Goal: Information Seeking & Learning: Check status

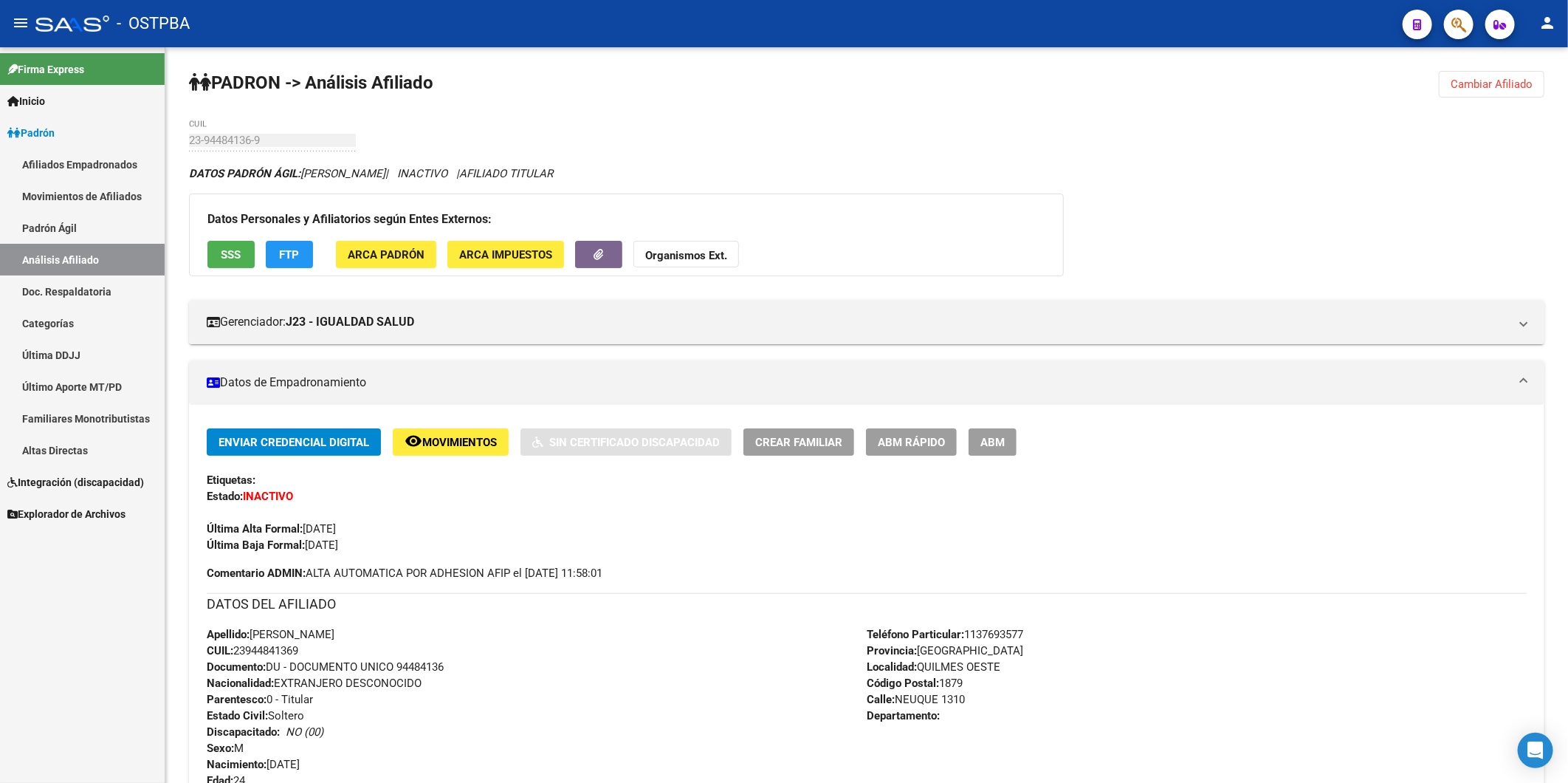
click at [75, 444] on link "Altas Directas" at bounding box center [82, 449] width 165 height 31
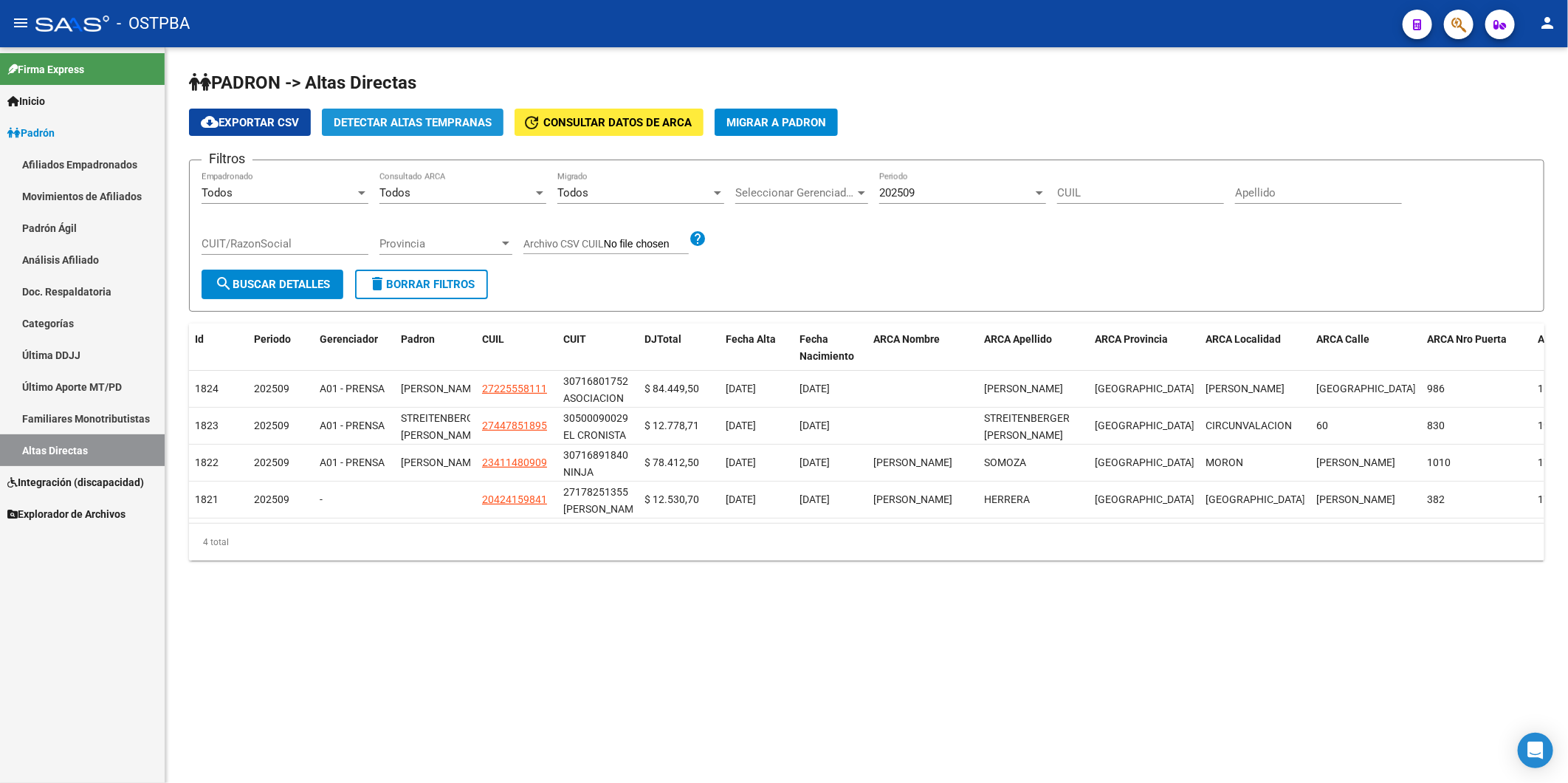
click at [409, 119] on span "Detectar Altas Tempranas" at bounding box center [412, 122] width 158 height 13
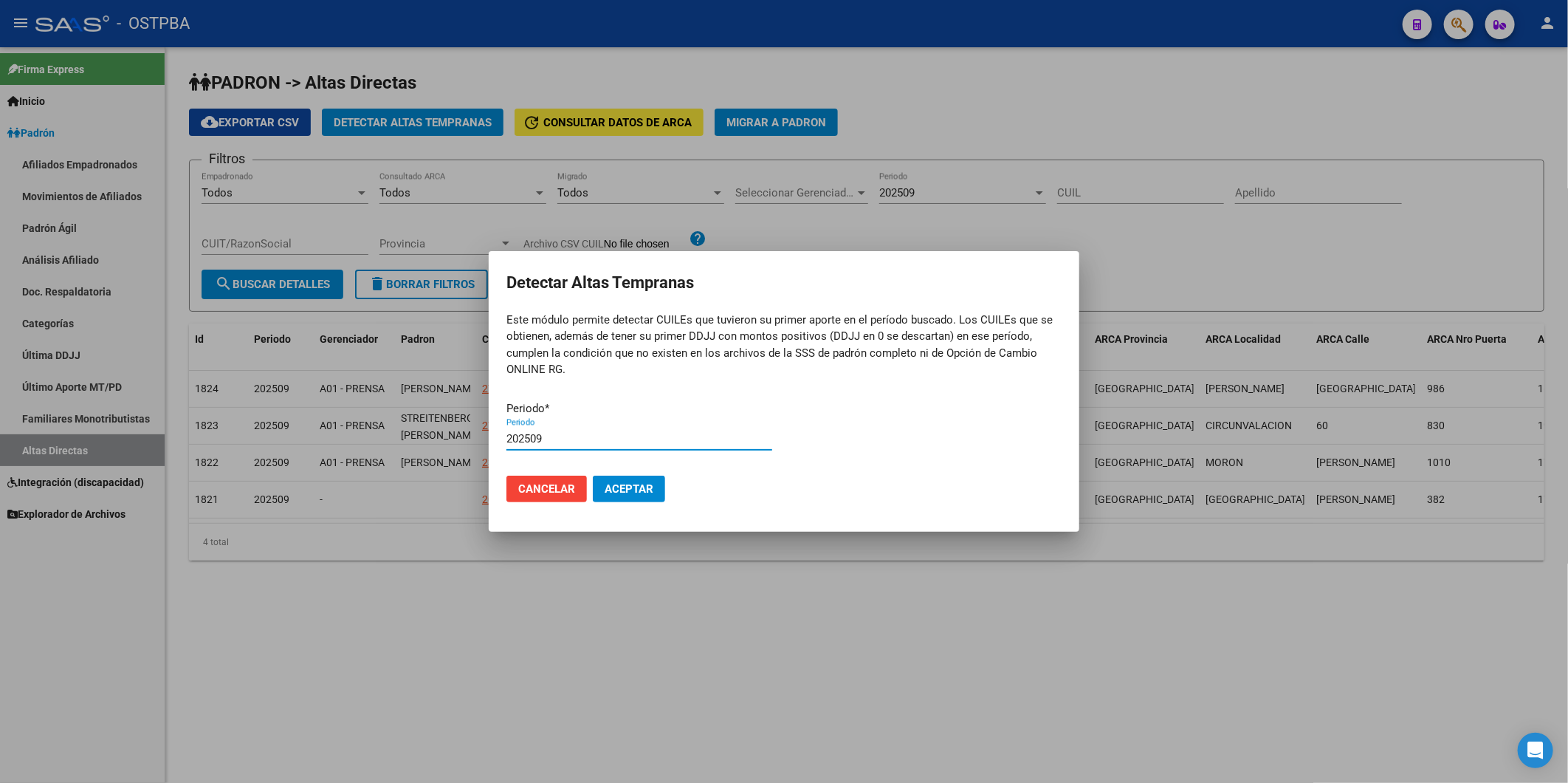
type input "202509"
click at [593, 475] on button "Aceptar" at bounding box center [629, 488] width 73 height 27
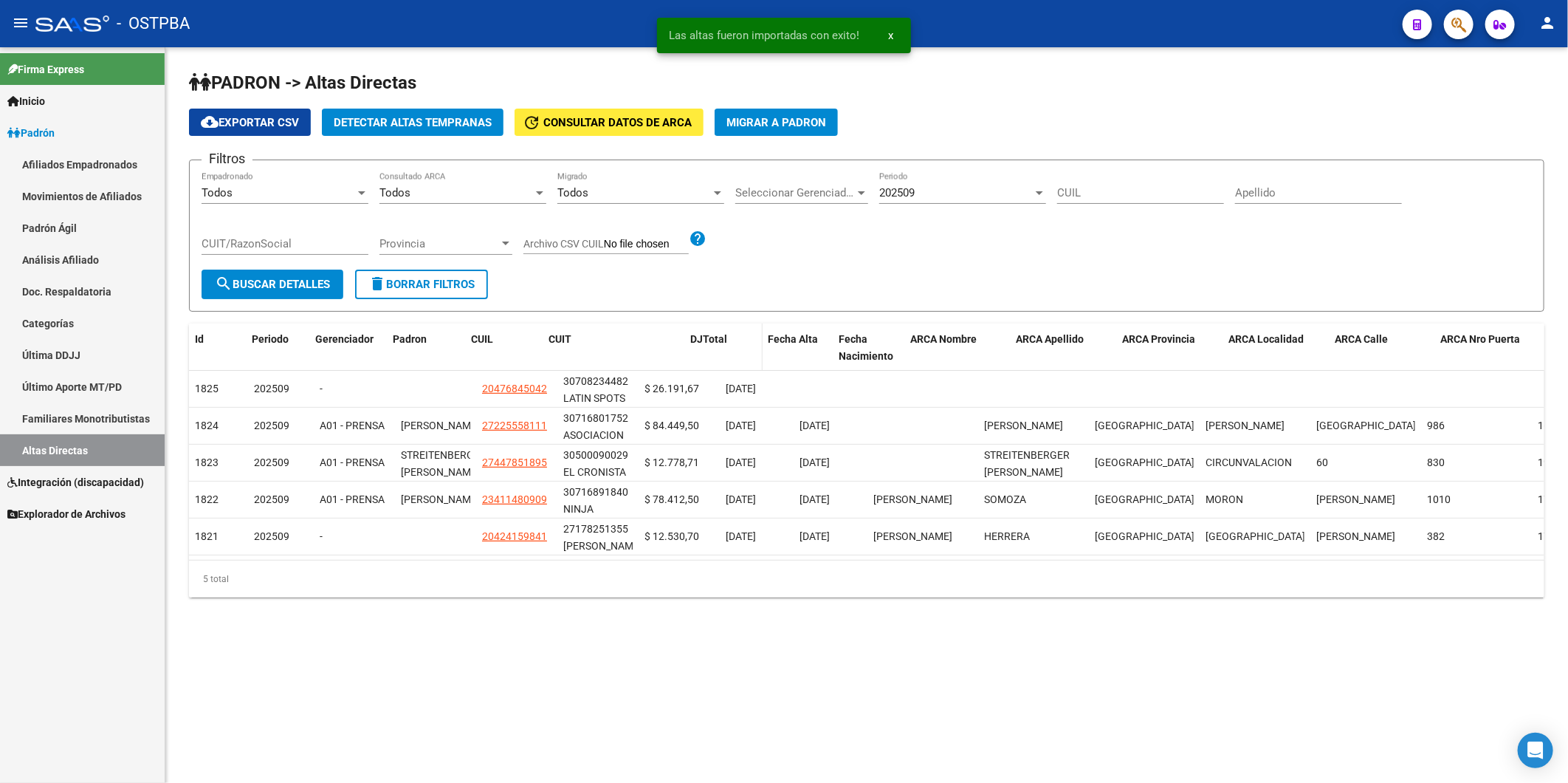
drag, startPoint x: 637, startPoint y: 341, endPoint x: 711, endPoint y: 337, distance: 74.1
click at [711, 337] on div "Id Periodo Gerenciador Padron CUIL CUIT DJTotal Fecha Alta Fecha Nacimiento ARC…" at bounding box center [971, 348] width 1565 height 49
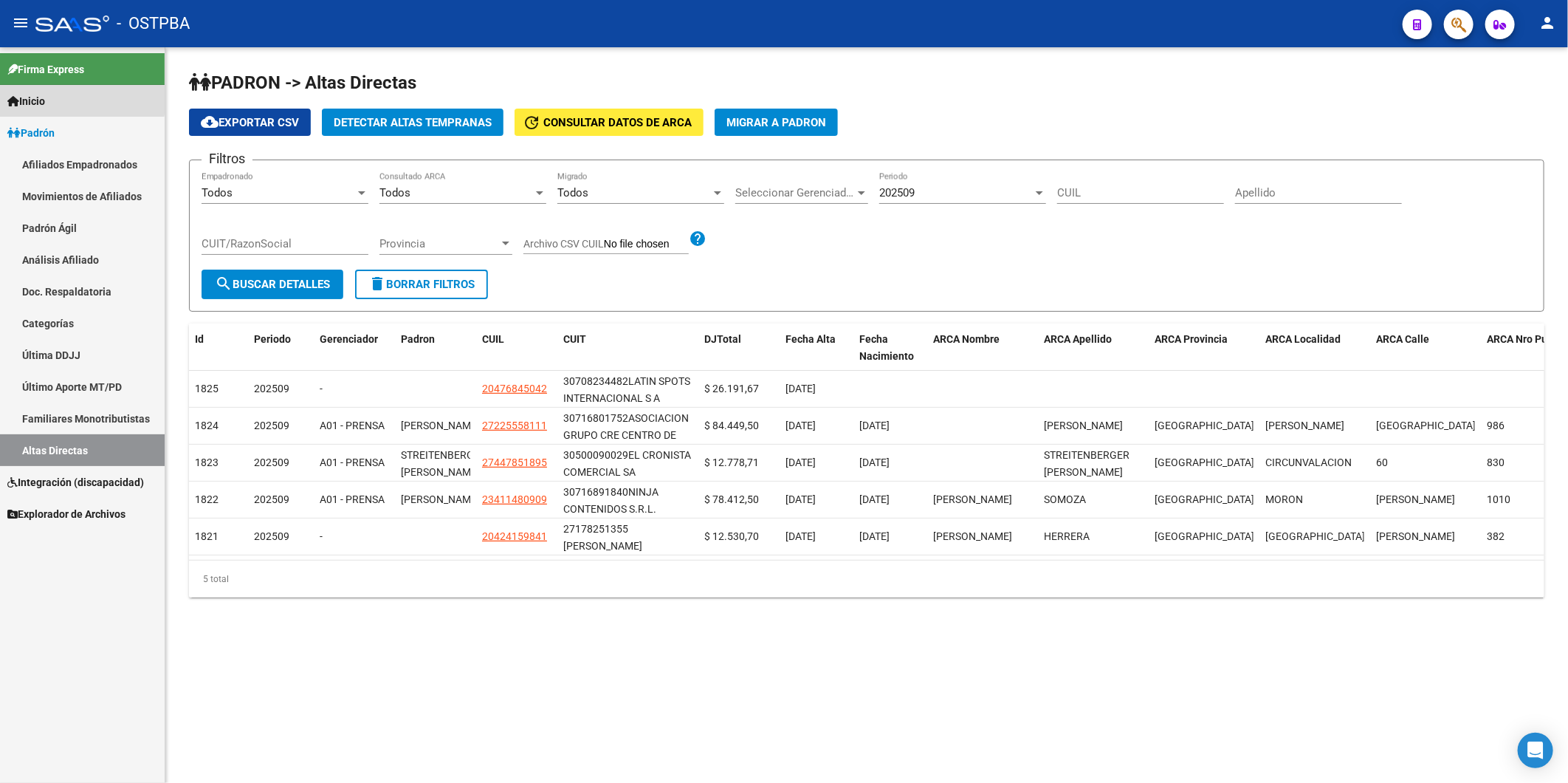
click at [11, 99] on icon at bounding box center [13, 101] width 11 height 11
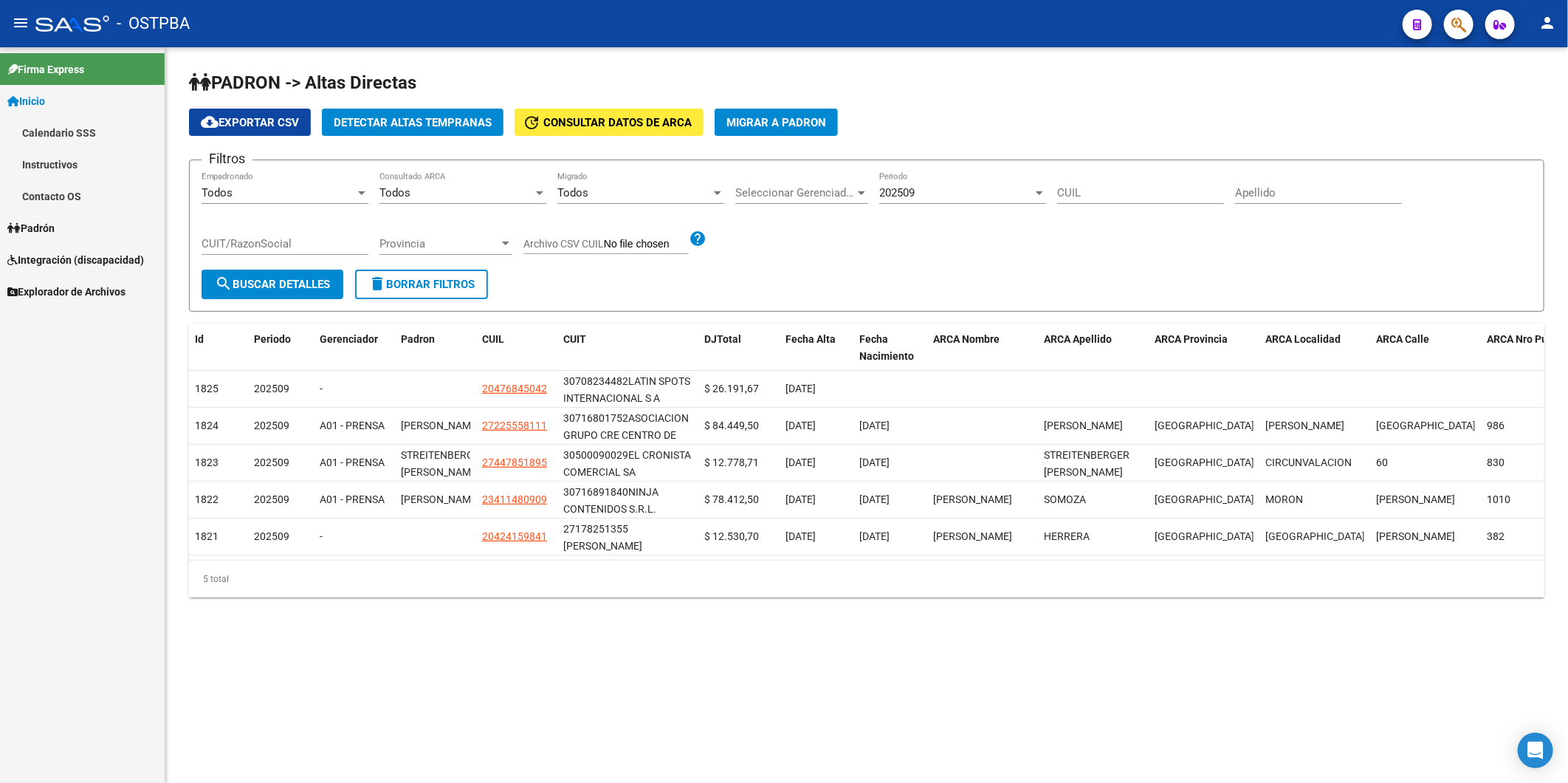
click at [15, 229] on icon at bounding box center [14, 228] width 13 height 11
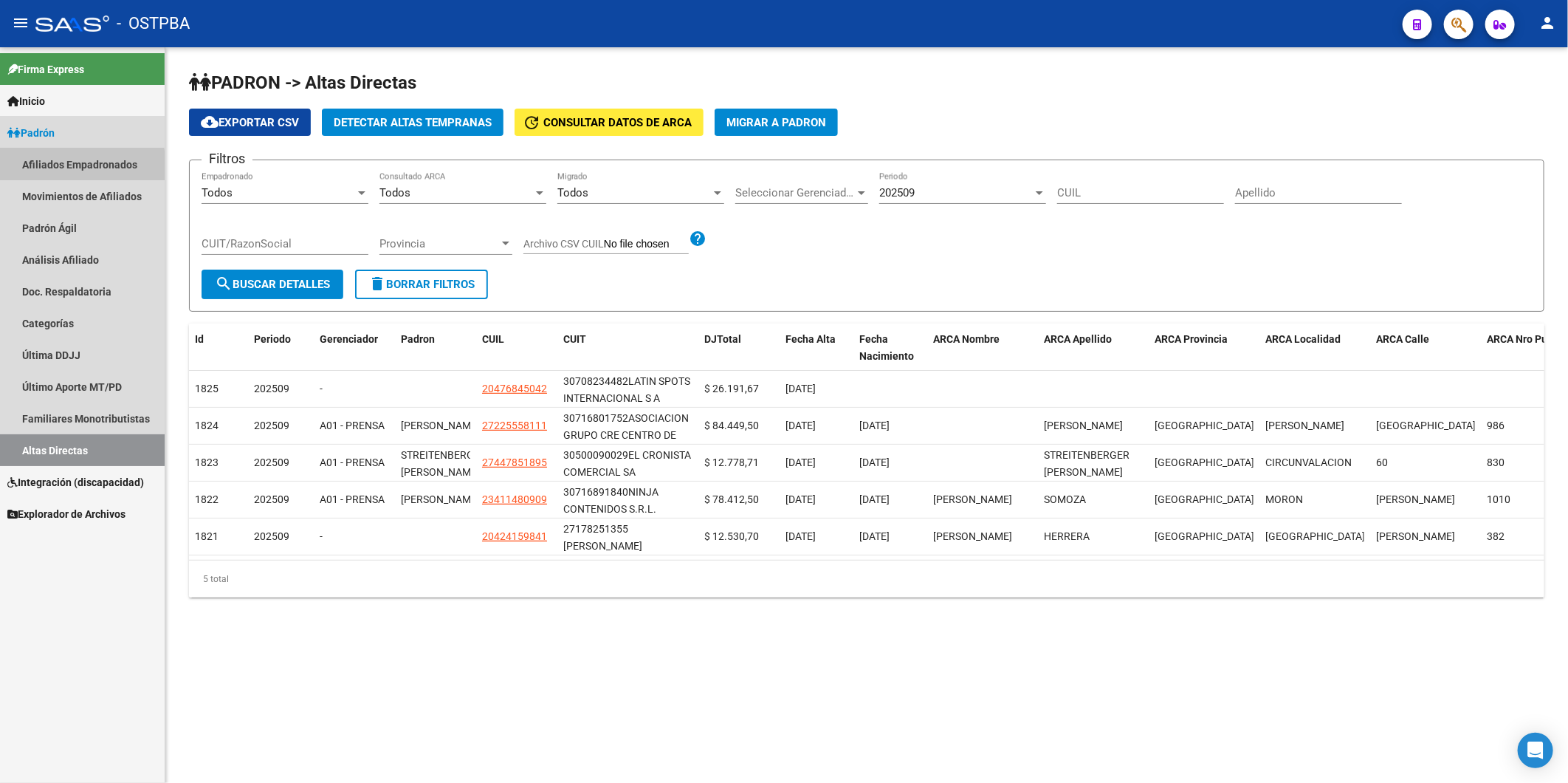
click at [69, 166] on link "Afiliados Empadronados" at bounding box center [82, 164] width 165 height 31
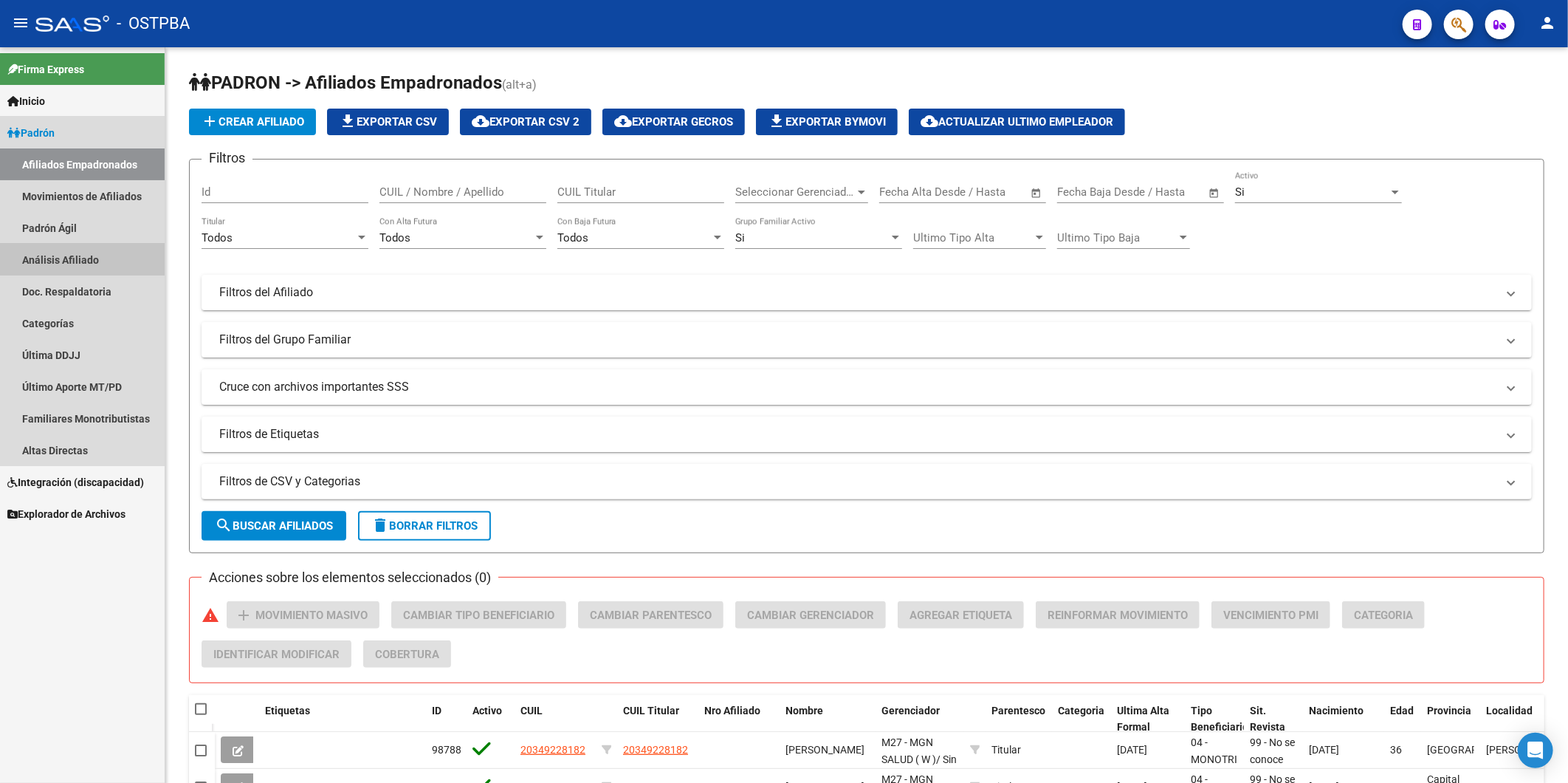
click at [78, 263] on link "Análisis Afiliado" at bounding box center [82, 259] width 165 height 31
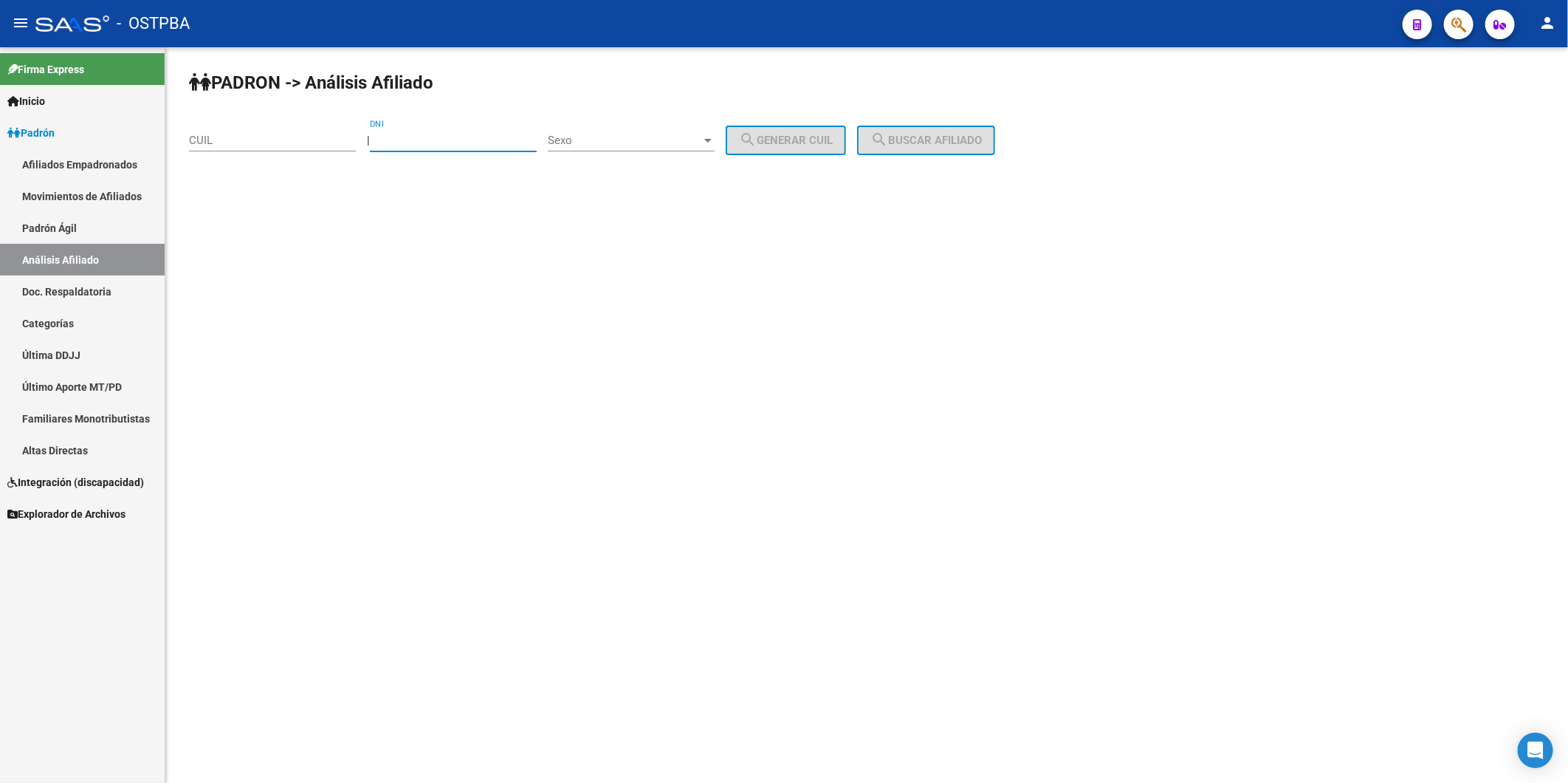
click at [400, 136] on input "DNI" at bounding box center [453, 140] width 167 height 13
paste input "30.011087"
click at [403, 139] on input "30.011087" at bounding box center [453, 140] width 167 height 13
type input "30011087"
click at [715, 142] on div at bounding box center [708, 140] width 13 height 11
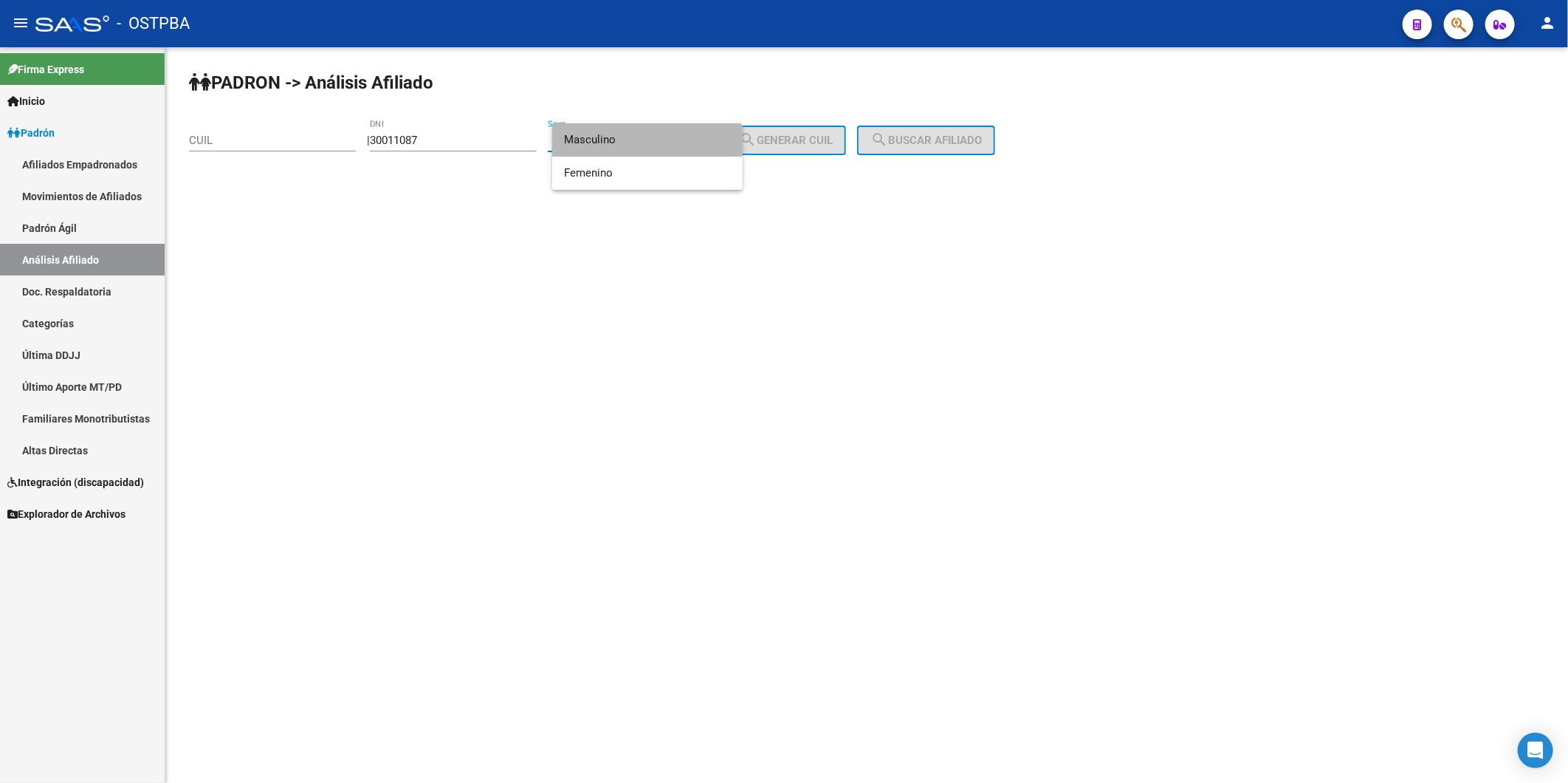
click at [705, 143] on span "Masculino" at bounding box center [647, 139] width 167 height 33
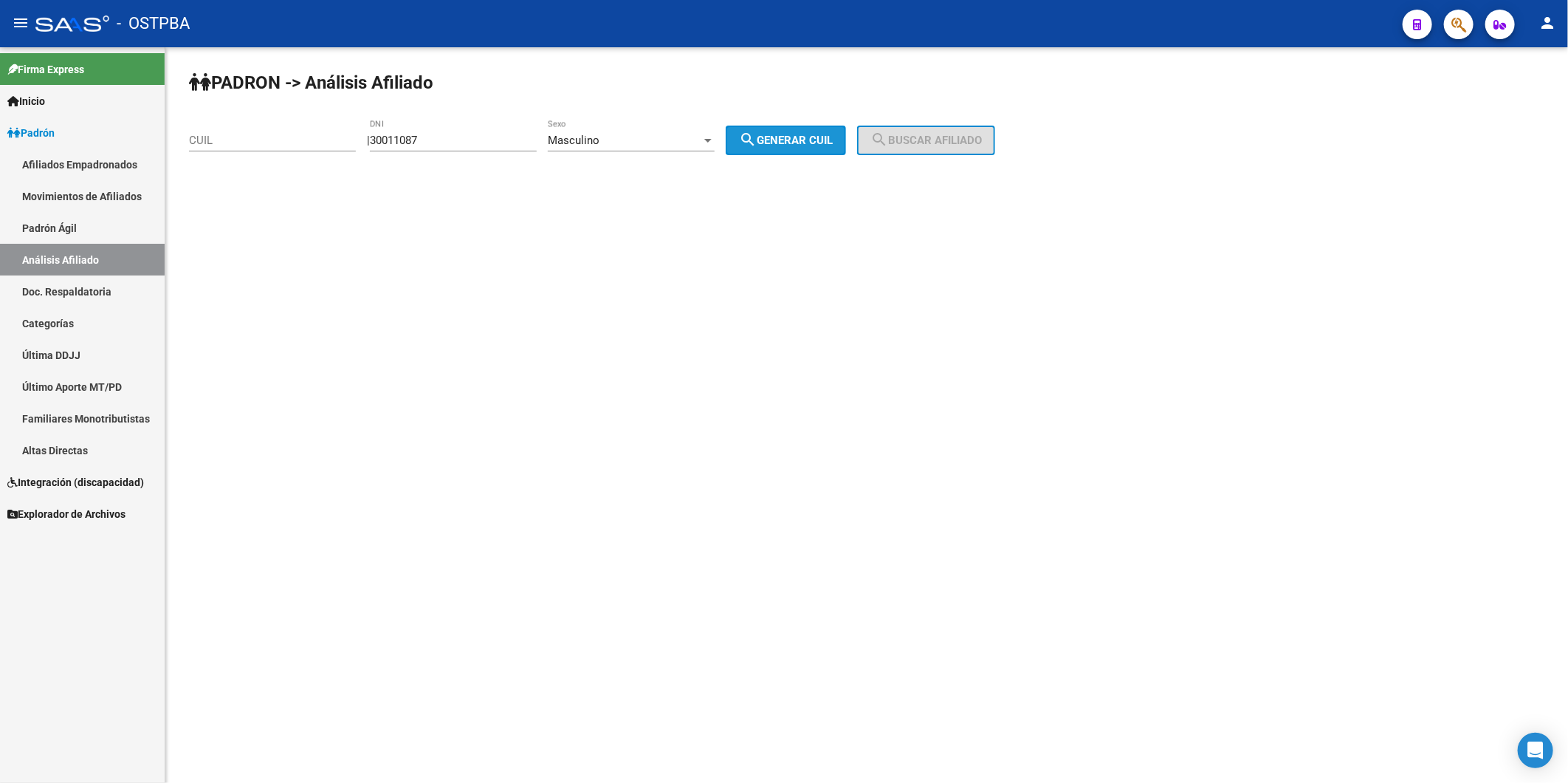
click at [800, 139] on span "search Generar CUIL" at bounding box center [786, 140] width 94 height 13
type input "20-30011087-9"
click at [934, 131] on button "search Buscar afiliado" at bounding box center [926, 140] width 138 height 30
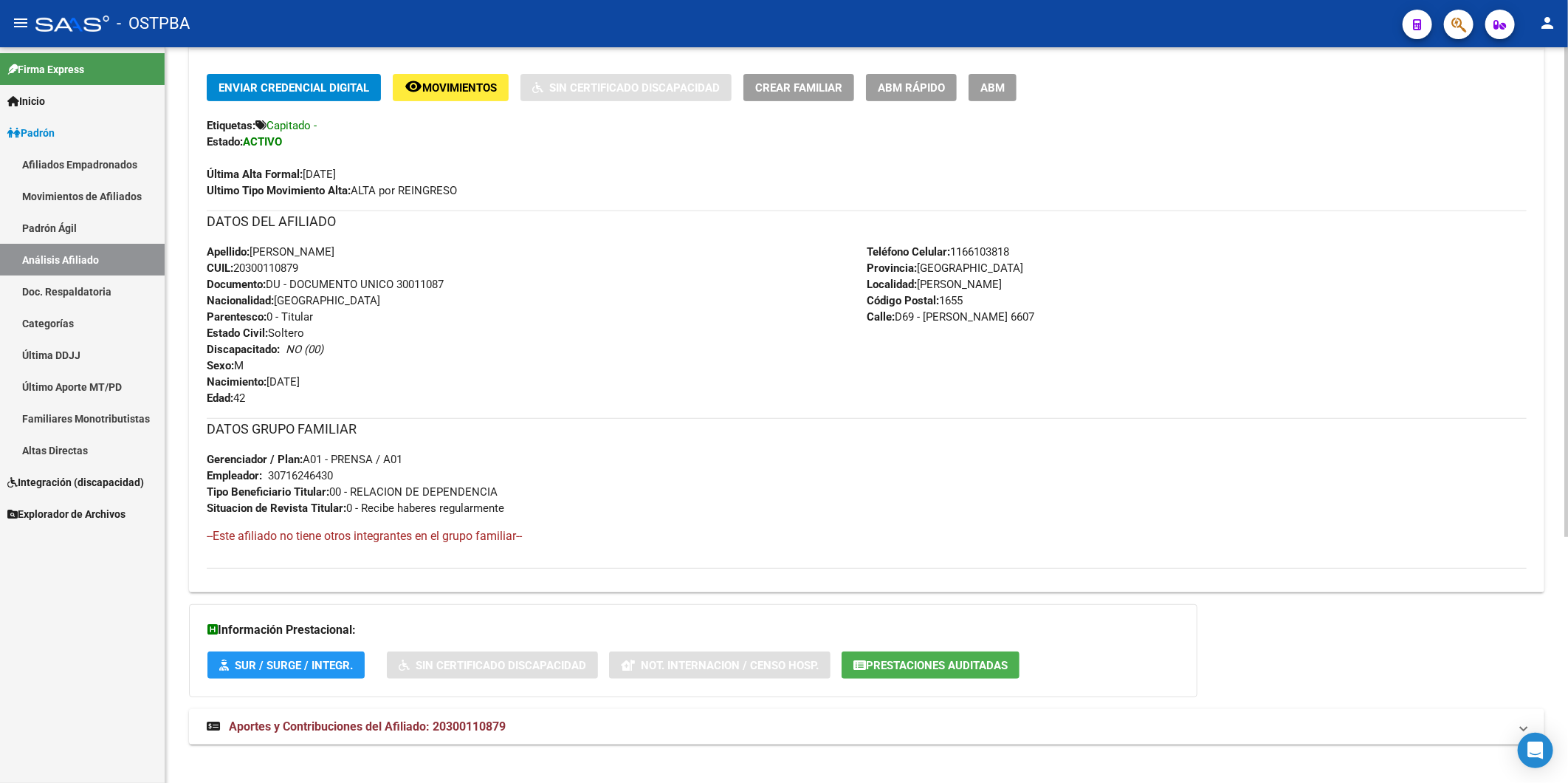
scroll to position [369, 0]
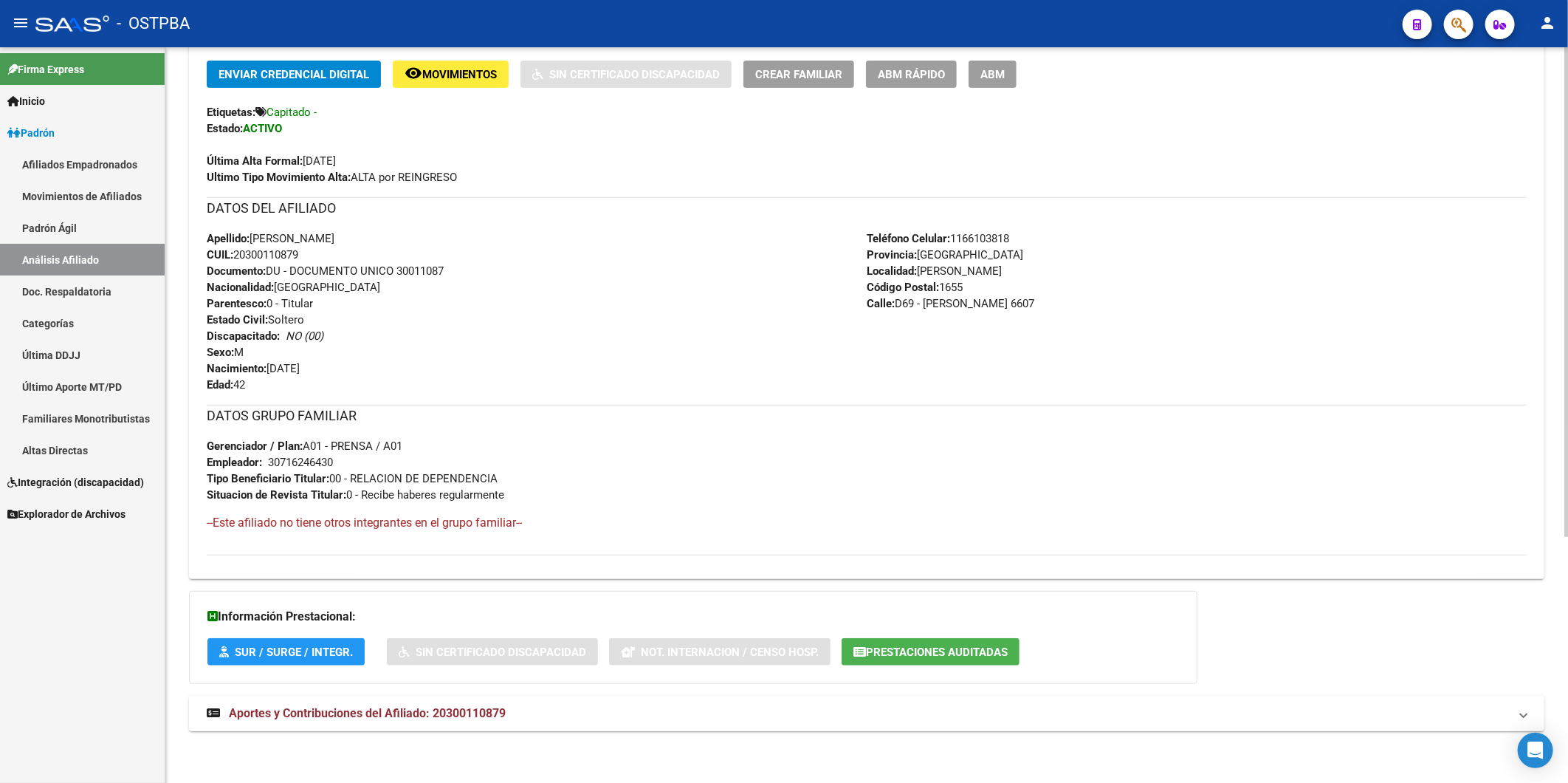
click at [505, 714] on span "Aportes y Contribuciones del Afiliado: 20300110879" at bounding box center [367, 713] width 277 height 14
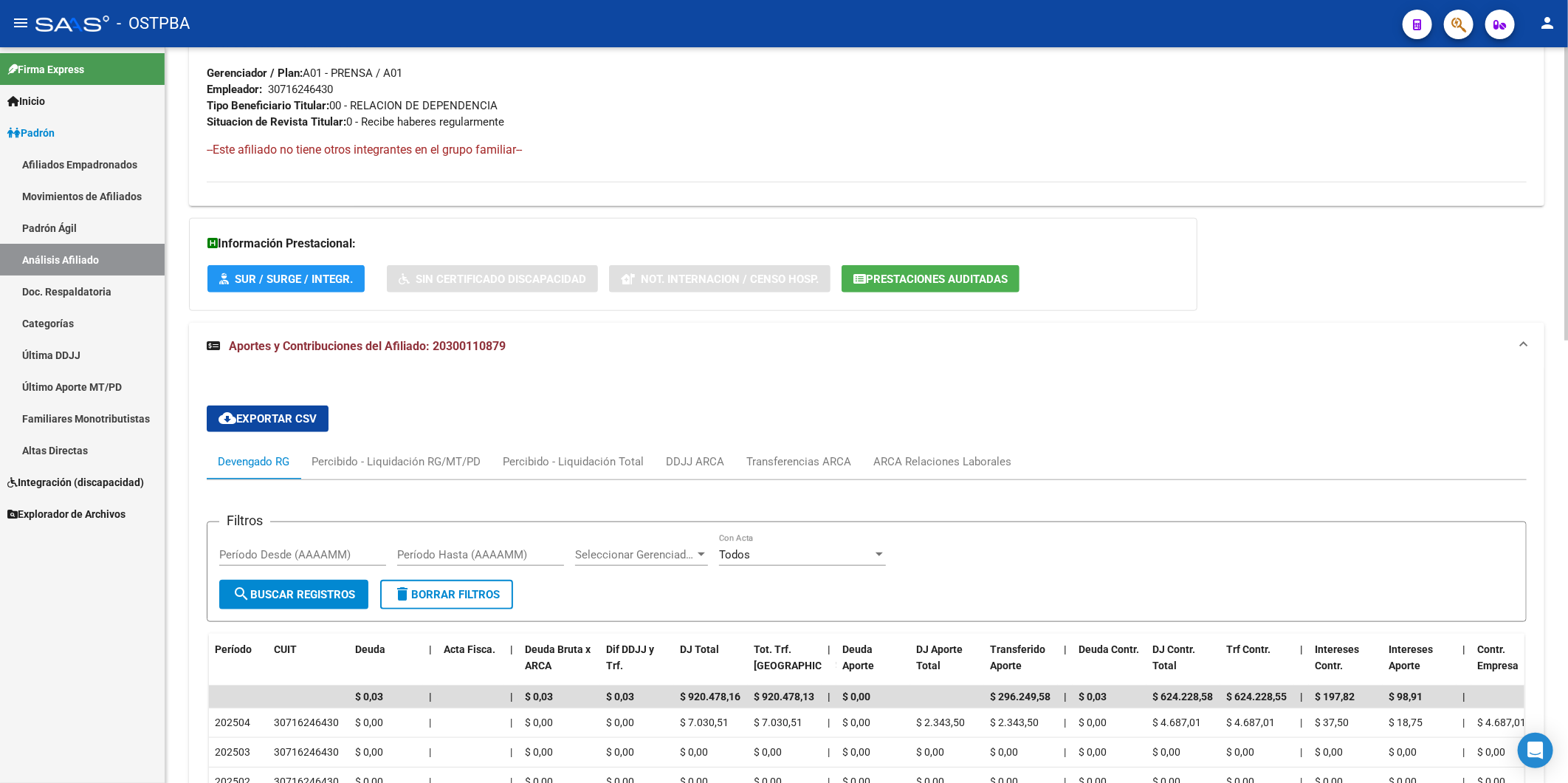
scroll to position [748, 0]
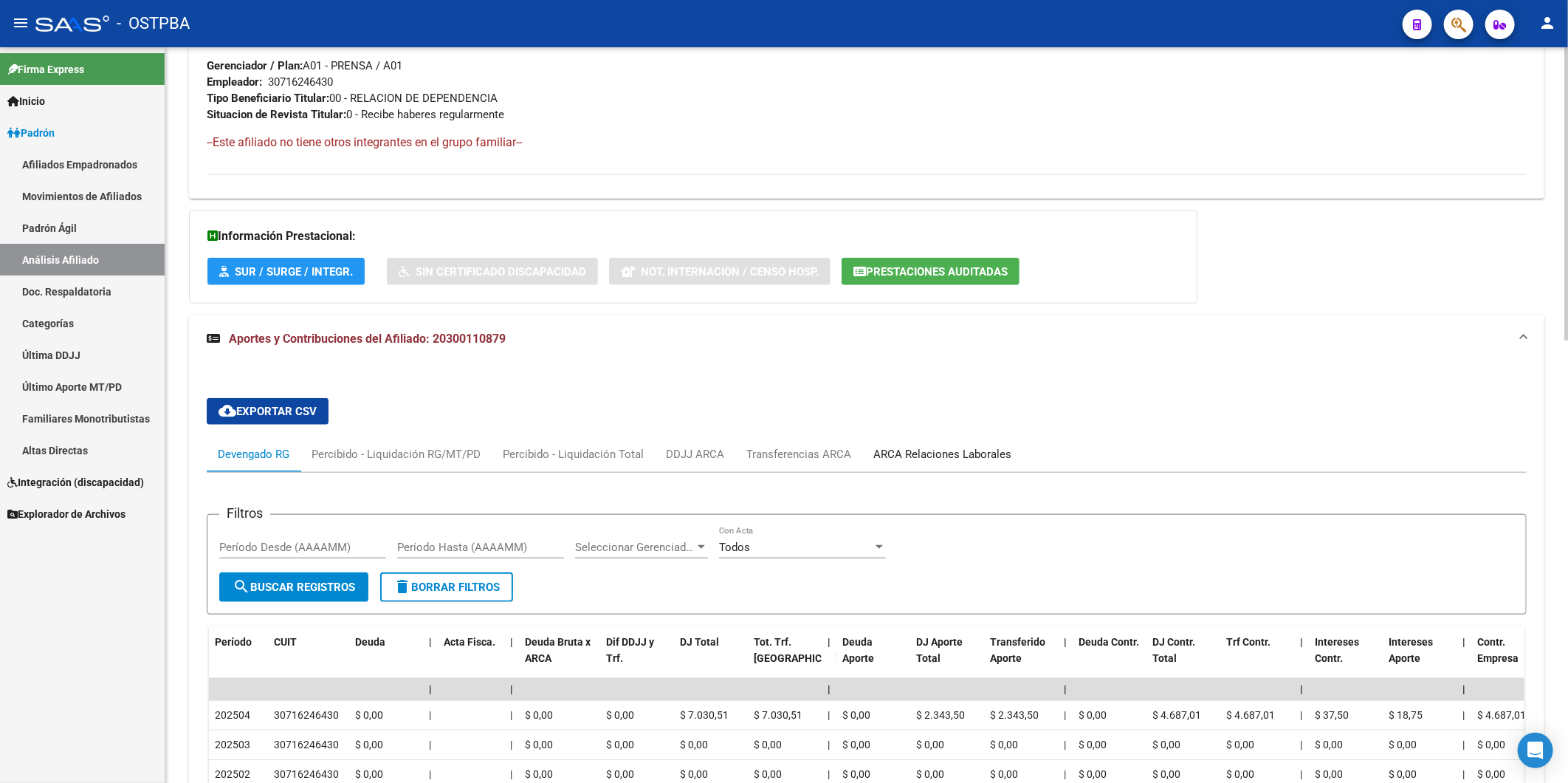
click at [906, 455] on div "ARCA Relaciones Laborales" at bounding box center [942, 454] width 138 height 16
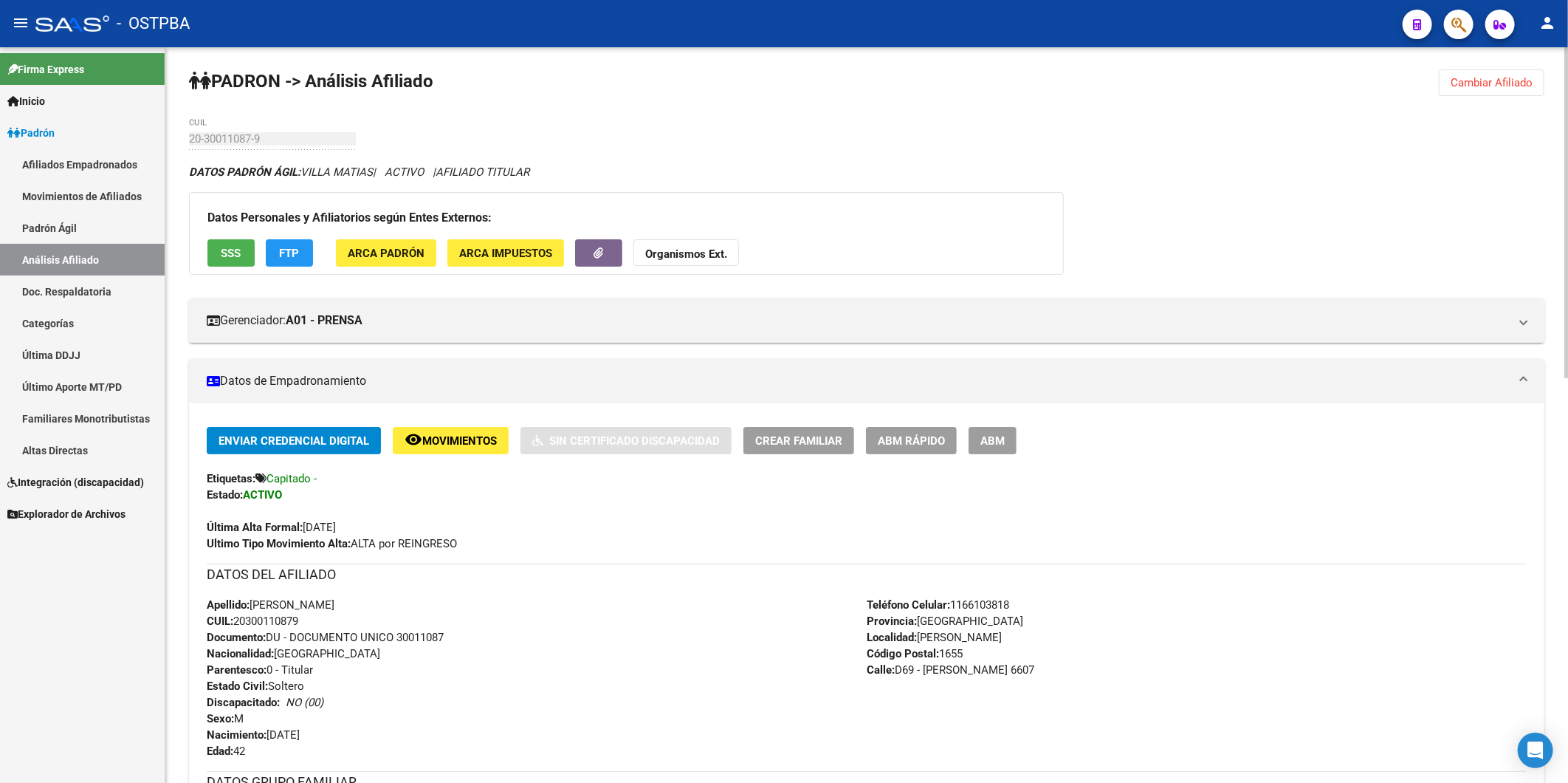
scroll to position [0, 0]
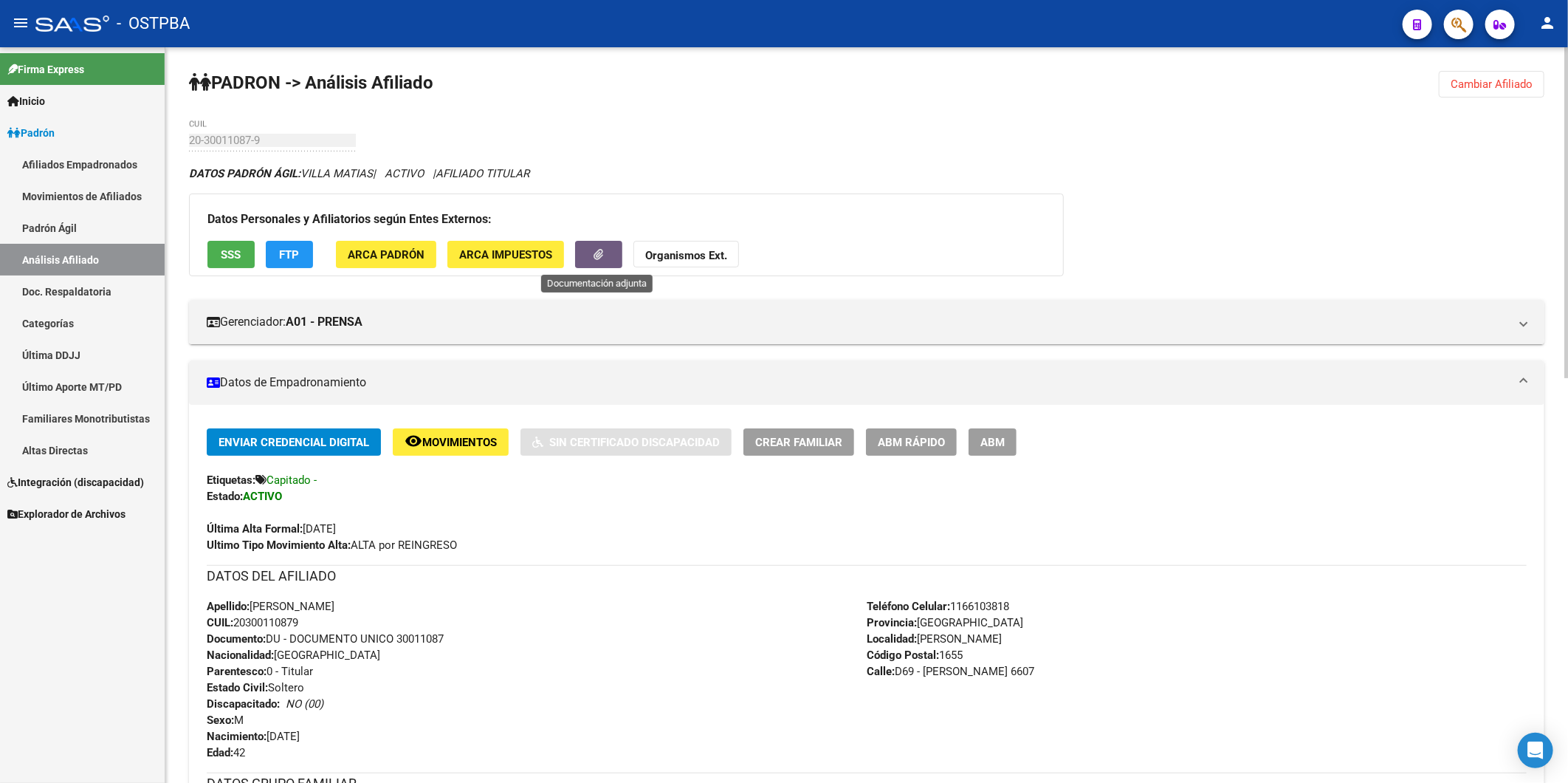
click at [601, 257] on icon "button" at bounding box center [599, 254] width 10 height 11
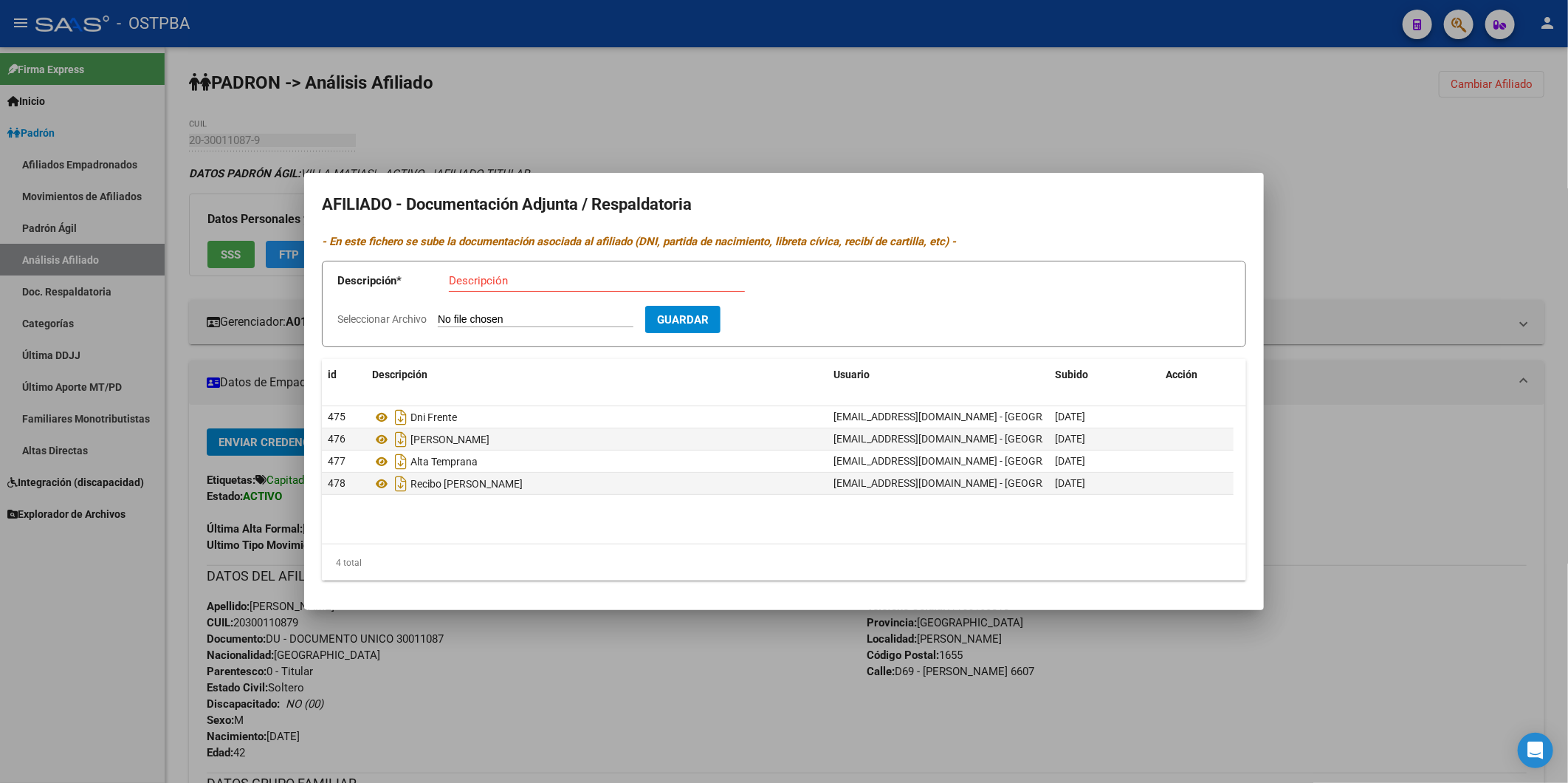
click at [595, 692] on div at bounding box center [784, 391] width 1568 height 783
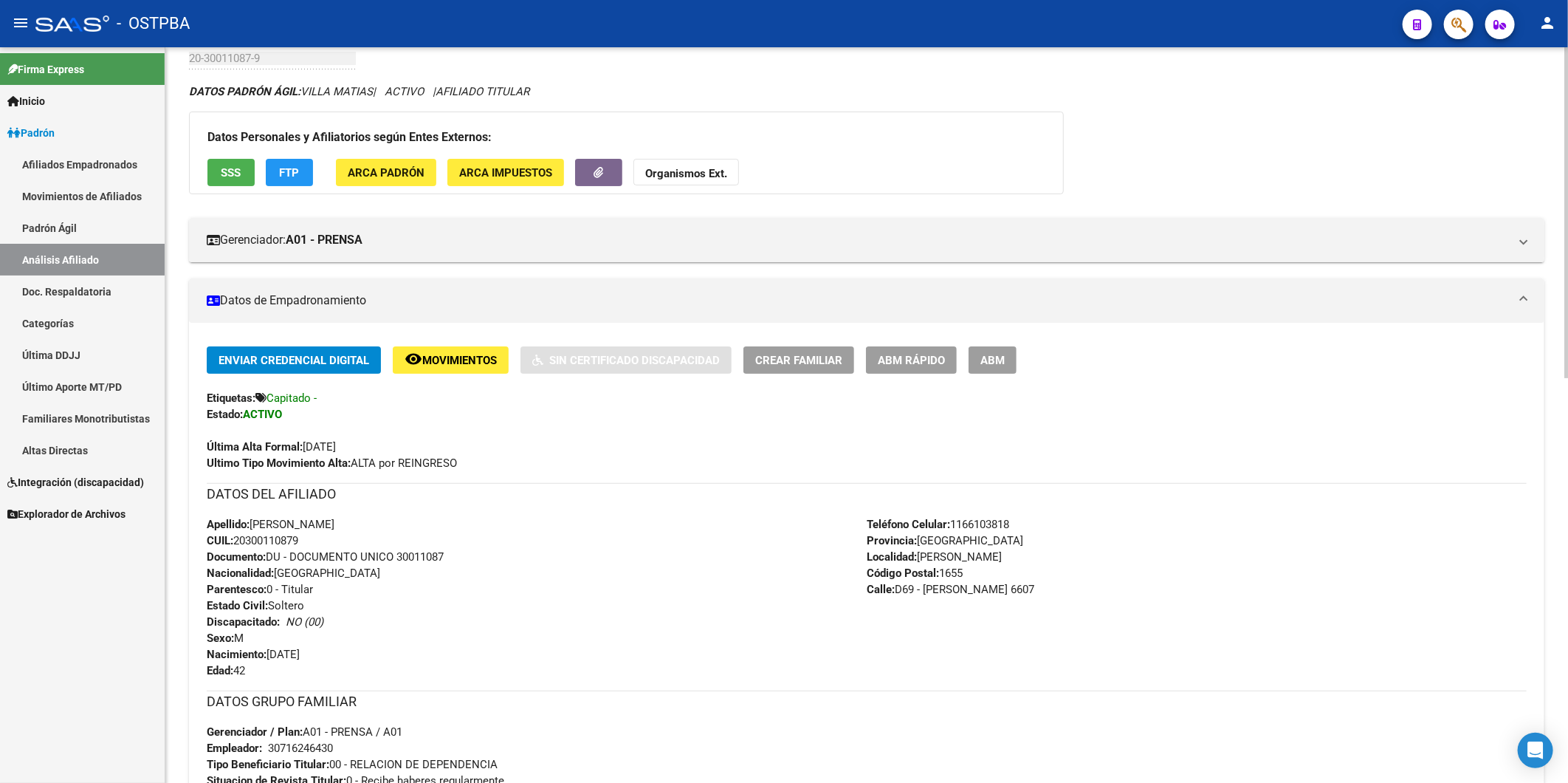
scroll to position [164, 0]
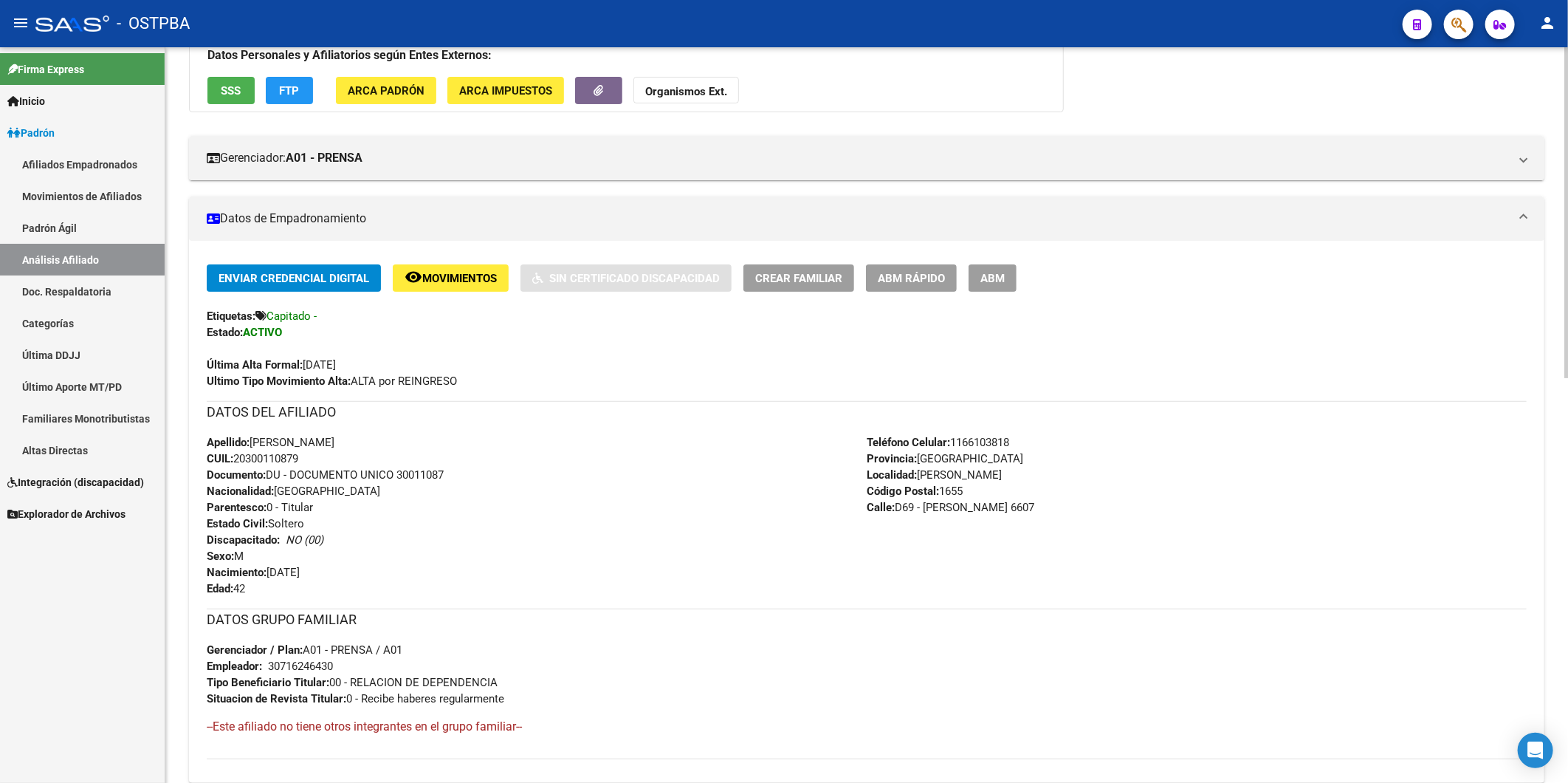
drag, startPoint x: 312, startPoint y: 458, endPoint x: 236, endPoint y: 458, distance: 76.0
click at [236, 458] on div "Apellido: MATIAS VILLA CUIL: 20300110879 Documento: DU - DOCUMENTO UNICO 300110…" at bounding box center [536, 515] width 660 height 162
copy span "20300110879"
click at [537, 493] on div "Apellido: MATIAS VILLA CUIL: 20300110879 Documento: DU - DOCUMENTO UNICO 300110…" at bounding box center [536, 515] width 660 height 162
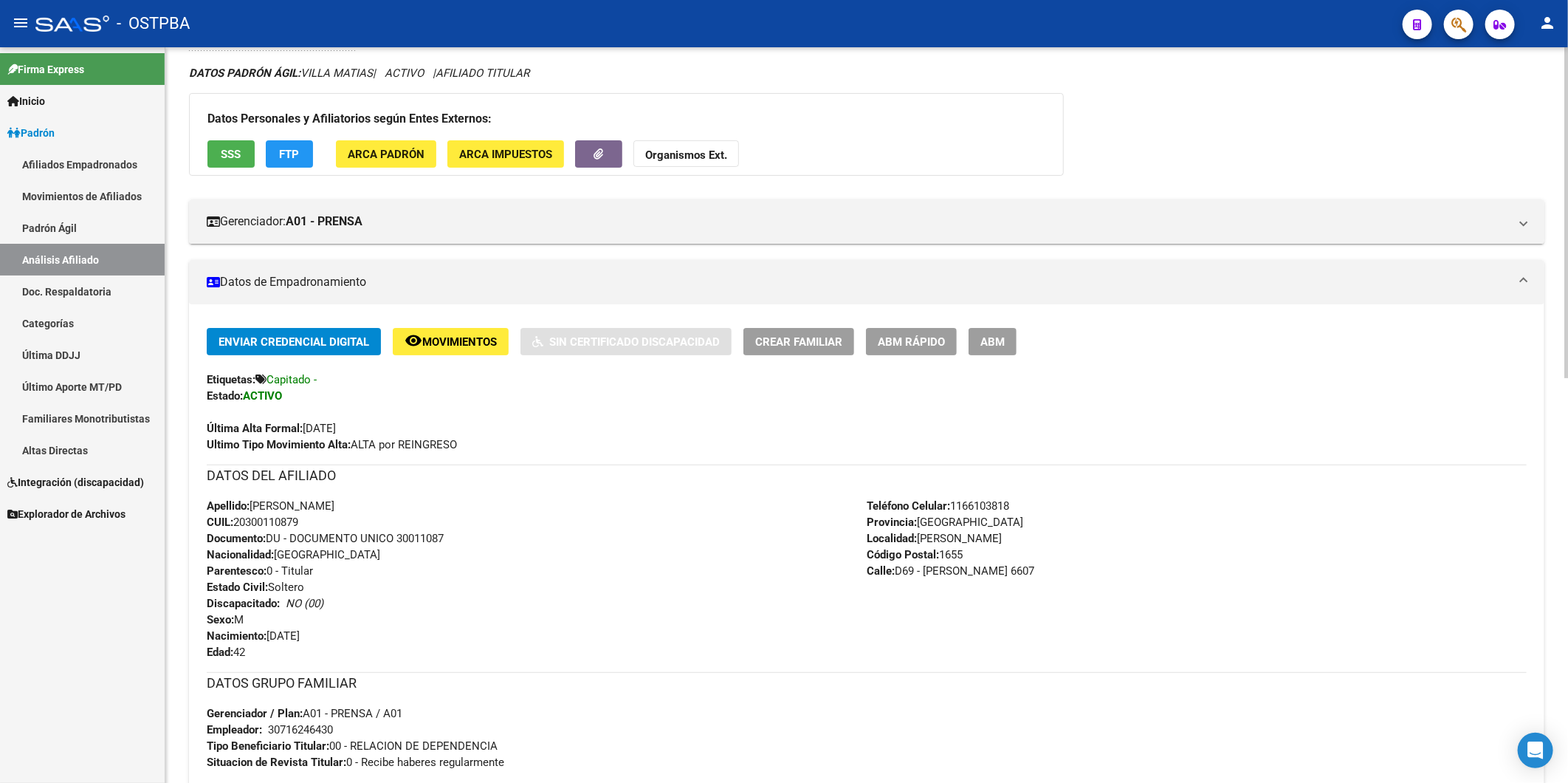
scroll to position [0, 0]
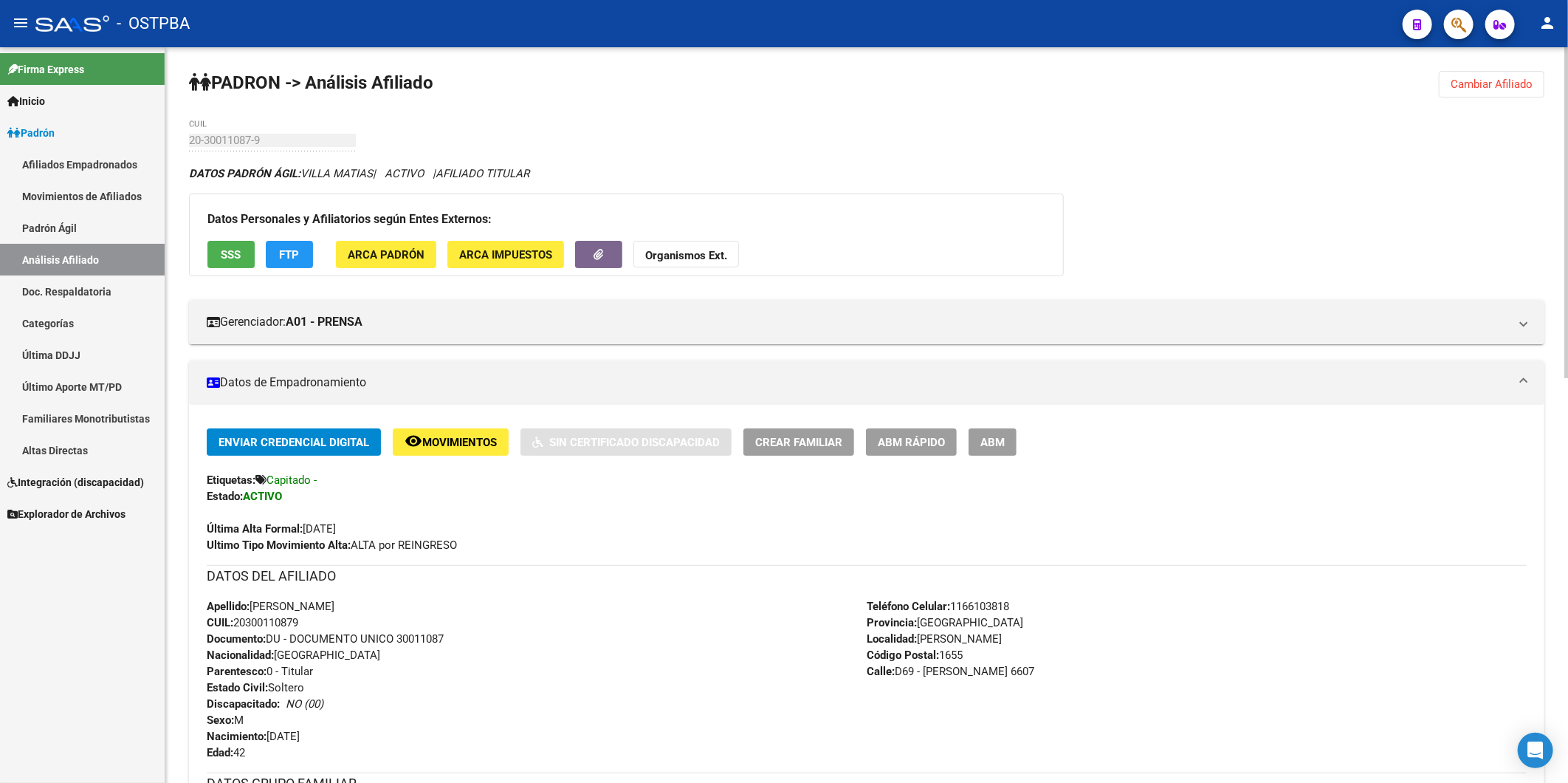
click at [1503, 84] on span "Cambiar Afiliado" at bounding box center [1491, 83] width 82 height 13
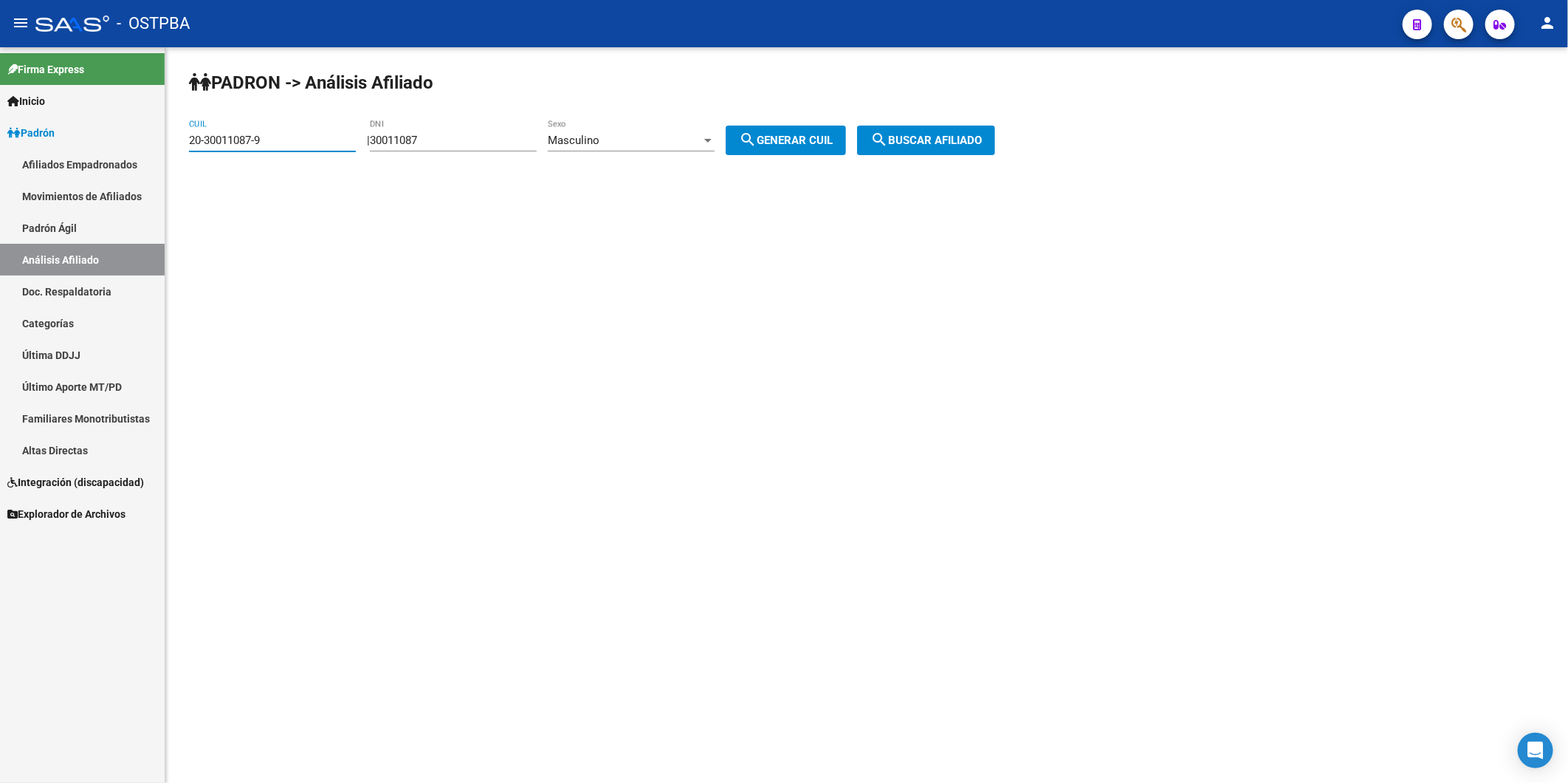
drag, startPoint x: 326, startPoint y: 142, endPoint x: -4, endPoint y: 189, distance: 333.3
click at [0, 189] on html "menu - OSTPBA person Firma Express Inicio Calendario SSS Instructivos Contacto …" at bounding box center [784, 391] width 1568 height 783
drag, startPoint x: 485, startPoint y: 138, endPoint x: 344, endPoint y: 154, distance: 141.9
click at [344, 147] on app-analisis-afiliado "PADRON -> Análisis Afiliado CUIL | 30011087 DNI Masculino Sexo search Generar C…" at bounding box center [598, 140] width 817 height 13
type input "32431855"
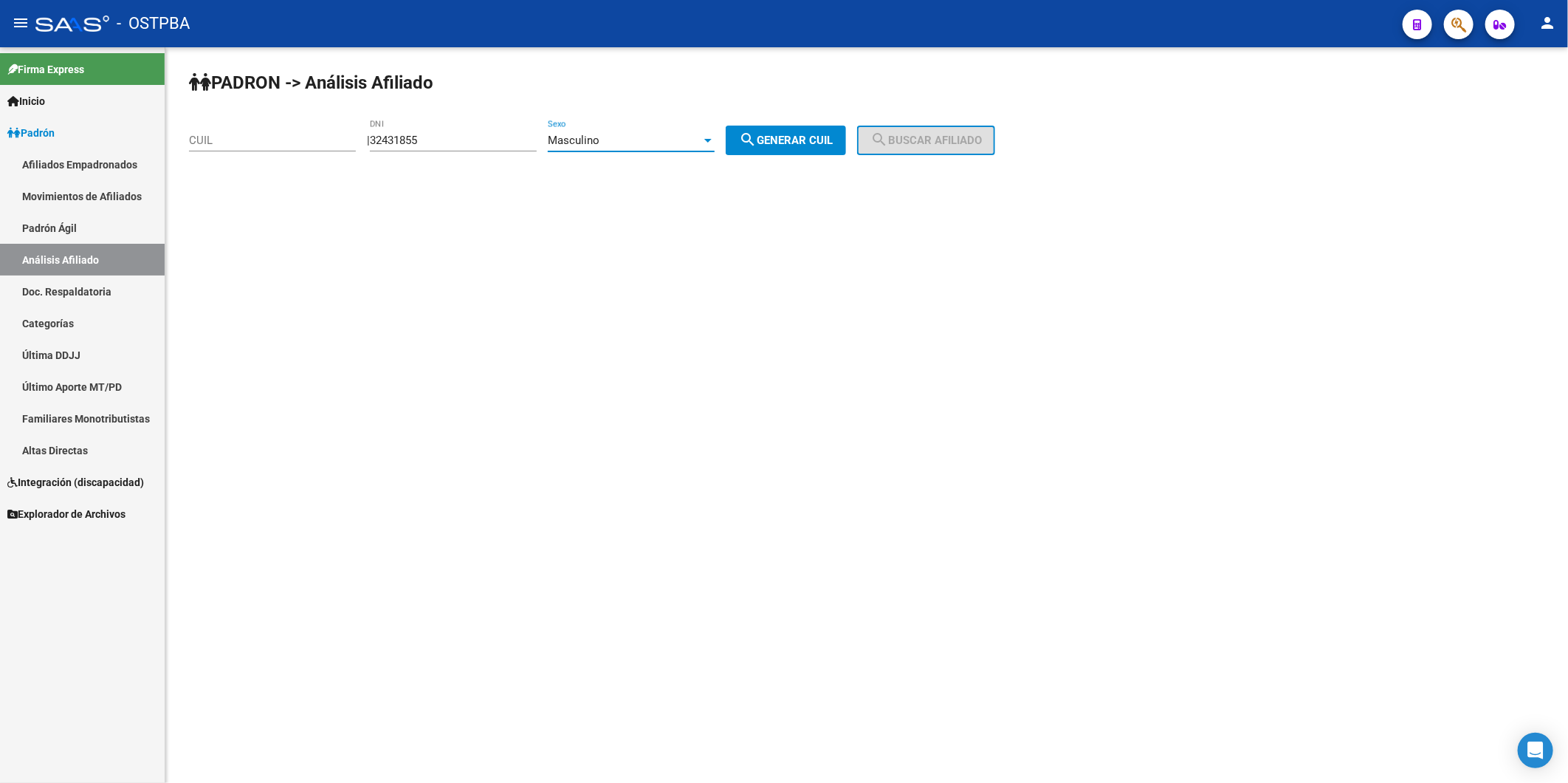
click at [715, 137] on div at bounding box center [708, 140] width 13 height 11
click at [700, 142] on span "Masculino" at bounding box center [647, 139] width 167 height 33
drag, startPoint x: 786, startPoint y: 135, endPoint x: 873, endPoint y: 145, distance: 87.6
click at [786, 136] on span "search Generar CUIL" at bounding box center [786, 140] width 94 height 13
type input "20-32431855-1"
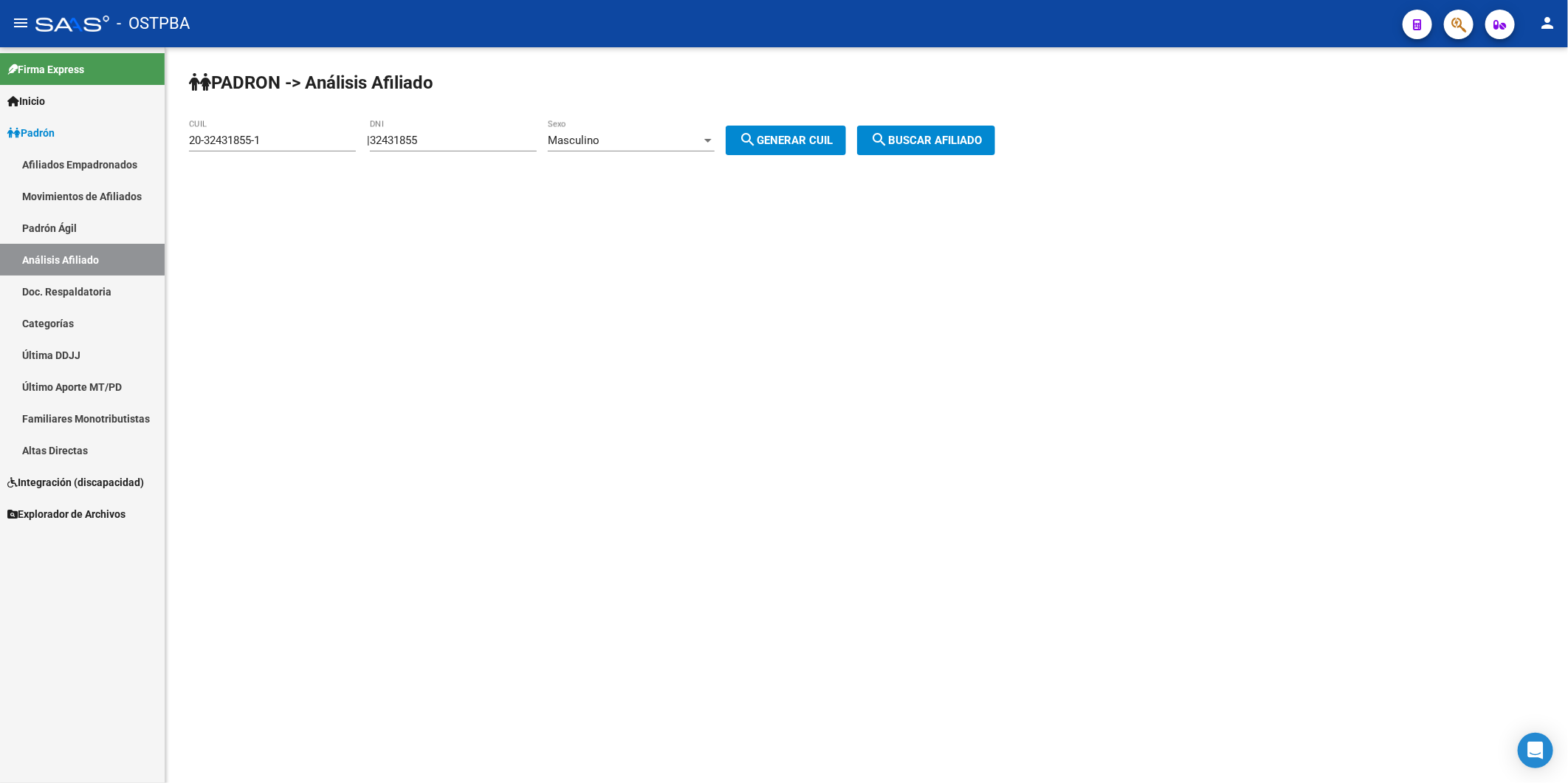
click at [921, 141] on span "search Buscar afiliado" at bounding box center [927, 140] width 112 height 13
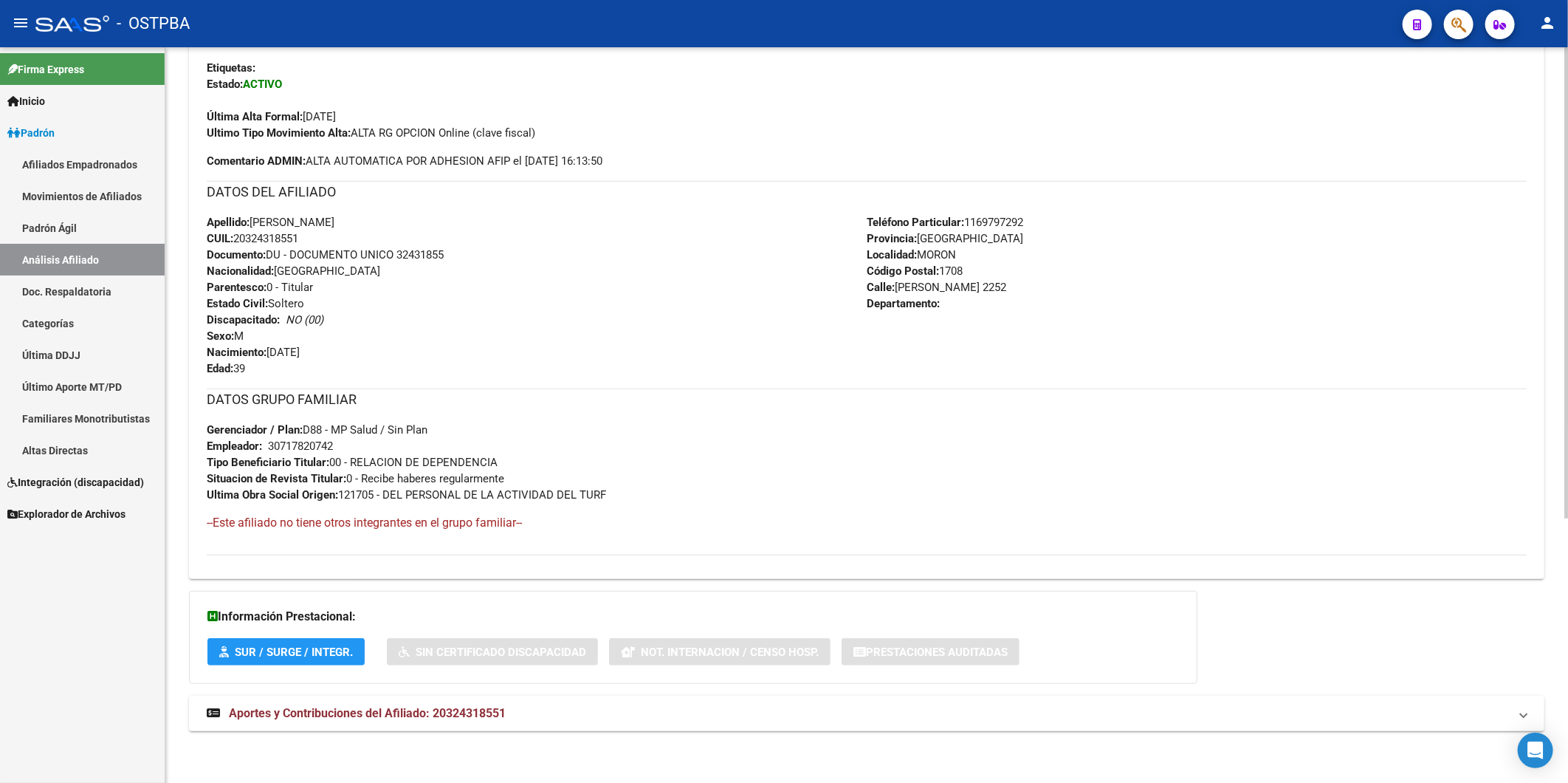
scroll to position [413, 0]
click at [475, 710] on span "Aportes y Contribuciones del Afiliado: 20324318551" at bounding box center [367, 713] width 277 height 14
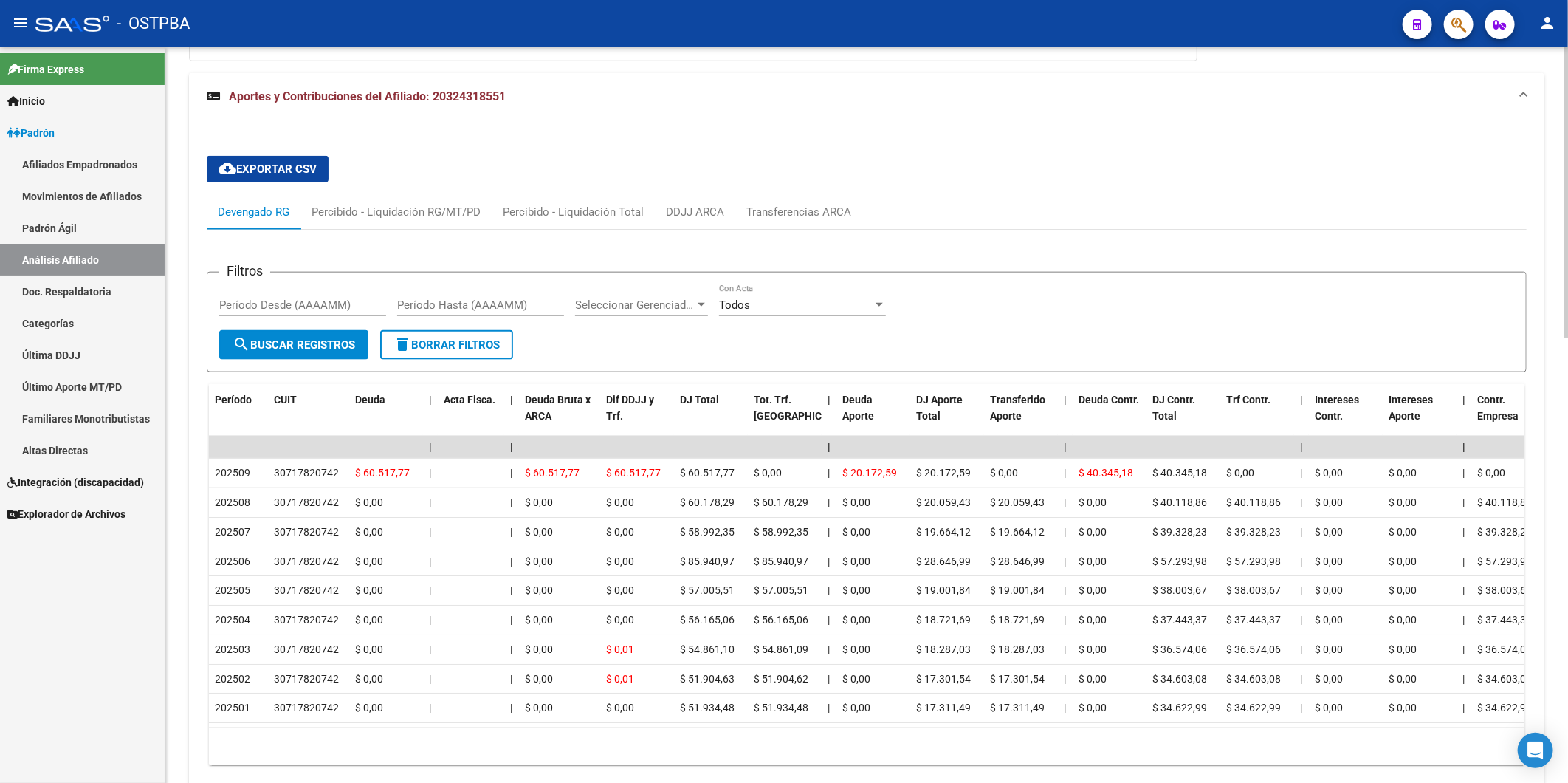
scroll to position [1124, 0]
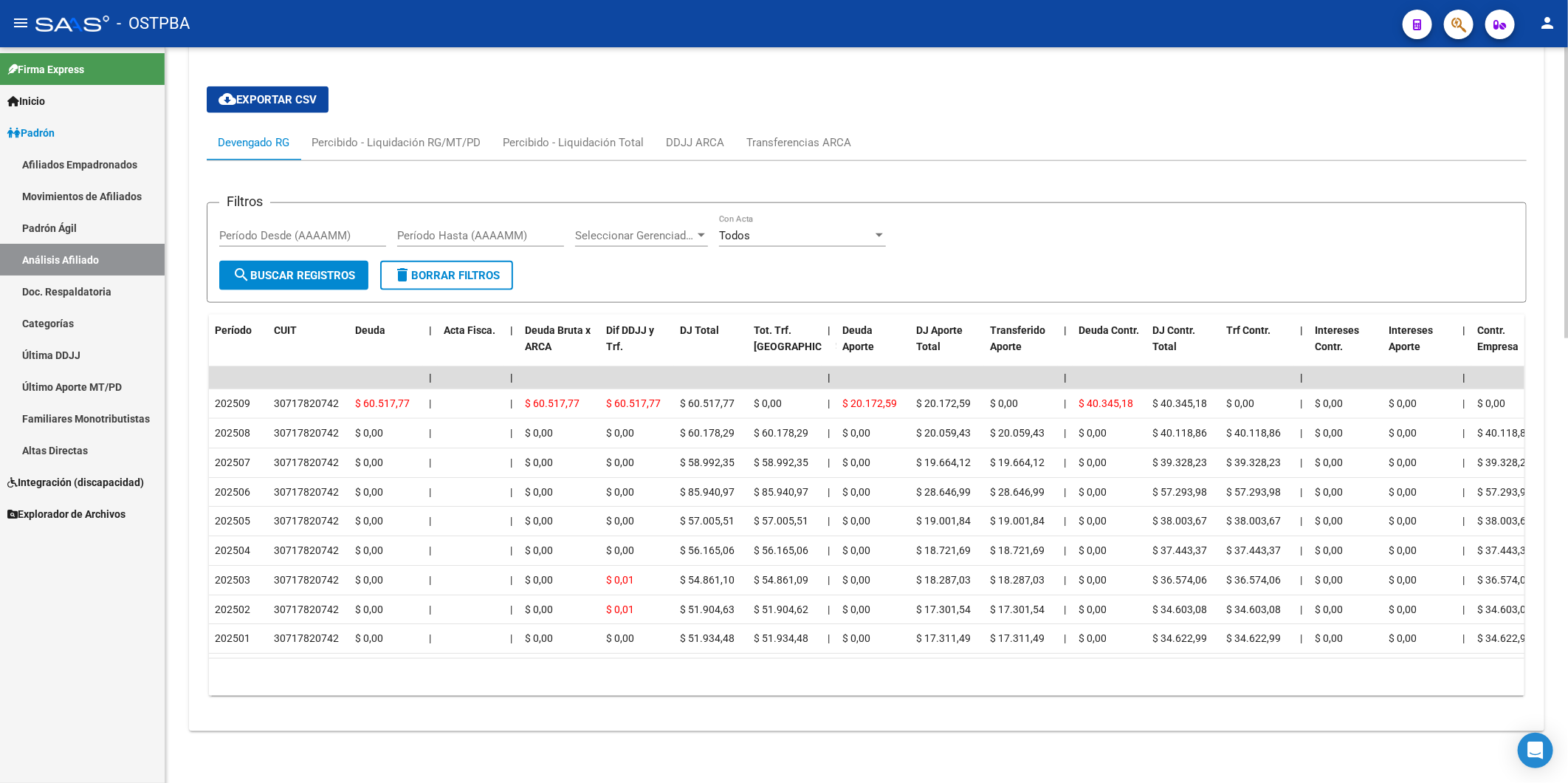
click at [1119, 723] on div "cloud_download Exportar CSV Devengado RG Percibido - Liquidación RG/MT/PD Perci…" at bounding box center [867, 391] width 1356 height 680
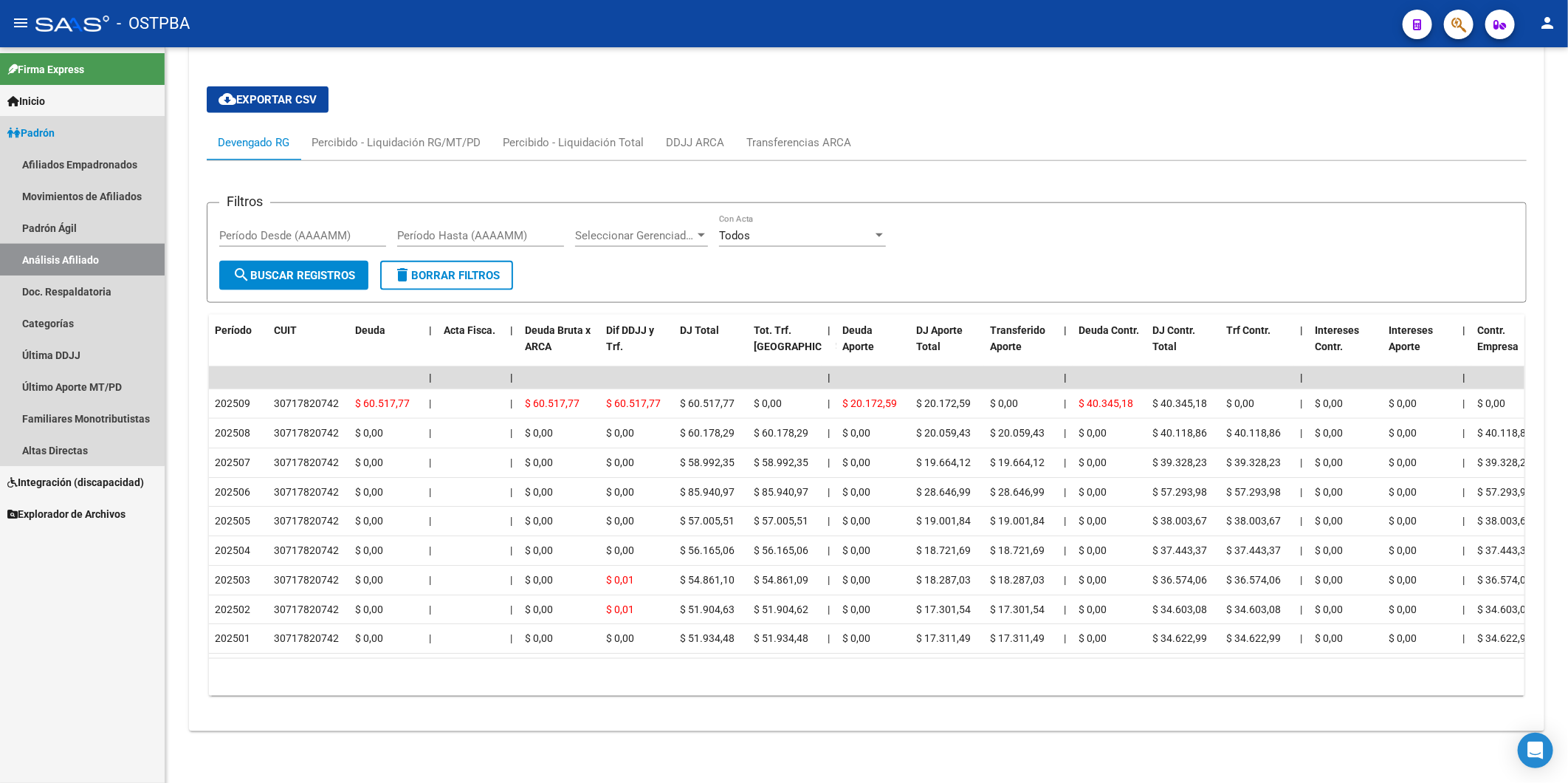
click at [55, 256] on link "Análisis Afiliado" at bounding box center [82, 259] width 165 height 31
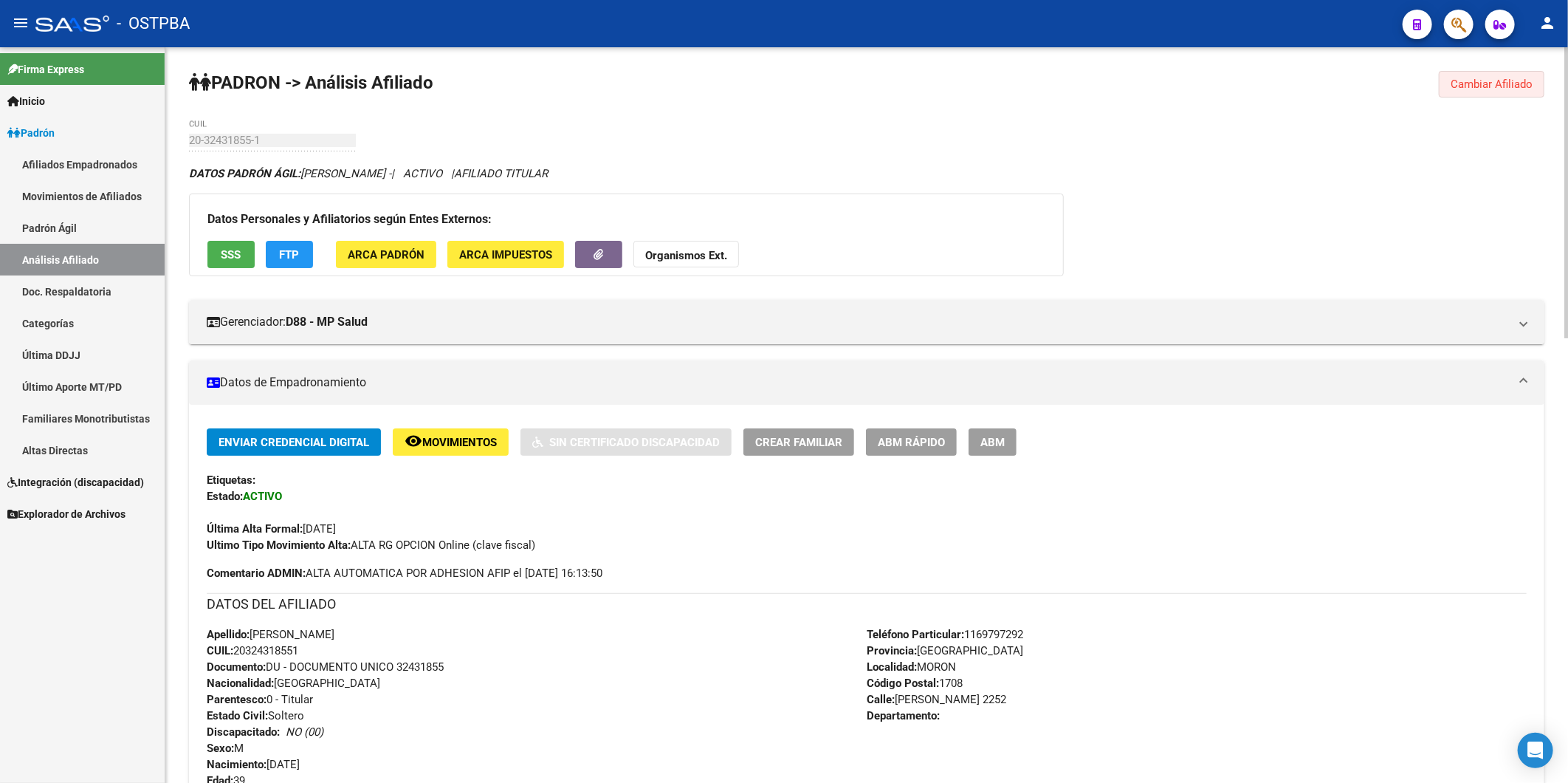
click at [1537, 87] on button "Cambiar Afiliado" at bounding box center [1492, 84] width 106 height 27
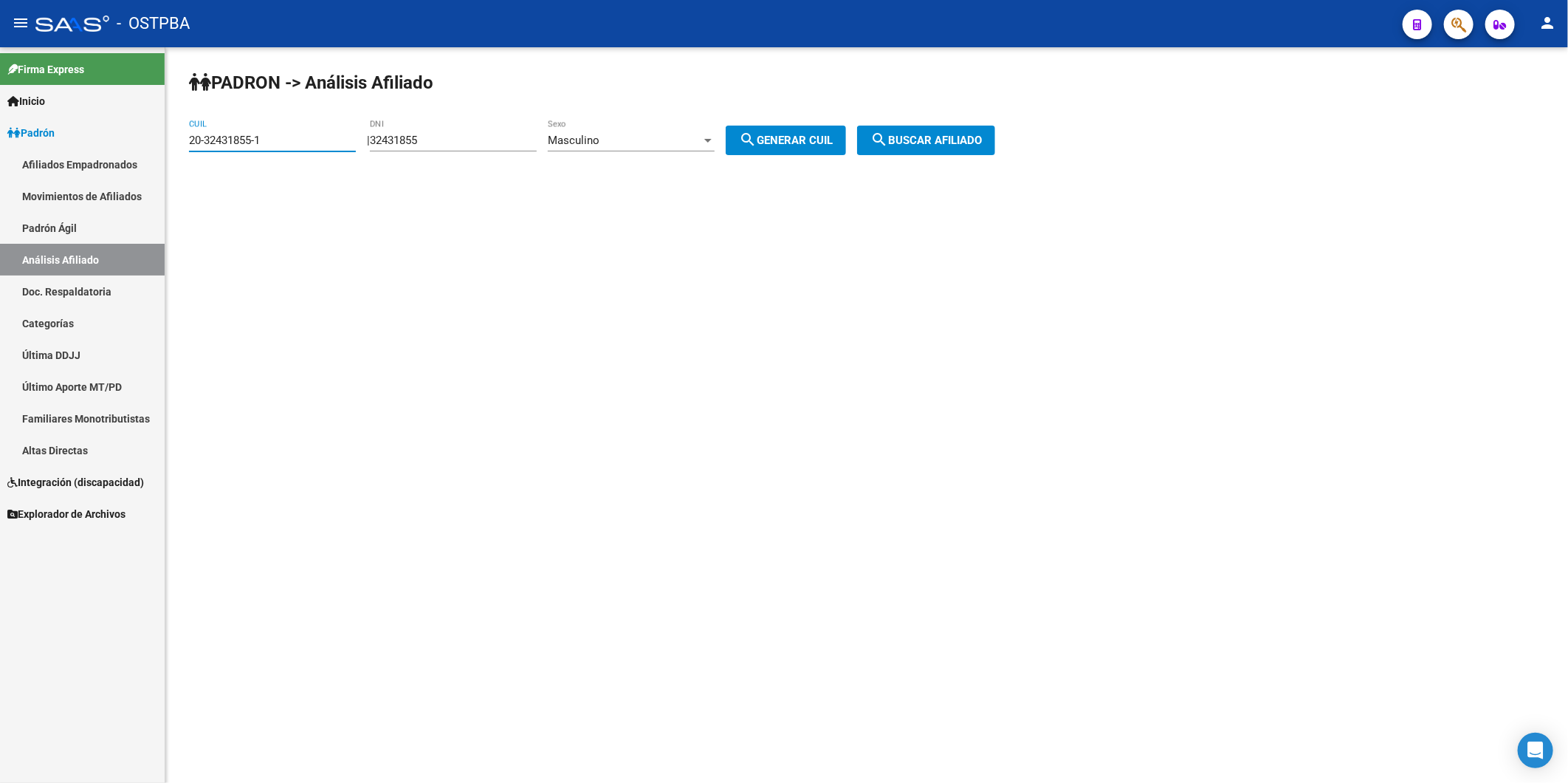
drag, startPoint x: 288, startPoint y: 140, endPoint x: 126, endPoint y: 160, distance: 163.2
click at [126, 160] on mat-sidenav-container "Firma Express Inicio Calendario SSS Instructivos Contacto OS Padrón Afiliados E…" at bounding box center [784, 415] width 1568 height 736
drag, startPoint x: 451, startPoint y: 143, endPoint x: 377, endPoint y: 143, distance: 74.0
click at [377, 143] on div "| 32431855 DNI Masculino Sexo search Generar CUIL" at bounding box center [612, 140] width 491 height 13
paste input "0.011087"
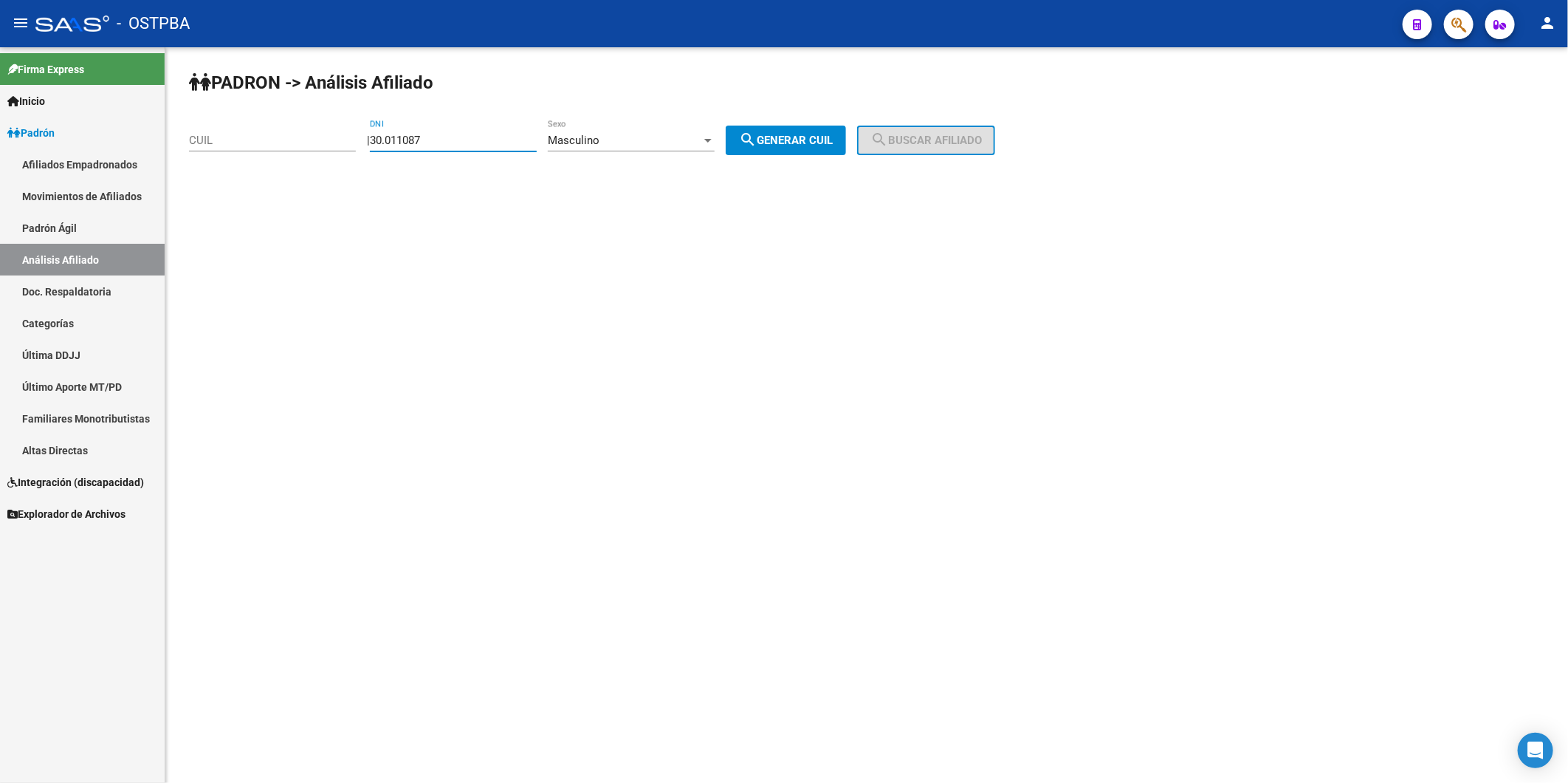
click at [403, 140] on input "30.011087" at bounding box center [453, 140] width 167 height 13
type input "30011087"
click at [842, 132] on button "search Generar CUIL" at bounding box center [786, 140] width 120 height 30
type input "20-30011087-9"
click at [915, 135] on span "search Buscar afiliado" at bounding box center [927, 140] width 112 height 13
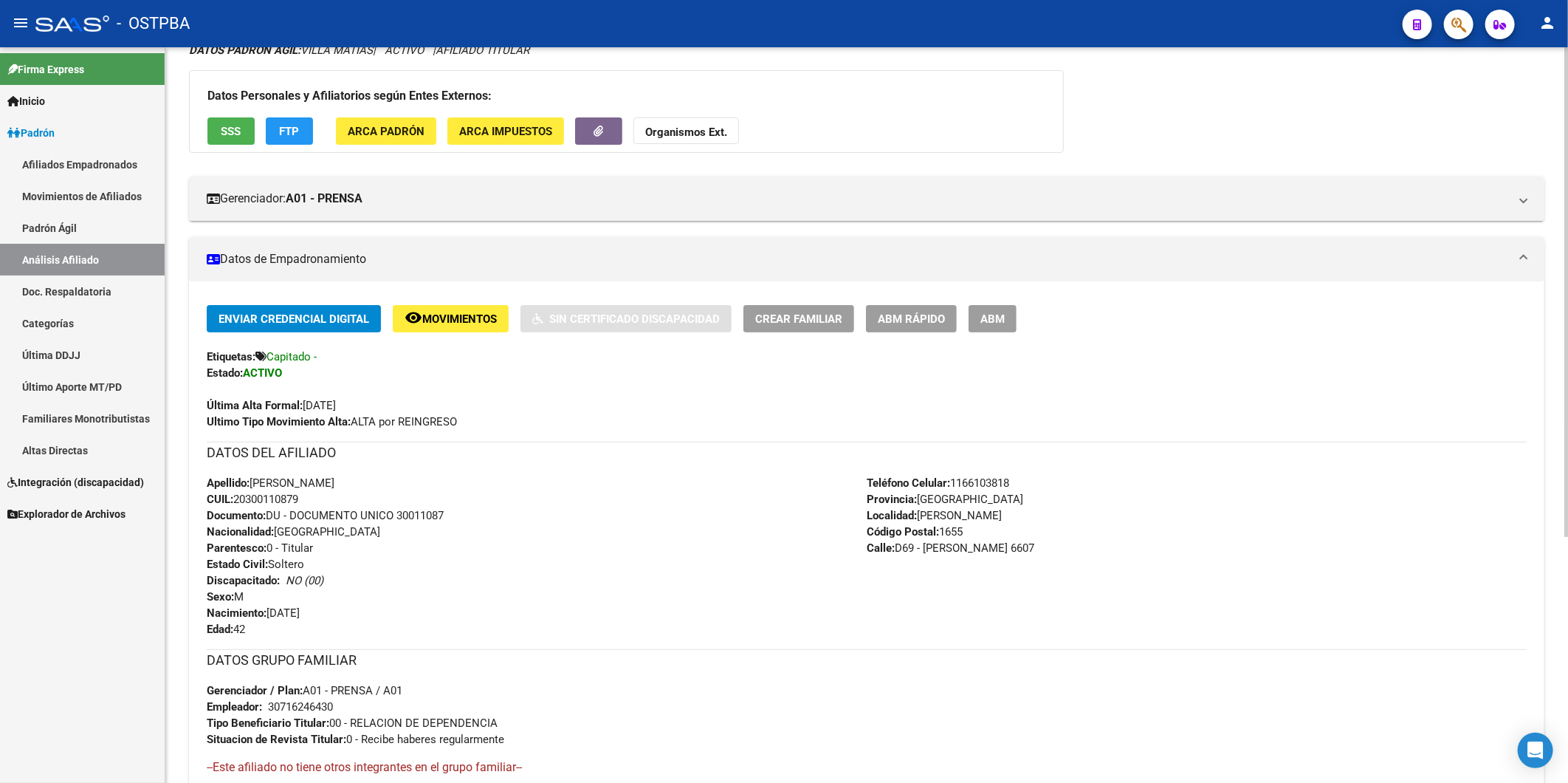
scroll to position [122, 0]
click at [310, 321] on span "Enviar Credencial Digital" at bounding box center [294, 319] width 151 height 13
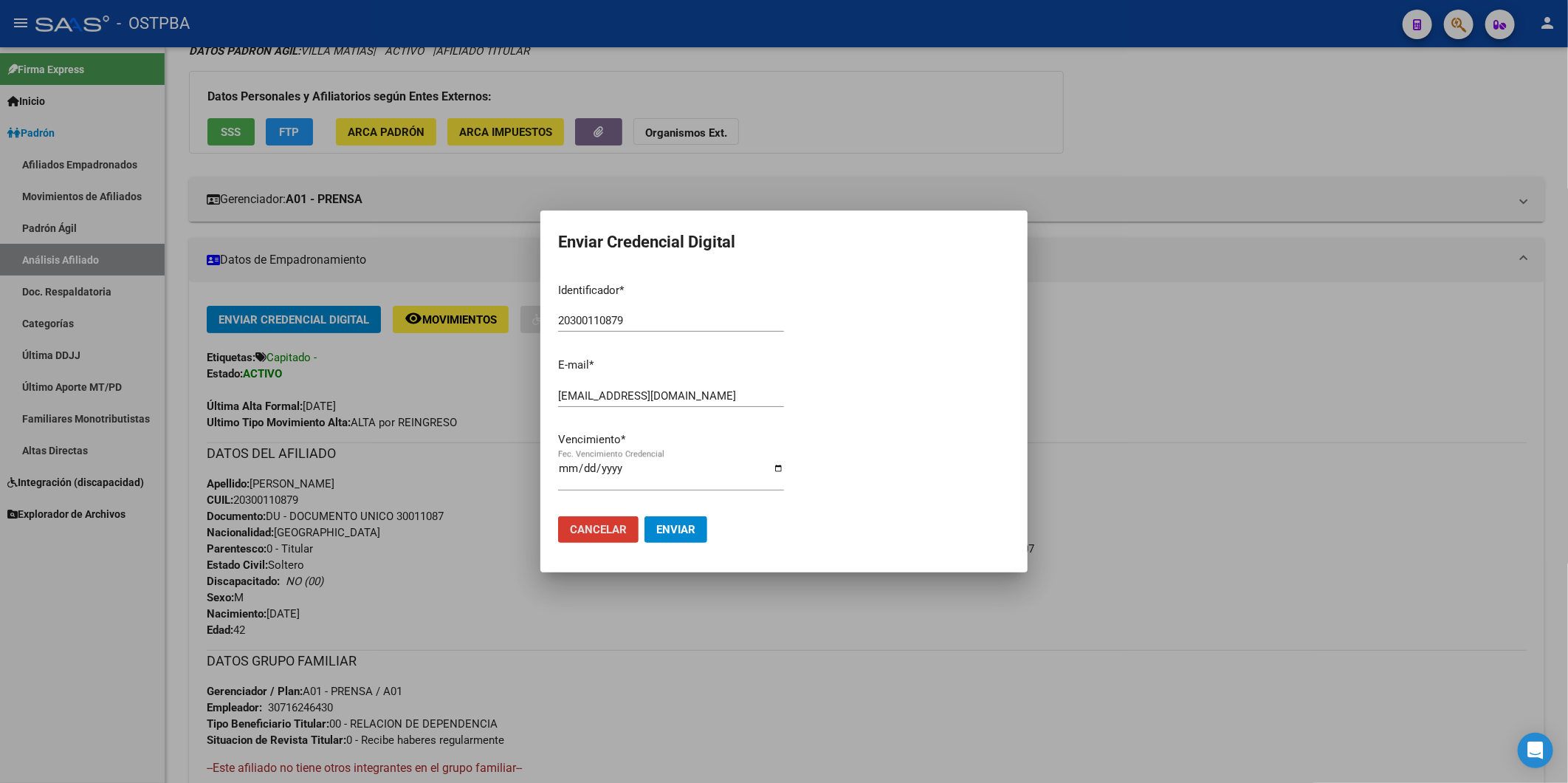
click at [562, 471] on input "Fec. Vencimiento Credencial" at bounding box center [670, 474] width 226 height 24
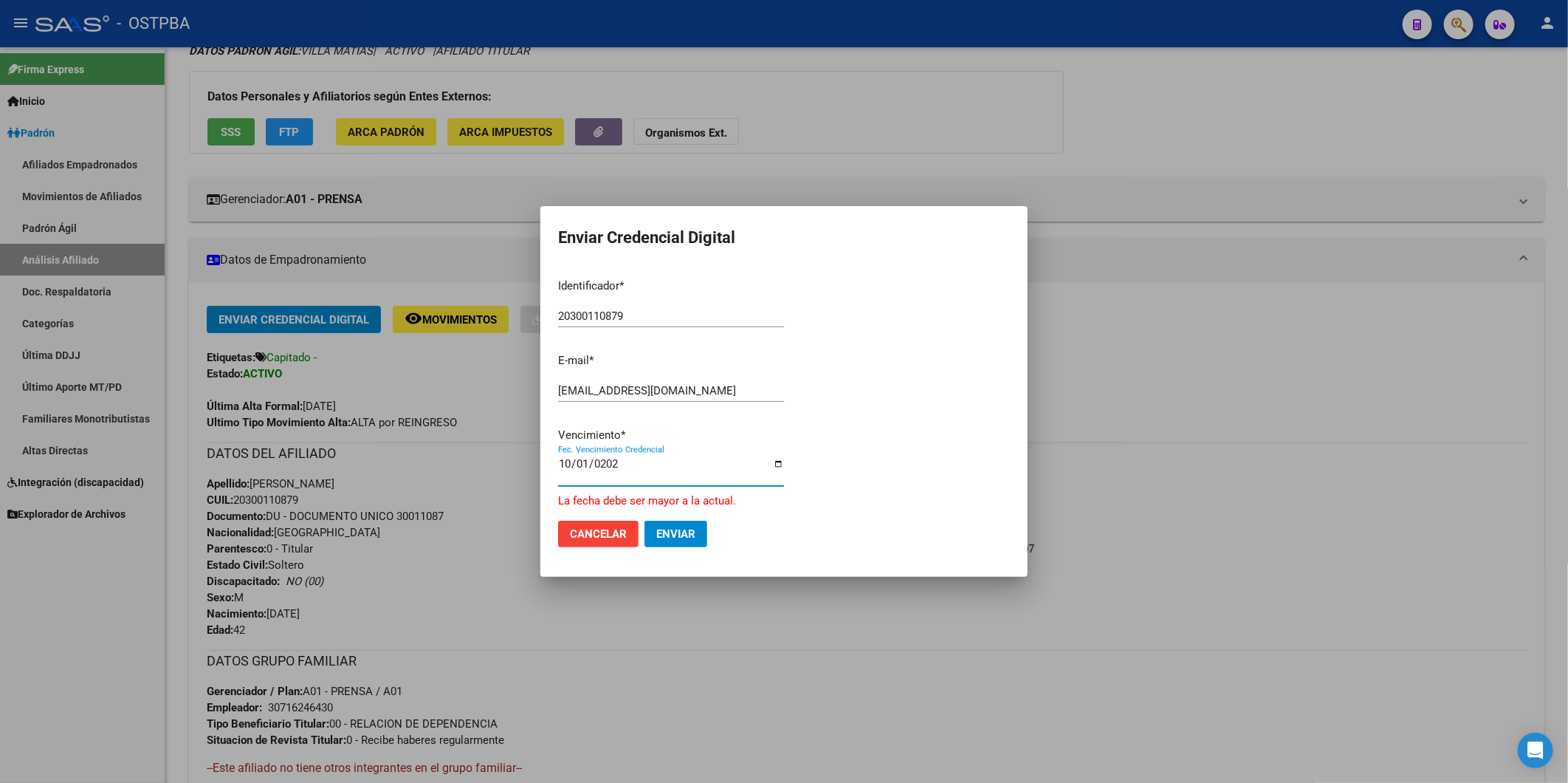
type input "2026-10-01"
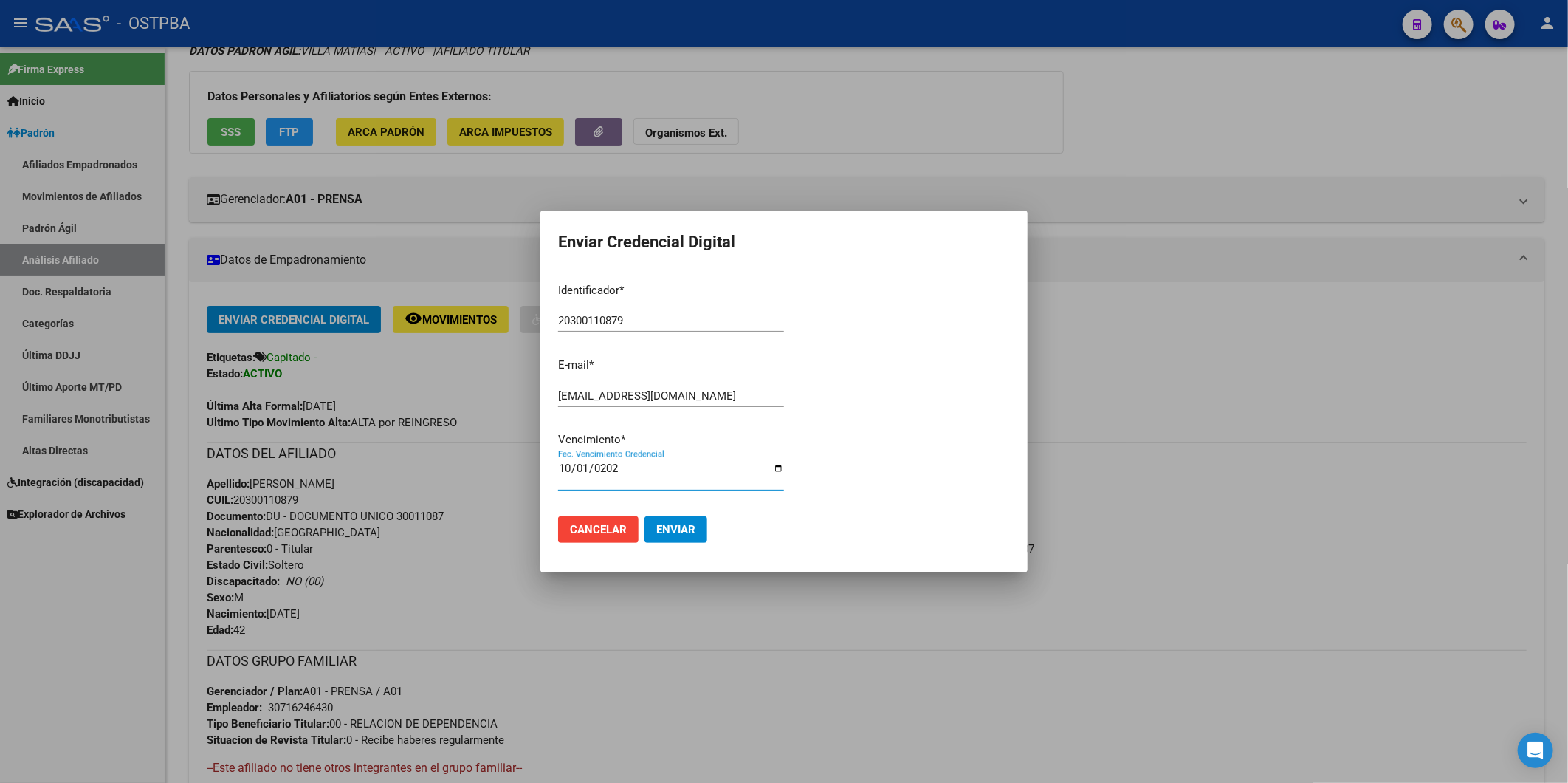
click at [693, 533] on span "Enviar" at bounding box center [676, 529] width 39 height 13
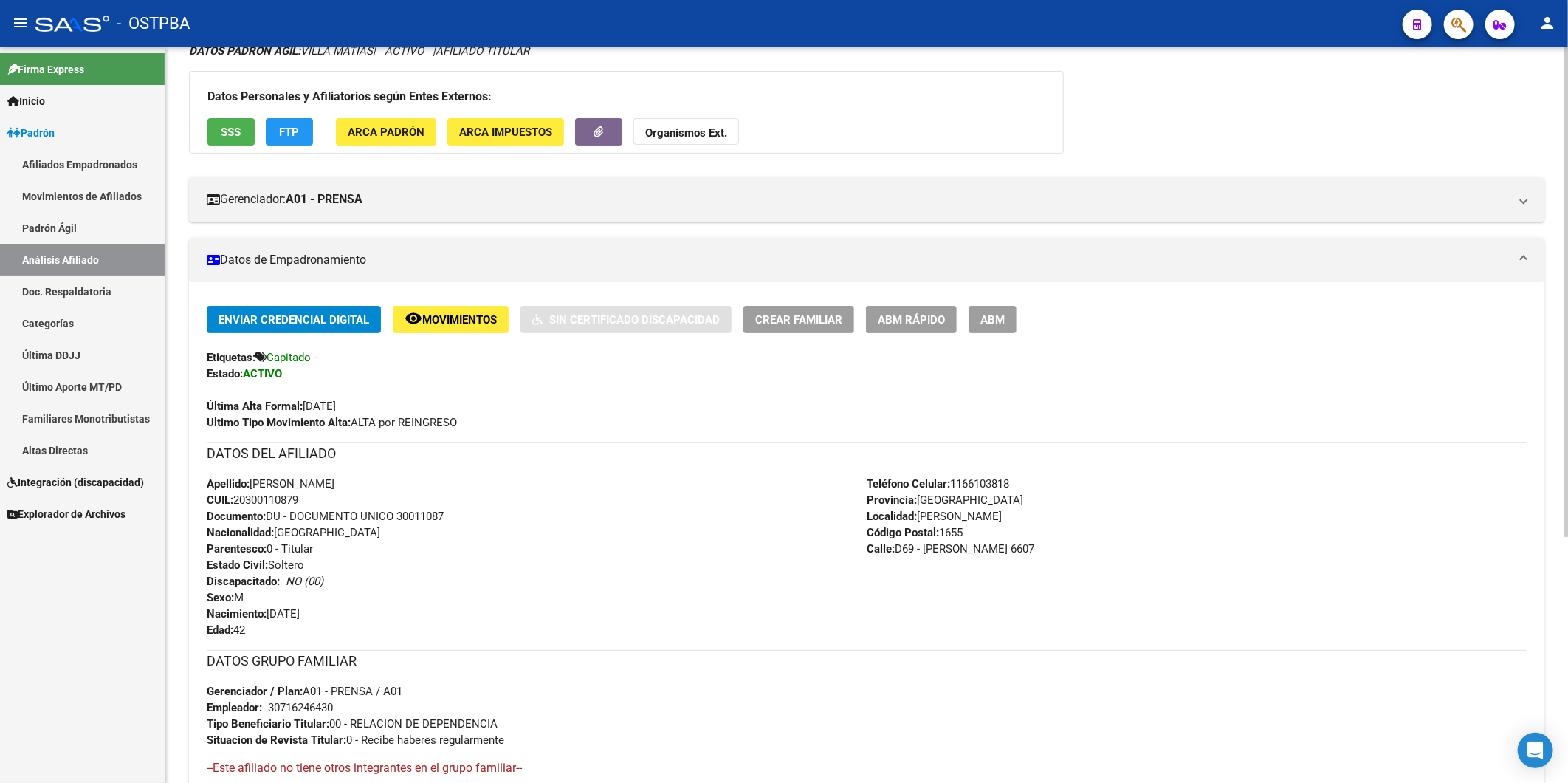
drag, startPoint x: 318, startPoint y: 504, endPoint x: 236, endPoint y: 503, distance: 82.0
click at [236, 503] on div "Apellido: MATIAS VILLA CUIL: 20300110879 Documento: DU - DOCUMENTO UNICO 300110…" at bounding box center [536, 556] width 660 height 162
copy span "20300110879"
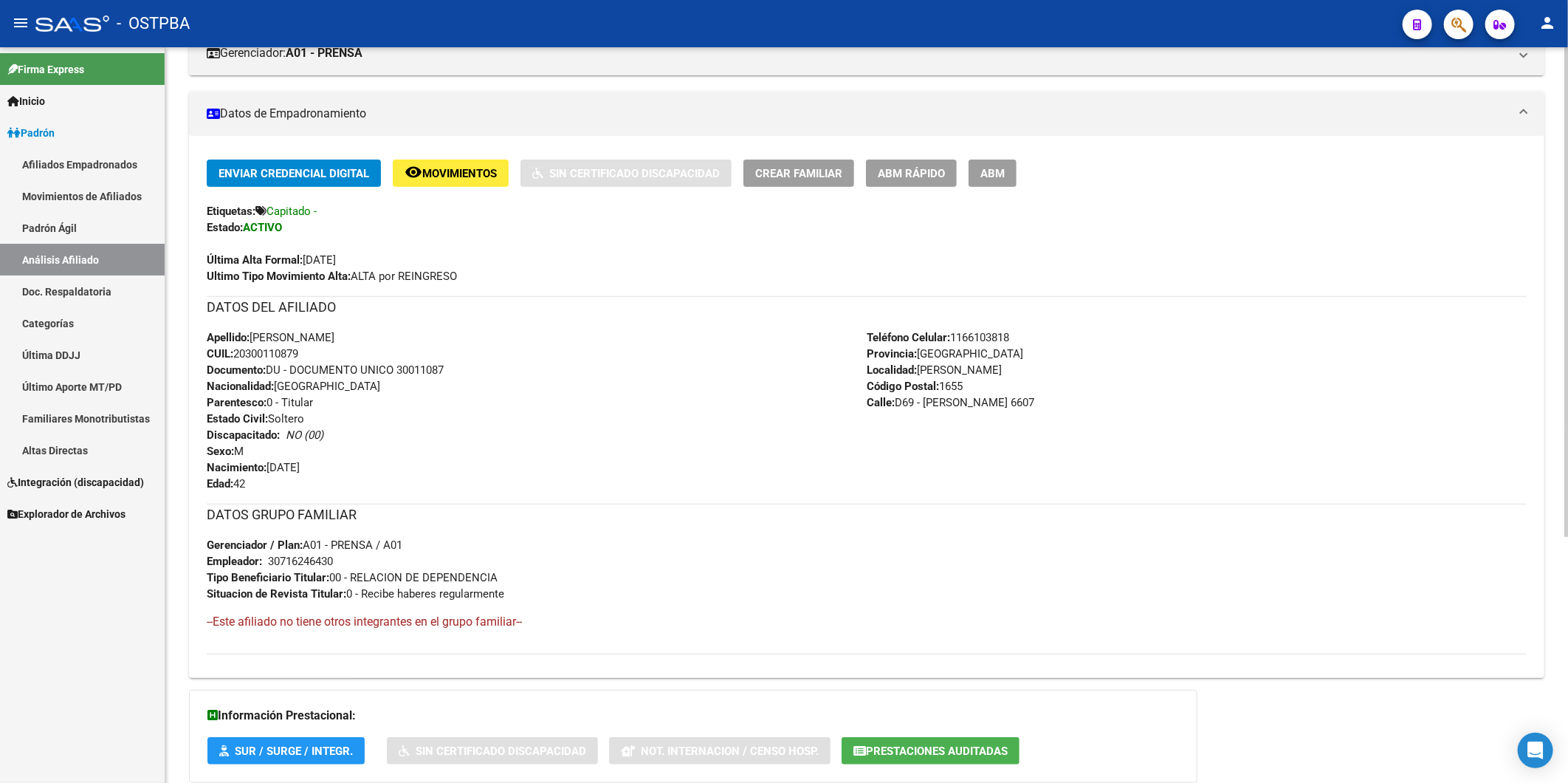
scroll to position [369, 0]
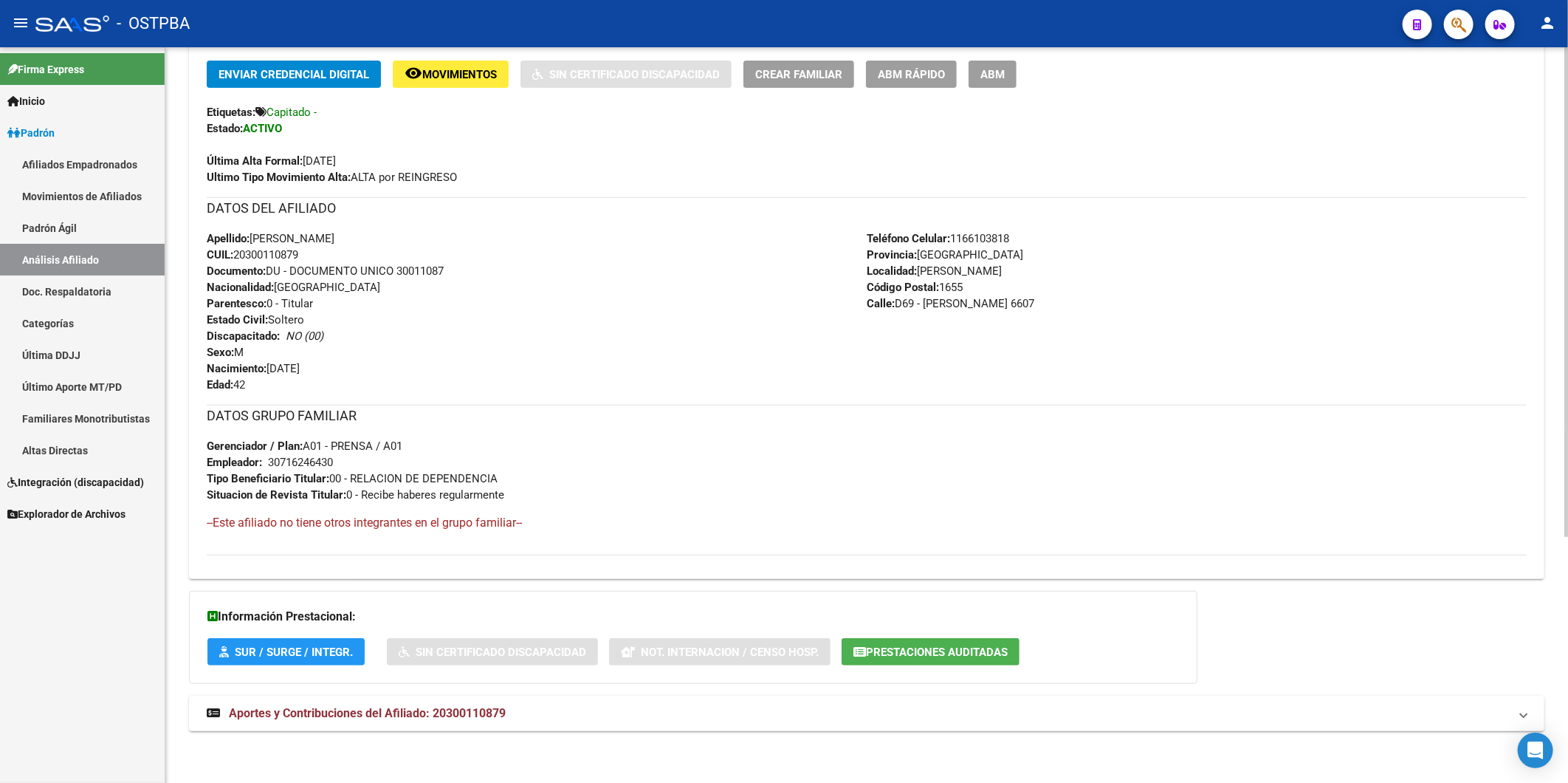
click at [1495, 297] on div "Teléfono Celular: 1166103818 Provincia: Buenos Aires Localidad: JOSE LEON SUARE…" at bounding box center [1197, 312] width 660 height 162
click at [504, 284] on div "Apellido: MATIAS VILLA CUIL: 20300110879 Documento: DU - DOCUMENTO UNICO 300110…" at bounding box center [536, 312] width 660 height 162
drag, startPoint x: 249, startPoint y: 254, endPoint x: 297, endPoint y: 256, distance: 48.0
click at [297, 256] on span "CUIL: 20300110879" at bounding box center [253, 254] width 92 height 13
copy span "30011087"
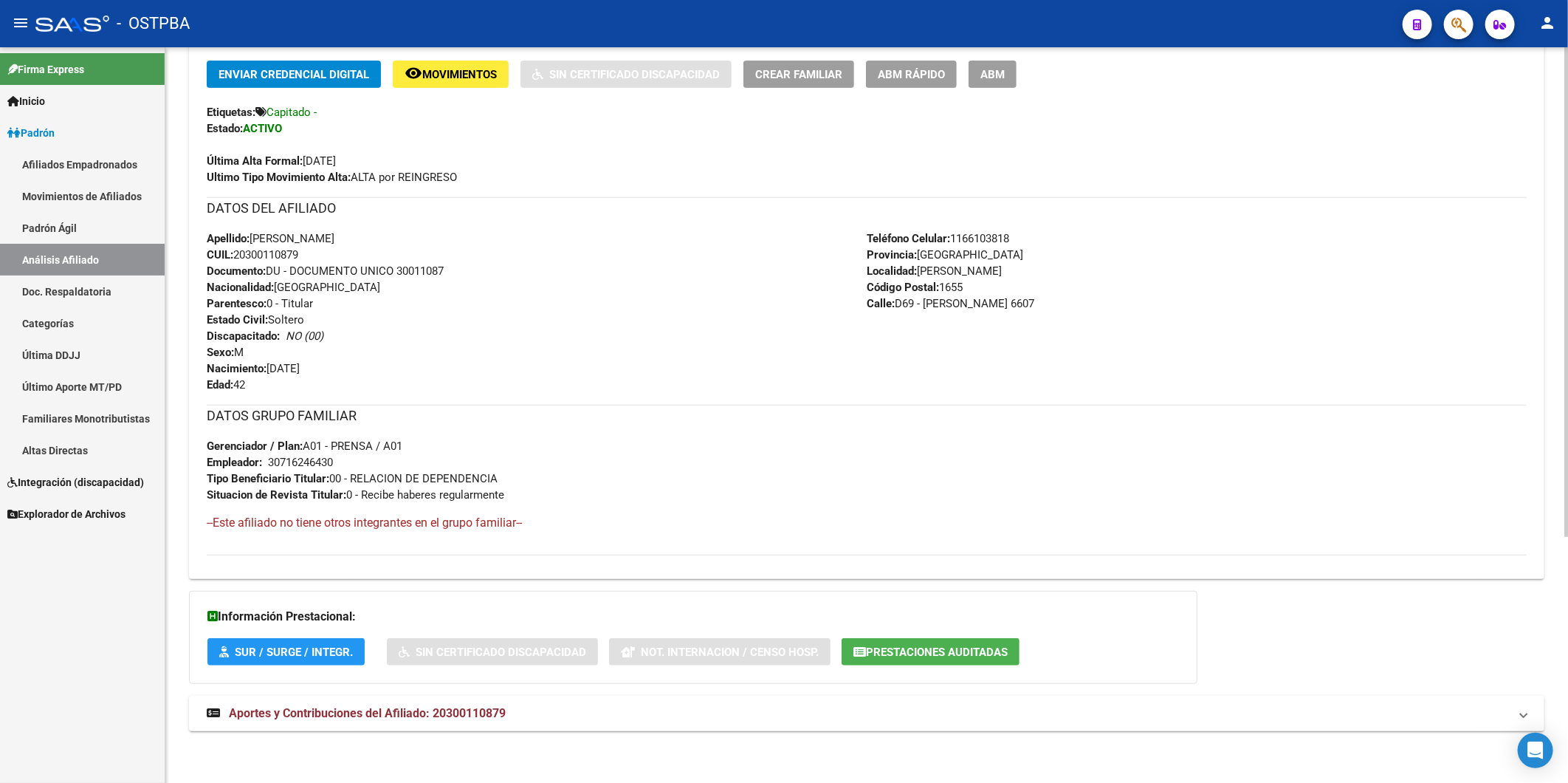
click at [346, 269] on span "Documento: DU - DOCUMENTO UNICO 30011087" at bounding box center [325, 270] width 237 height 13
drag, startPoint x: 334, startPoint y: 249, endPoint x: 236, endPoint y: 252, distance: 98.0
click at [236, 252] on div "Apellido: MATIAS VILLA CUIL: 20300110879 Documento: DU - DOCUMENTO UNICO 300110…" at bounding box center [536, 312] width 660 height 162
copy span "20300110879"
drag, startPoint x: 342, startPoint y: 462, endPoint x: 269, endPoint y: 466, distance: 73.1
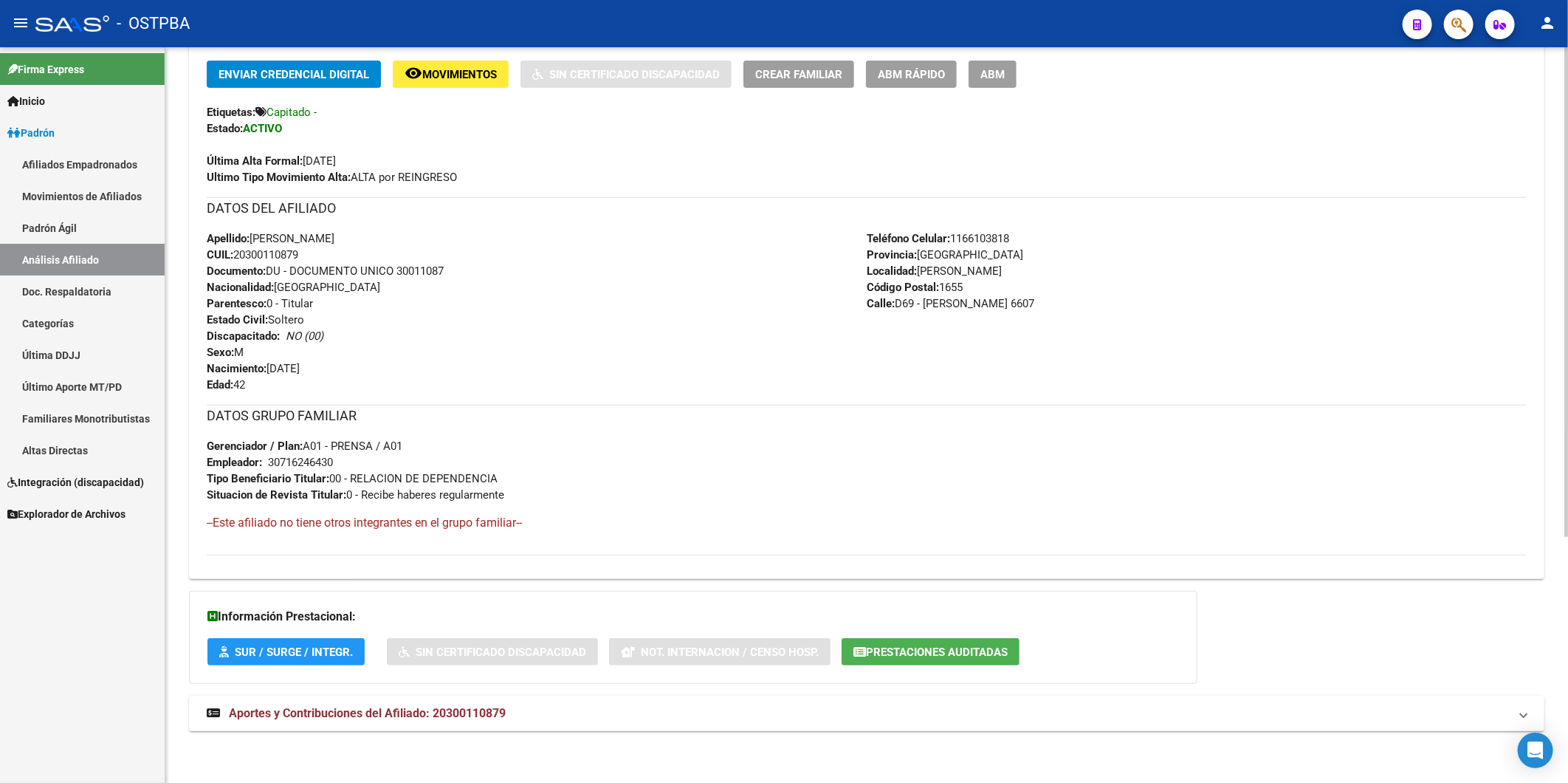
click at [269, 466] on div "DATOS GRUPO FAMILIAR Gerenciador / Plan: A01 - PRENSA / A01 Empleador: 30716246…" at bounding box center [866, 454] width 1320 height 98
copy div
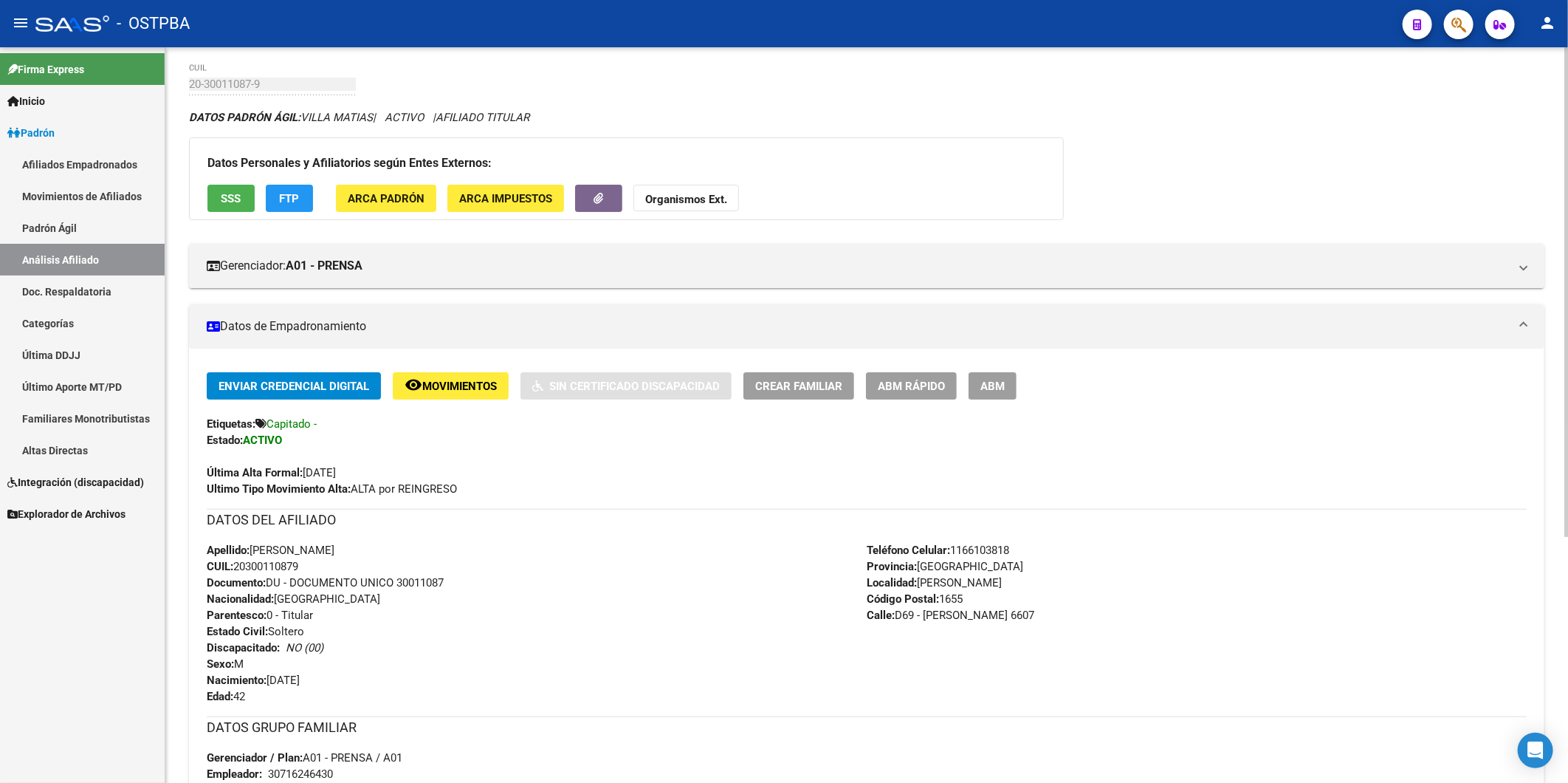
scroll to position [0, 0]
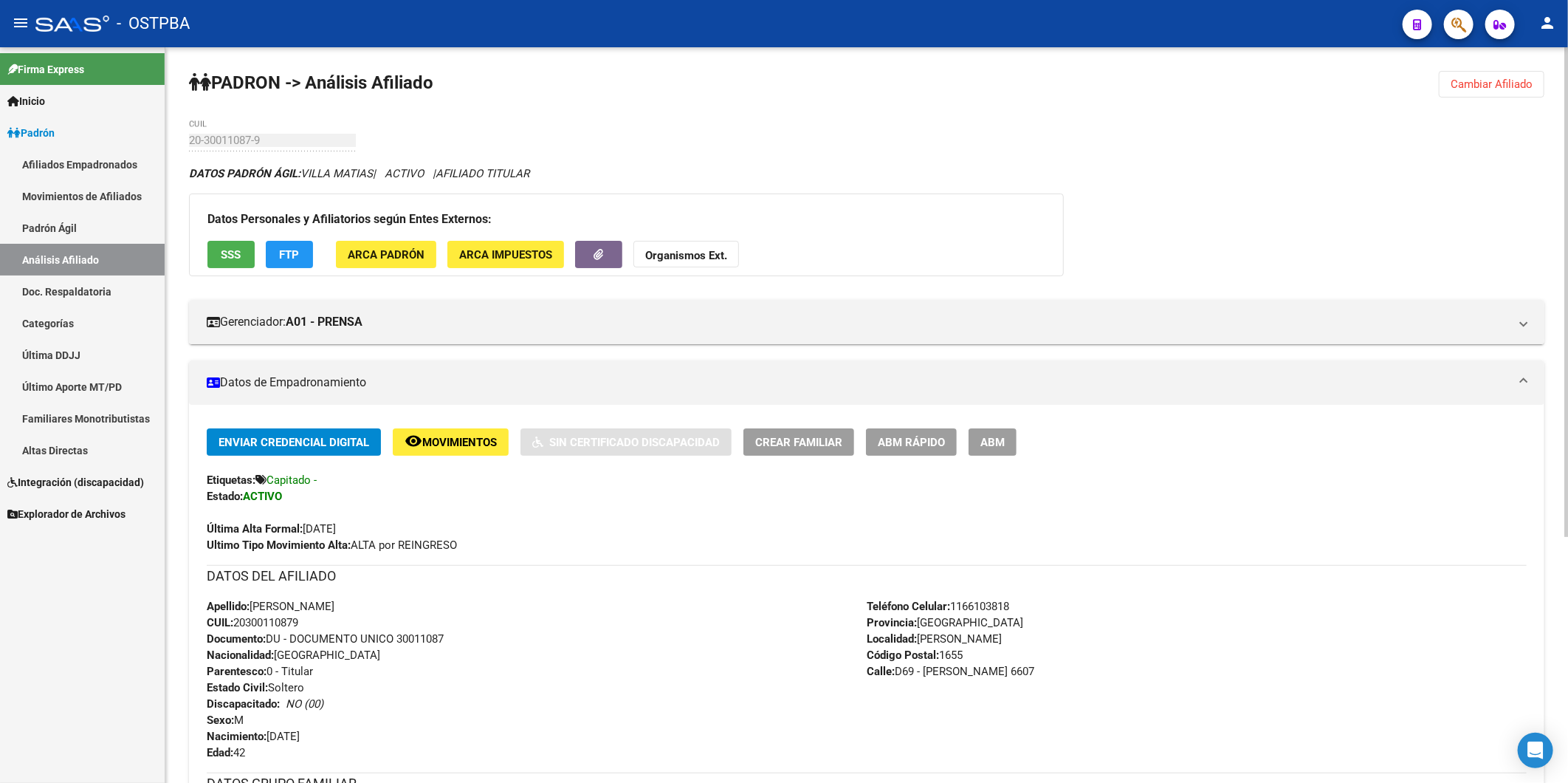
click at [272, 440] on span "Enviar Credencial Digital" at bounding box center [294, 442] width 151 height 13
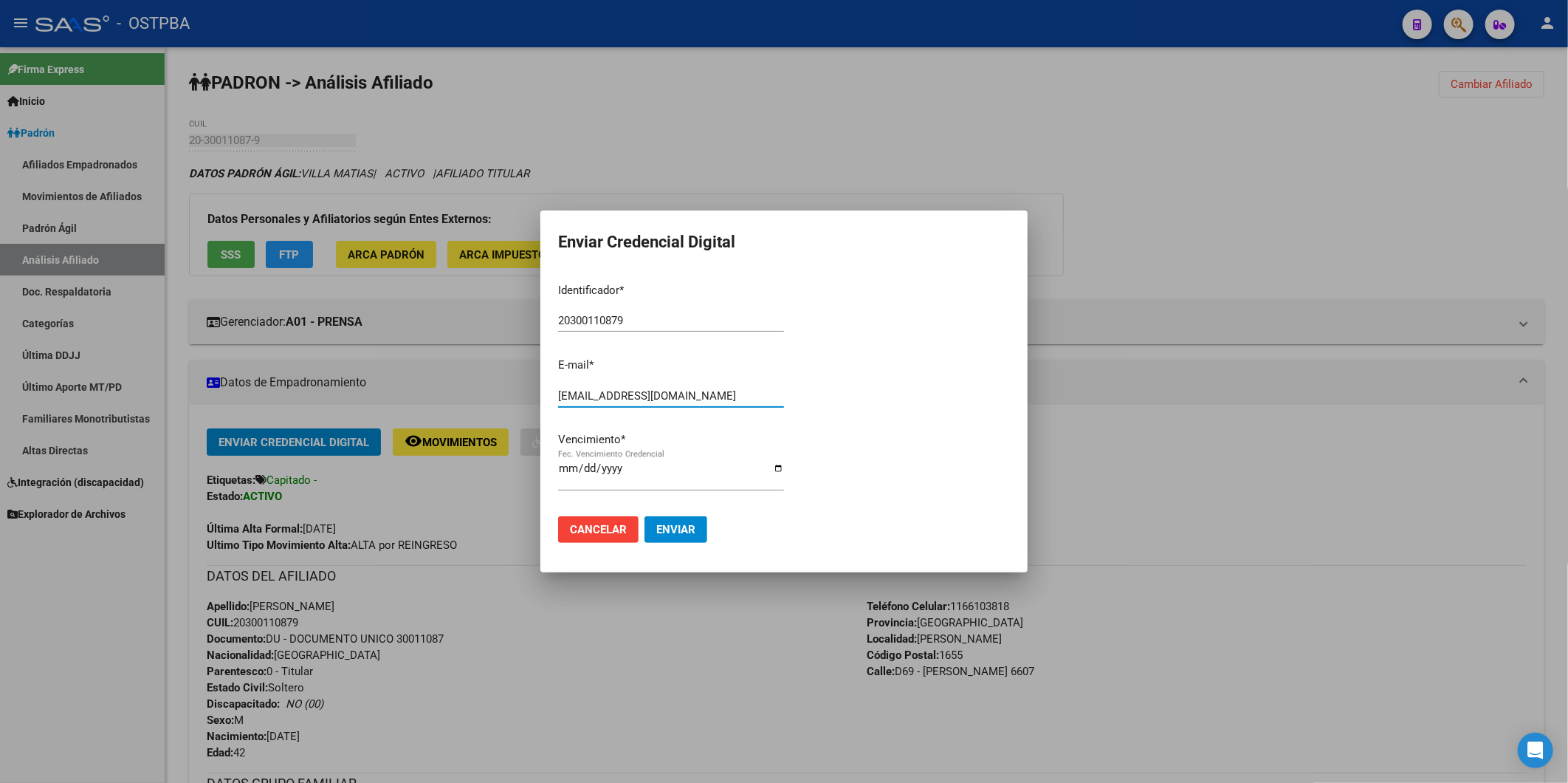
drag, startPoint x: 712, startPoint y: 390, endPoint x: 541, endPoint y: 397, distance: 171.1
click at [541, 397] on mat-dialog-content "Identificador * 20300110879 Ingresar identificador E-mail * matiasvilla1983@gma…" at bounding box center [784, 387] width 487 height 233
type input "afiliacion.ostpba@gmail.com"
click at [585, 471] on input "2026-10-01" at bounding box center [670, 474] width 226 height 24
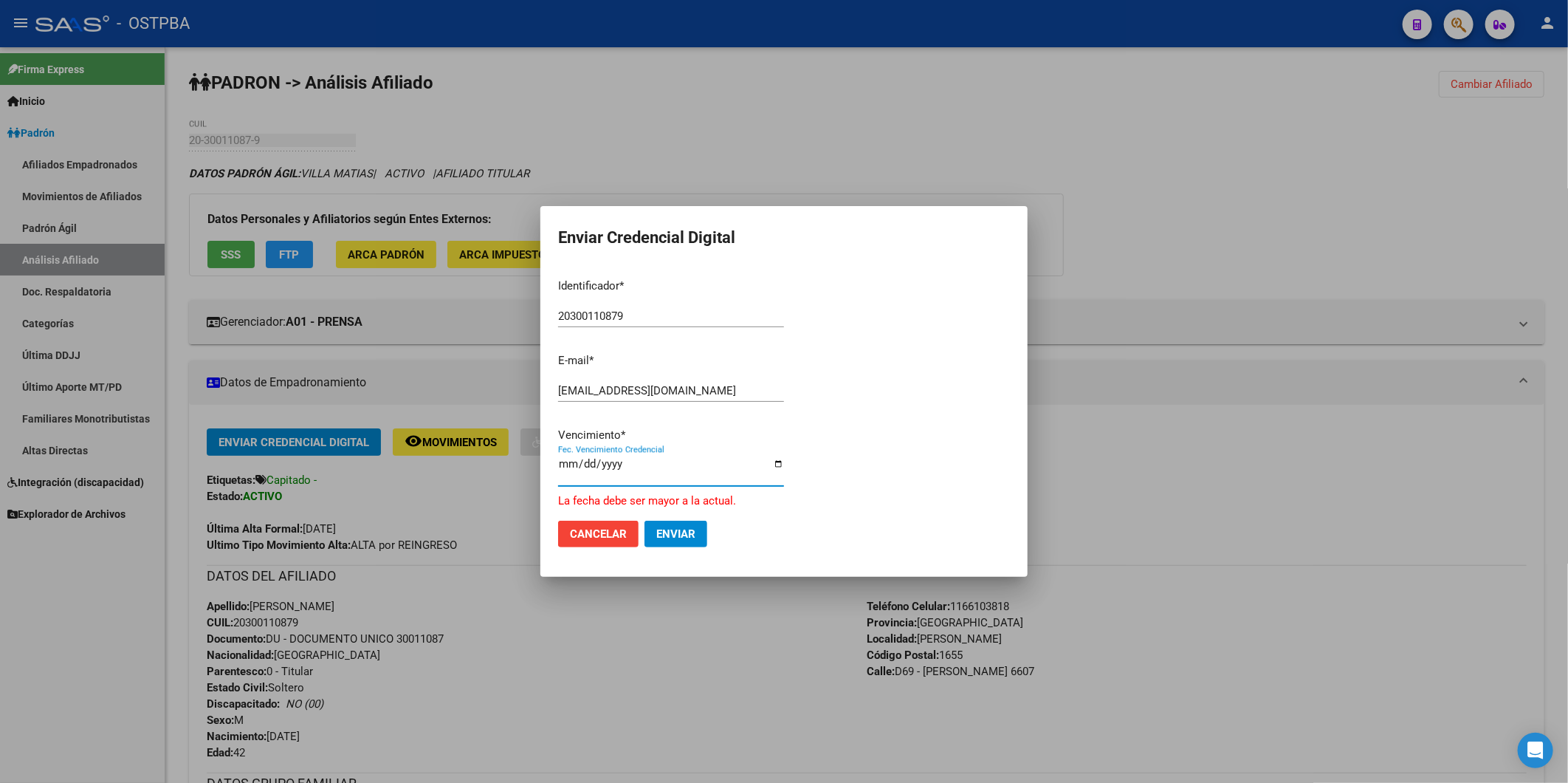
type input "2026-06-01"
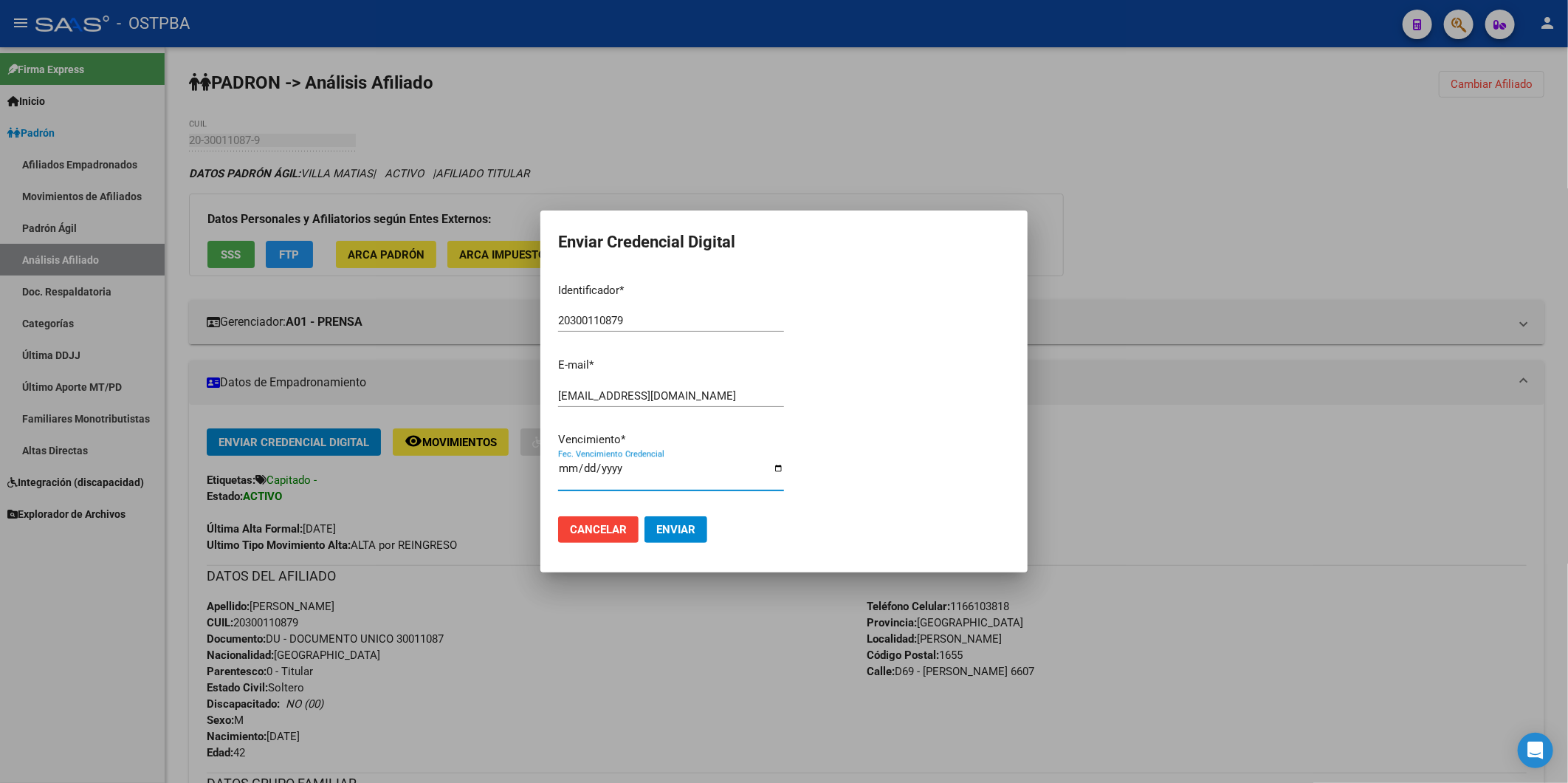
click at [663, 525] on span "Enviar" at bounding box center [676, 529] width 39 height 13
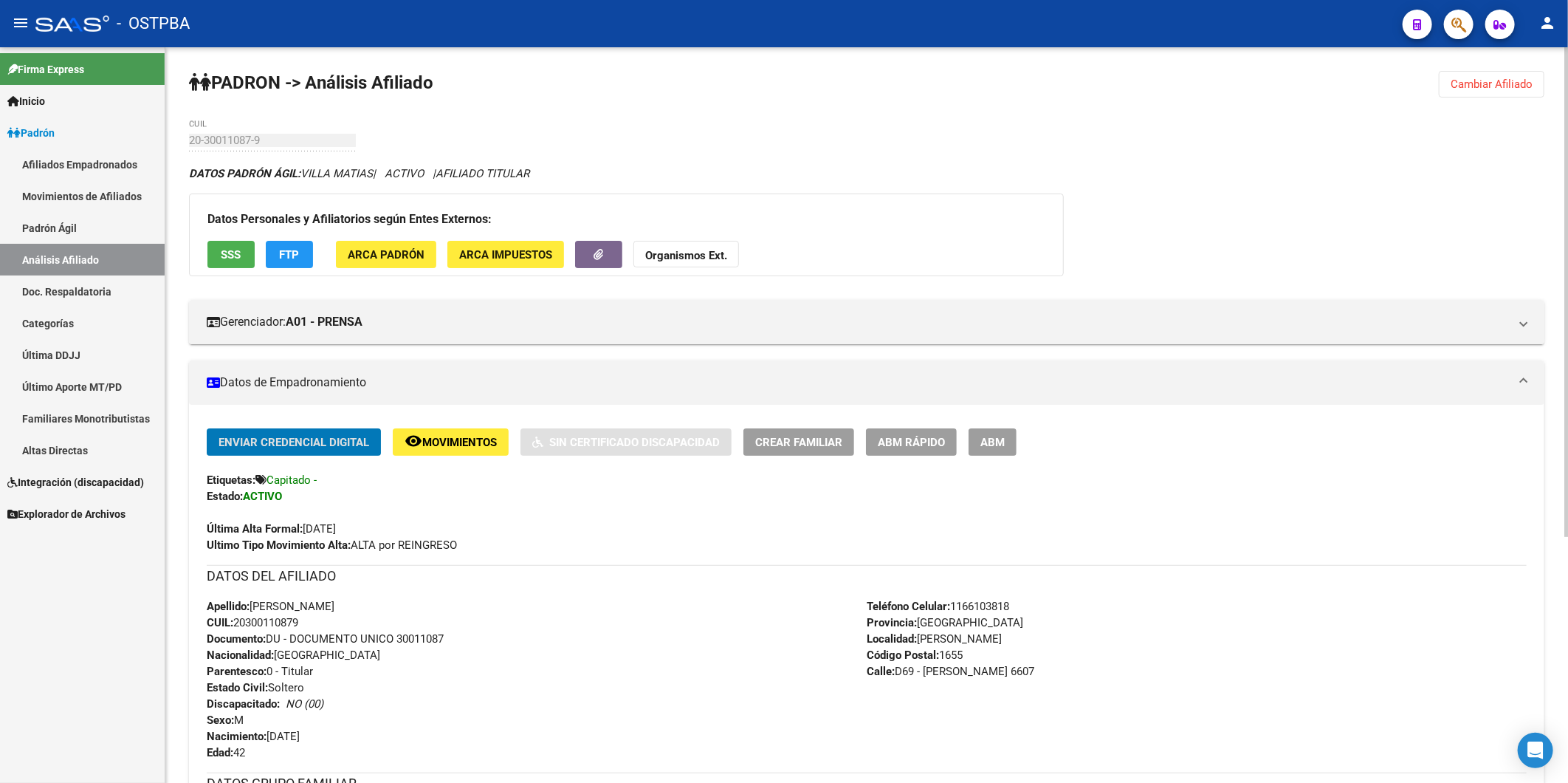
click at [1519, 75] on button "Cambiar Afiliado" at bounding box center [1492, 84] width 106 height 27
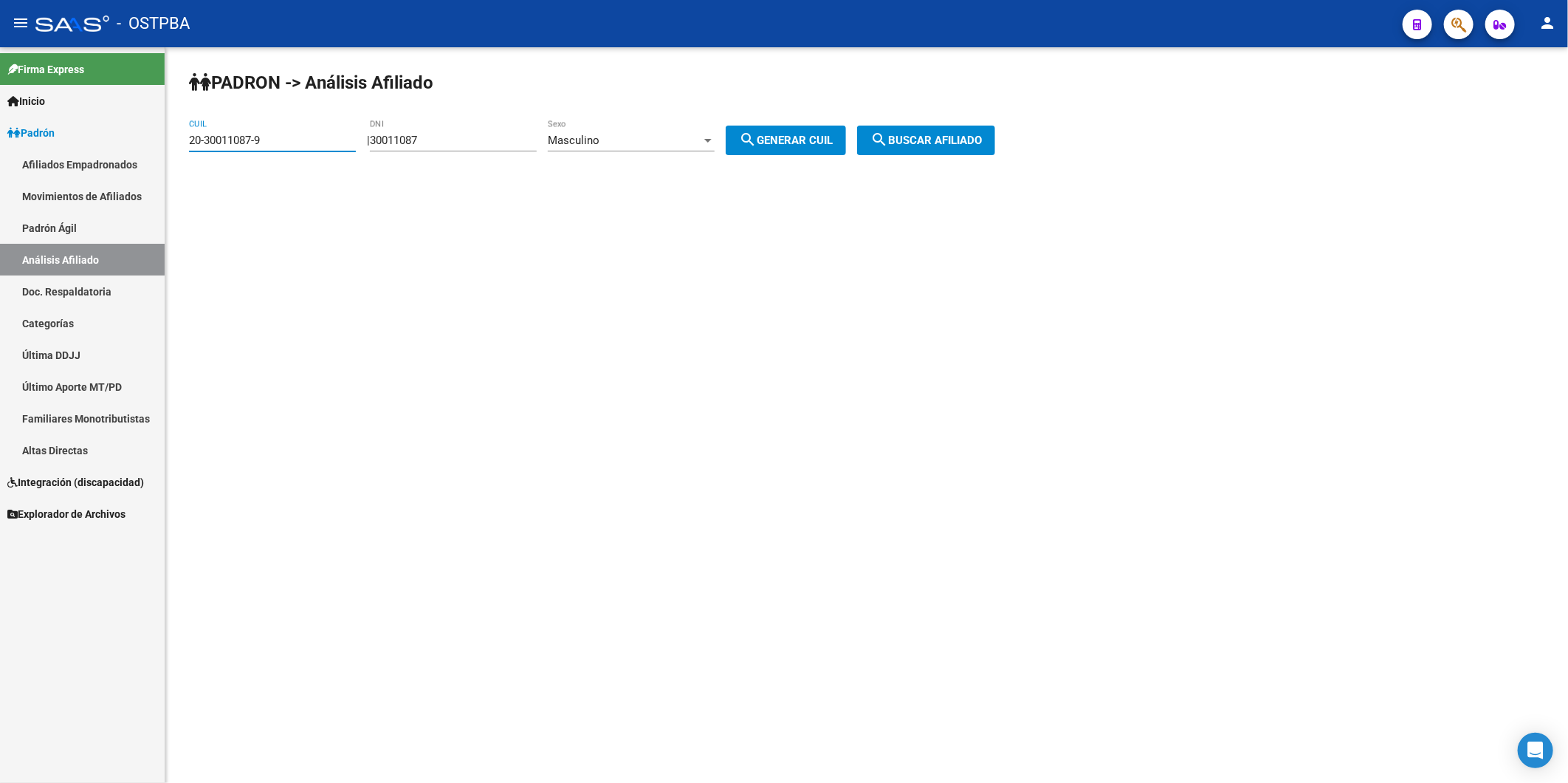
drag, startPoint x: 282, startPoint y: 144, endPoint x: 143, endPoint y: 155, distance: 139.4
click at [143, 155] on mat-sidenav-container "Firma Express Inicio Calendario SSS Instructivos Contacto OS Padrón Afiliados E…" at bounding box center [784, 415] width 1568 height 736
drag, startPoint x: 500, startPoint y: 132, endPoint x: 396, endPoint y: 141, distance: 104.4
click at [396, 141] on div "30011087 DNI" at bounding box center [453, 135] width 167 height 31
drag, startPoint x: 470, startPoint y: 135, endPoint x: 384, endPoint y: 137, distance: 86.0
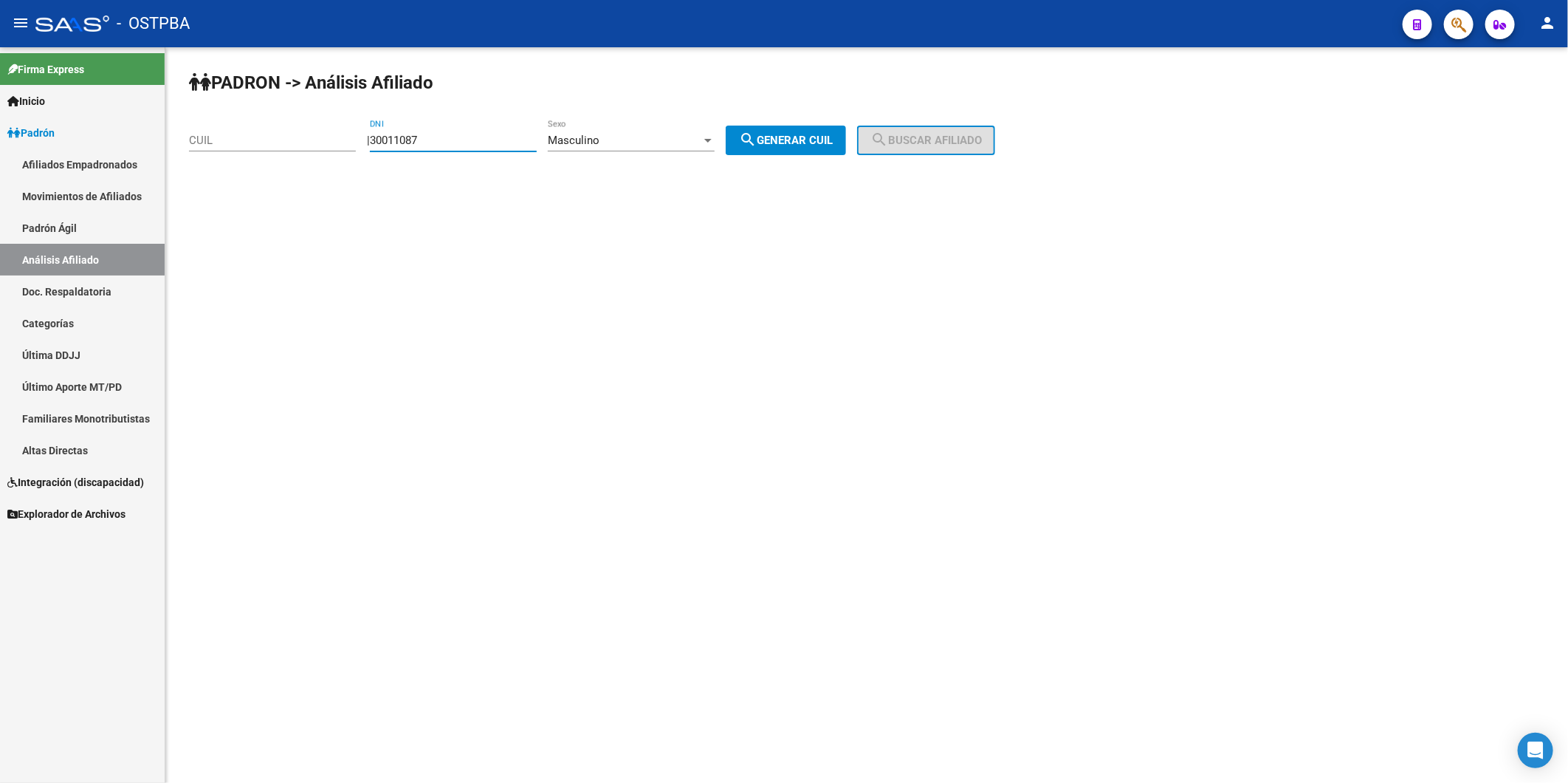
click at [384, 137] on div "| 30011087 DNI Masculino Sexo search Generar CUIL" at bounding box center [612, 140] width 491 height 13
type input "23141029"
drag, startPoint x: 794, startPoint y: 138, endPoint x: 960, endPoint y: 138, distance: 166.0
click at [798, 138] on span "search Generar CUIL" at bounding box center [786, 140] width 94 height 13
type input "20-23141029-6"
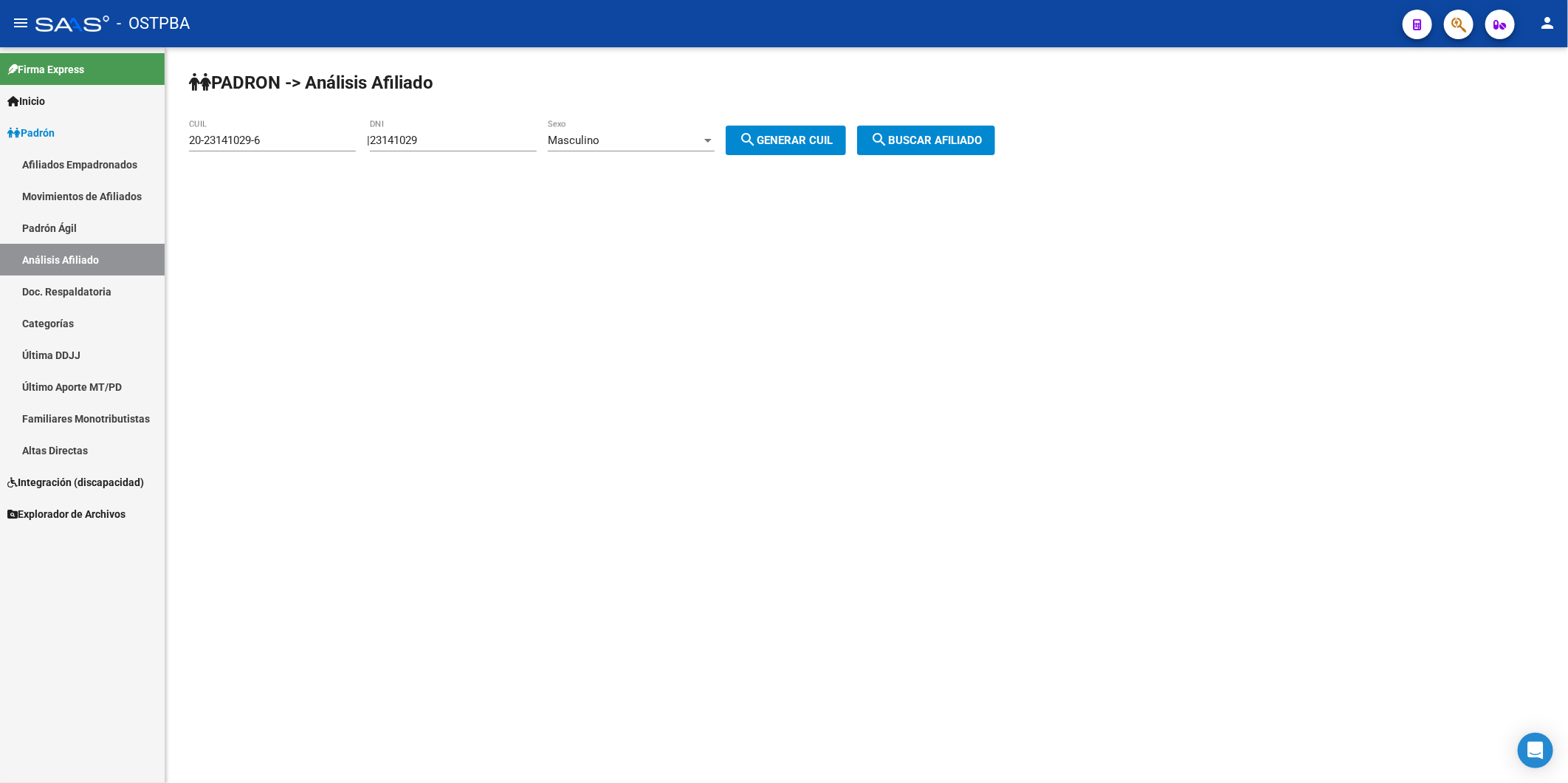
click at [957, 137] on span "search Buscar afiliado" at bounding box center [927, 140] width 112 height 13
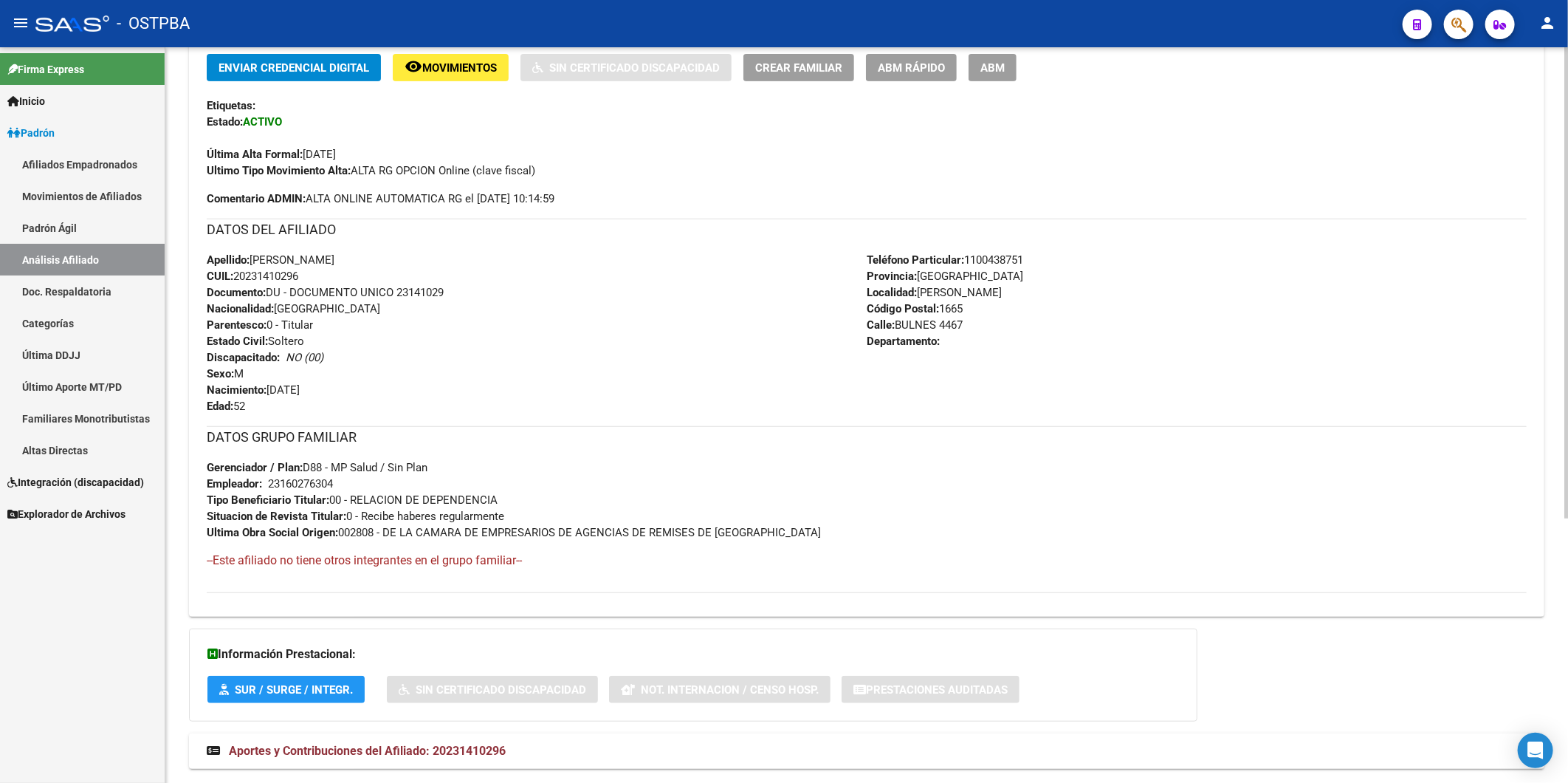
scroll to position [413, 0]
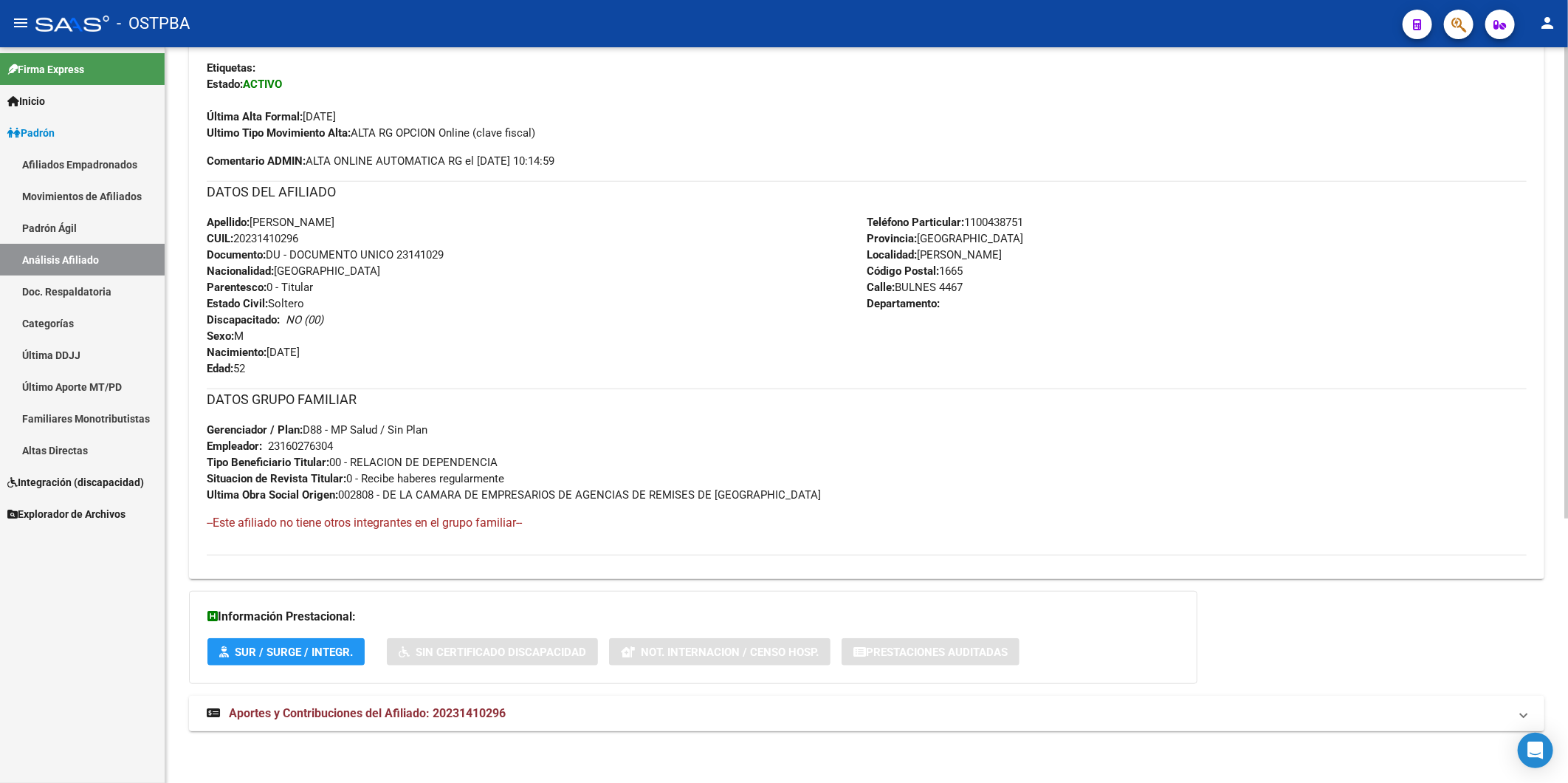
click at [482, 711] on span "Aportes y Contribuciones del Afiliado: 20231410296" at bounding box center [367, 713] width 277 height 14
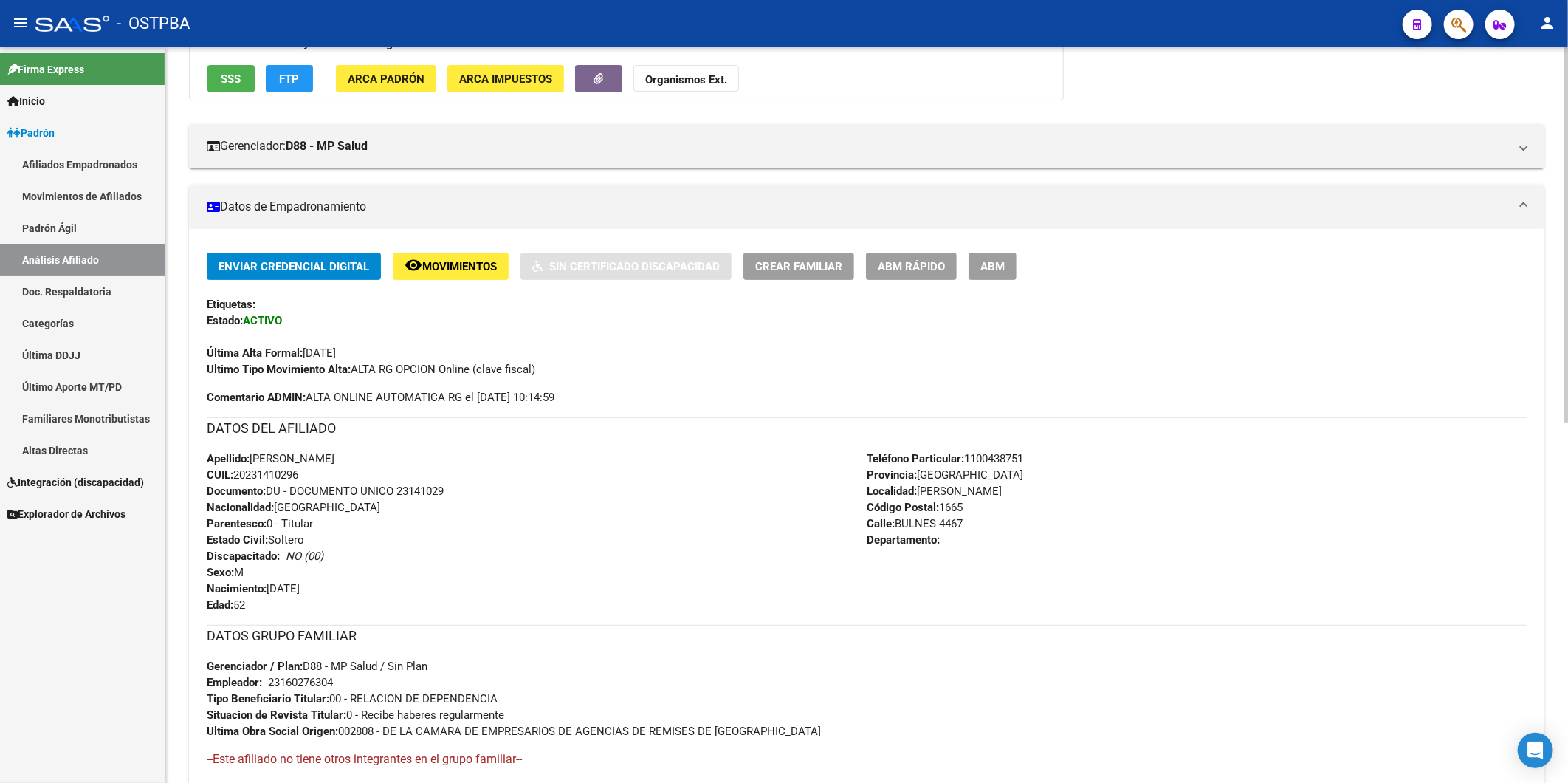
scroll to position [171, 0]
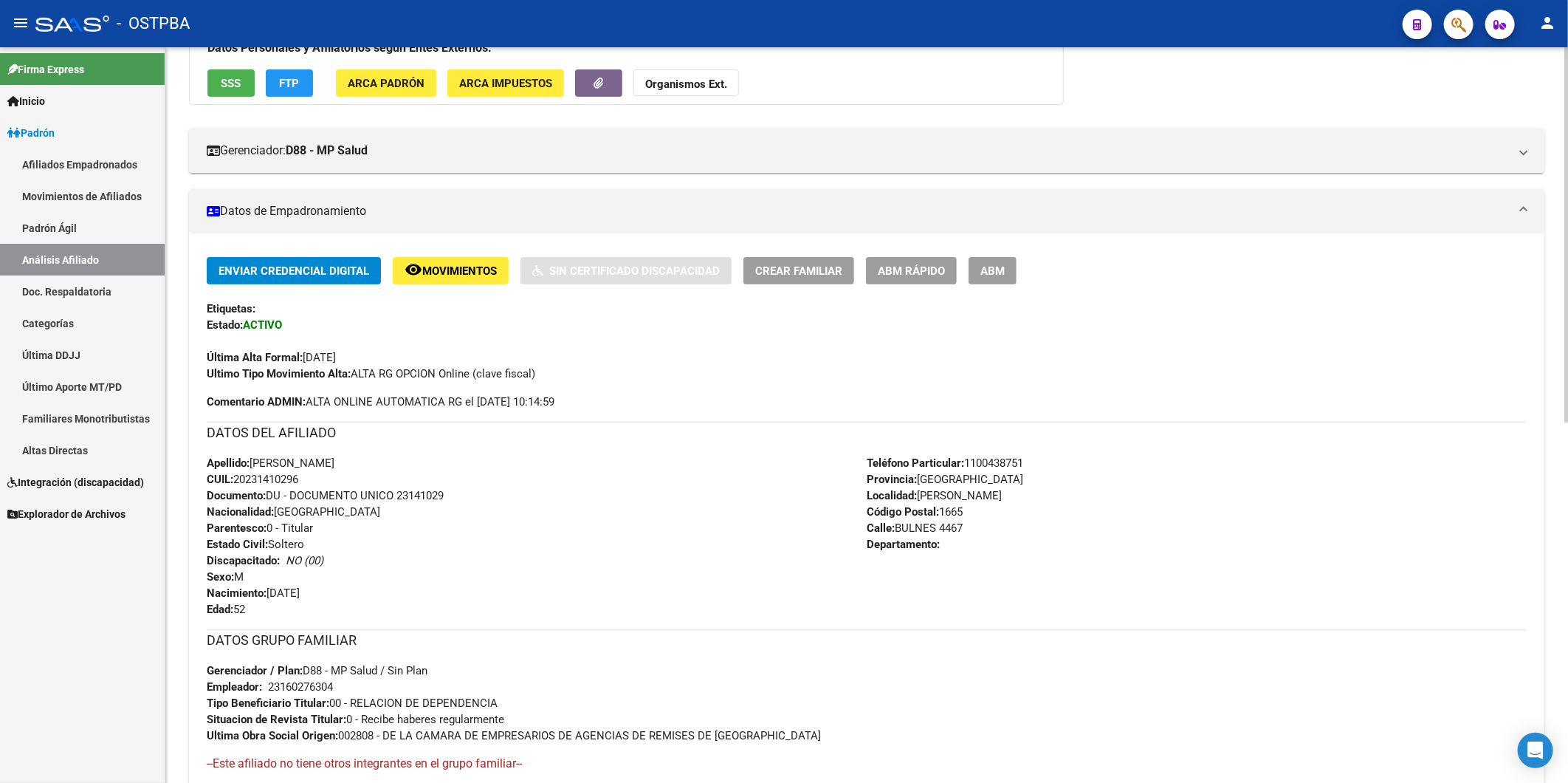
drag, startPoint x: 305, startPoint y: 483, endPoint x: 235, endPoint y: 481, distance: 70.0
click at [235, 481] on div "Apellido: GUILLERMO OSCAR ALFONSO CUIL: 20231410296 Documento: DU - DOCUMENTO U…" at bounding box center [536, 536] width 660 height 162
copy span "20231410296"
click at [697, 87] on strong "Organismos Ext." at bounding box center [686, 83] width 82 height 13
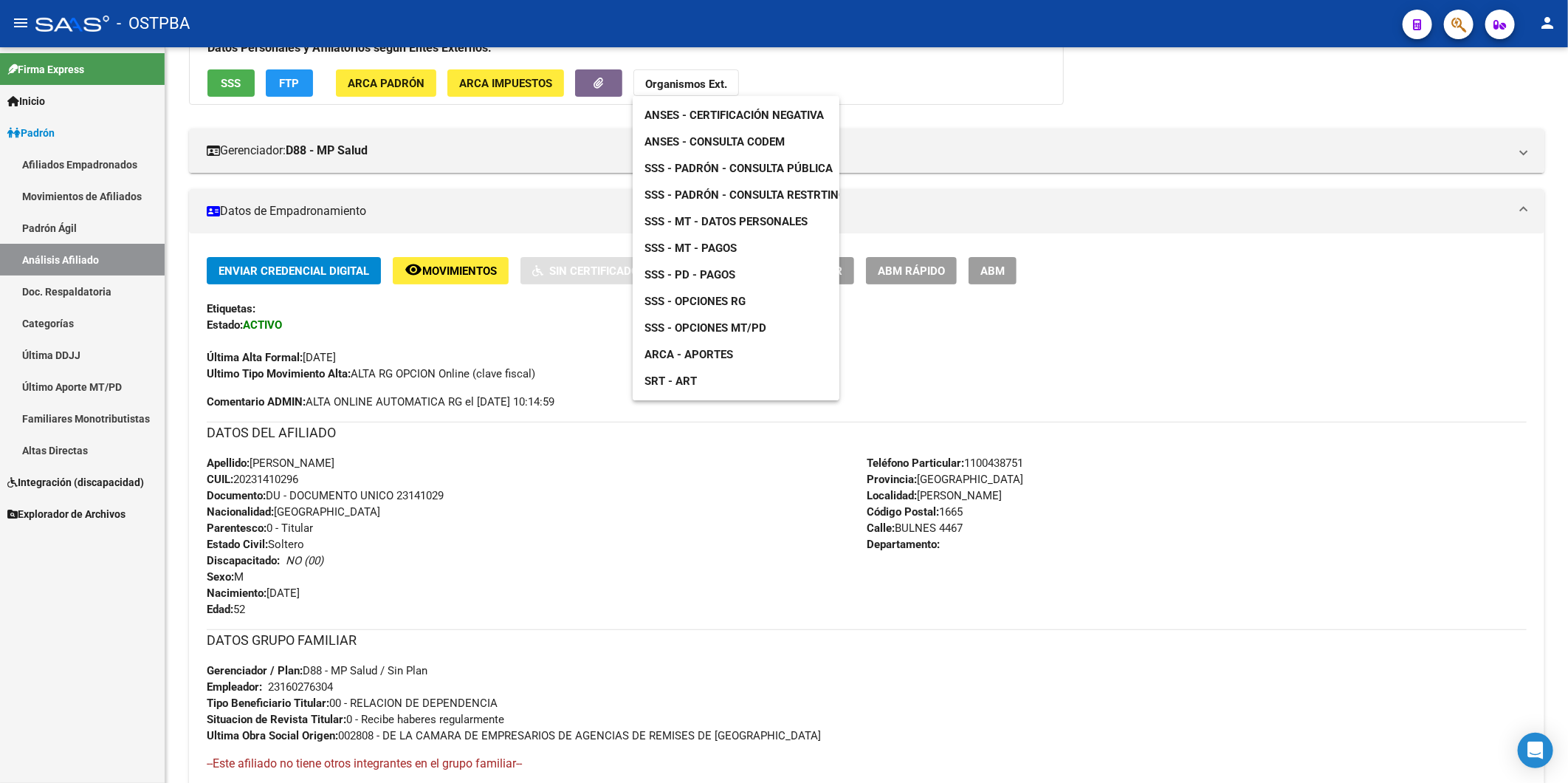
click at [731, 141] on span "ANSES - Consulta CODEM" at bounding box center [714, 142] width 140 height 13
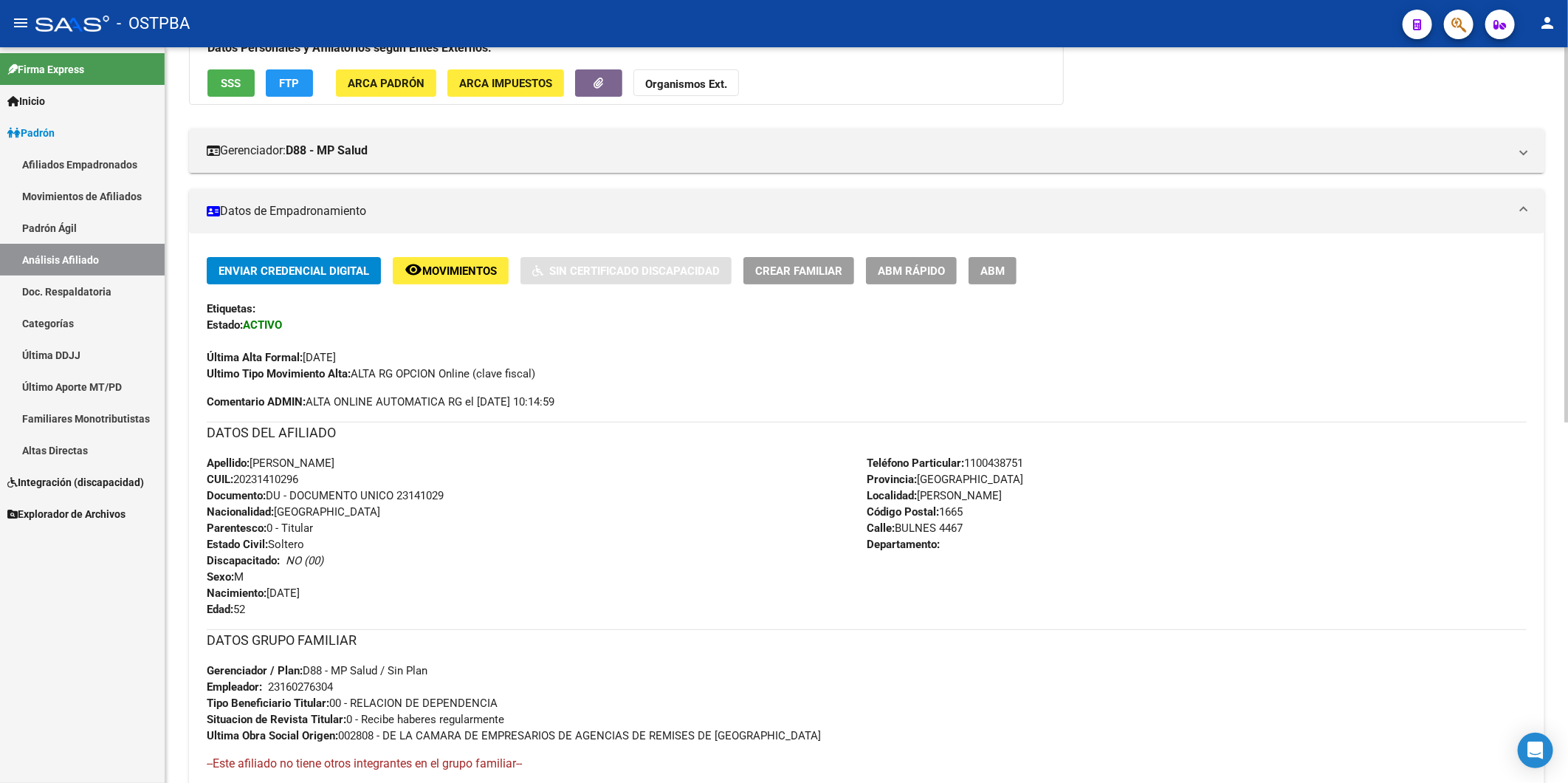
click at [577, 560] on div "Apellido: GUILLERMO OSCAR ALFONSO CUIL: 20231410296 Documento: DU - DOCUMENTO U…" at bounding box center [536, 536] width 660 height 162
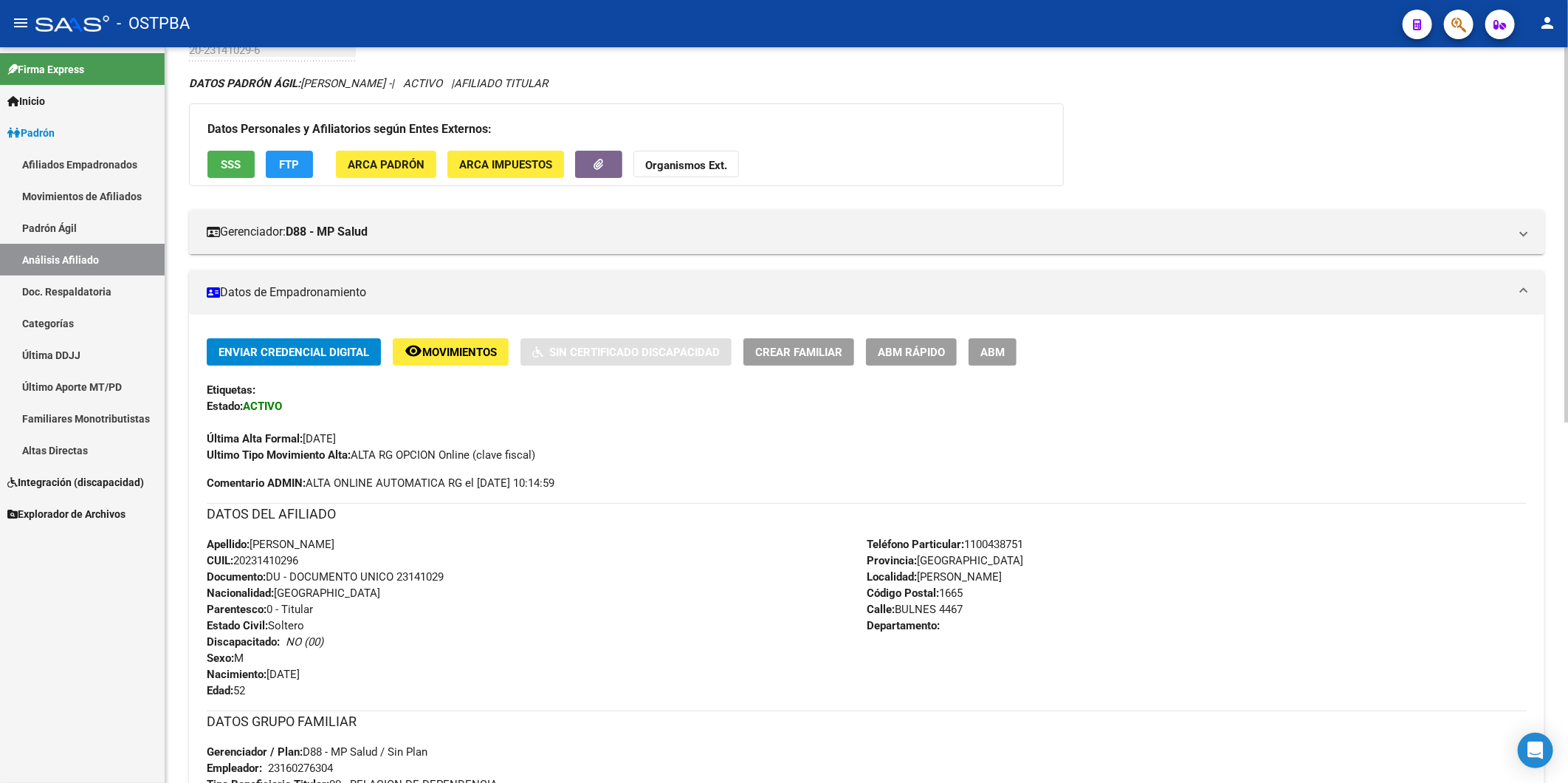
scroll to position [90, 0]
click at [673, 175] on button "Organismos Ext." at bounding box center [686, 165] width 106 height 28
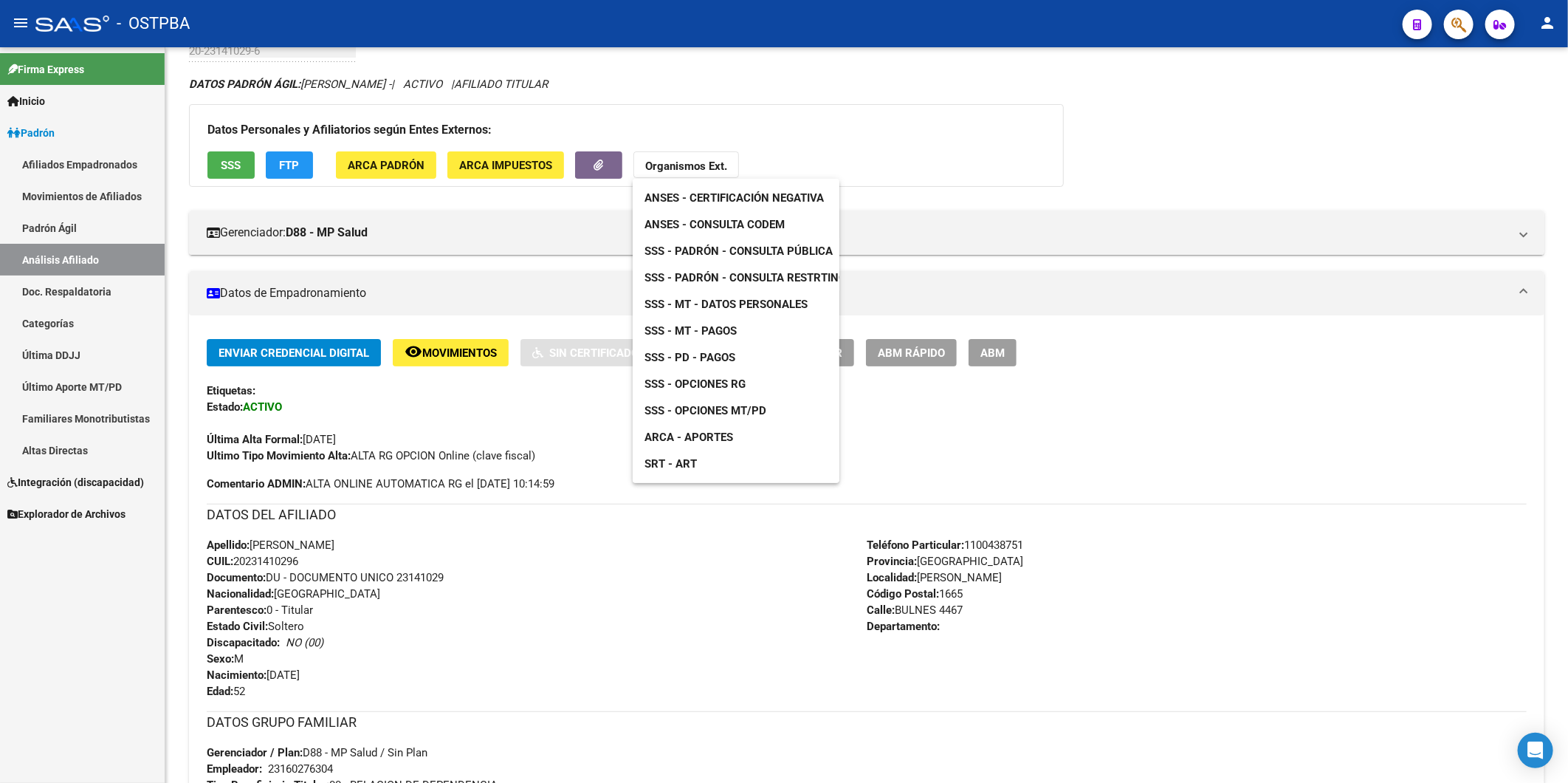
click at [644, 569] on div at bounding box center [784, 391] width 1568 height 783
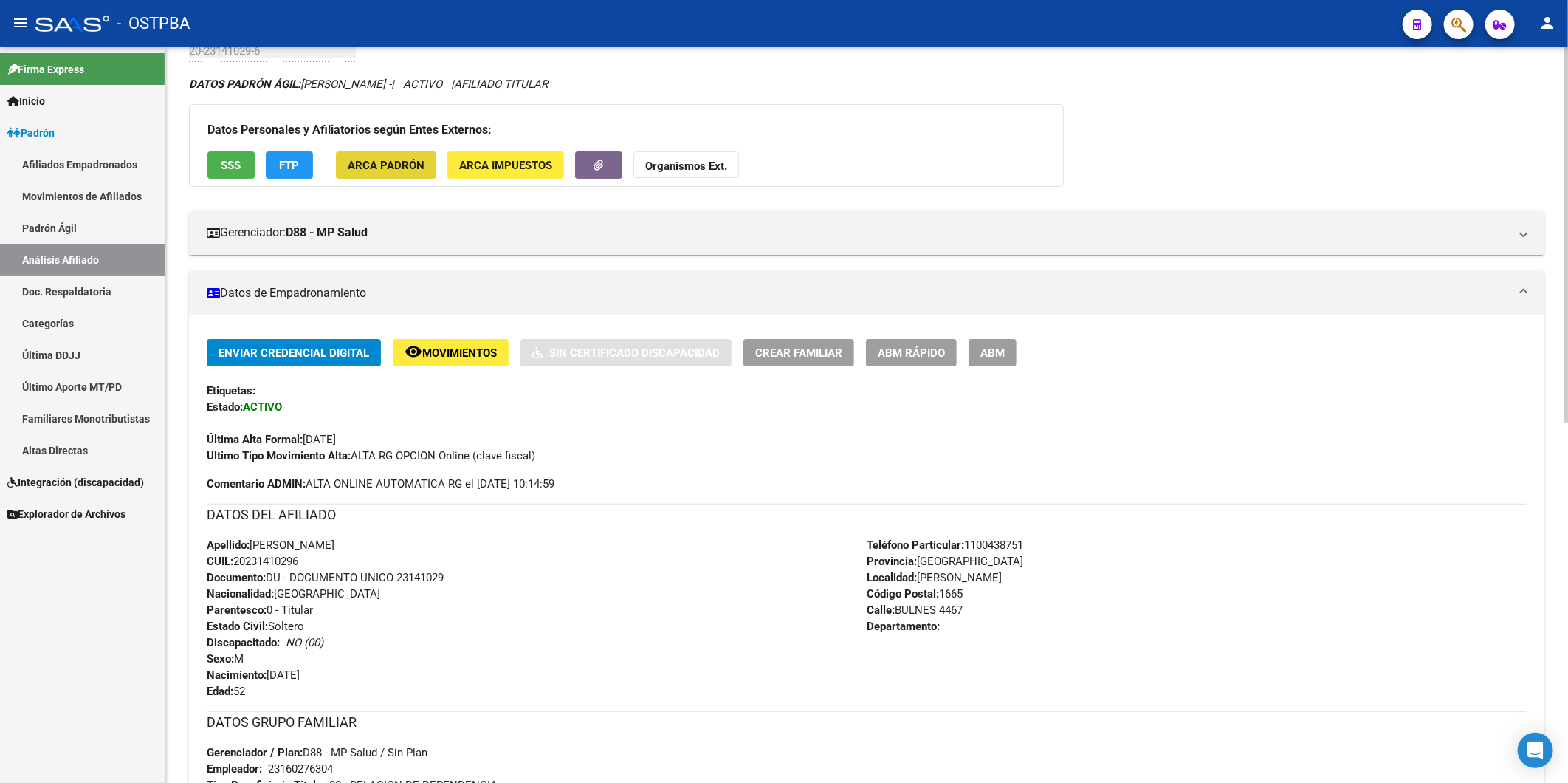
click at [422, 165] on span "ARCA Padrón" at bounding box center [386, 165] width 77 height 13
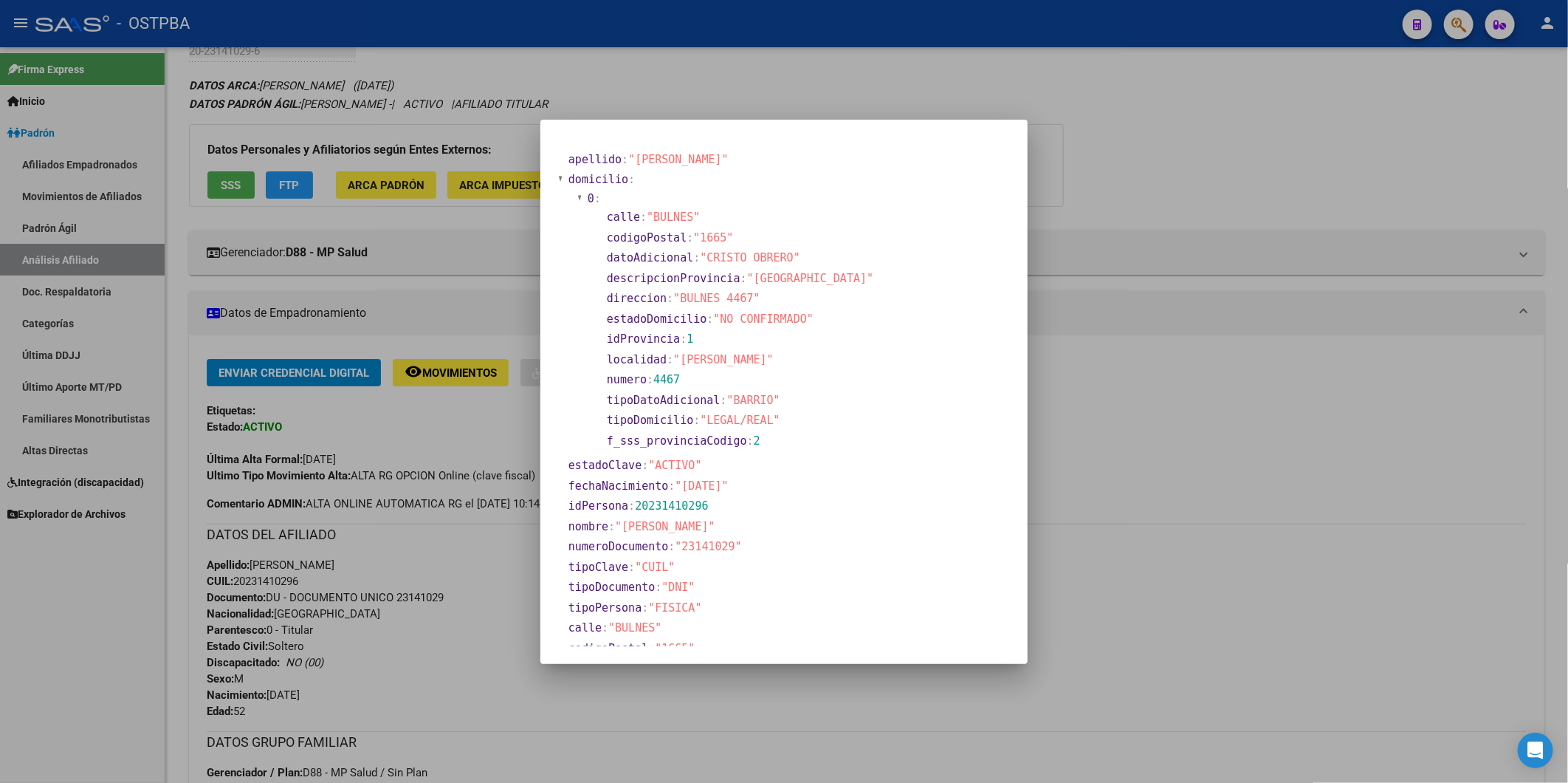
click at [1119, 191] on div at bounding box center [784, 391] width 1568 height 783
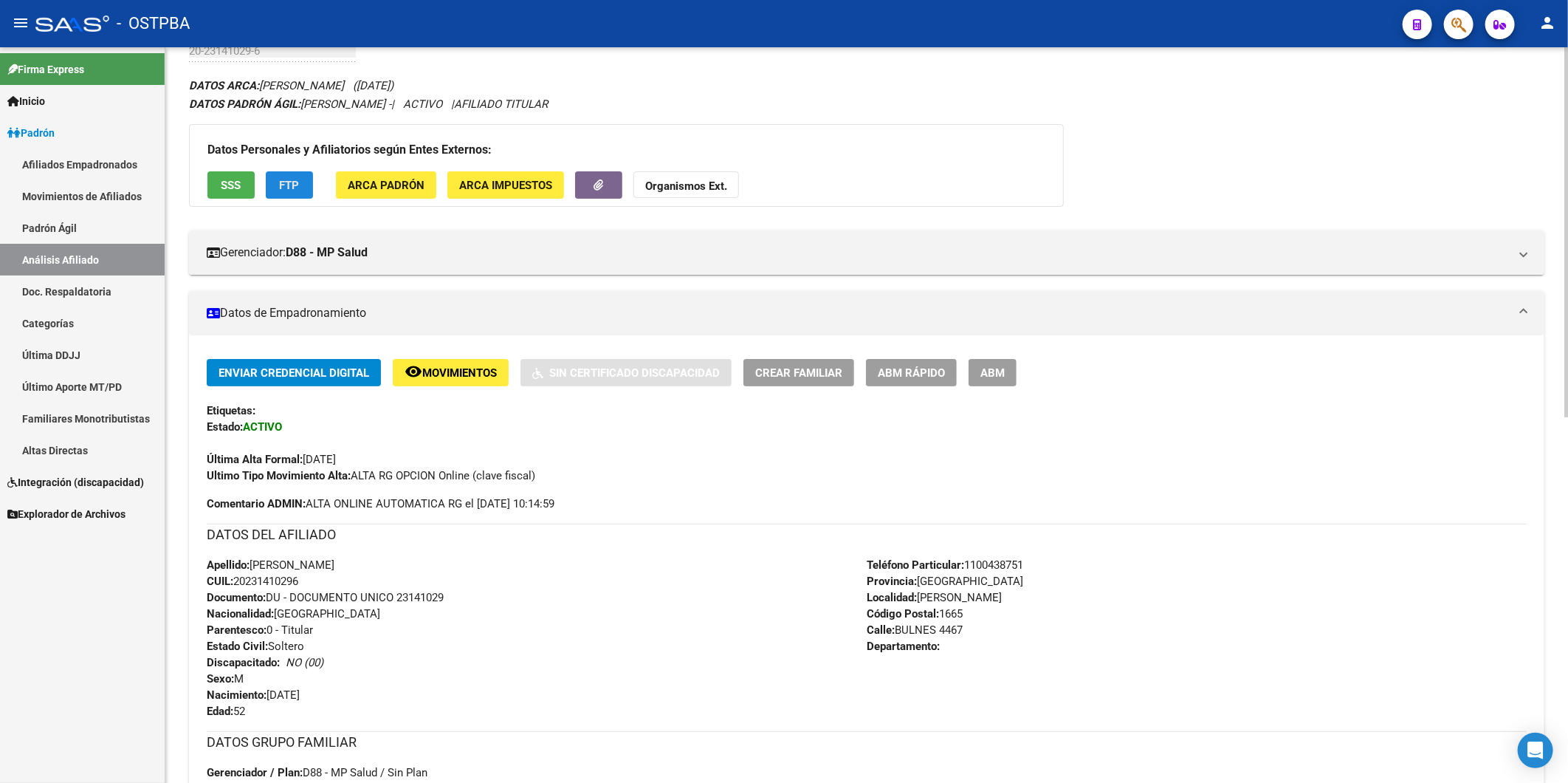
click at [285, 188] on span "FTP" at bounding box center [290, 185] width 20 height 13
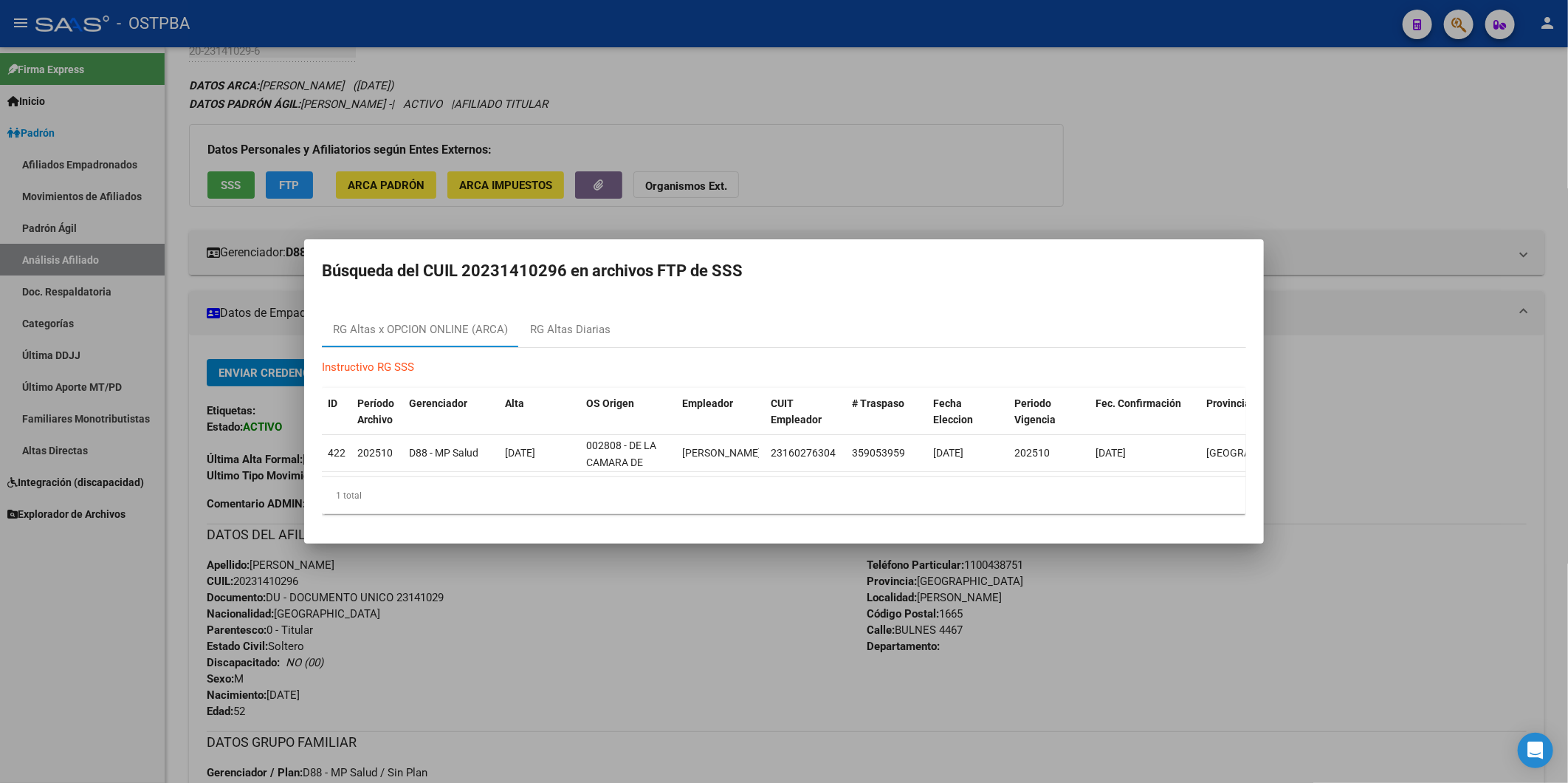
click at [537, 608] on div at bounding box center [784, 391] width 1568 height 783
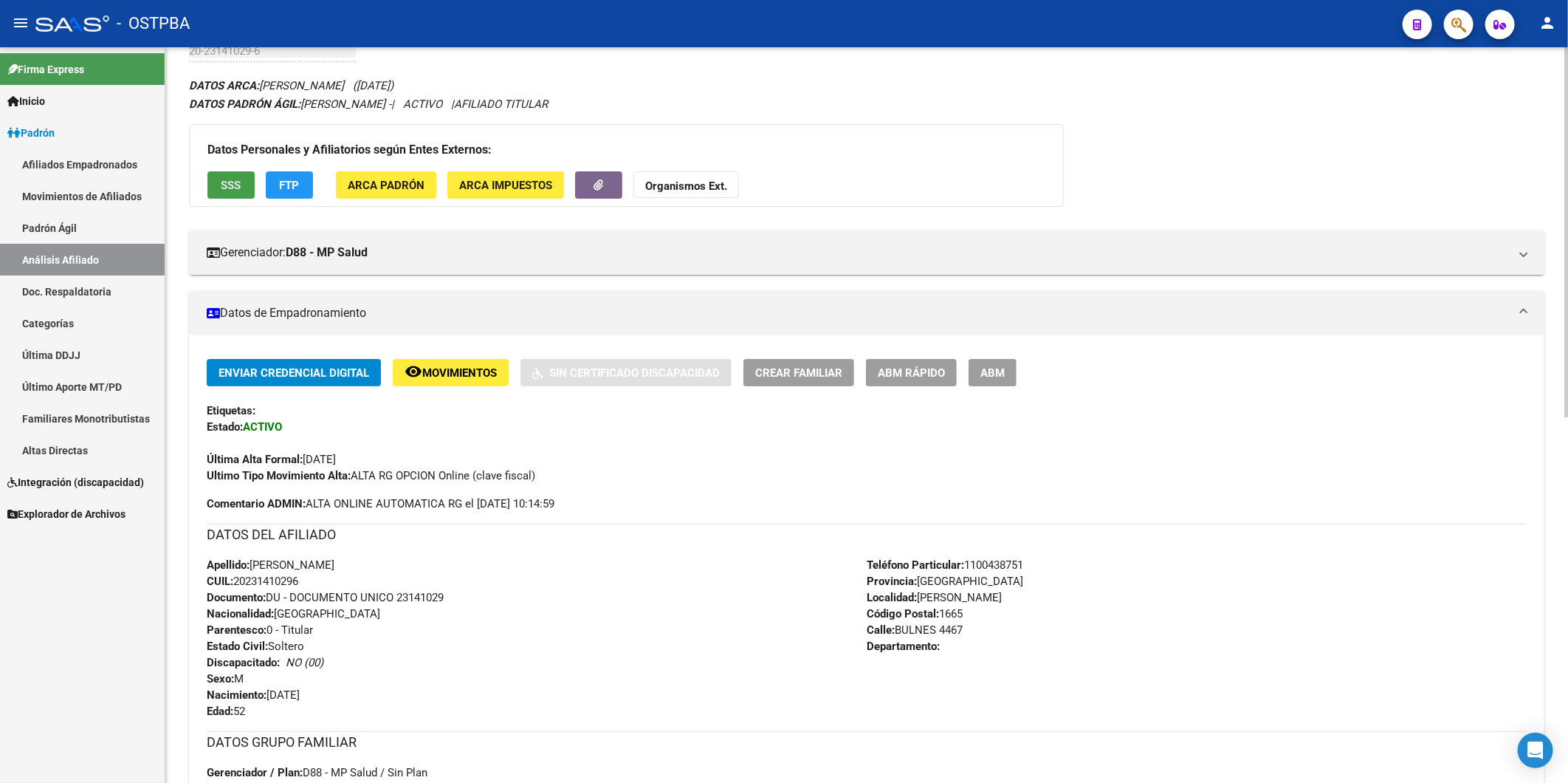
click at [240, 186] on span "SSS" at bounding box center [231, 185] width 20 height 13
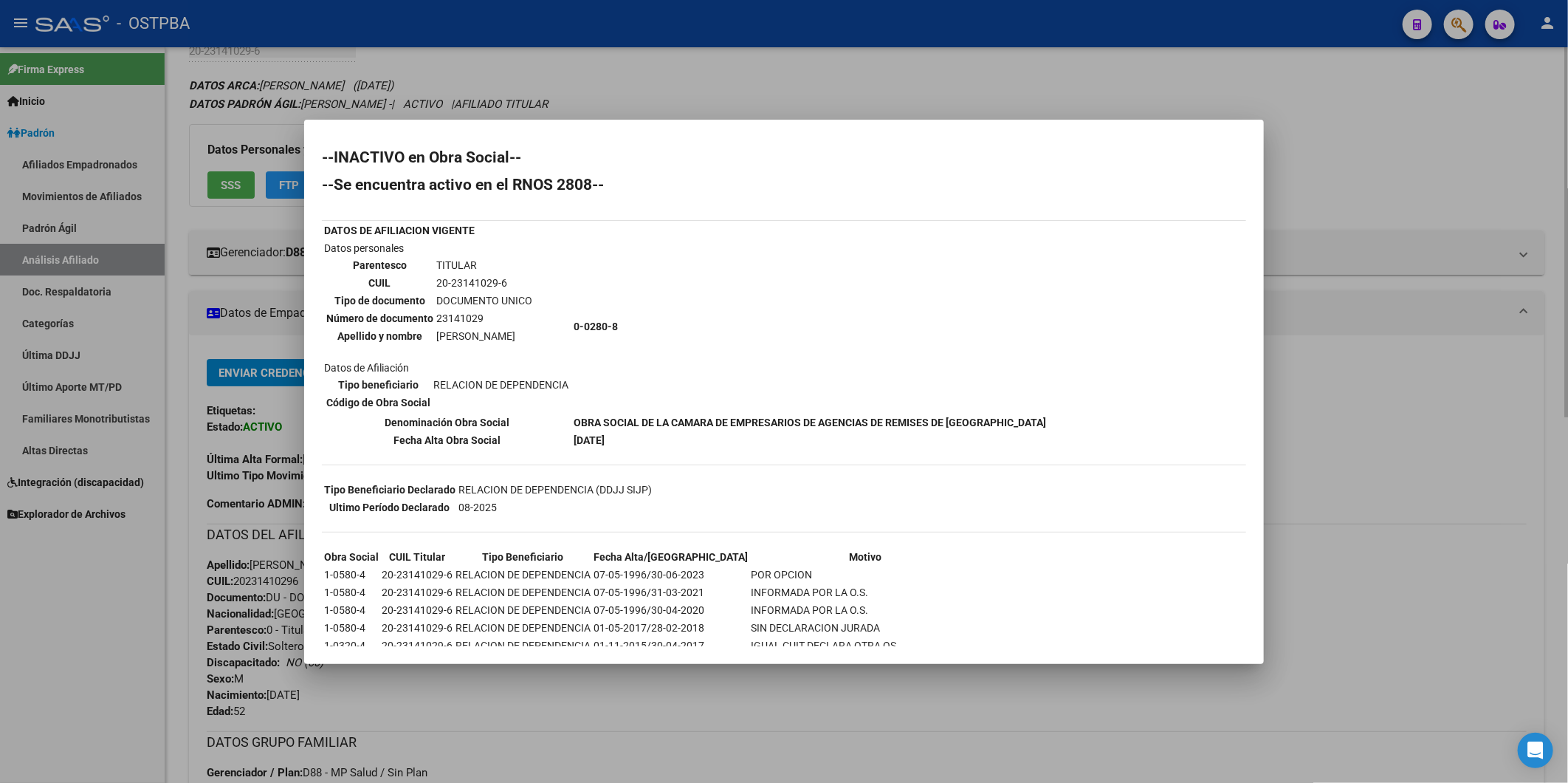
click at [1355, 154] on div at bounding box center [784, 391] width 1568 height 783
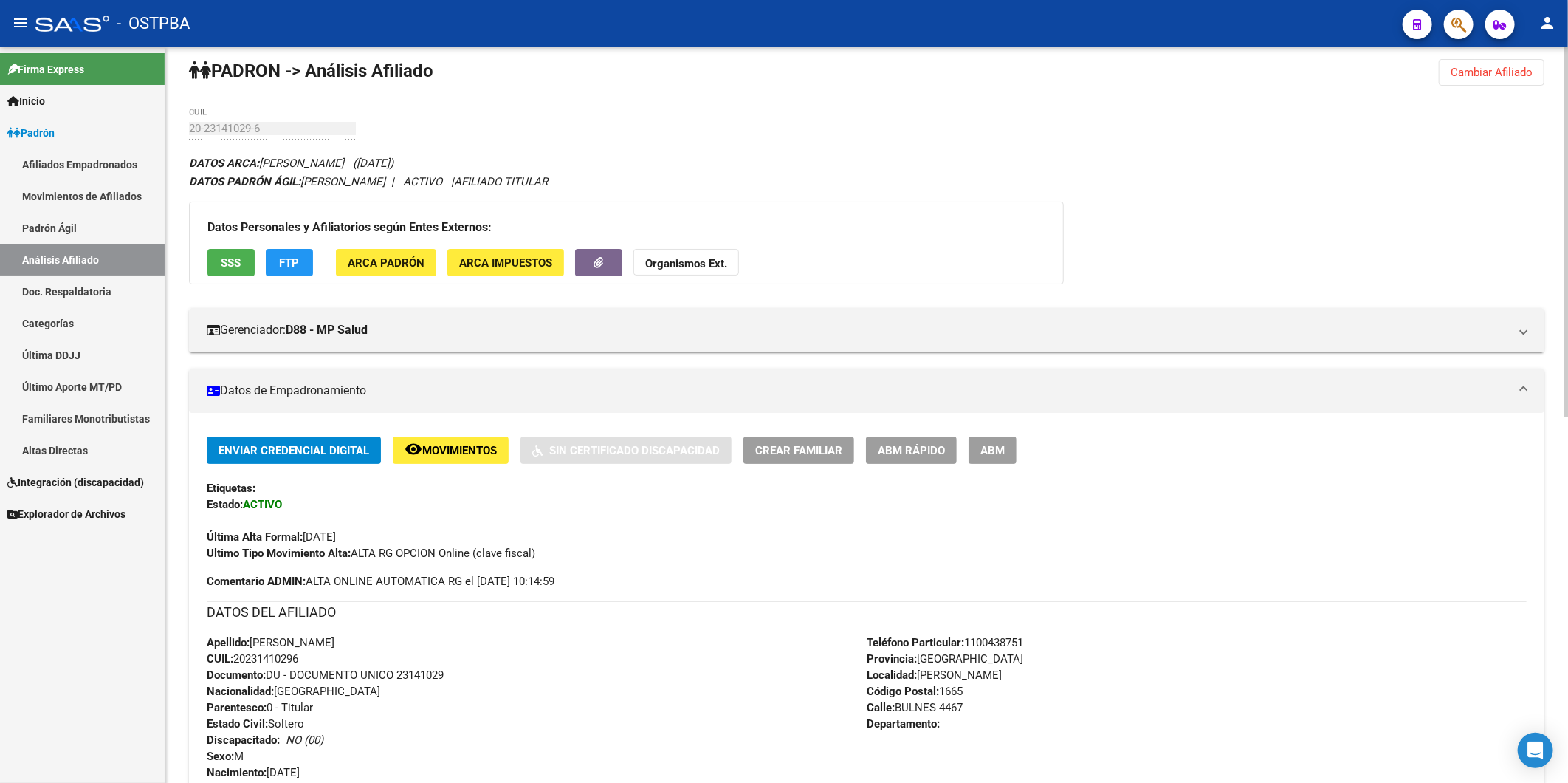
scroll to position [0, 0]
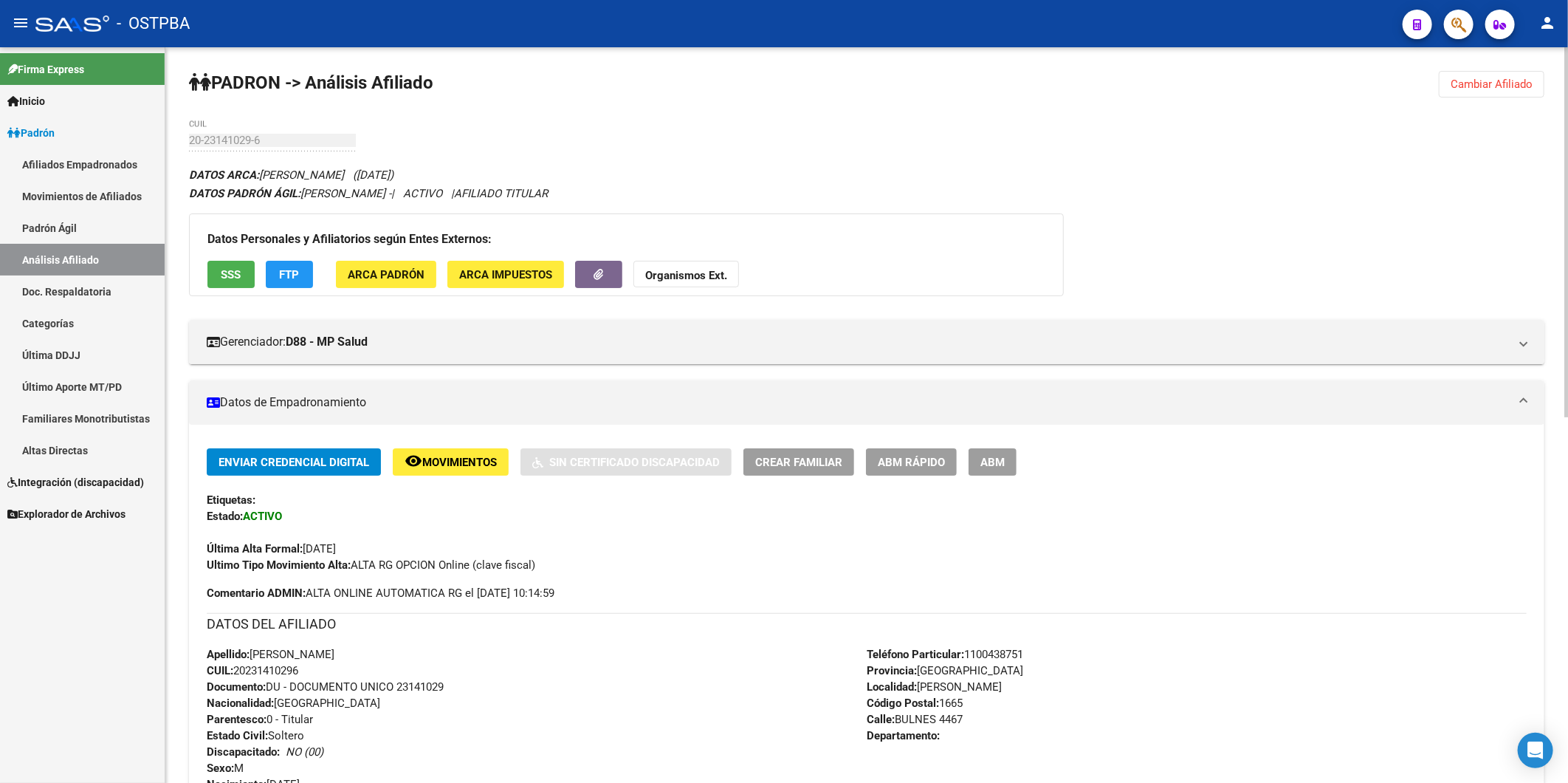
click at [1517, 93] on button "Cambiar Afiliado" at bounding box center [1492, 84] width 106 height 27
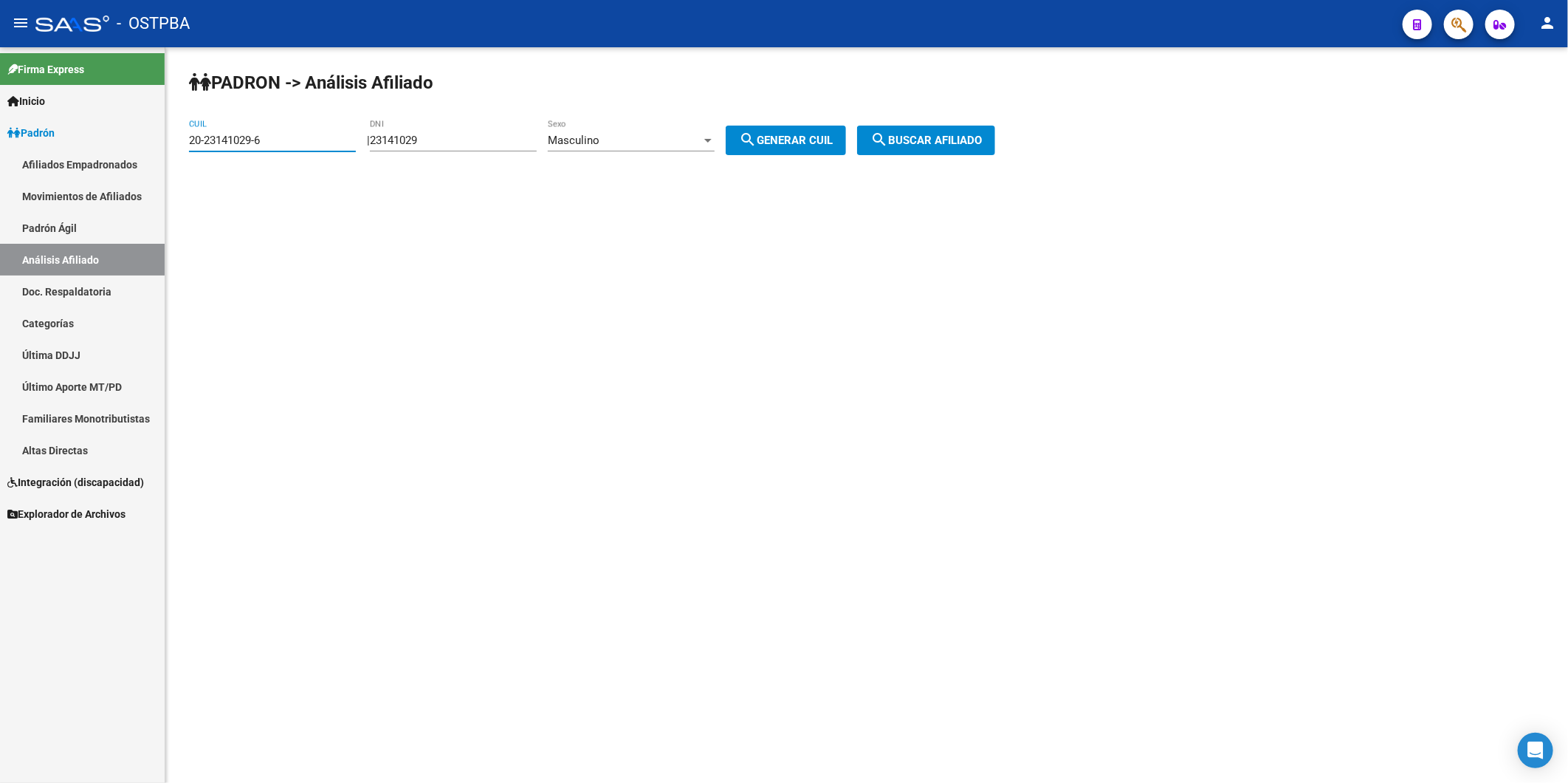
drag, startPoint x: 322, startPoint y: 137, endPoint x: 93, endPoint y: 143, distance: 229.1
click at [95, 145] on mat-sidenav-container "Firma Express Inicio Calendario SSS Instructivos Contacto OS Padrón Afiliados E…" at bounding box center [784, 415] width 1568 height 736
drag, startPoint x: 468, startPoint y: 134, endPoint x: 360, endPoint y: 142, distance: 108.3
click at [360, 142] on app-analisis-afiliado "PADRON -> Análisis Afiliado CUIL | 23141029 DNI Masculino Sexo search Generar C…" at bounding box center [598, 140] width 817 height 13
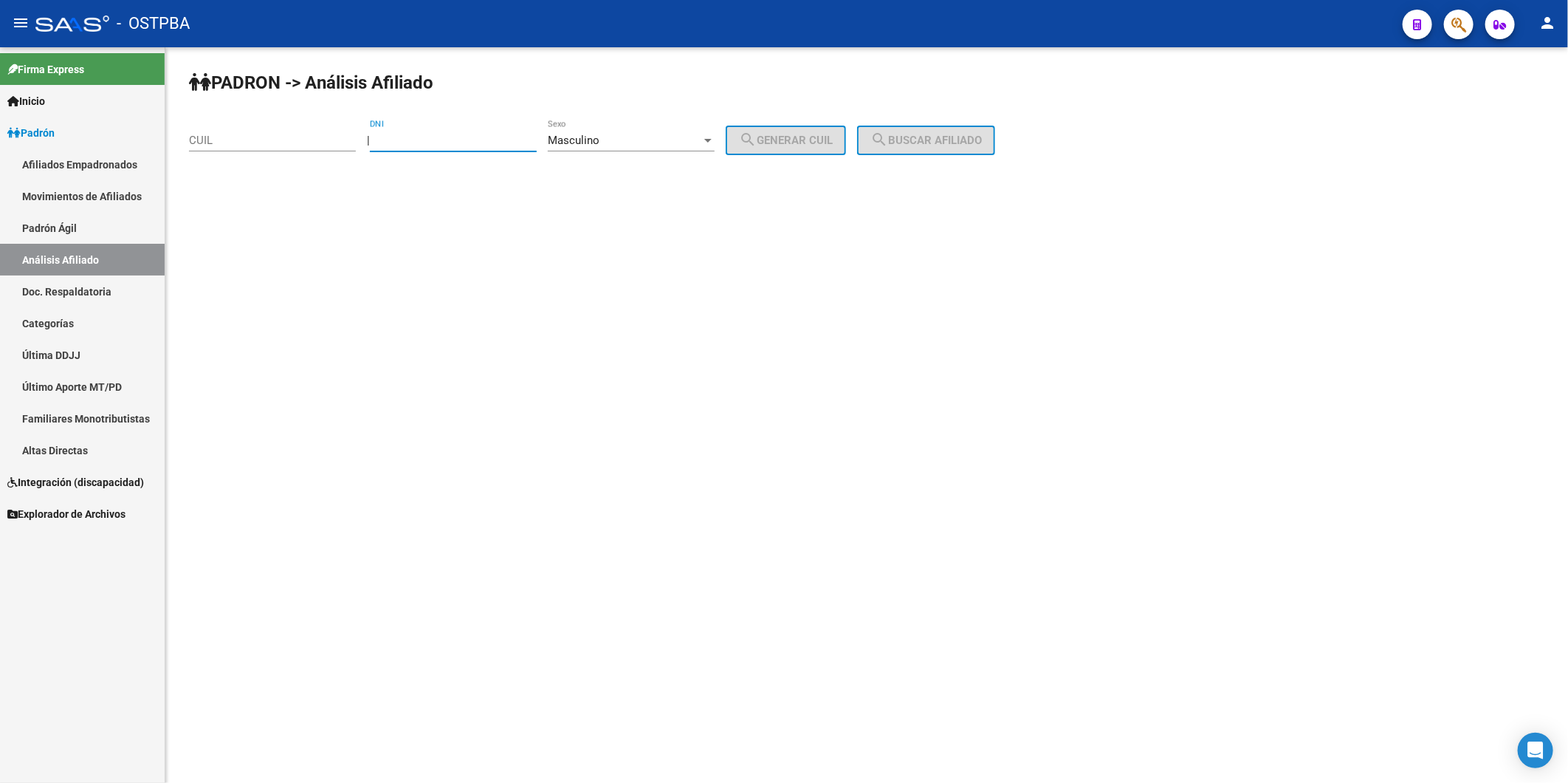
click at [415, 136] on input "DNI" at bounding box center [453, 140] width 167 height 13
type input "3632553"
click at [715, 139] on div at bounding box center [708, 140] width 13 height 11
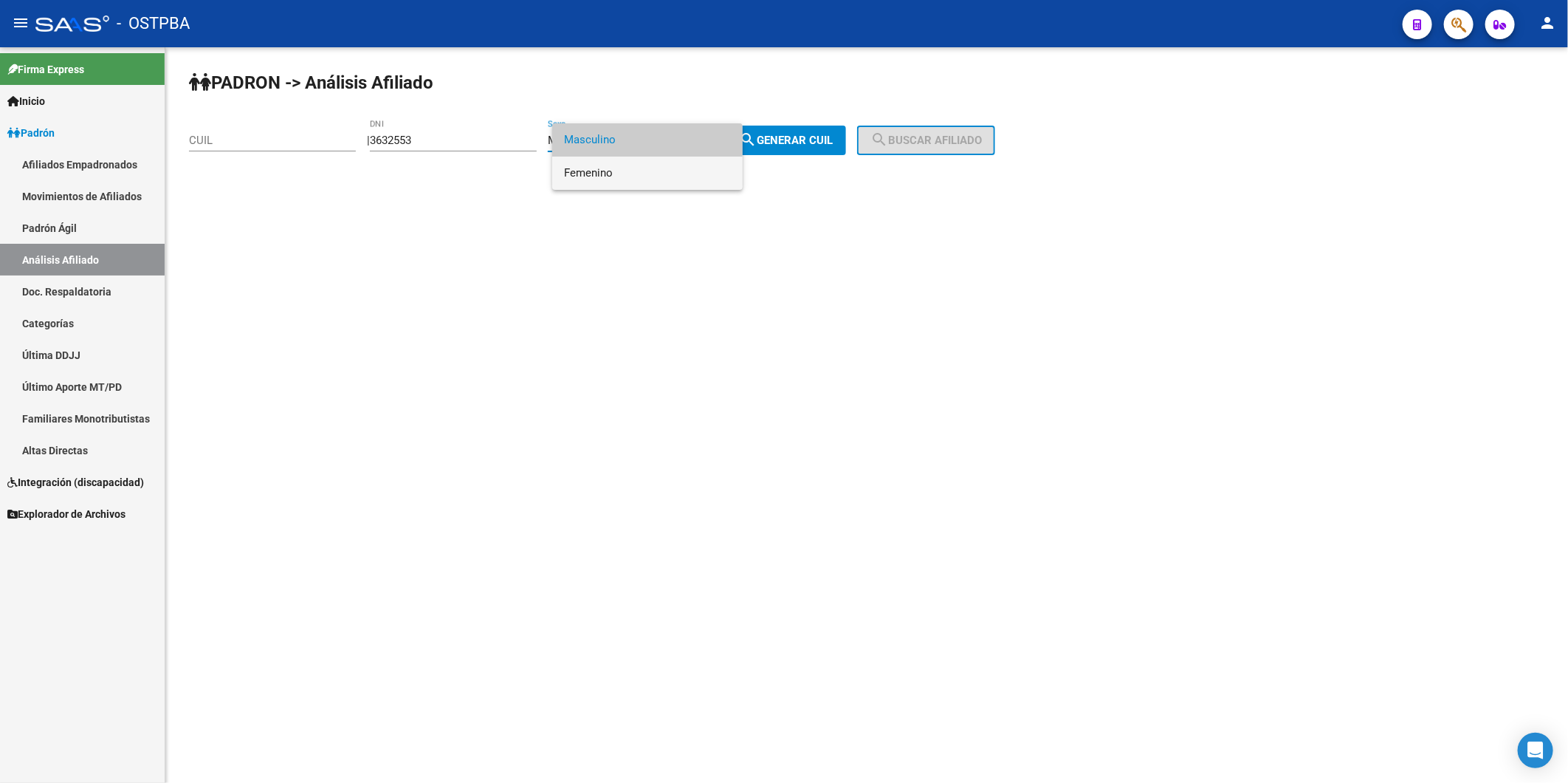
click at [706, 164] on span "Femenino" at bounding box center [647, 173] width 167 height 33
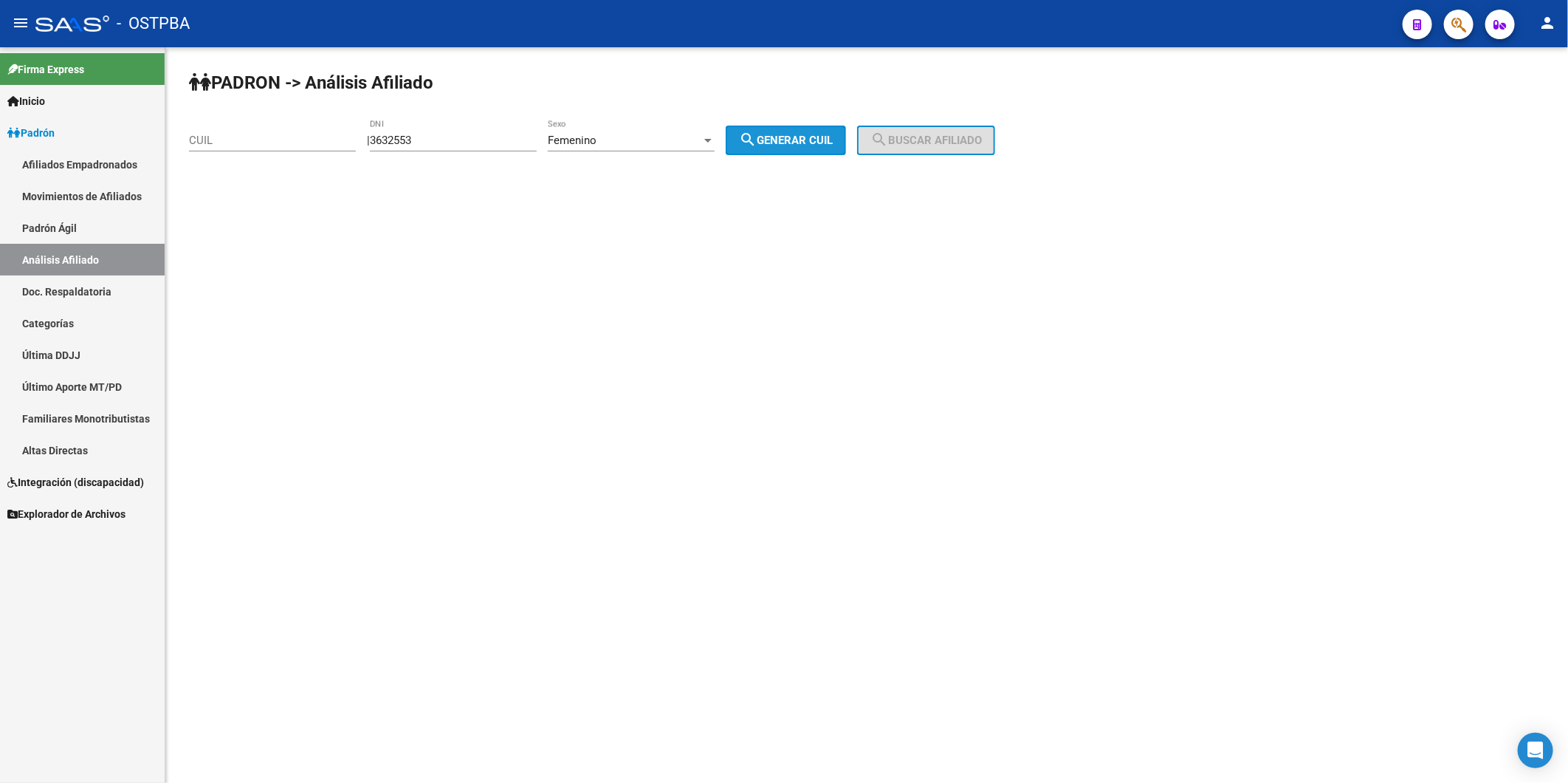
click at [794, 135] on span "search Generar CUIL" at bounding box center [786, 140] width 94 height 13
type input "23-03632553-4"
click at [954, 137] on span "search Buscar afiliado" at bounding box center [927, 140] width 112 height 13
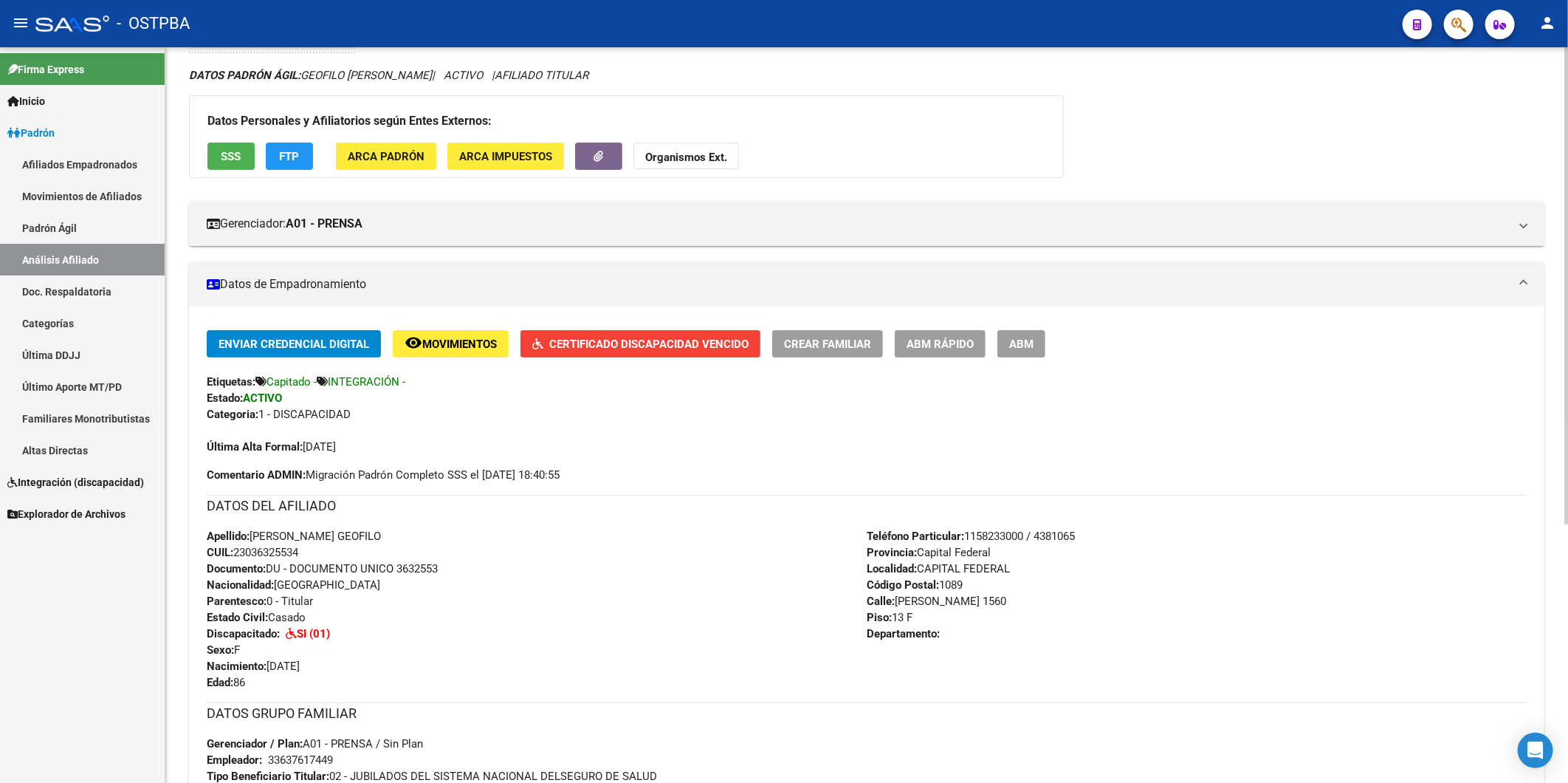
scroll to position [70, 0]
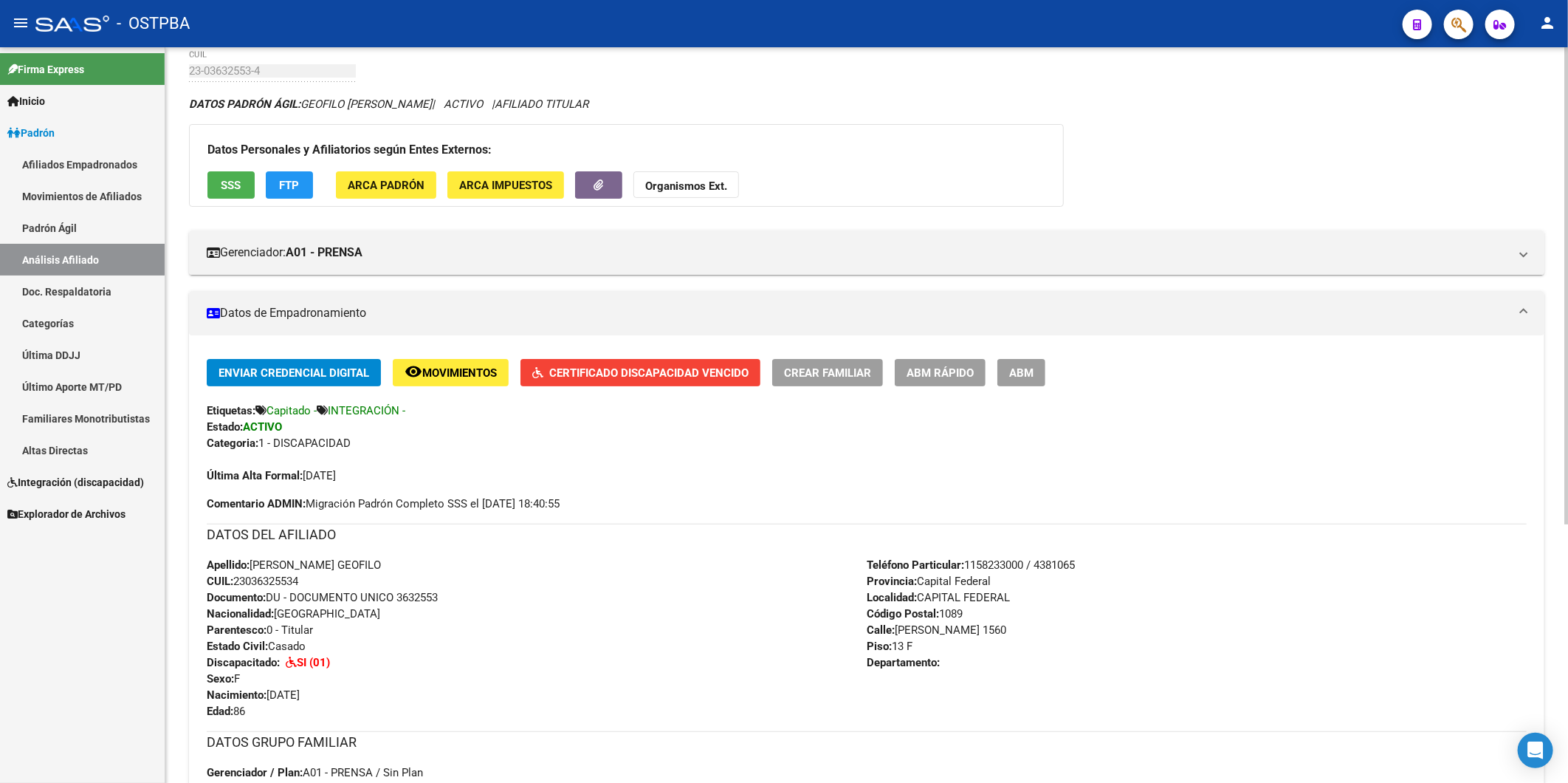
click at [685, 378] on span "Certificado Discapacidad Vencido" at bounding box center [649, 373] width 200 height 13
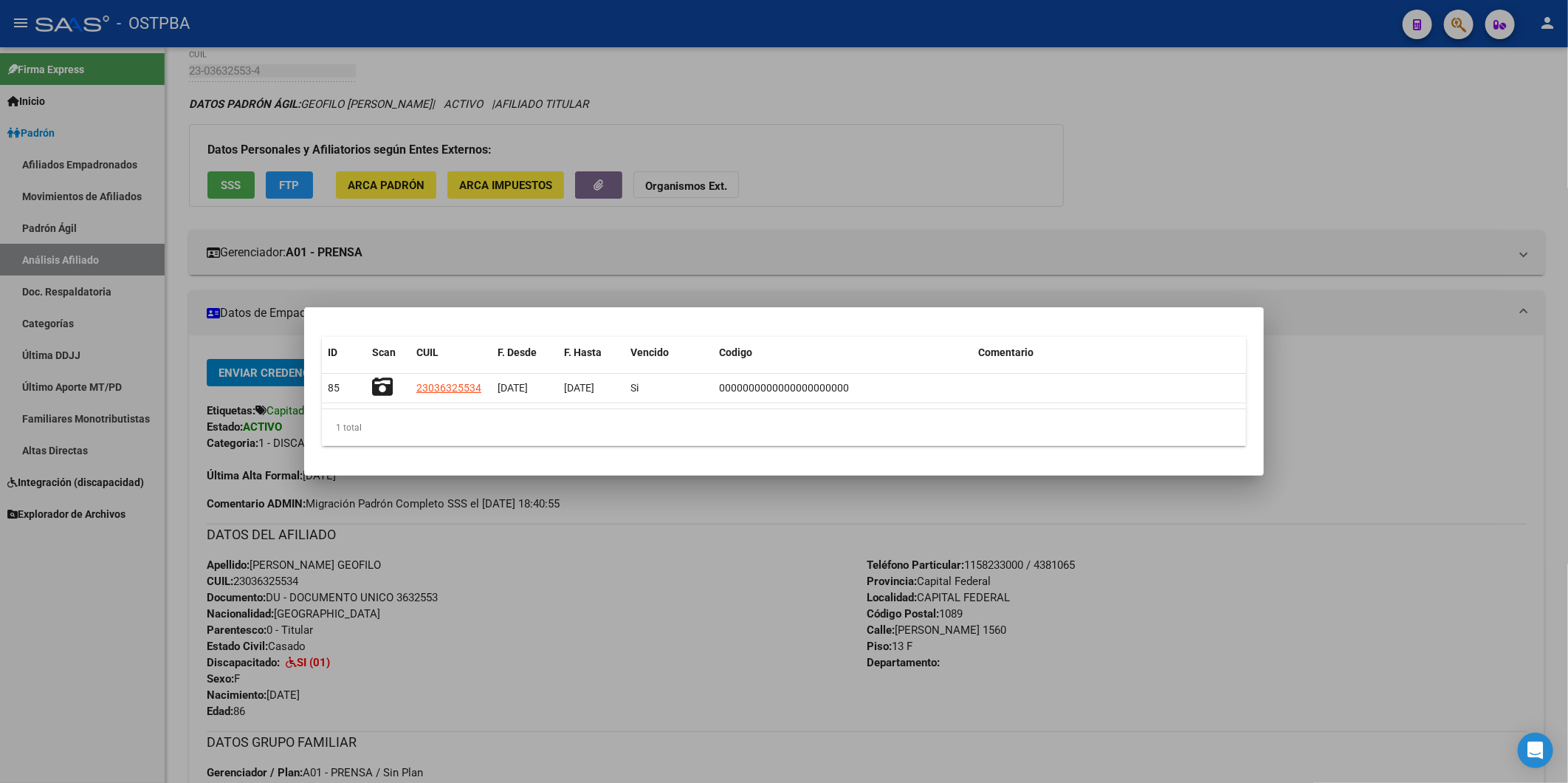
click at [806, 217] on div at bounding box center [784, 391] width 1568 height 783
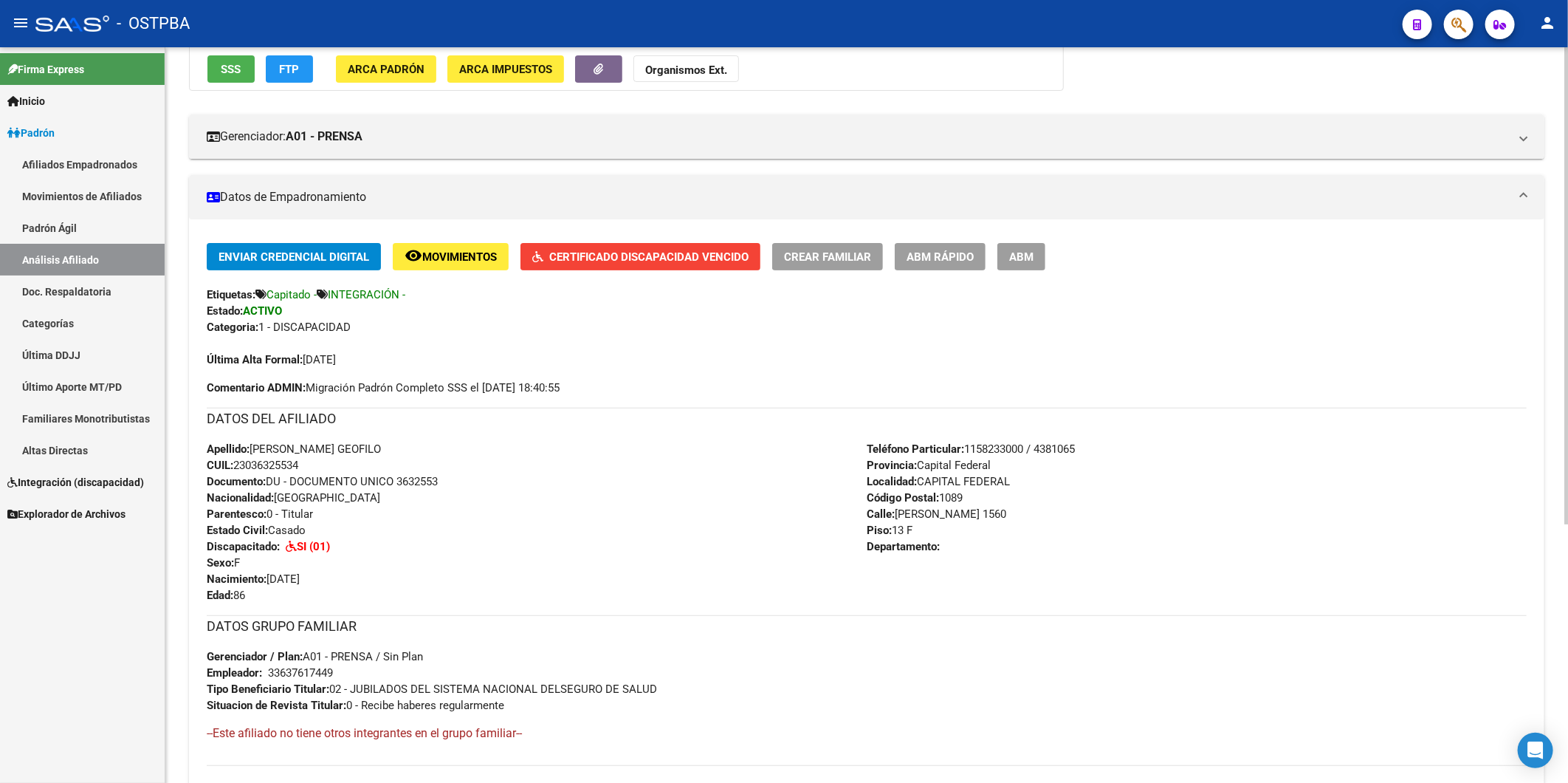
scroll to position [397, 0]
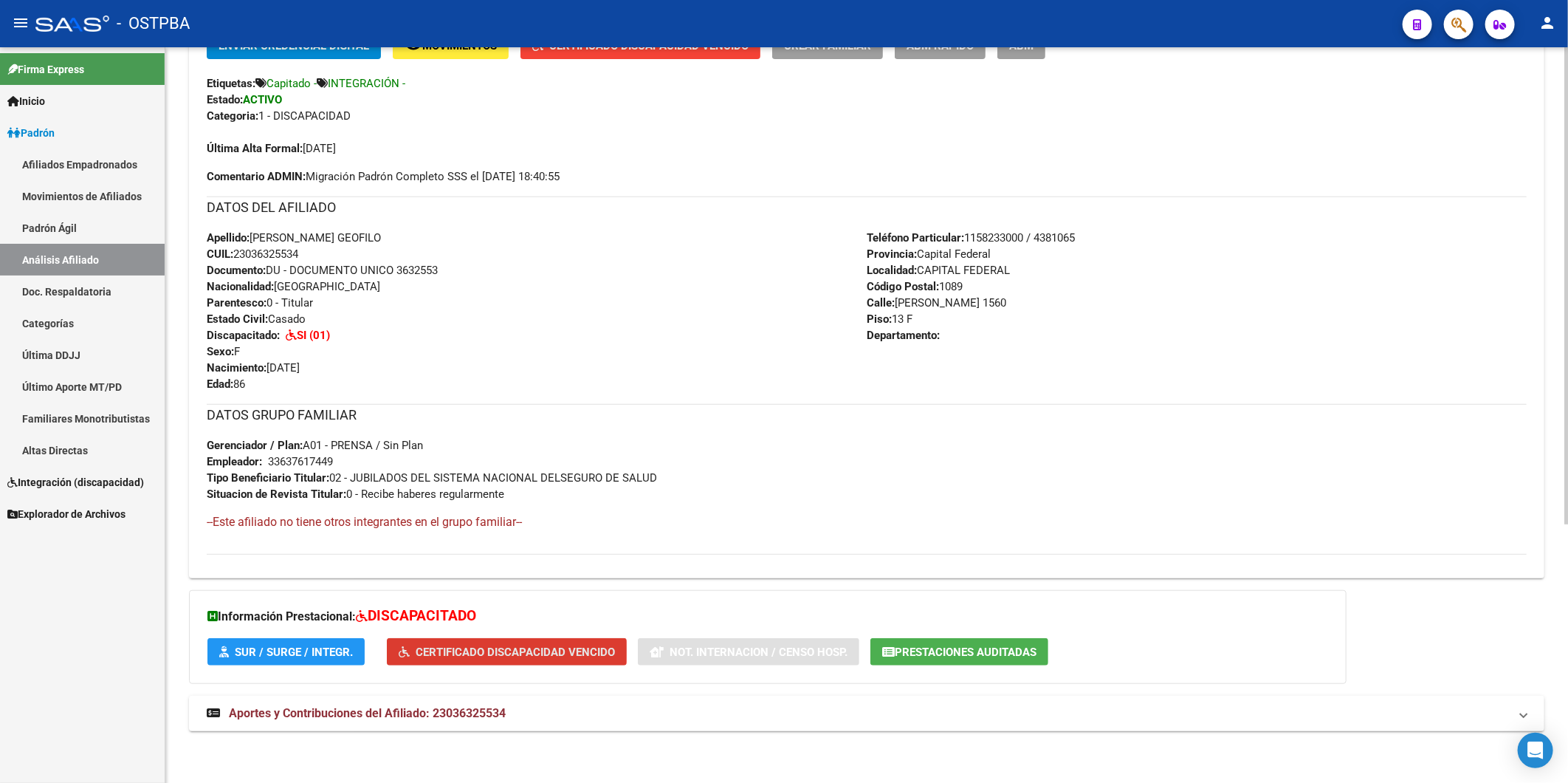
click at [488, 650] on span "Certificado Discapacidad Vencido" at bounding box center [515, 651] width 200 height 13
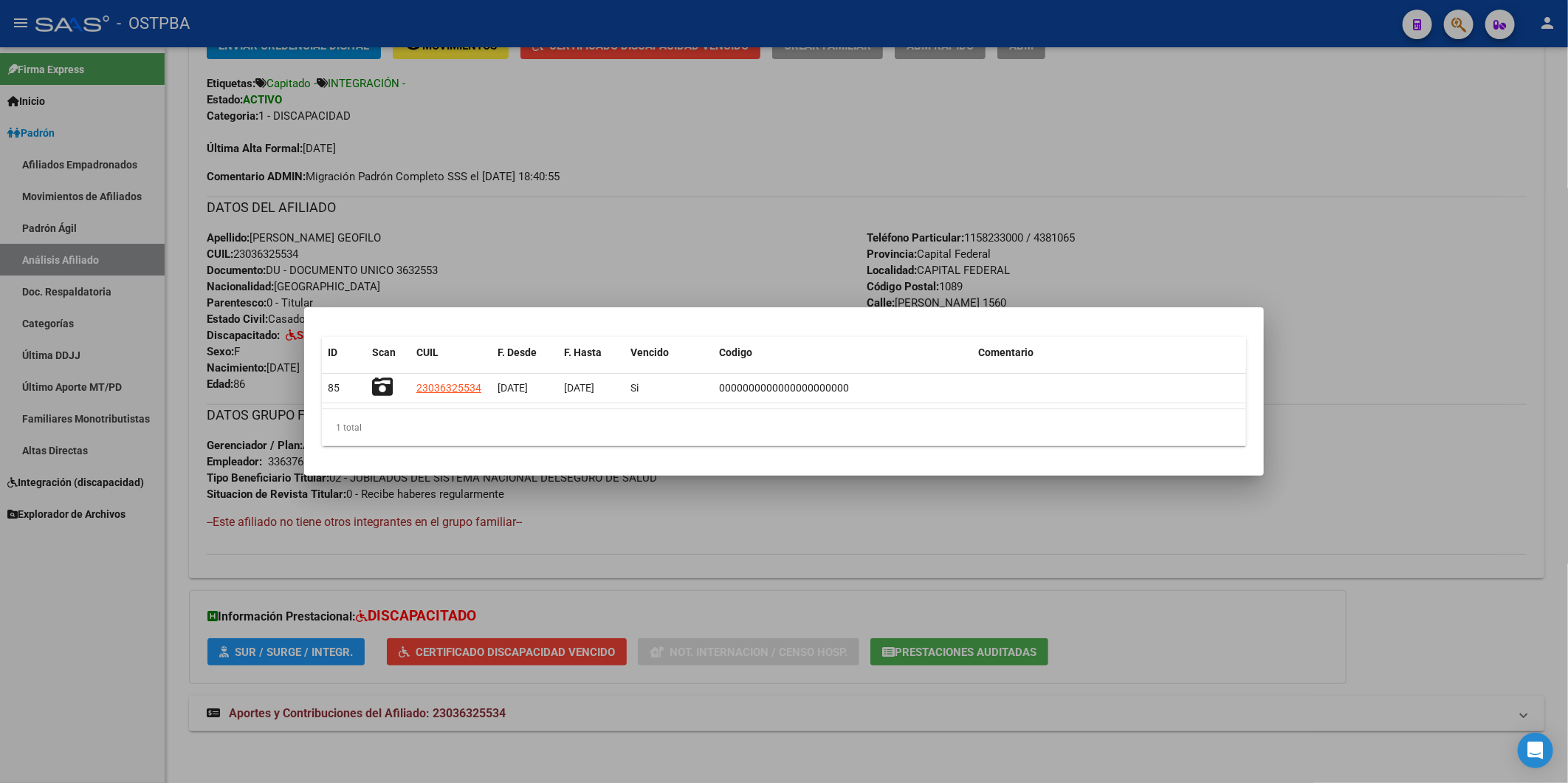
click at [748, 248] on div at bounding box center [784, 391] width 1568 height 783
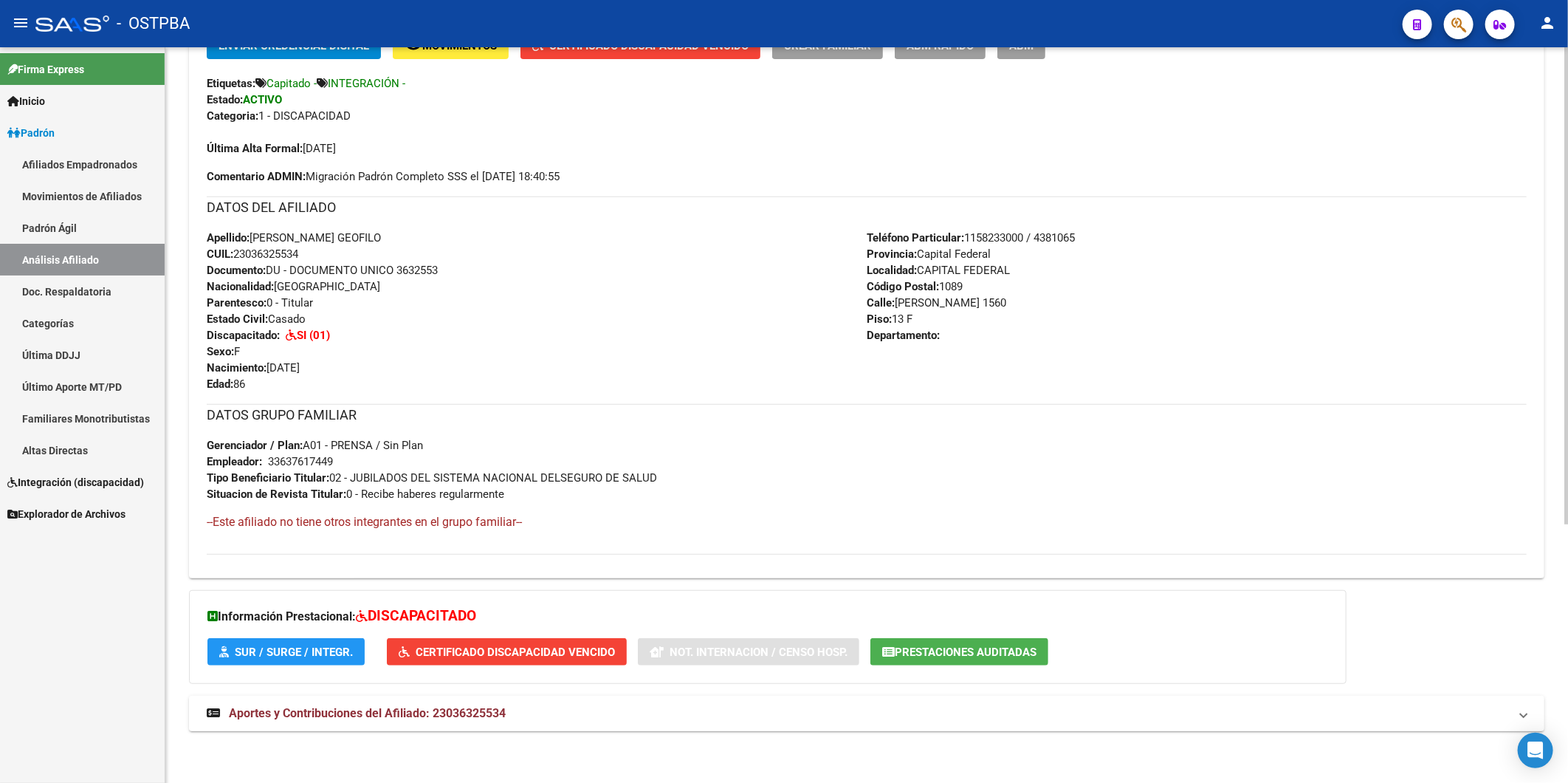
click at [484, 711] on span "Aportes y Contribuciones del Afiliado: 23036325534" at bounding box center [367, 713] width 277 height 14
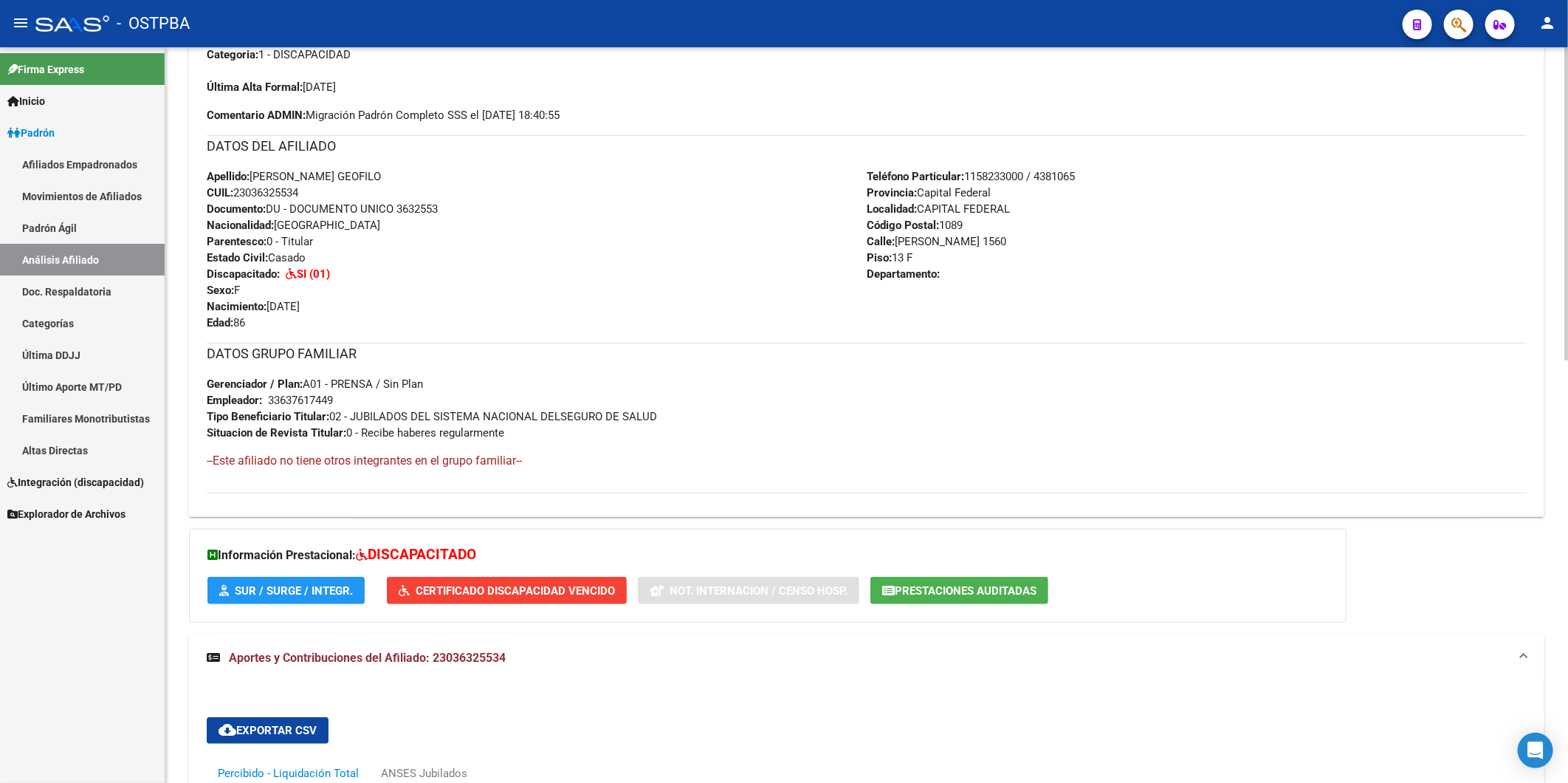
scroll to position [653, 0]
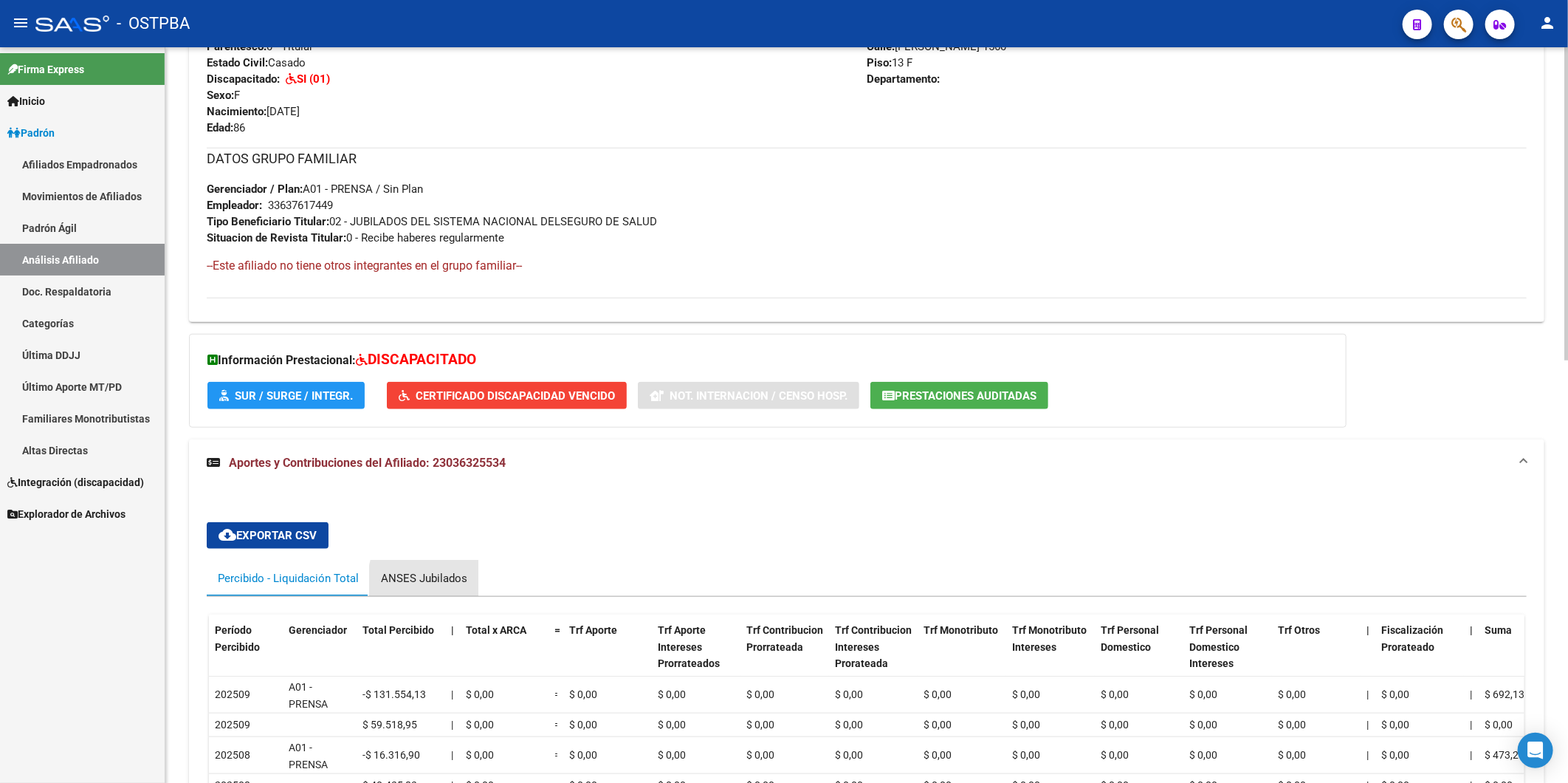
click at [451, 582] on div "ANSES Jubilados" at bounding box center [424, 578] width 86 height 16
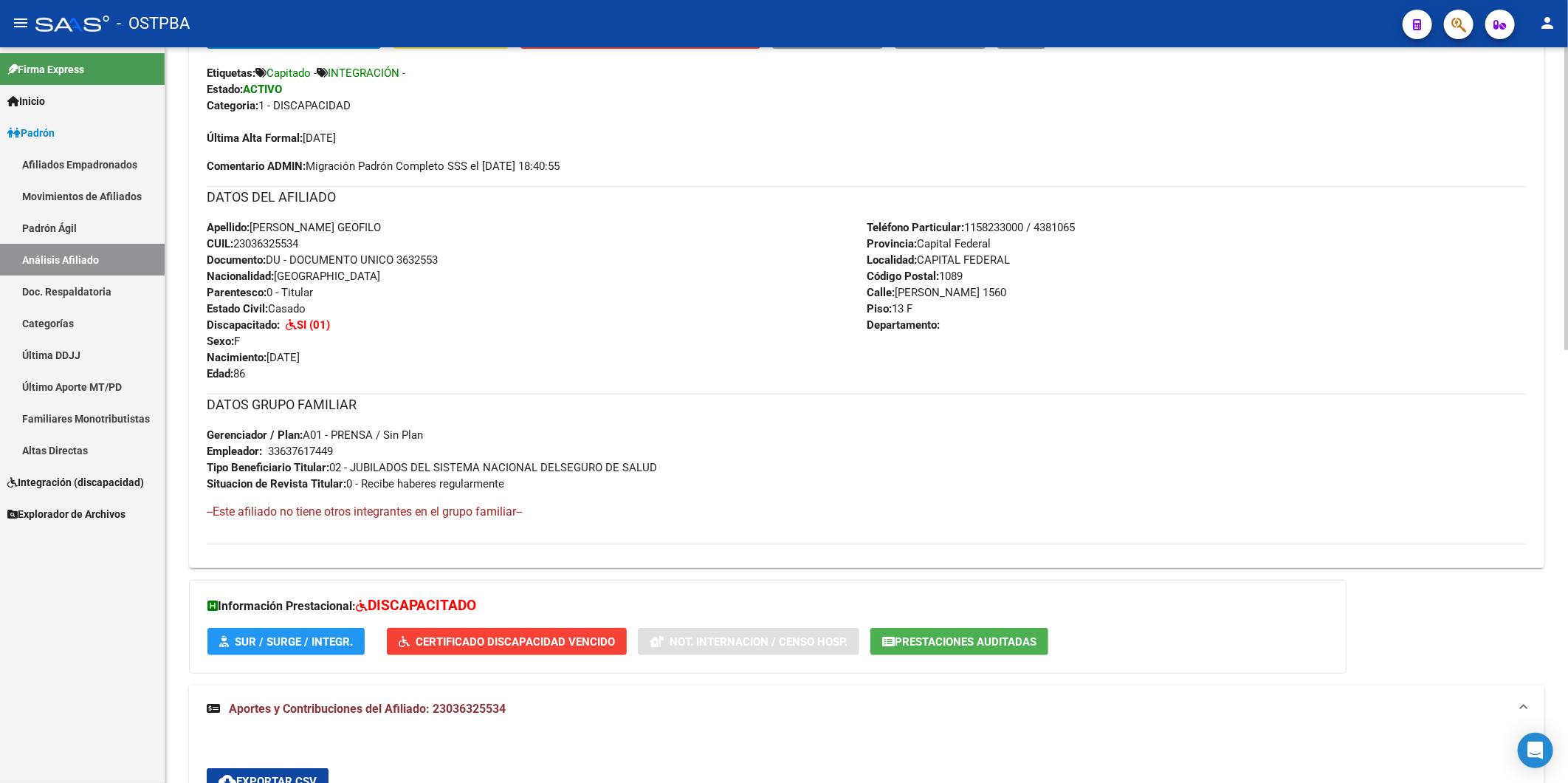
scroll to position [160, 0]
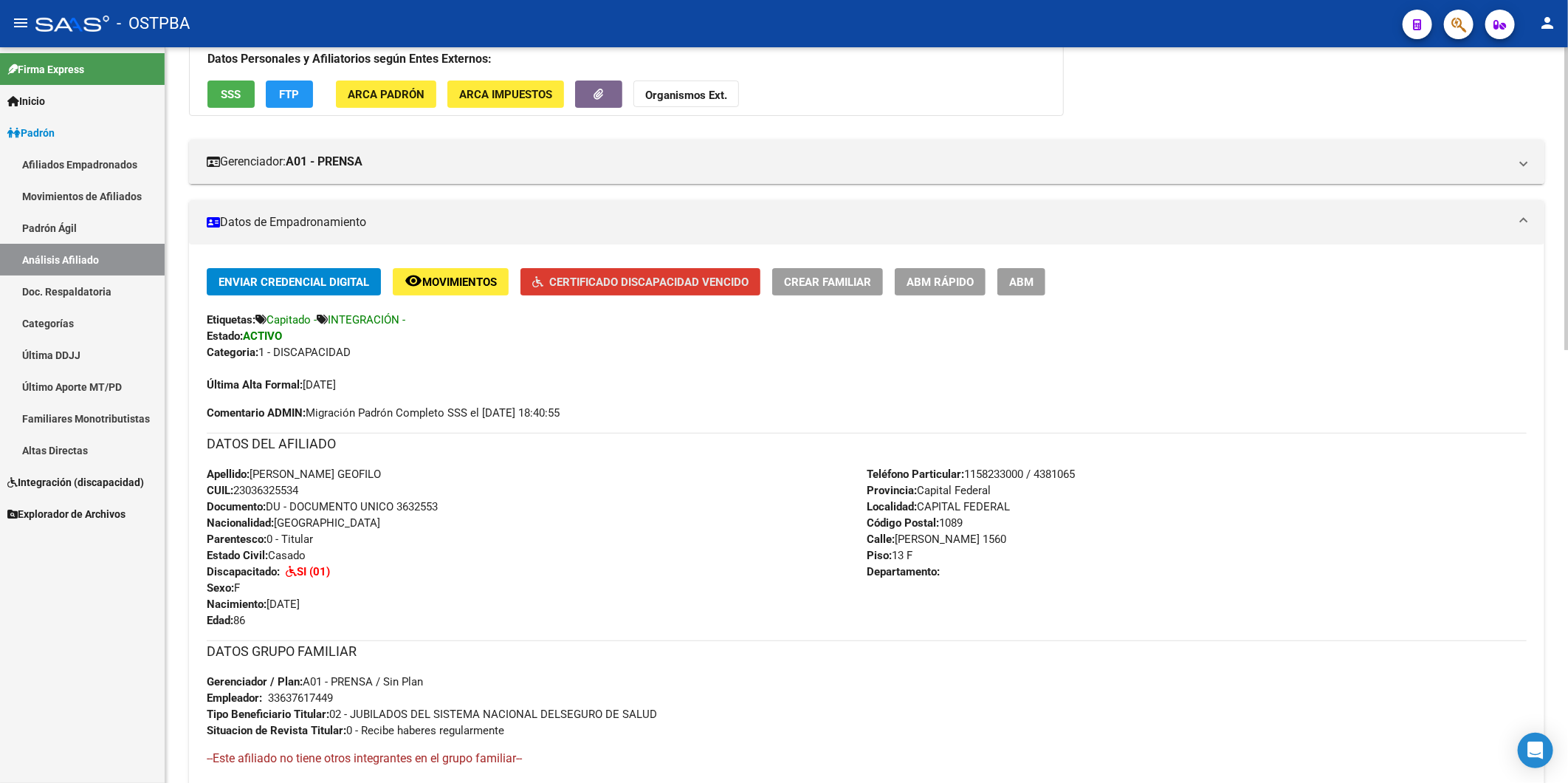
click at [647, 281] on span "Certificado Discapacidad Vencido" at bounding box center [649, 282] width 200 height 13
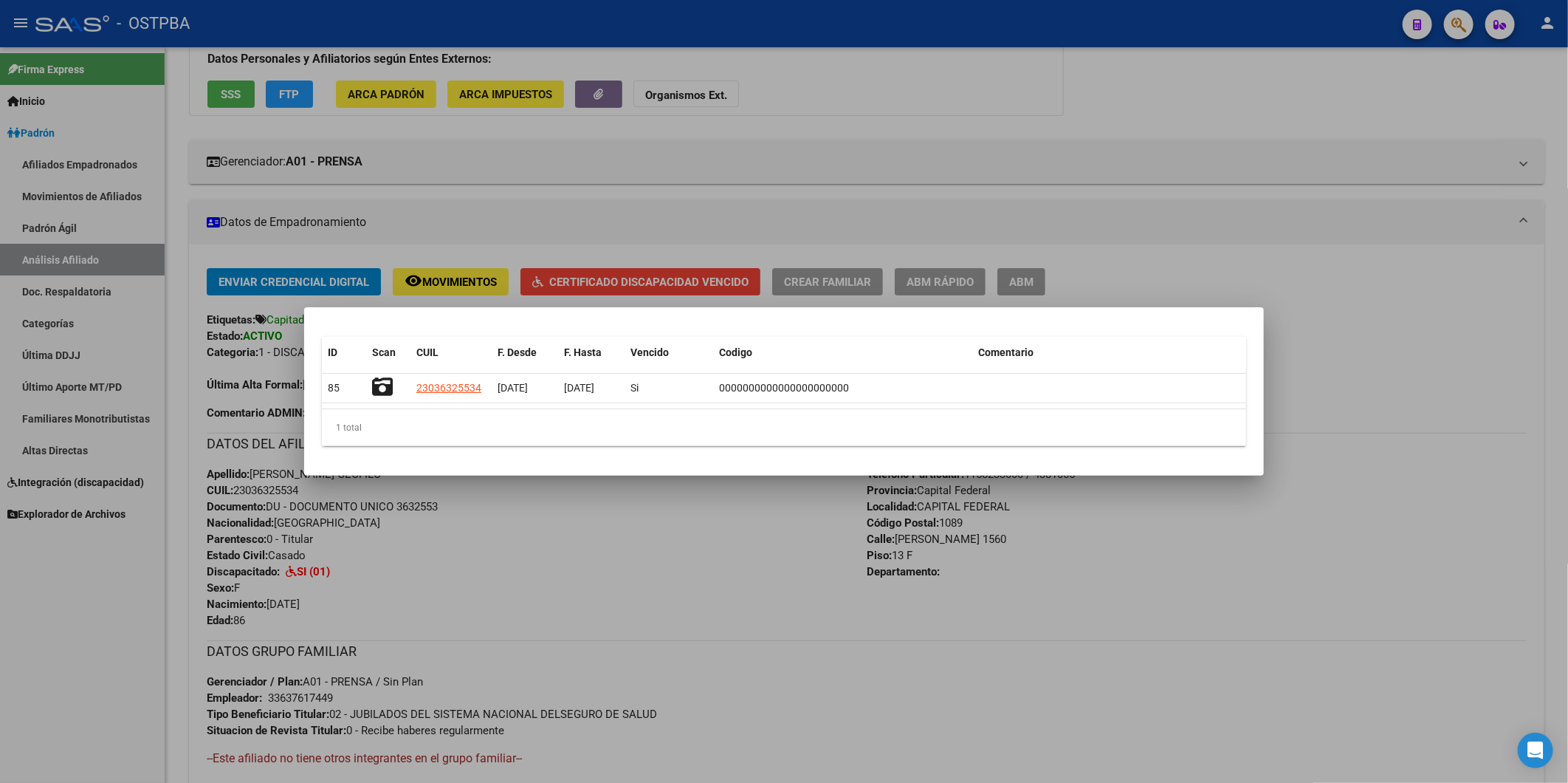
click at [719, 201] on div at bounding box center [784, 391] width 1568 height 783
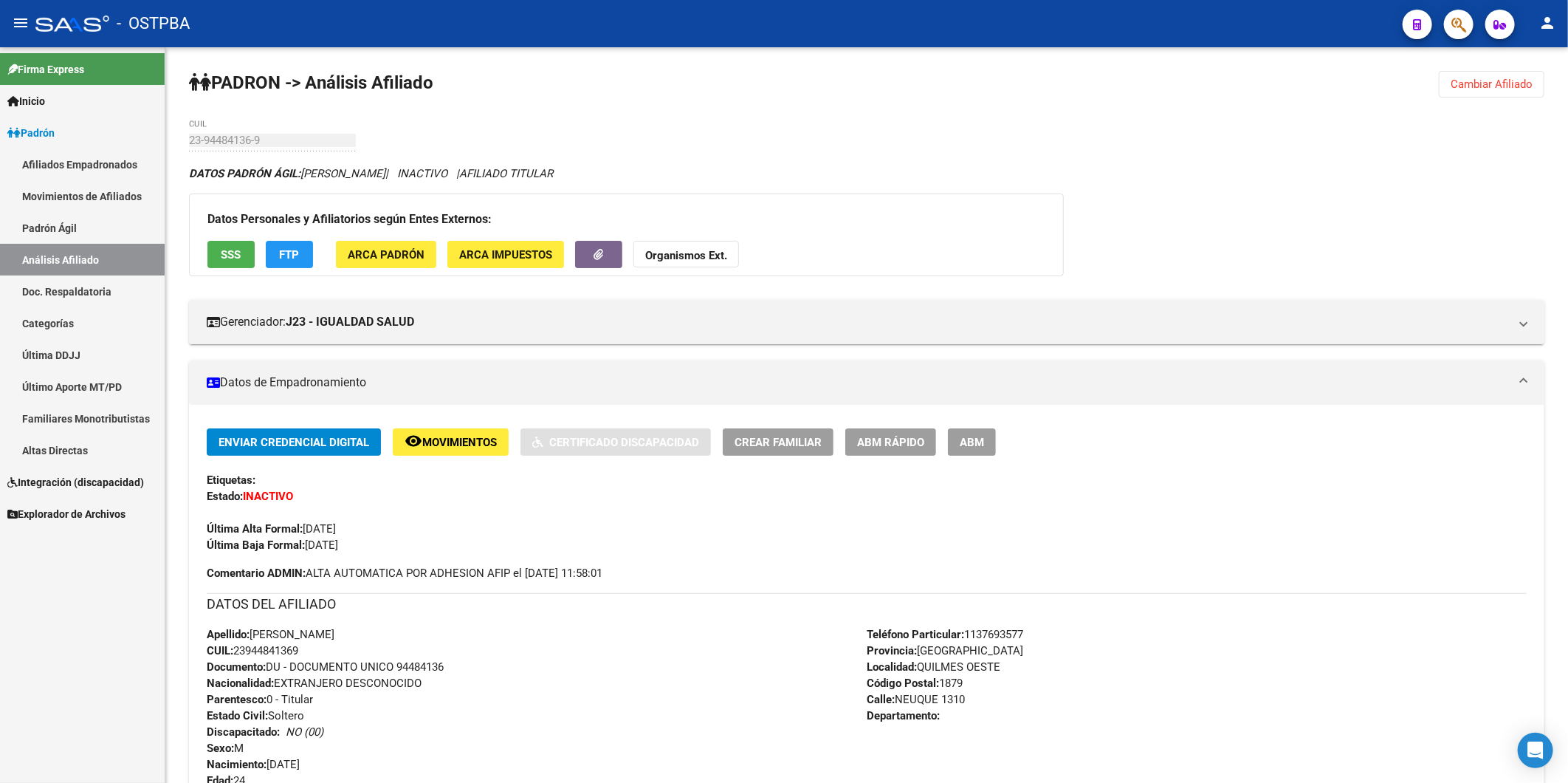
click at [15, 99] on icon at bounding box center [13, 101] width 11 height 11
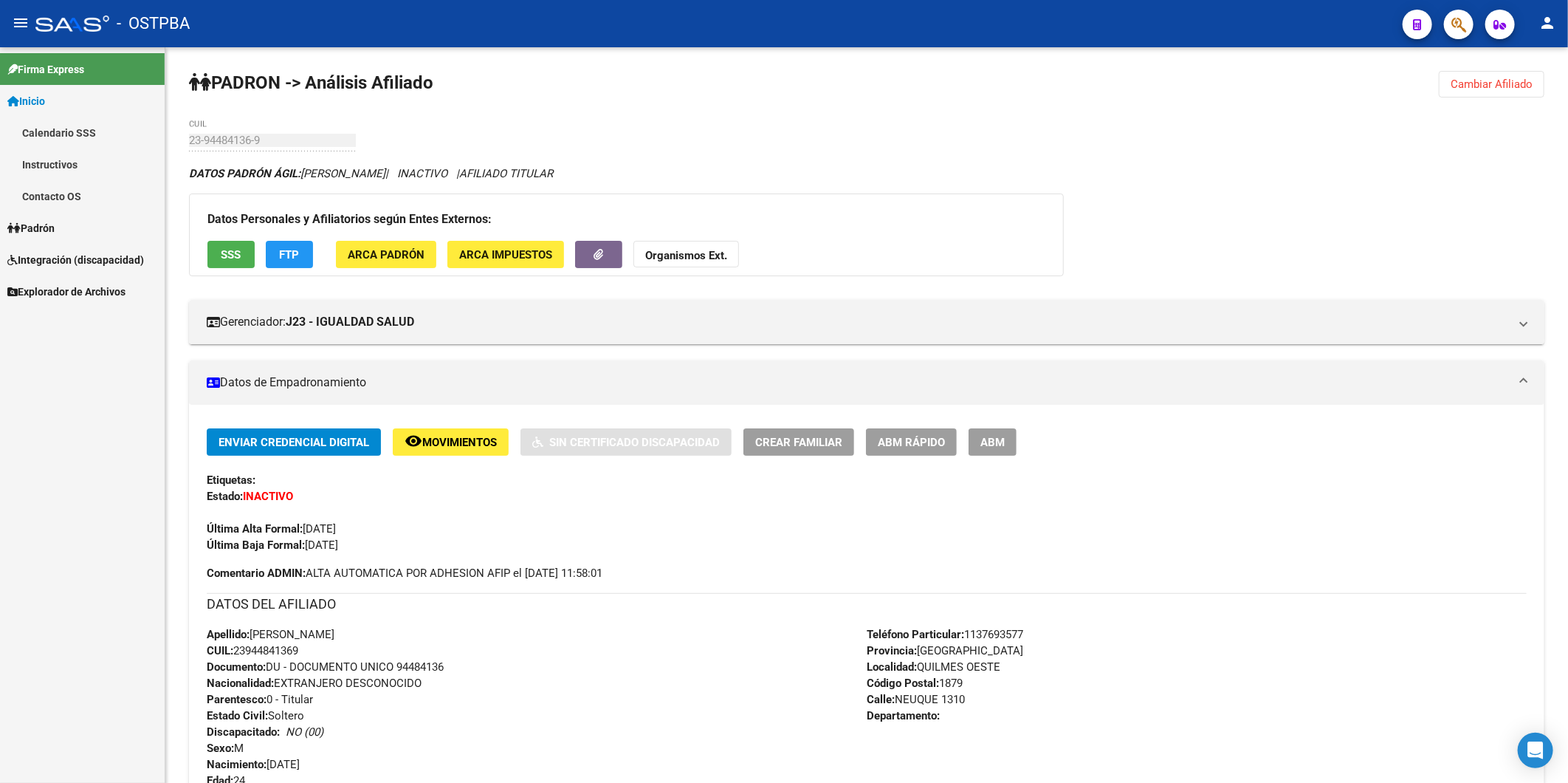
click at [15, 99] on icon at bounding box center [13, 101] width 11 height 11
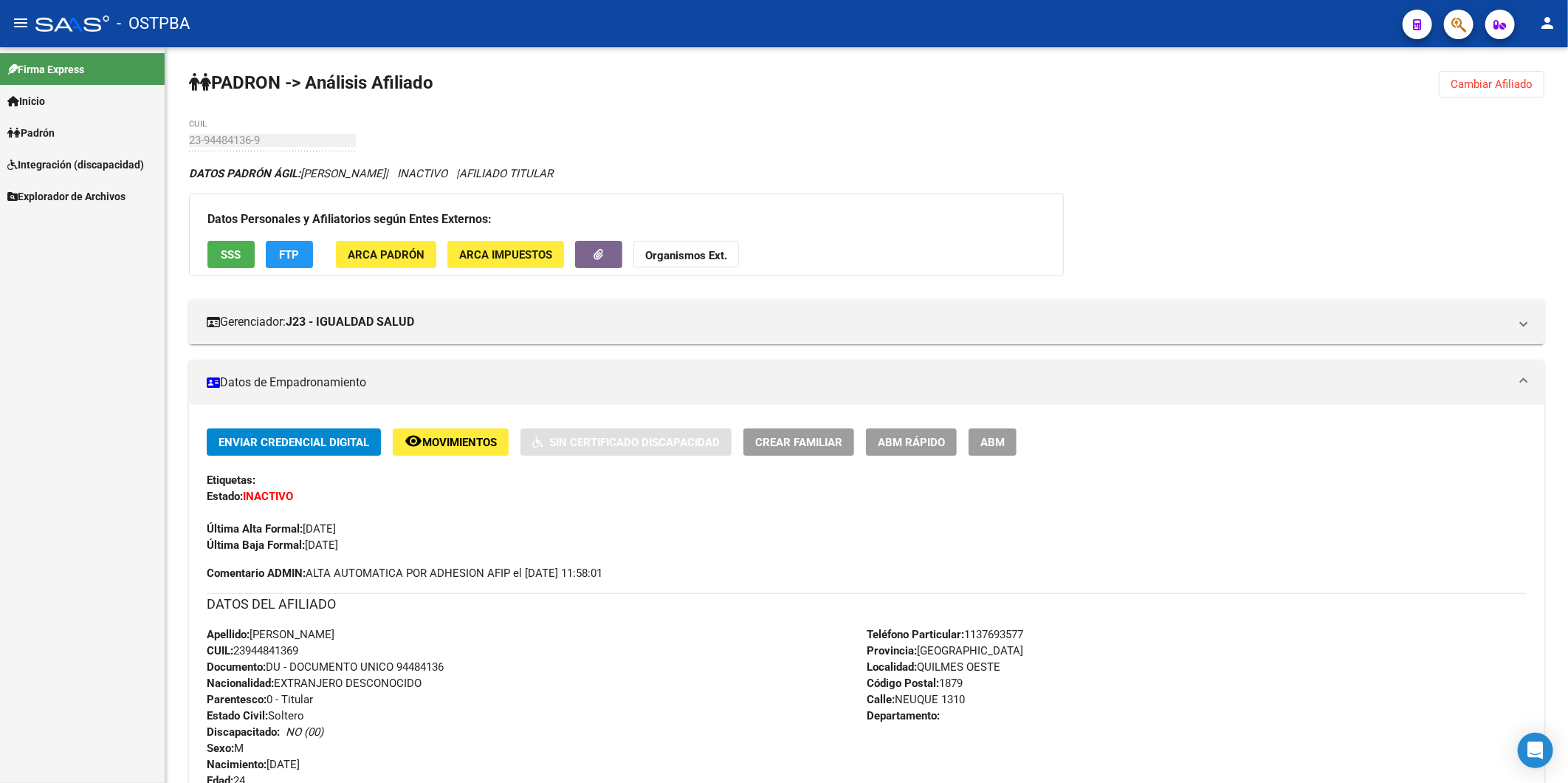
click at [11, 102] on icon at bounding box center [13, 101] width 11 height 11
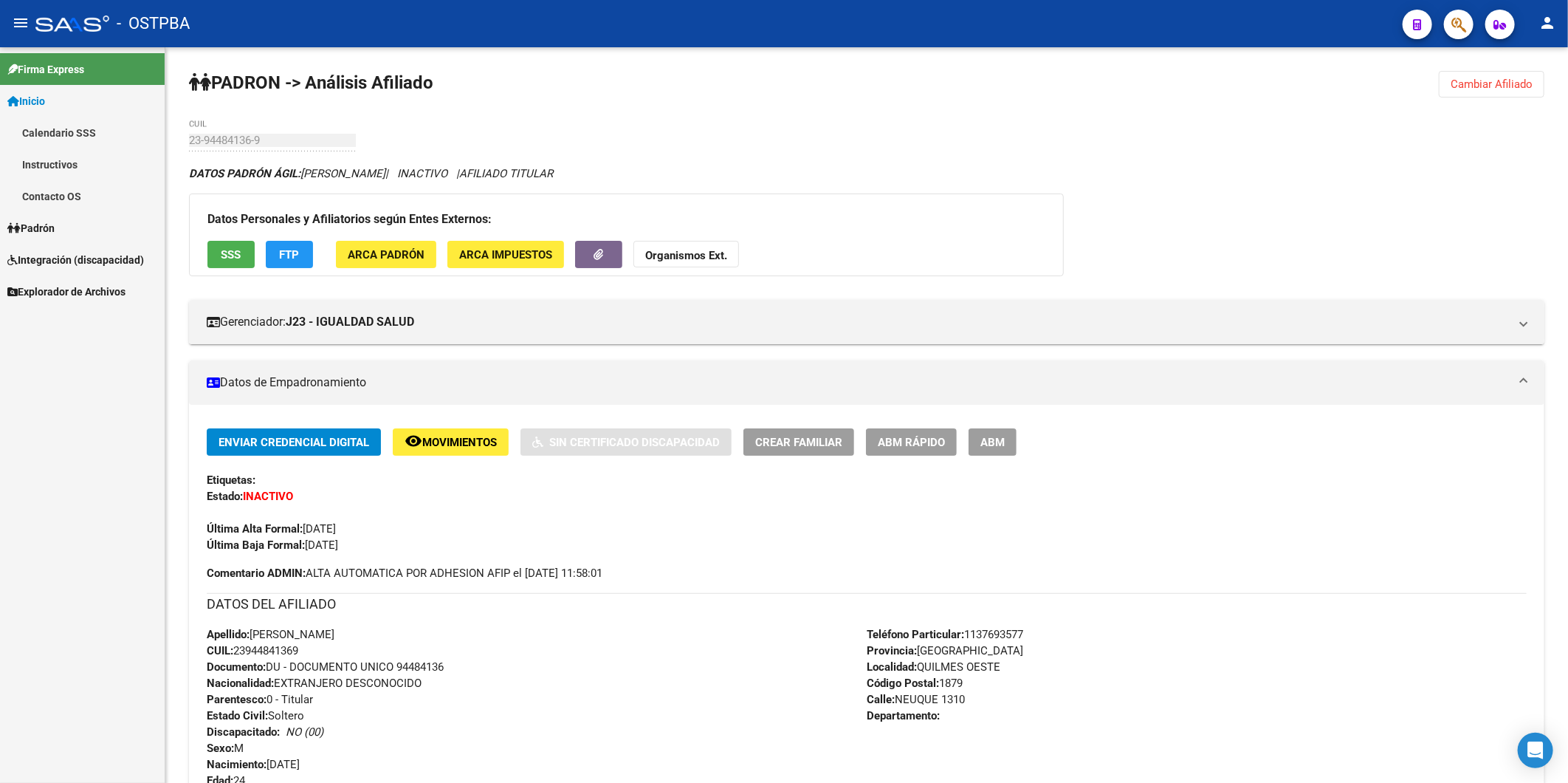
click at [16, 226] on icon at bounding box center [14, 228] width 13 height 11
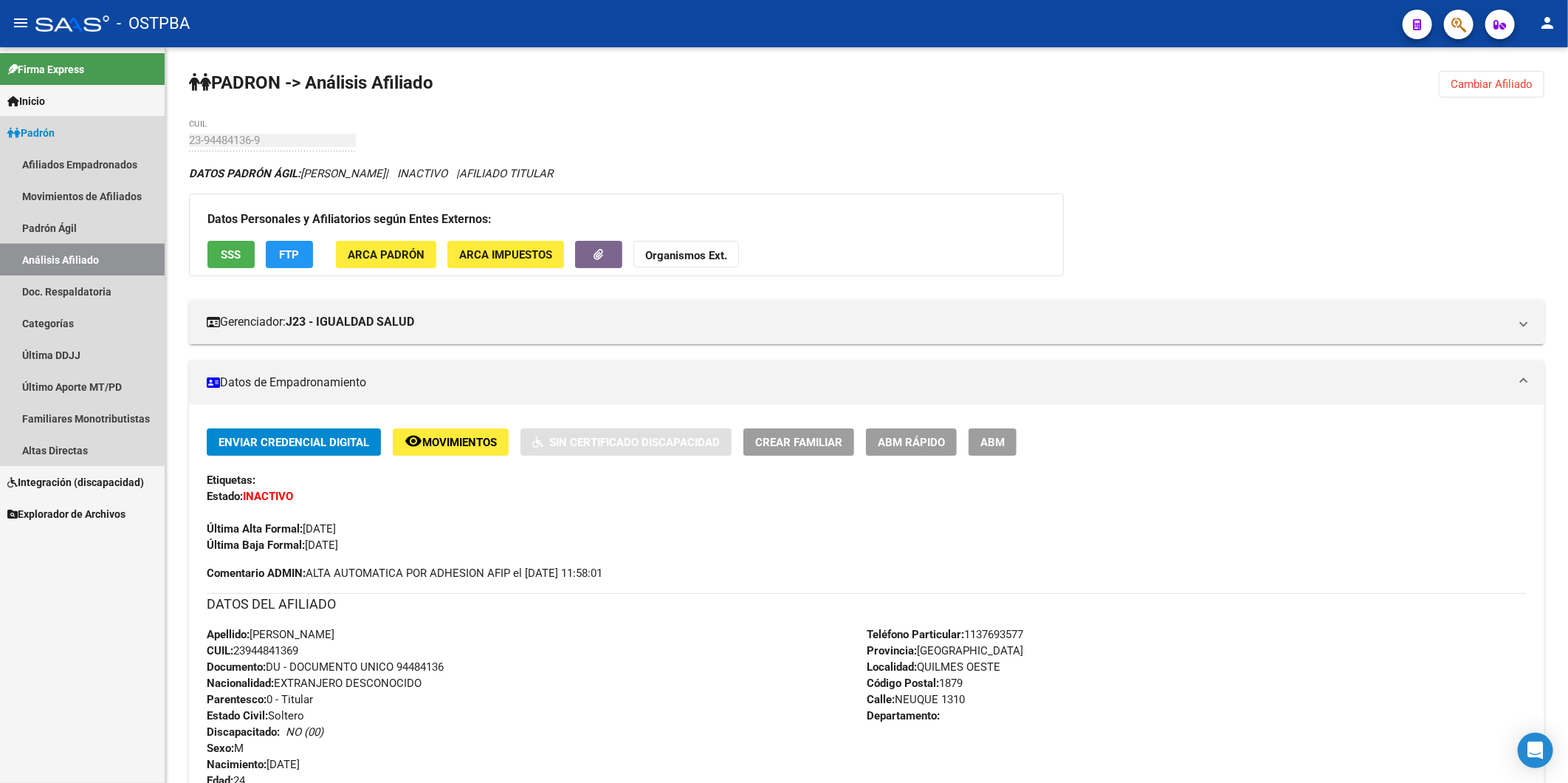
click at [63, 256] on link "Análisis Afiliado" at bounding box center [82, 259] width 165 height 31
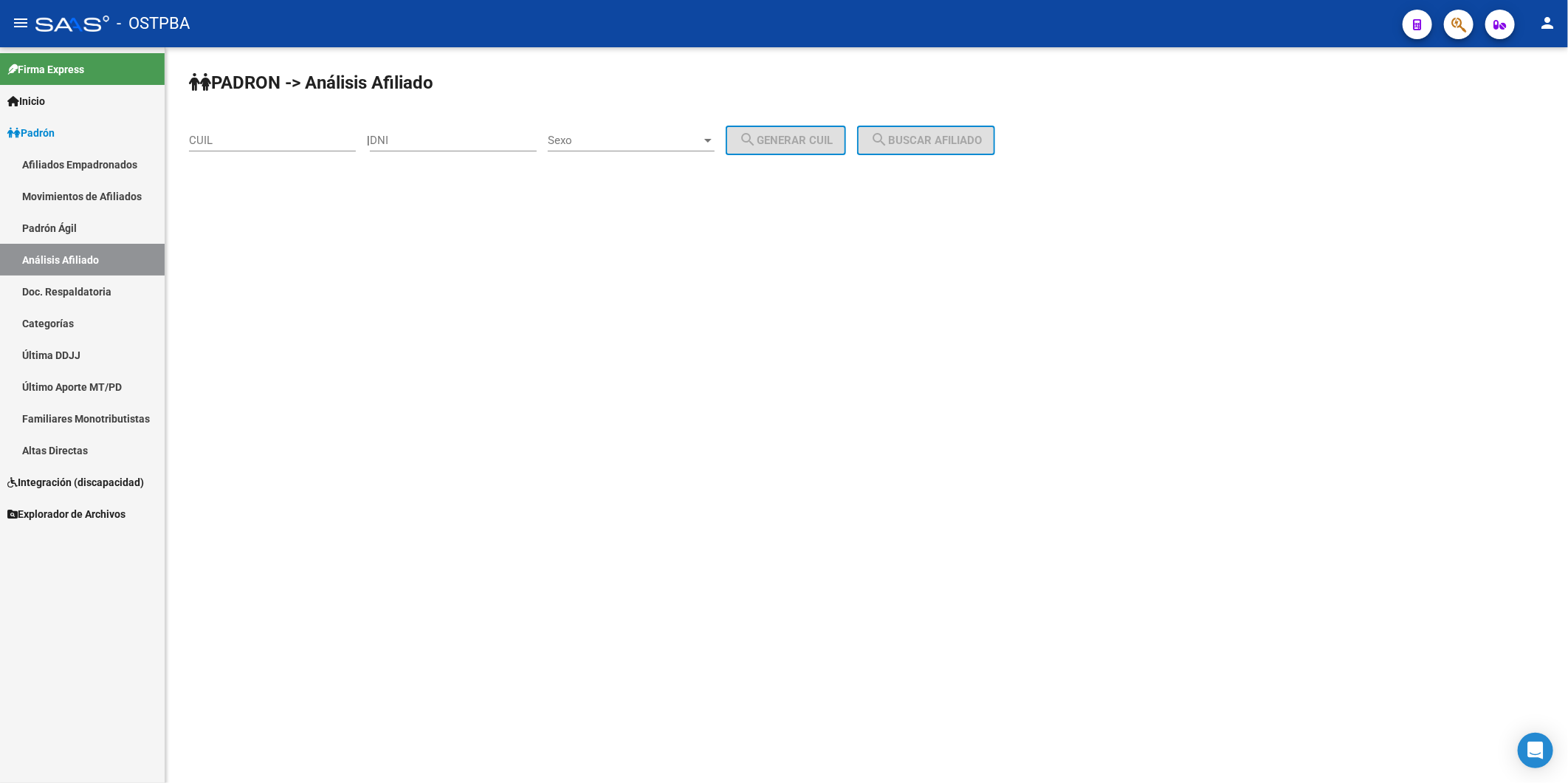
click at [435, 145] on input "DNI" at bounding box center [453, 140] width 167 height 13
type input "4993800"
click at [712, 141] on div at bounding box center [709, 140] width 8 height 4
click at [687, 171] on span "Femenino" at bounding box center [647, 173] width 167 height 33
click at [783, 138] on span "search Generar CUIL" at bounding box center [786, 140] width 94 height 13
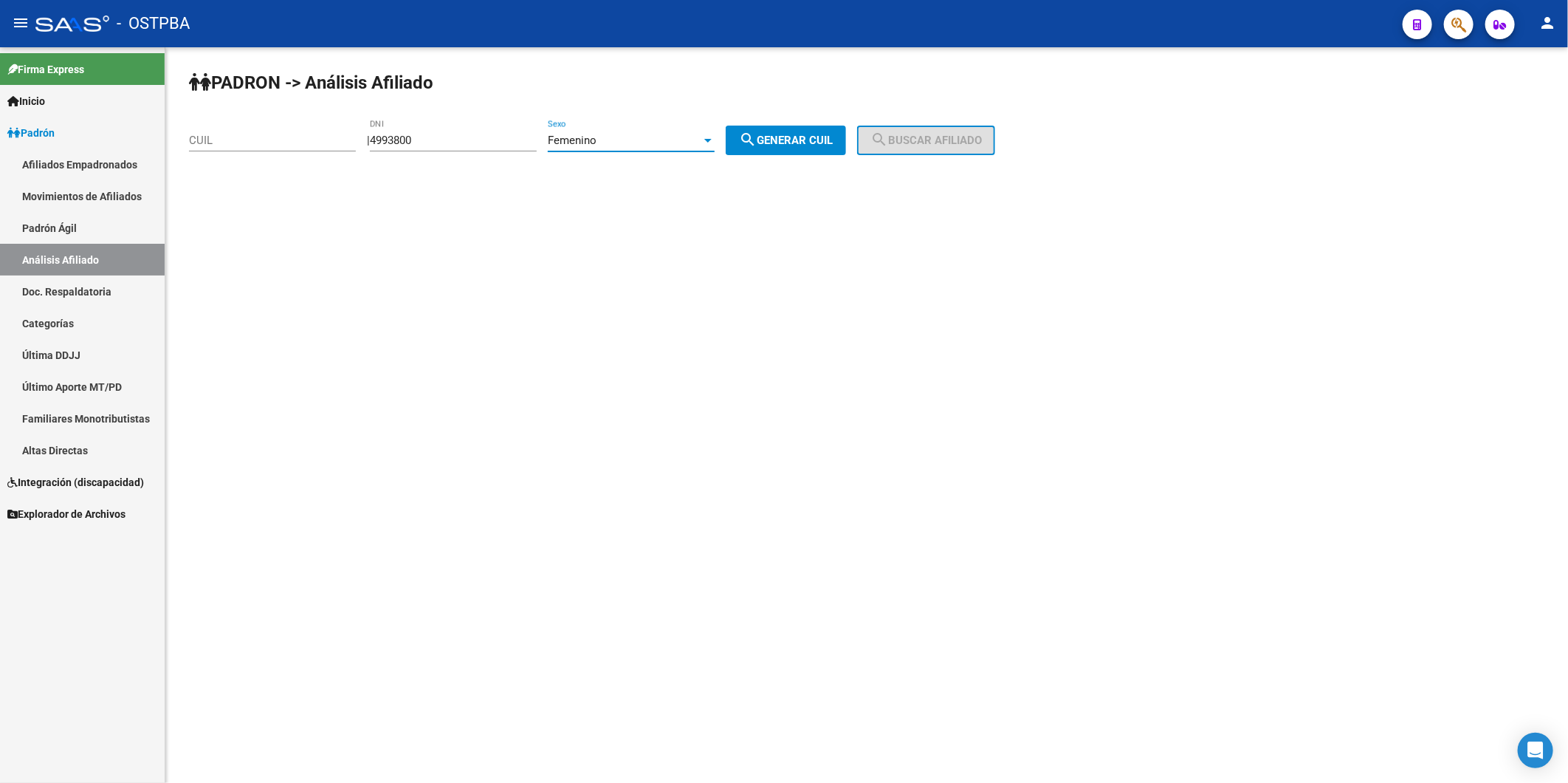
type input "23-04993800-4"
click at [934, 141] on span "search Buscar afiliado" at bounding box center [927, 140] width 112 height 13
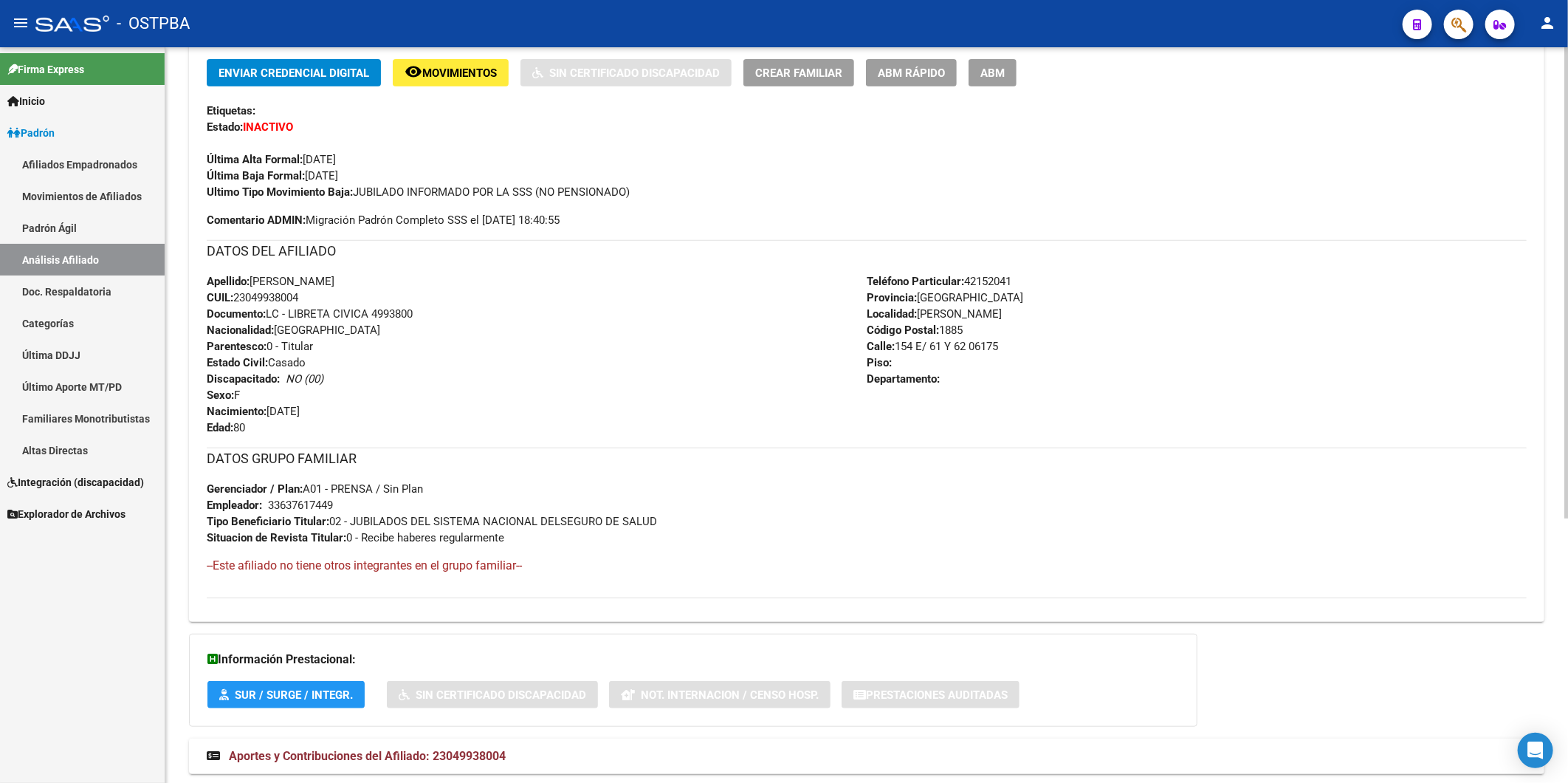
scroll to position [413, 0]
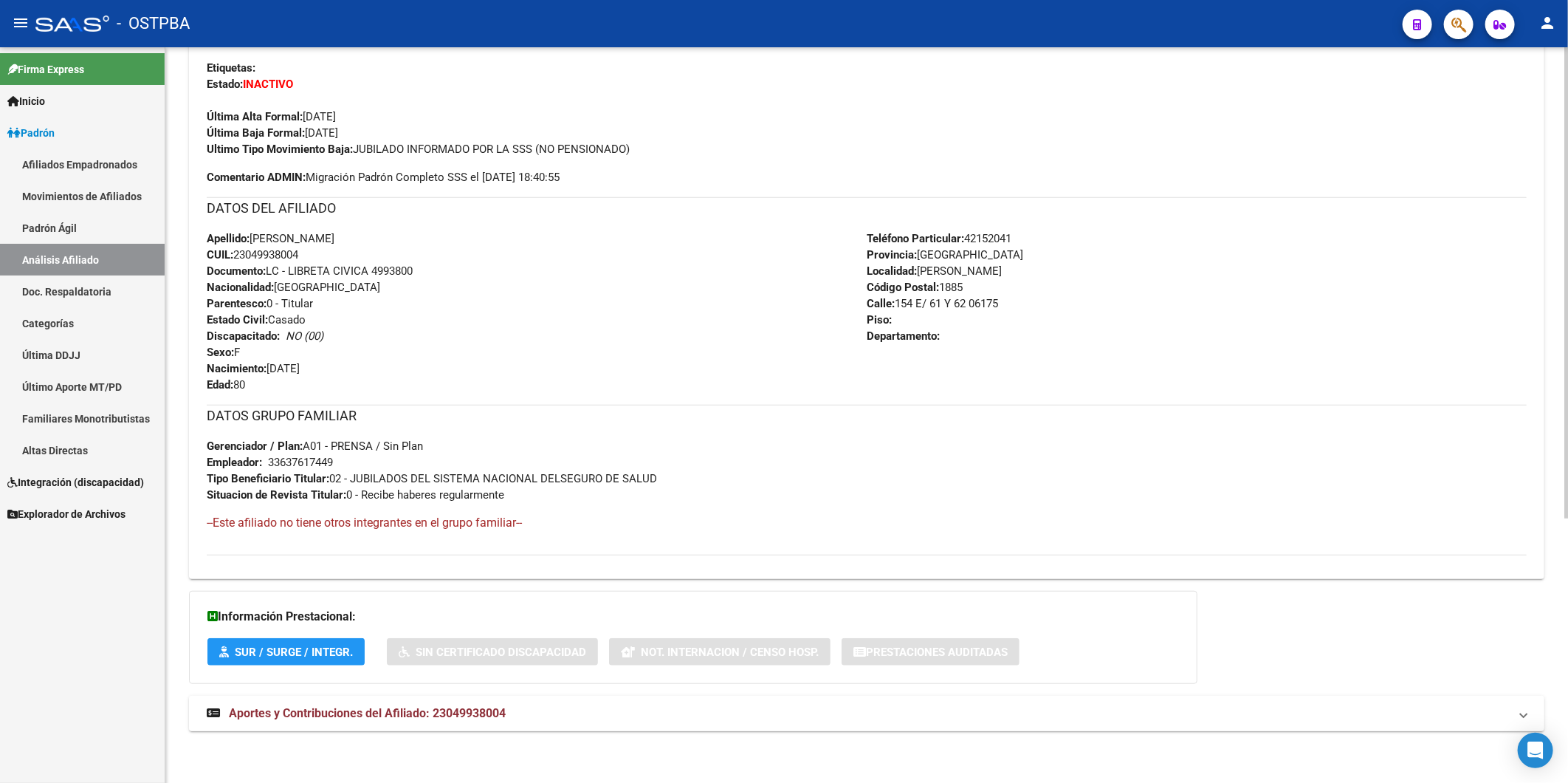
click at [474, 712] on span "Aportes y Contribuciones del Afiliado: 23049938004" at bounding box center [367, 713] width 277 height 14
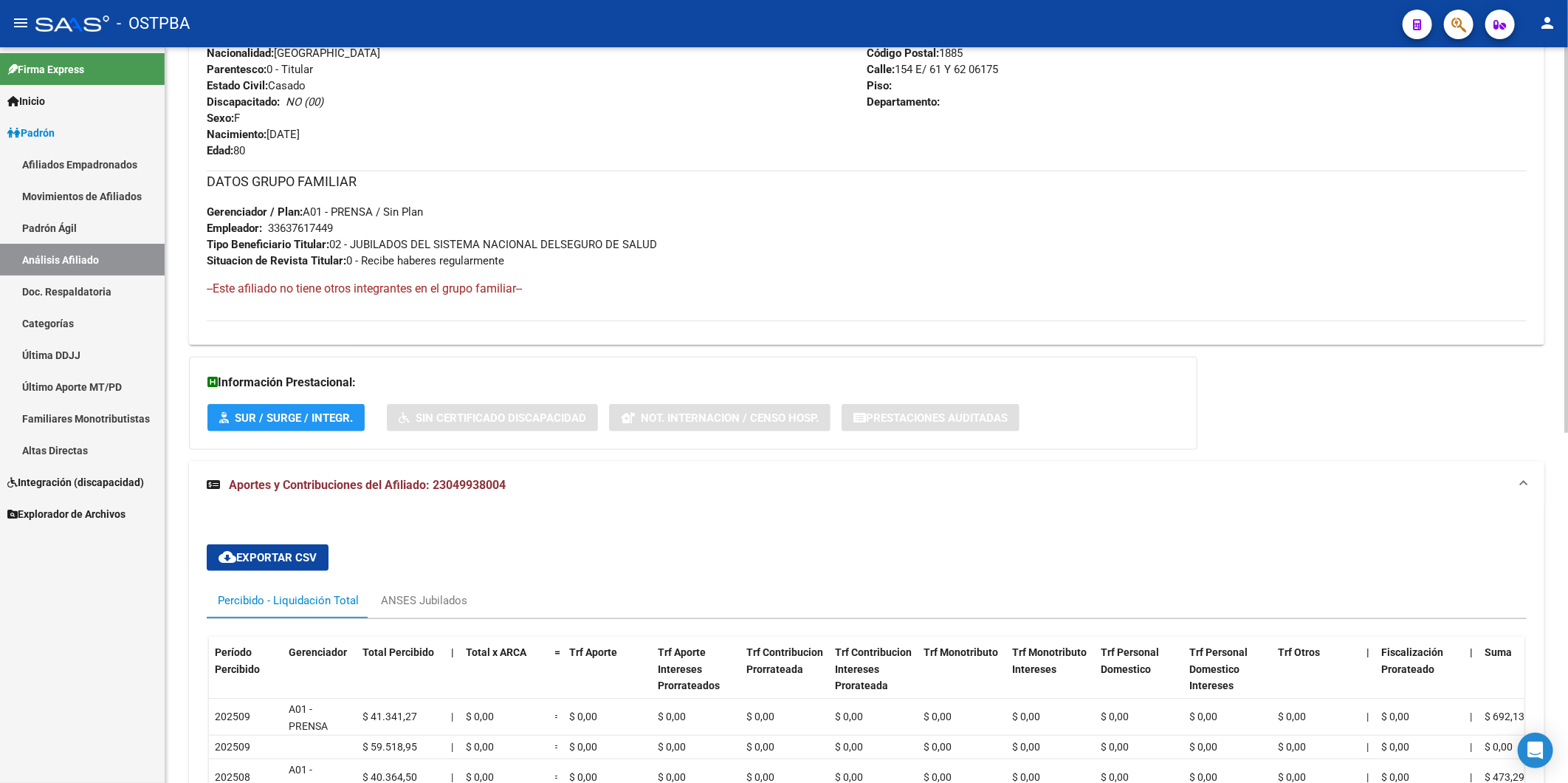
scroll to position [667, 0]
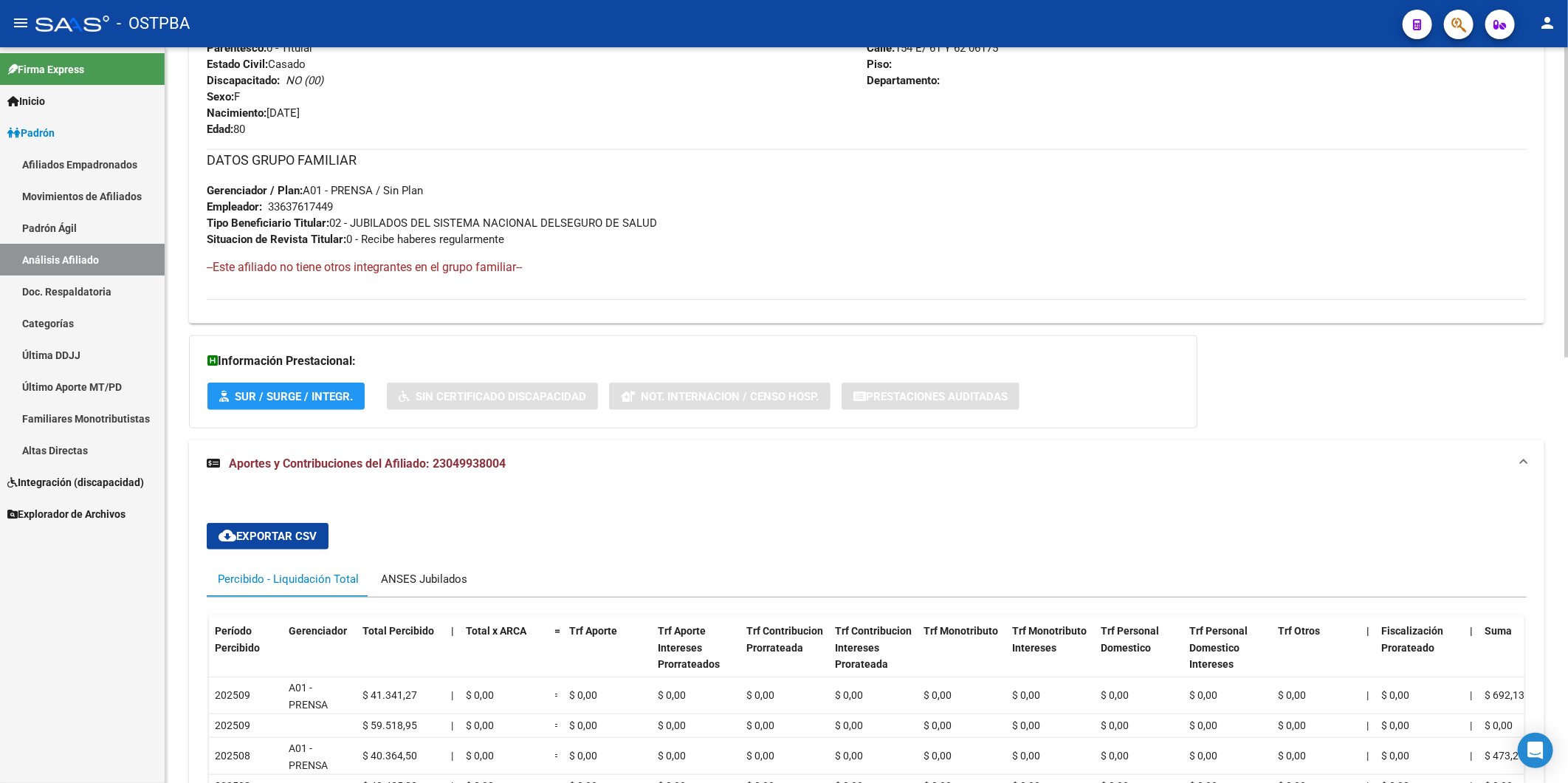
click at [438, 573] on div "ANSES Jubilados" at bounding box center [424, 579] width 86 height 16
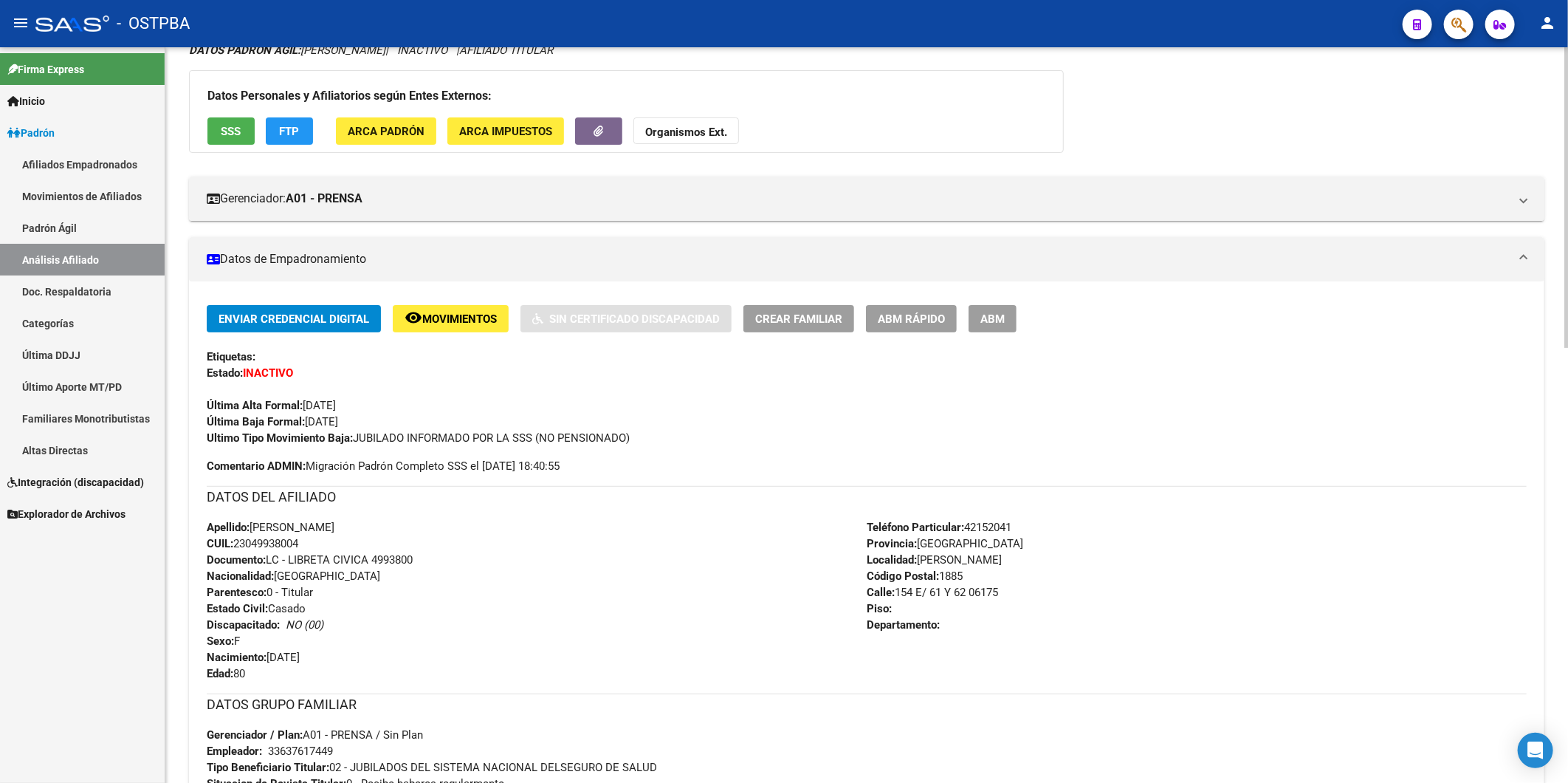
scroll to position [175, 0]
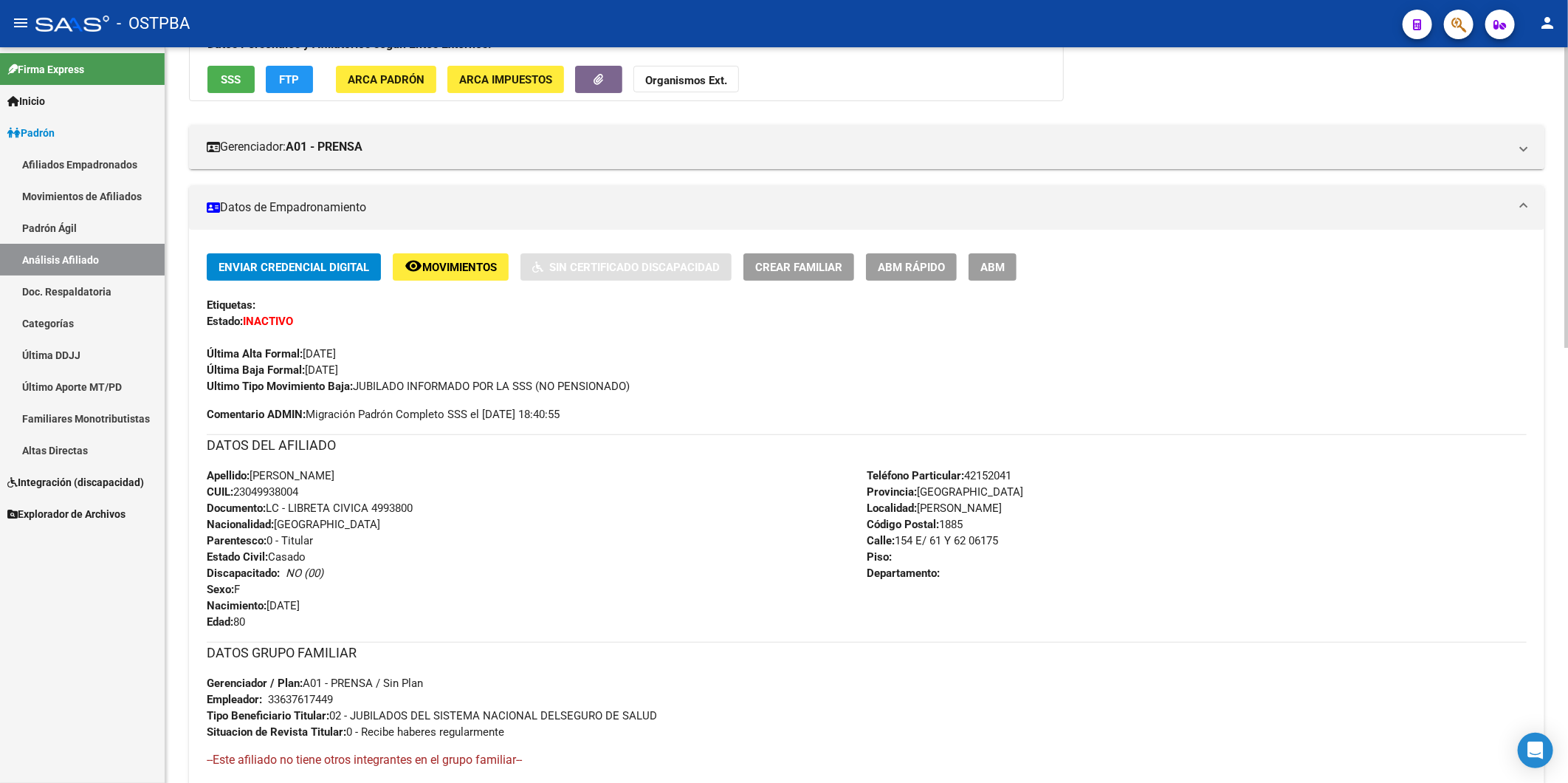
drag, startPoint x: 310, startPoint y: 492, endPoint x: 237, endPoint y: 492, distance: 73.0
click at [237, 492] on div "Apellido: NOEMI SUSANA LUCERO CUIL: 23049938004 Documento: LC - LIBRETA CIVICA …" at bounding box center [536, 549] width 660 height 162
copy span "23049938004"
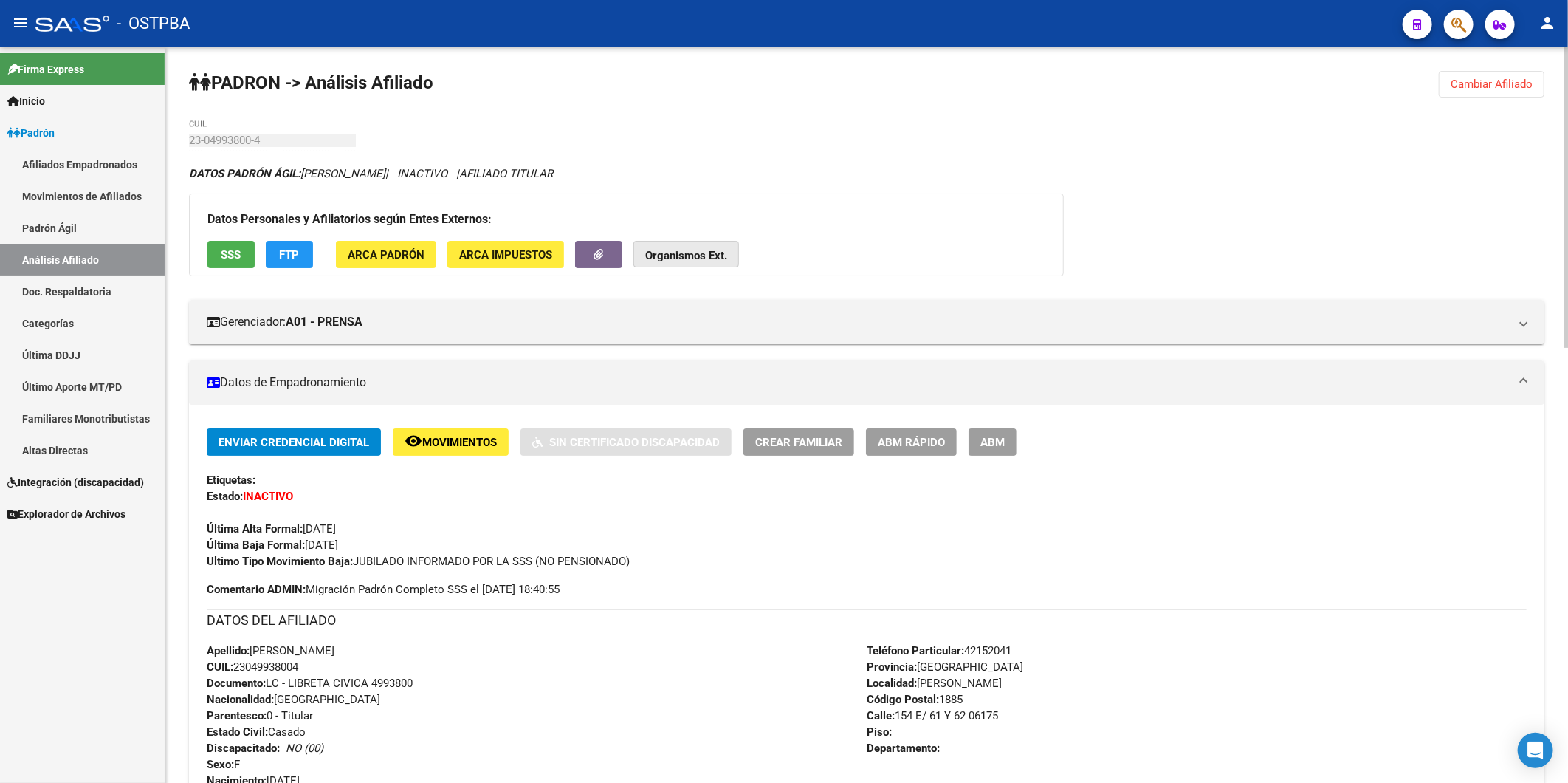
click at [712, 249] on strong "Organismos Ext." at bounding box center [686, 255] width 82 height 13
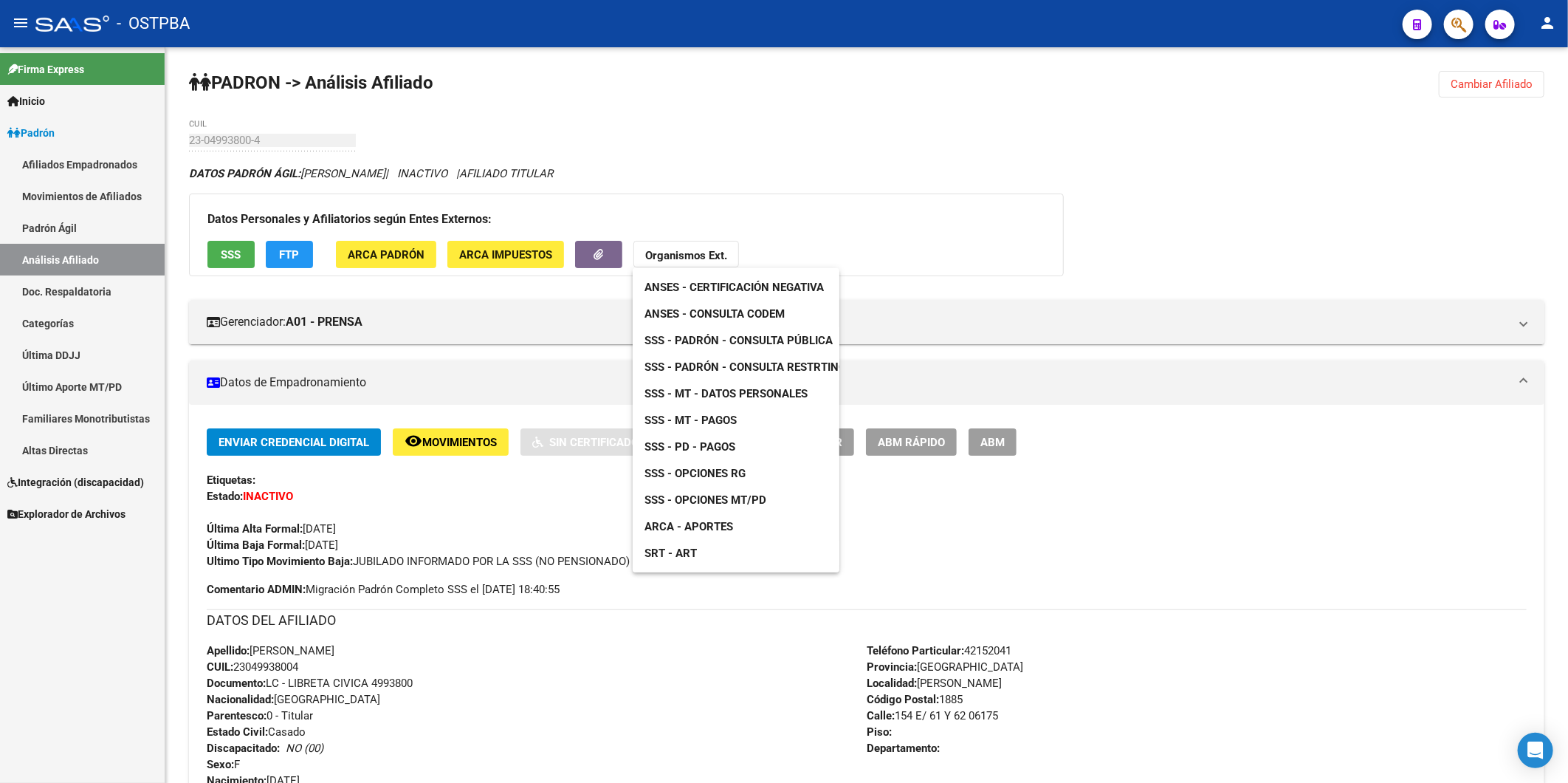
click at [743, 314] on span "ANSES - Consulta CODEM" at bounding box center [714, 313] width 140 height 13
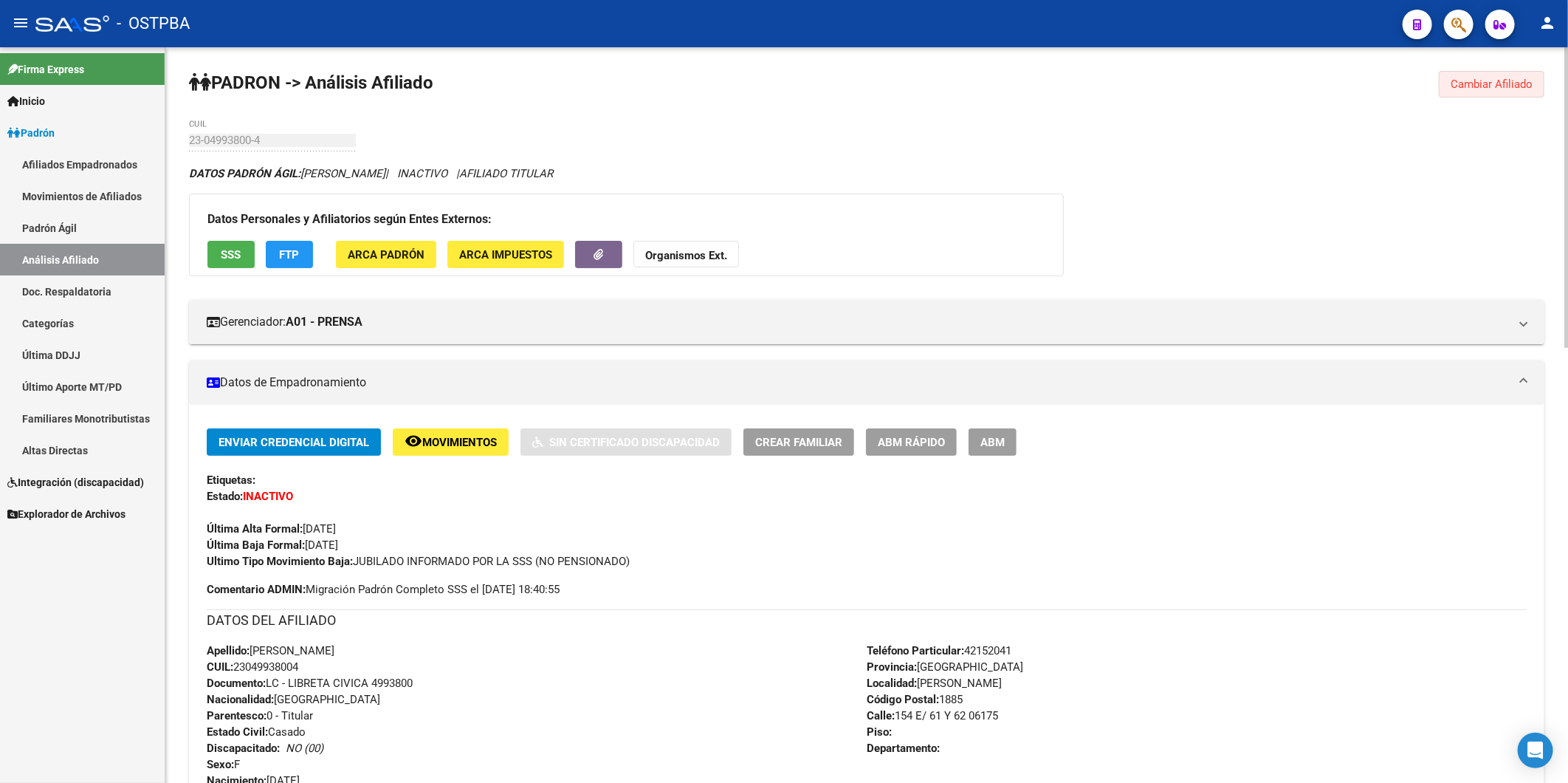
click at [1491, 92] on button "Cambiar Afiliado" at bounding box center [1492, 84] width 106 height 27
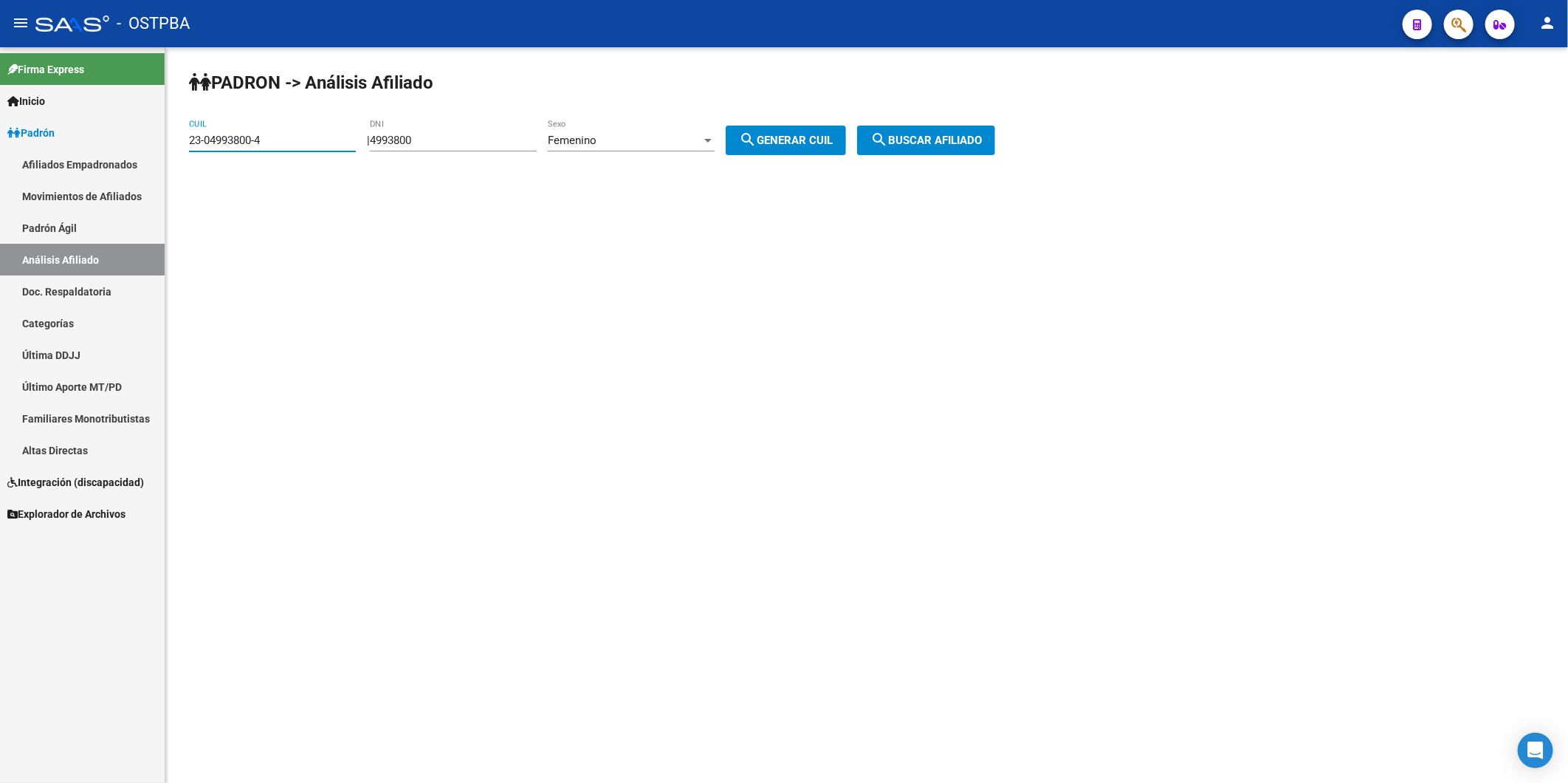
drag, startPoint x: 316, startPoint y: 143, endPoint x: 109, endPoint y: 130, distance: 207.4
click at [94, 150] on mat-sidenav-container "Firma Express Inicio Calendario SSS Instructivos Contacto OS Padrón Afiliados E…" at bounding box center [784, 415] width 1568 height 736
drag, startPoint x: 523, startPoint y: 137, endPoint x: 337, endPoint y: 159, distance: 187.3
click at [337, 147] on app-analisis-afiliado "PADRON -> Análisis Afiliado CUIL | 4993800 DNI Femenino Sexo search Generar CUI…" at bounding box center [598, 140] width 817 height 13
type input "7716609"
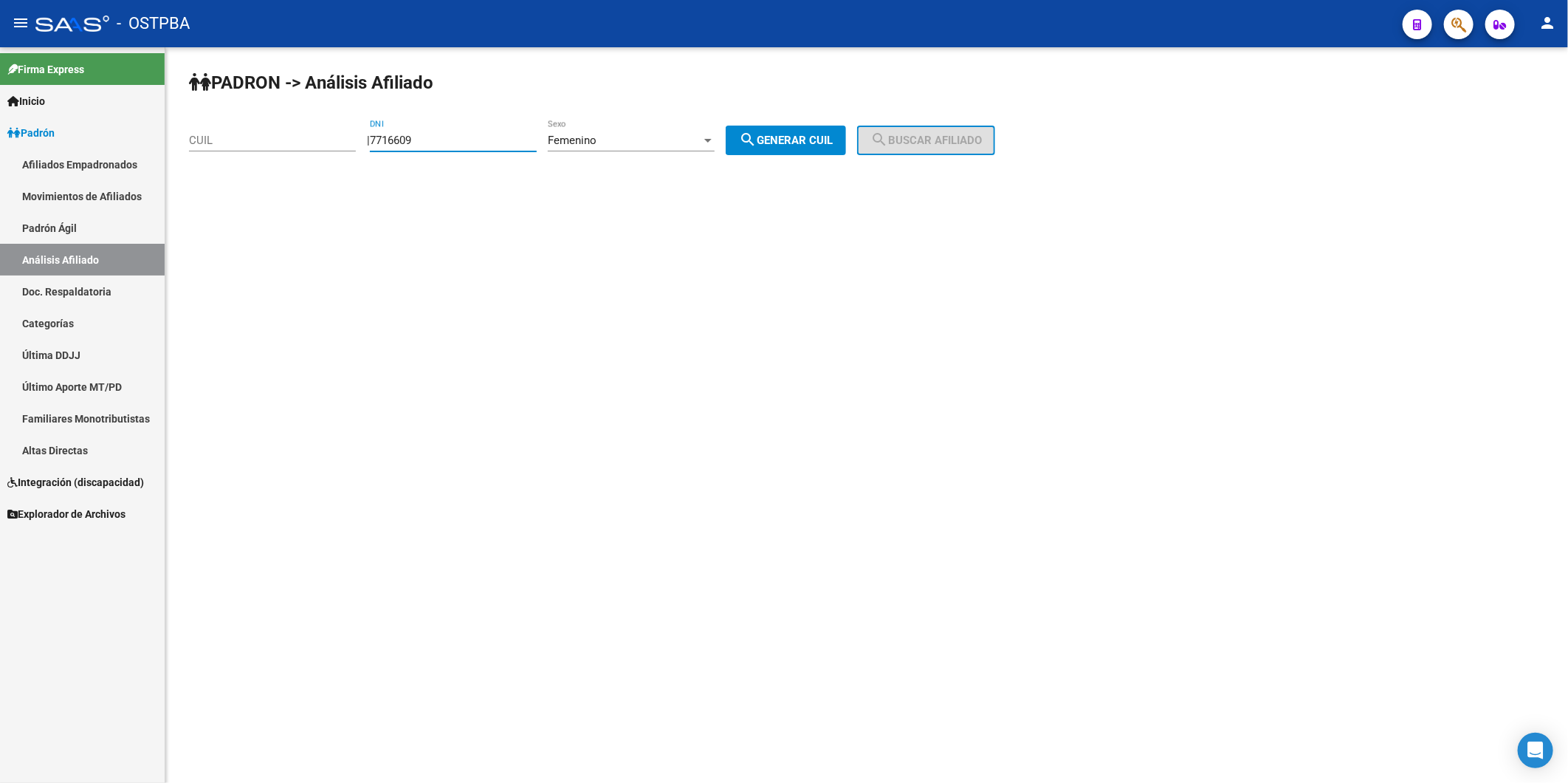
click at [715, 137] on div at bounding box center [708, 140] width 13 height 11
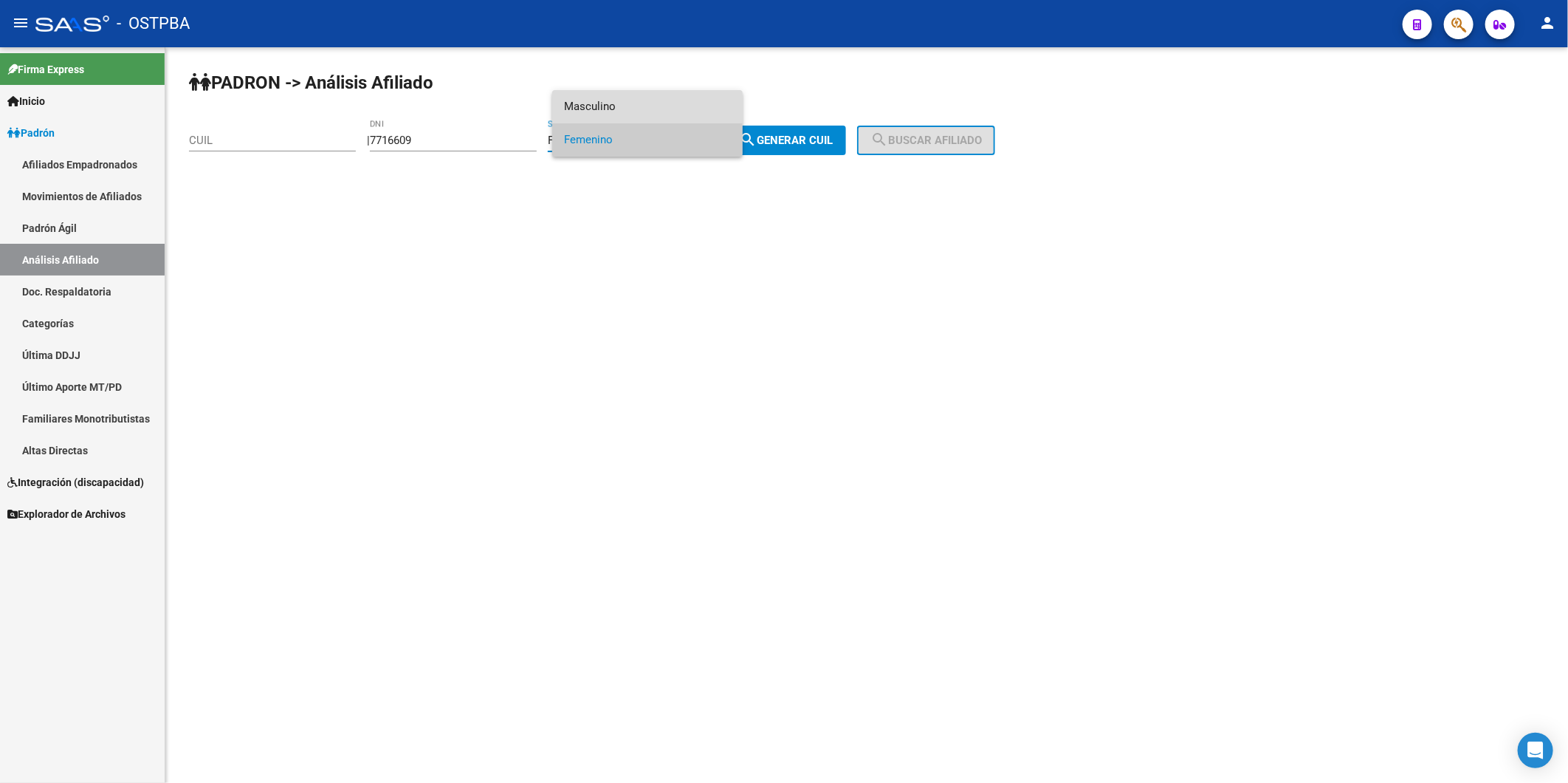
click at [684, 99] on span "Masculino" at bounding box center [647, 106] width 167 height 33
click at [815, 135] on span "search Generar CUIL" at bounding box center [786, 140] width 94 height 13
type input "20-07716609-3"
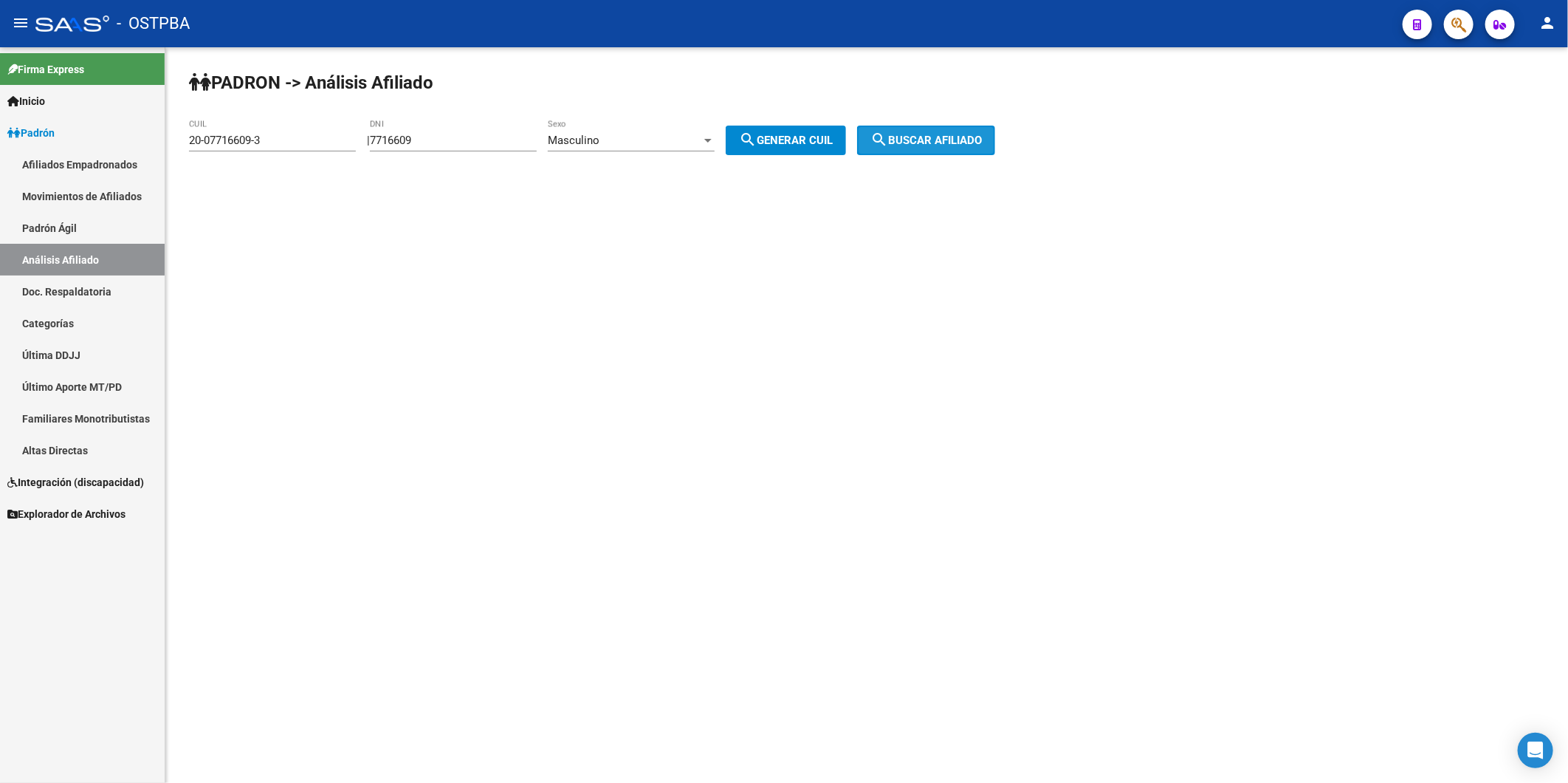
click at [888, 135] on mat-icon "search" at bounding box center [879, 139] width 18 height 18
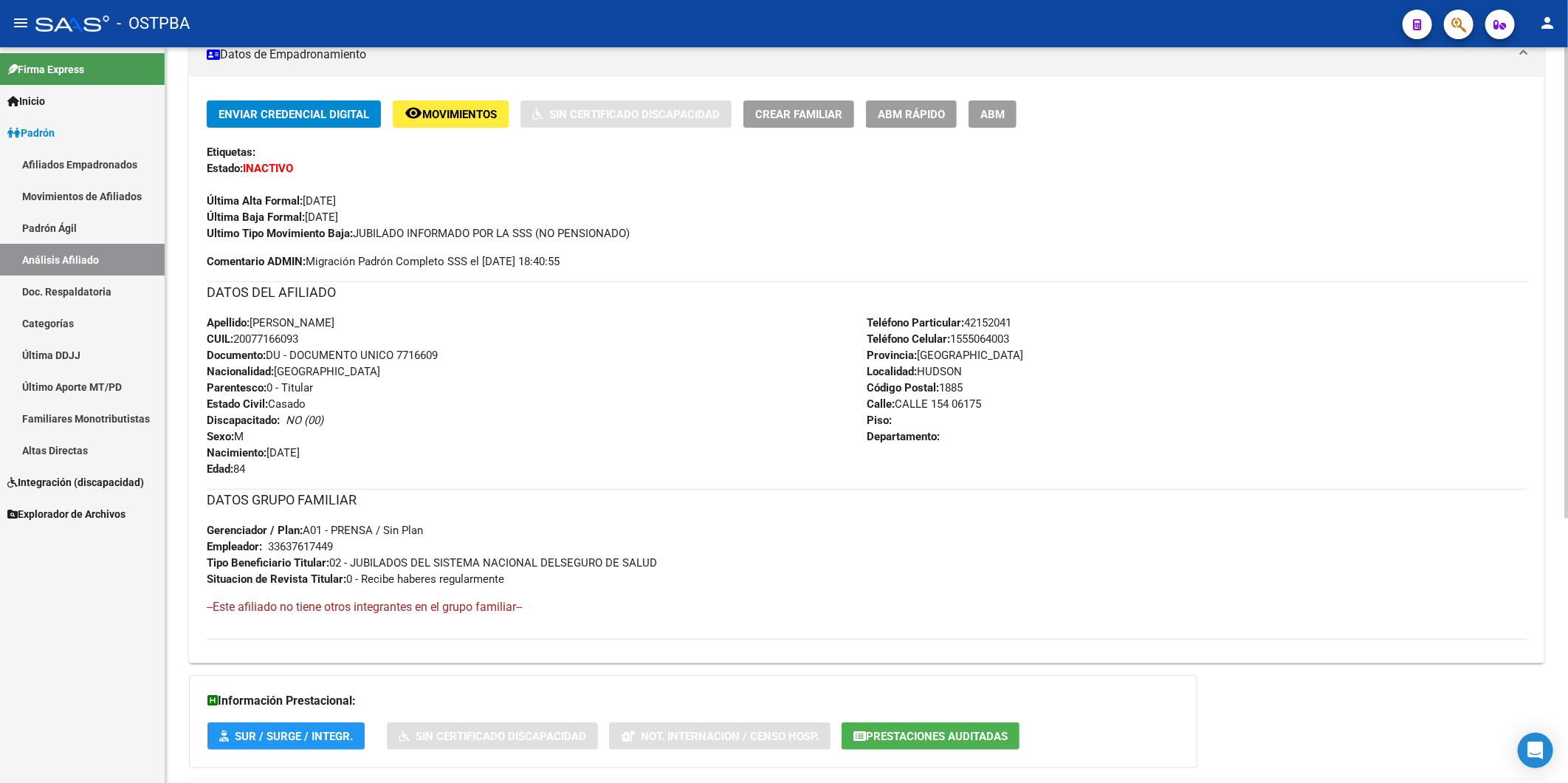
scroll to position [413, 0]
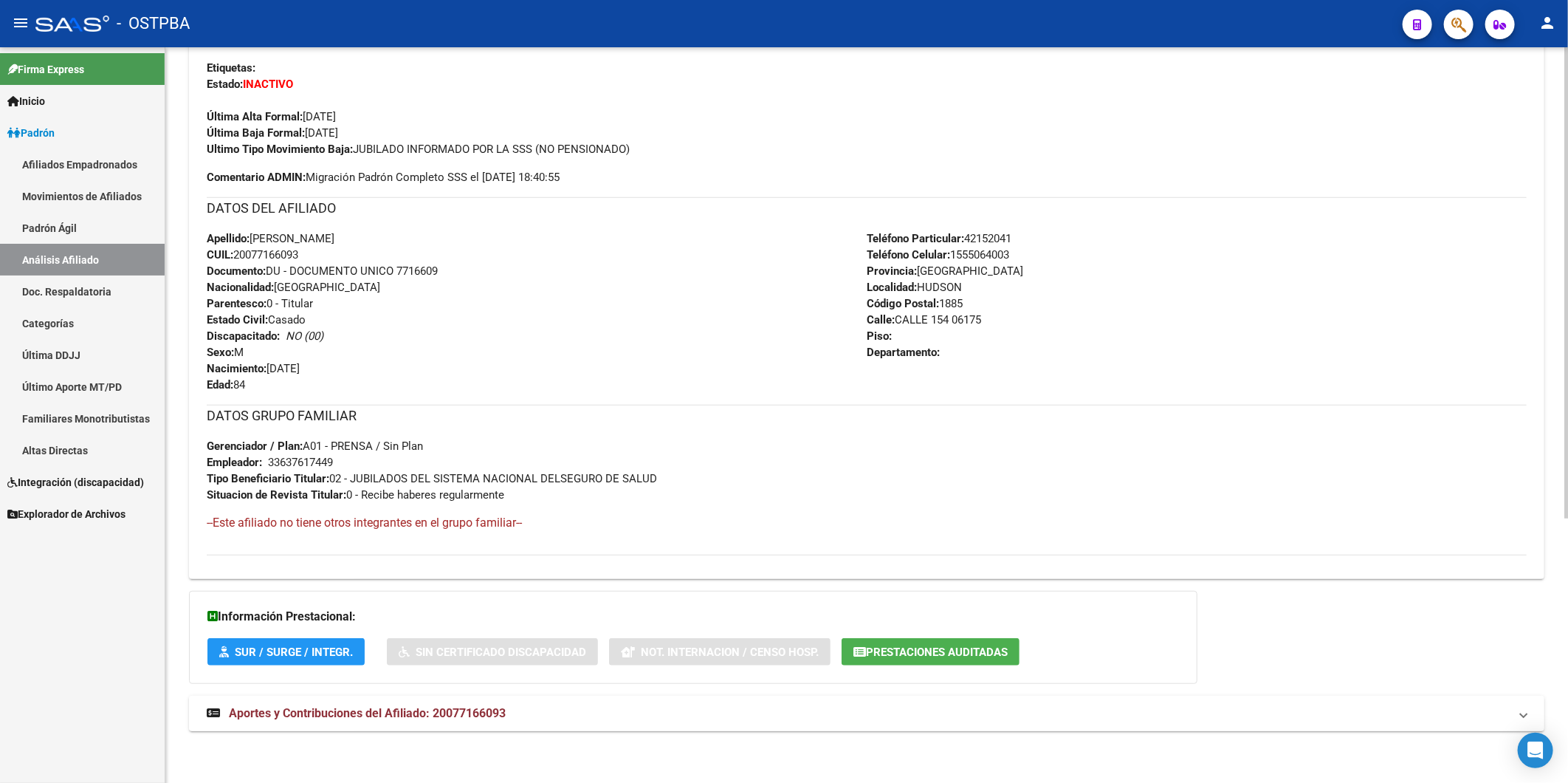
click at [492, 713] on span "Aportes y Contribuciones del Afiliado: 20077166093" at bounding box center [367, 713] width 277 height 14
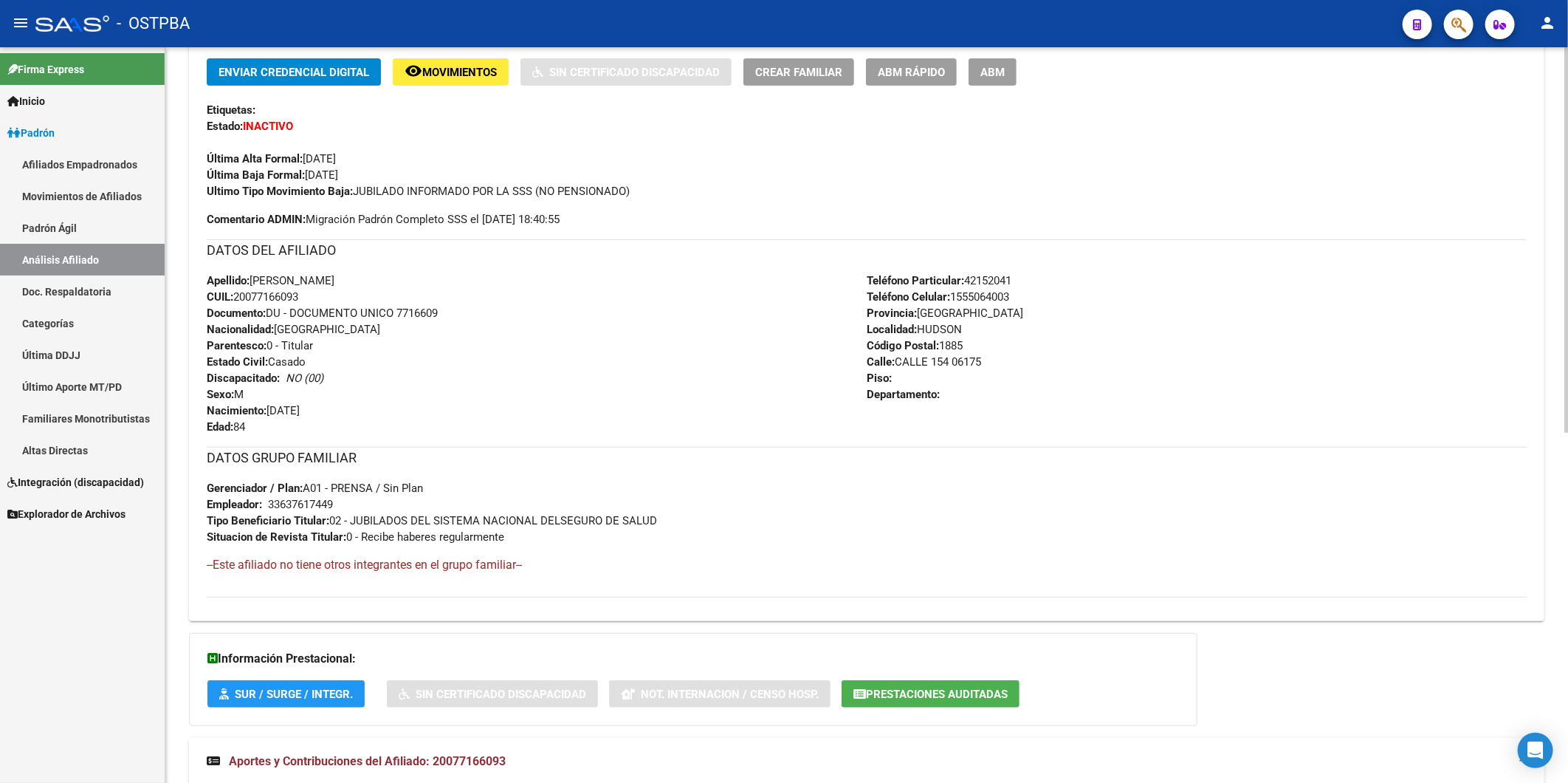
scroll to position [85, 0]
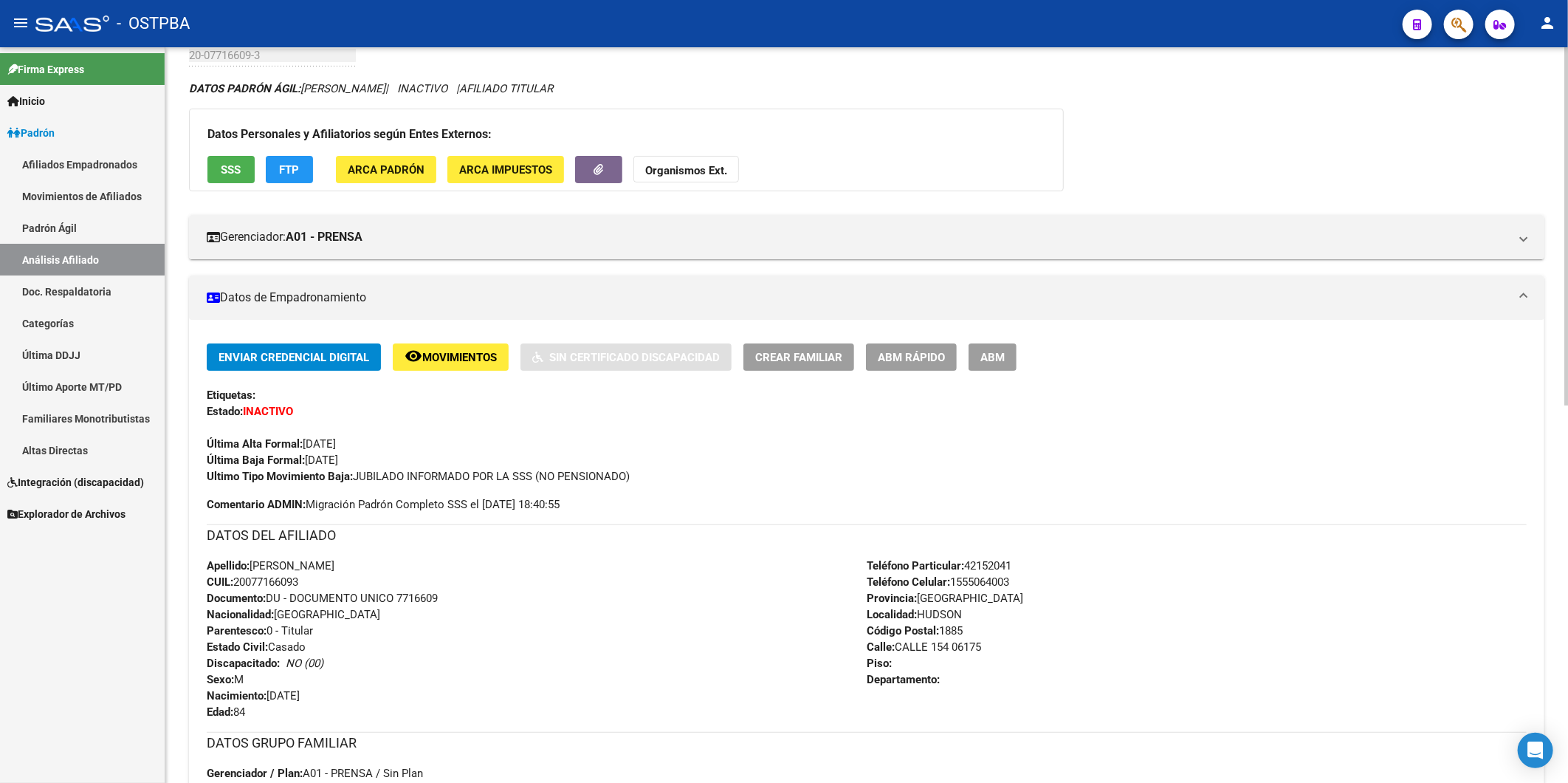
drag, startPoint x: 306, startPoint y: 579, endPoint x: 235, endPoint y: 586, distance: 71.3
click at [235, 586] on div "Apellido: HECTOR RAUL NICORA CUIL: 20077166093 Documento: DU - DOCUMENTO UNICO …" at bounding box center [536, 639] width 660 height 162
copy span "20077166093"
click at [680, 172] on strong "Organismos Ext." at bounding box center [686, 170] width 82 height 13
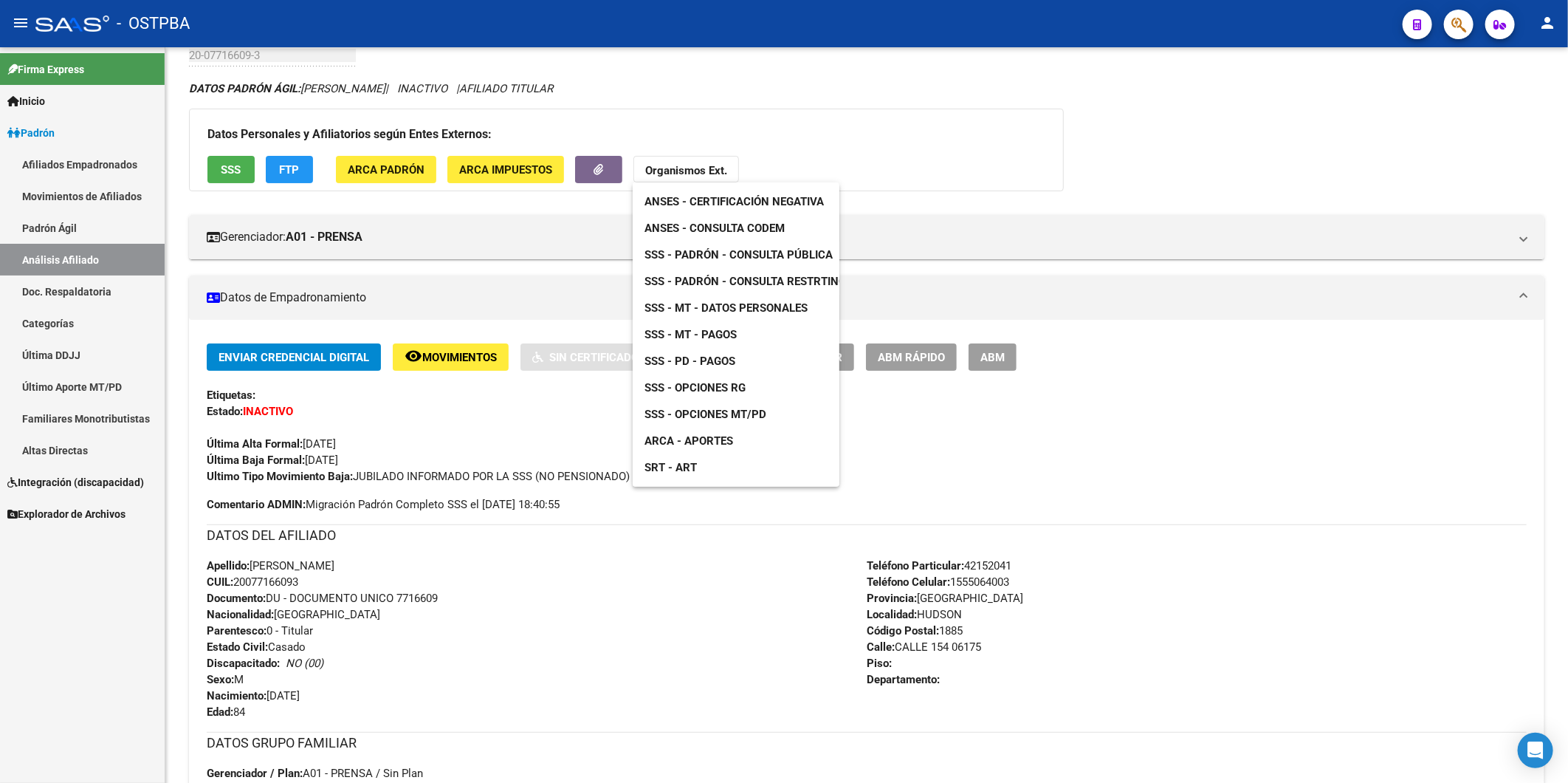
click at [735, 225] on span "ANSES - Consulta CODEM" at bounding box center [714, 227] width 140 height 13
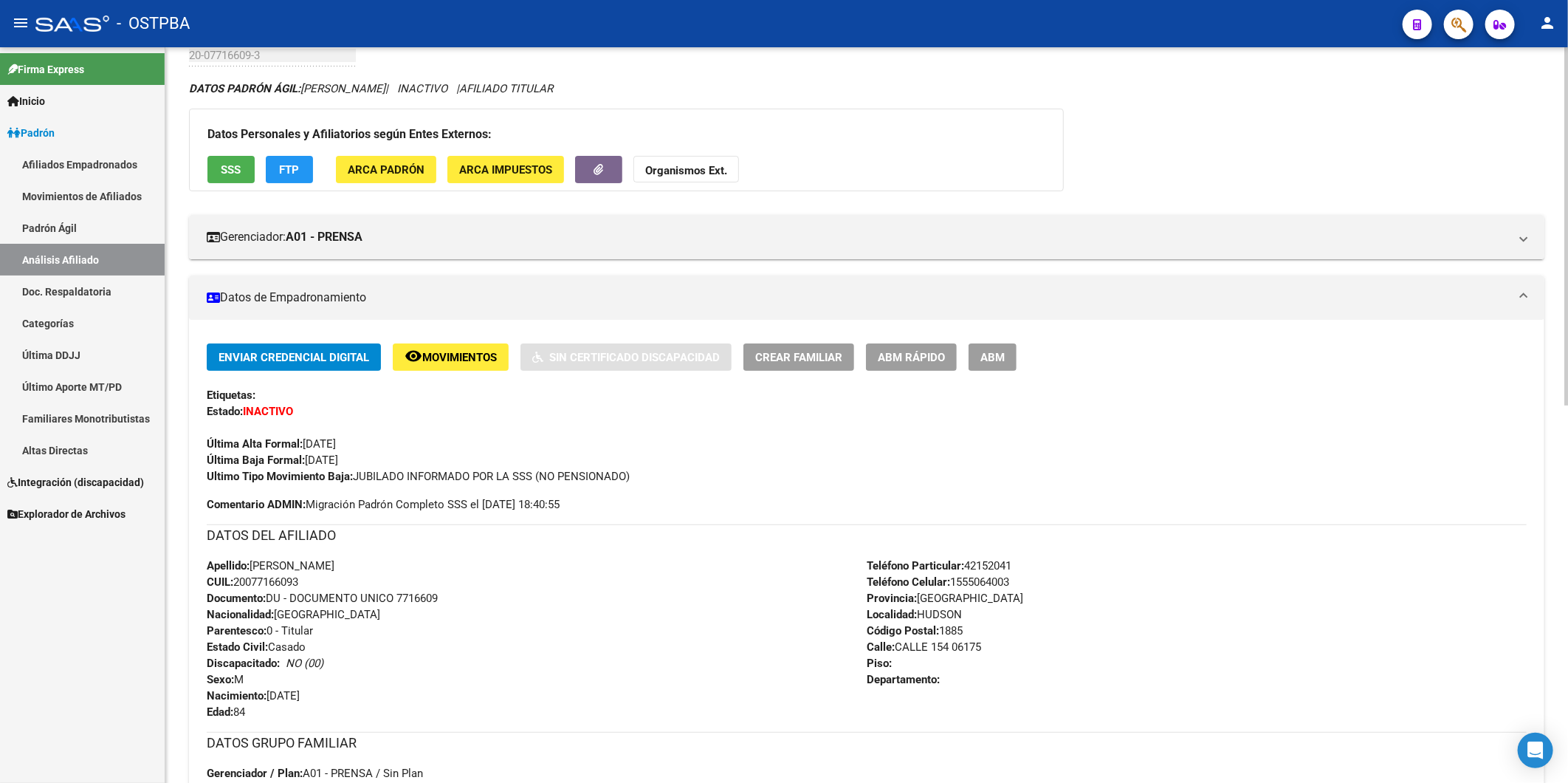
click at [571, 697] on div "Apellido: HECTOR RAUL NICORA CUIL: 20077166093 Documento: DU - DOCUMENTO UNICO …" at bounding box center [536, 639] width 660 height 162
click at [1130, 137] on div "DATOS PADRÓN ÁGIL: NICORA HECTOR RAUL | INACTIVO | AFILIADO TITULAR Datos Perso…" at bounding box center [867, 752] width 1356 height 1343
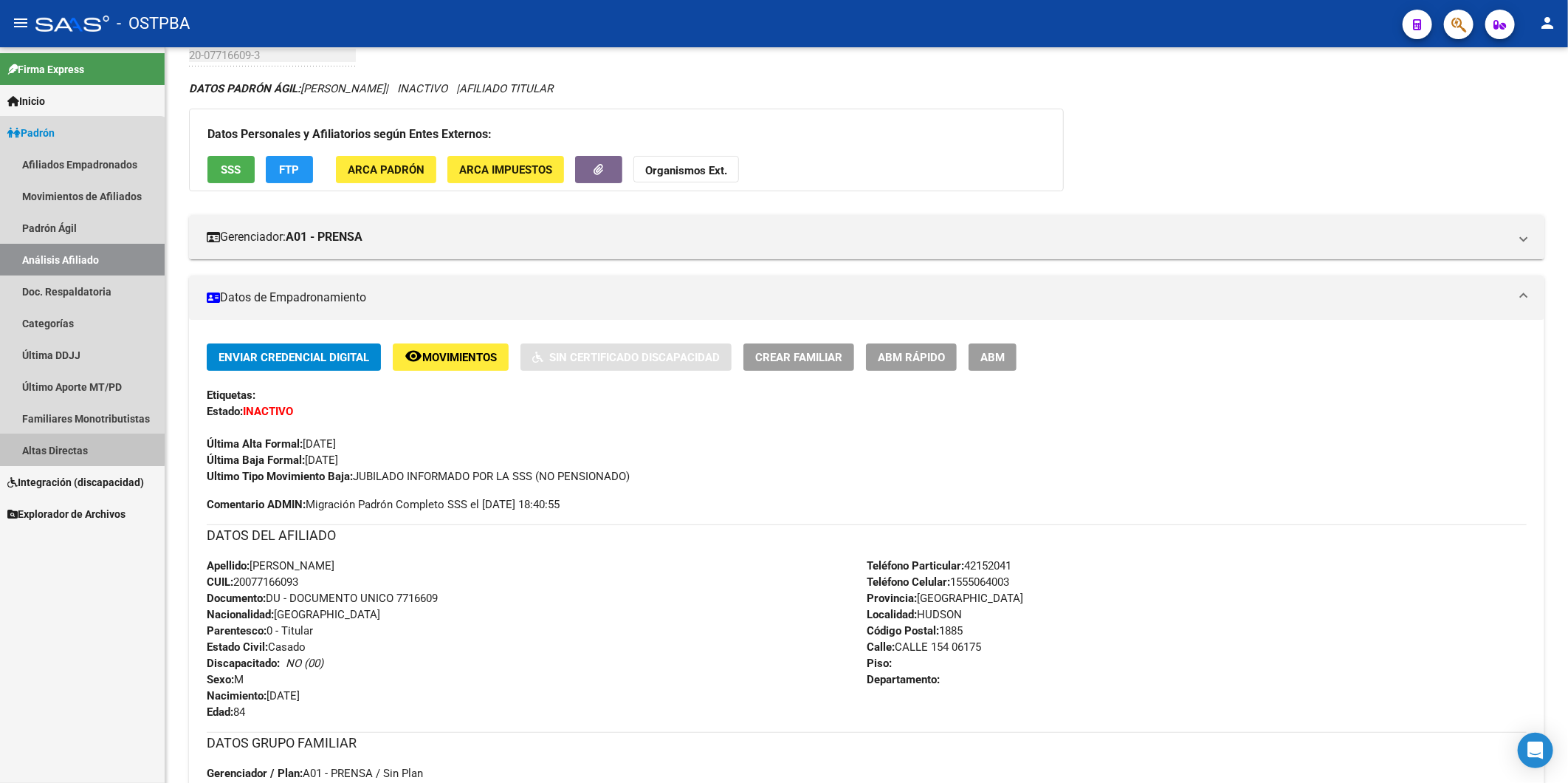
click at [46, 447] on link "Altas Directas" at bounding box center [82, 449] width 165 height 31
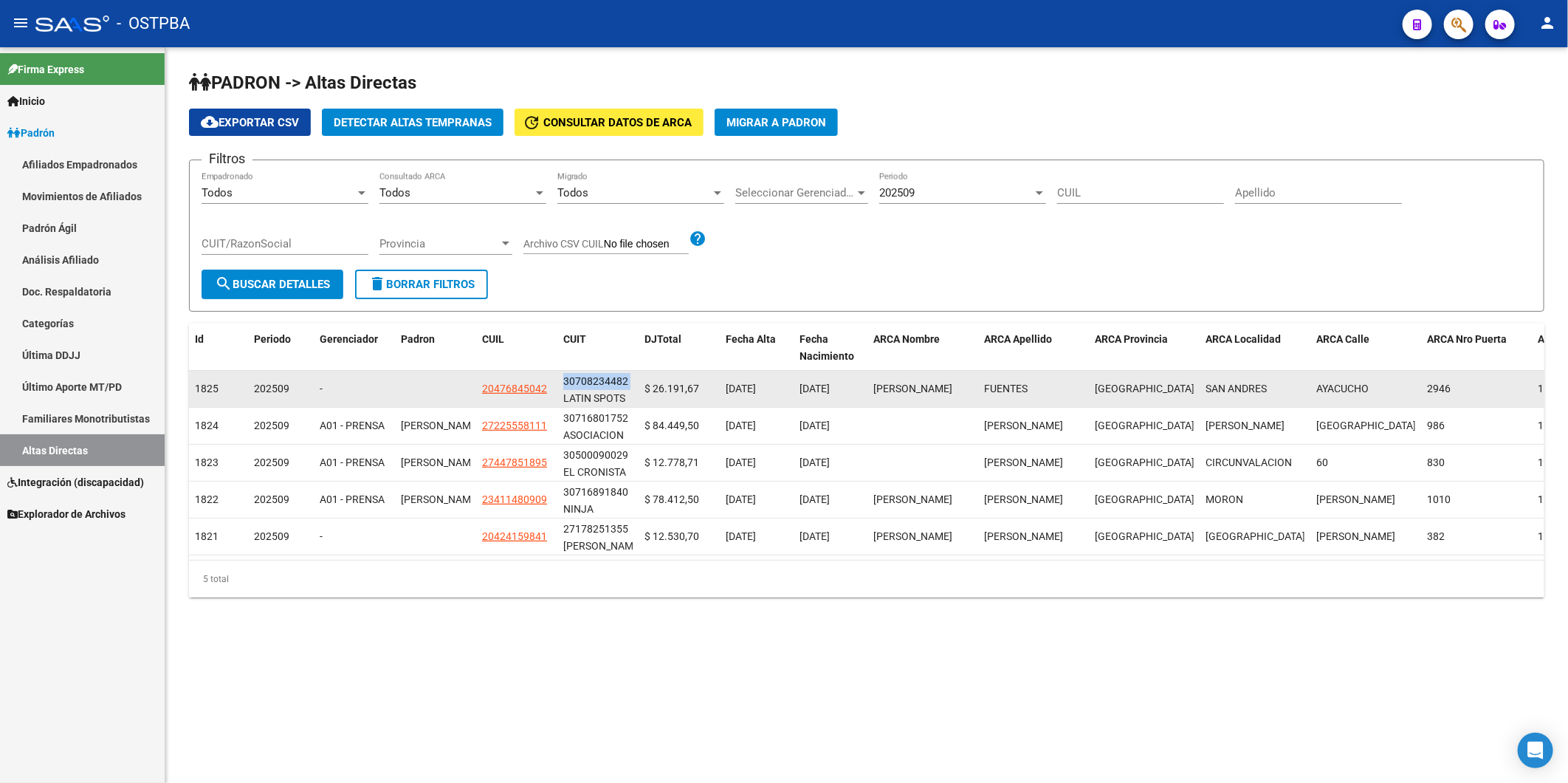
scroll to position [0, 9]
drag, startPoint x: 563, startPoint y: 381, endPoint x: 625, endPoint y: 382, distance: 62.0
click at [625, 382] on div "30708234482 LATIN SPOTS INTERNACIONAL S A" at bounding box center [598, 388] width 70 height 31
copy div "30708234482"
click at [520, 385] on span "20476845042" at bounding box center [514, 388] width 65 height 11
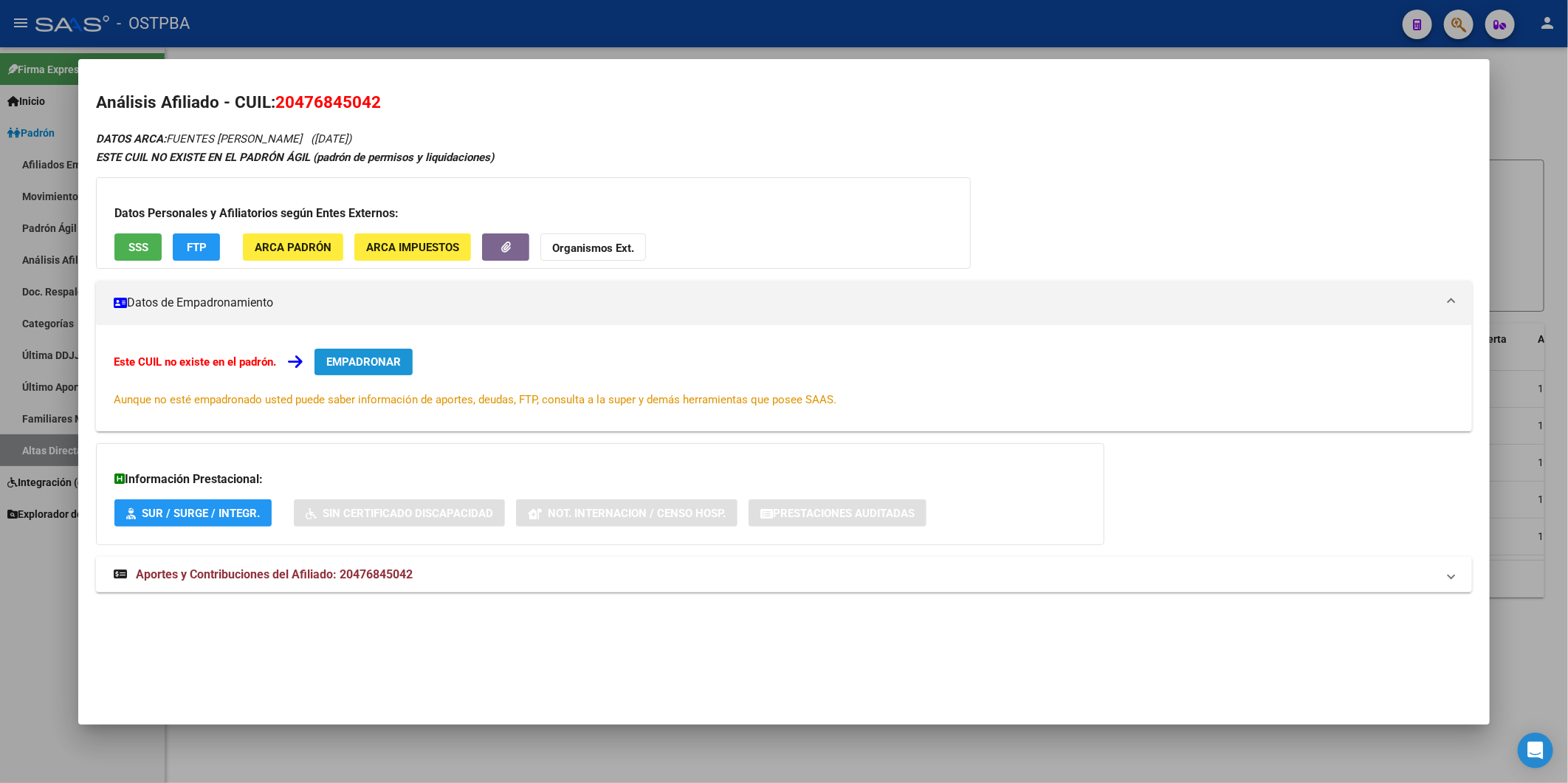
click at [346, 355] on span "EMPADRONAR" at bounding box center [363, 361] width 74 height 13
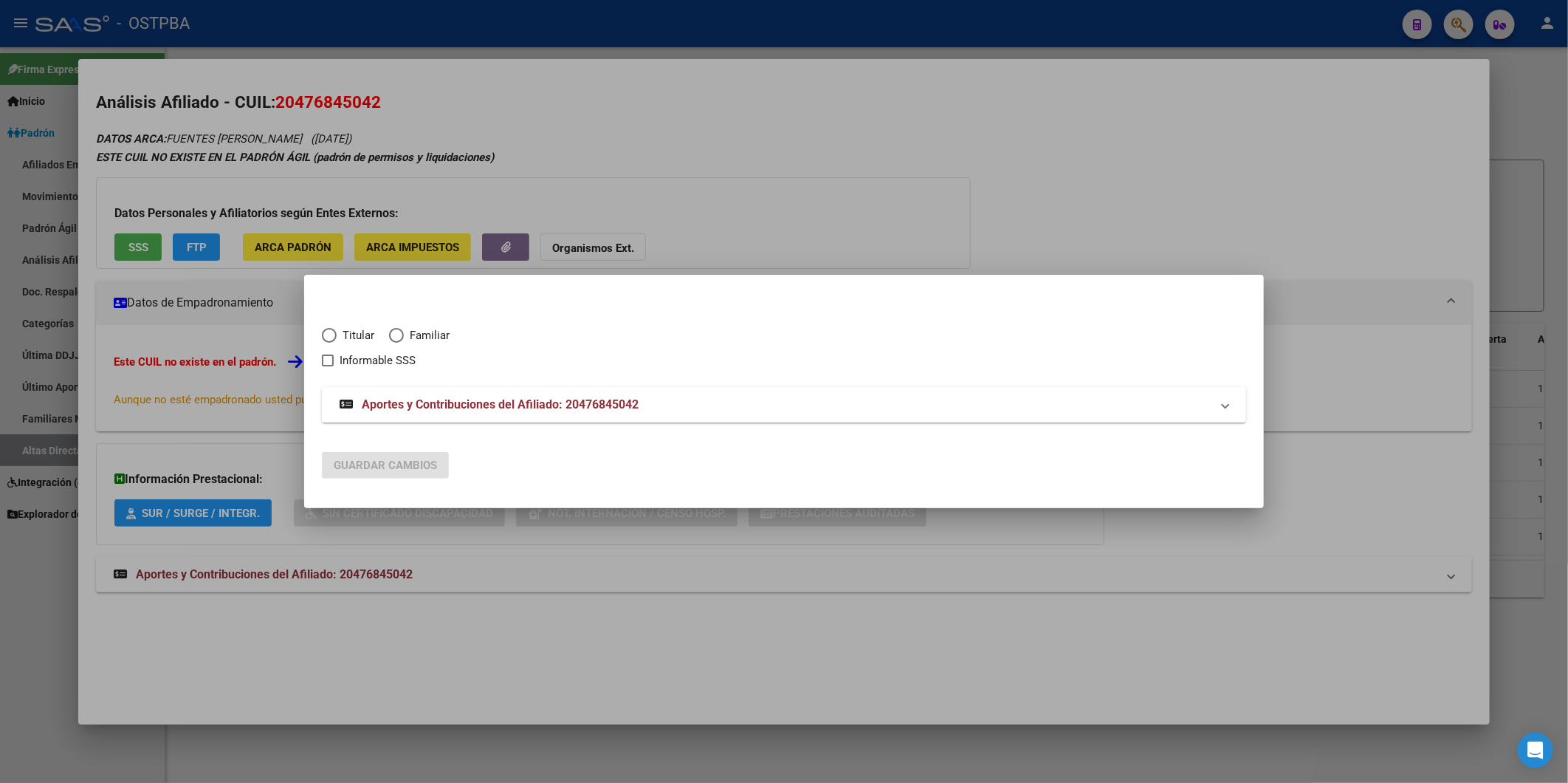
click at [363, 326] on div "Titular Familiar Informable SSS" at bounding box center [784, 339] width 924 height 60
drag, startPoint x: 363, startPoint y: 326, endPoint x: 330, endPoint y: 334, distance: 34.0
click at [330, 334] on span "Elija una opción" at bounding box center [329, 334] width 15 height 15
click at [330, 334] on input "Titular" at bounding box center [329, 334] width 15 height 15
radio input "true"
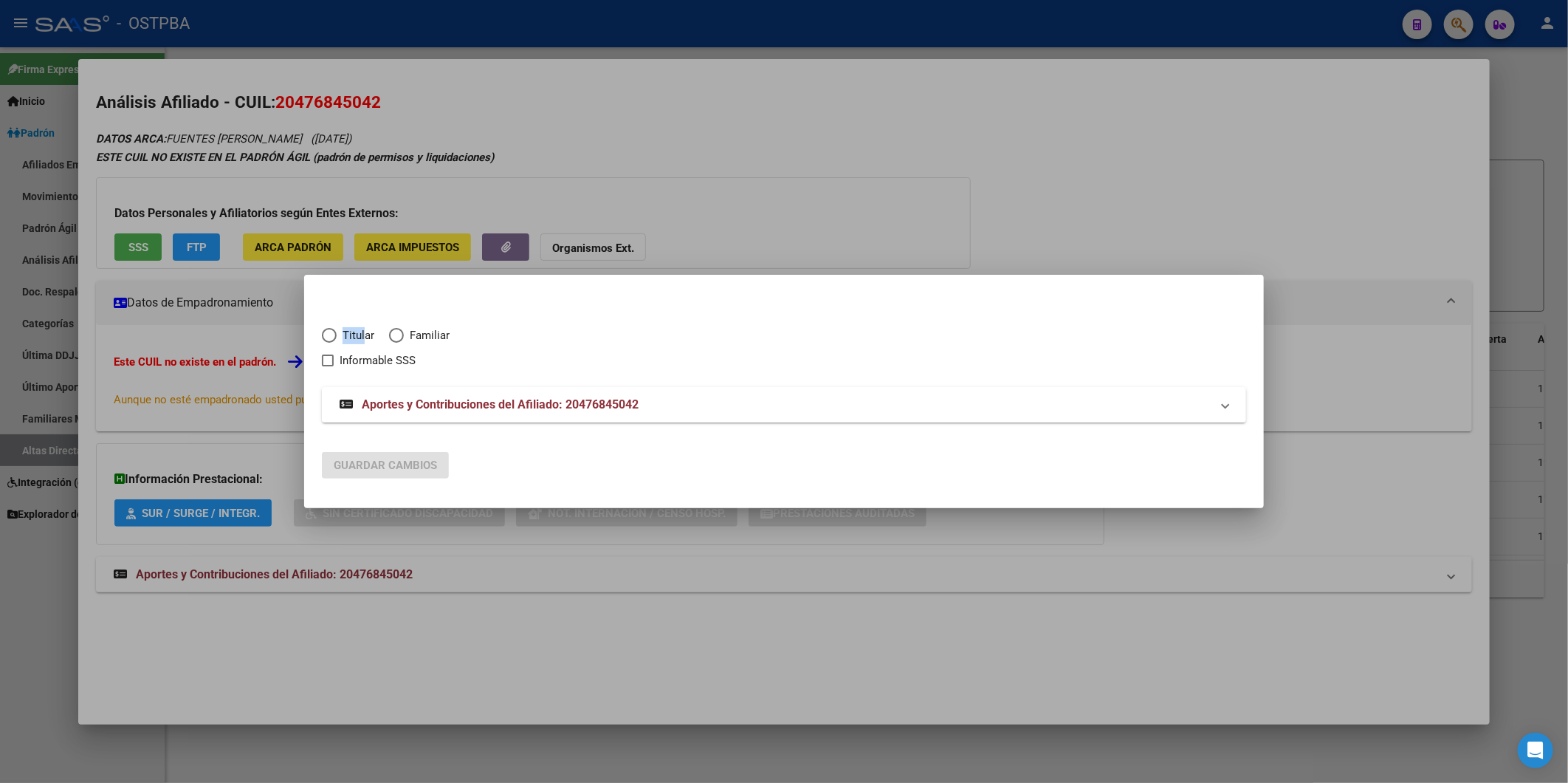
checkbox input "true"
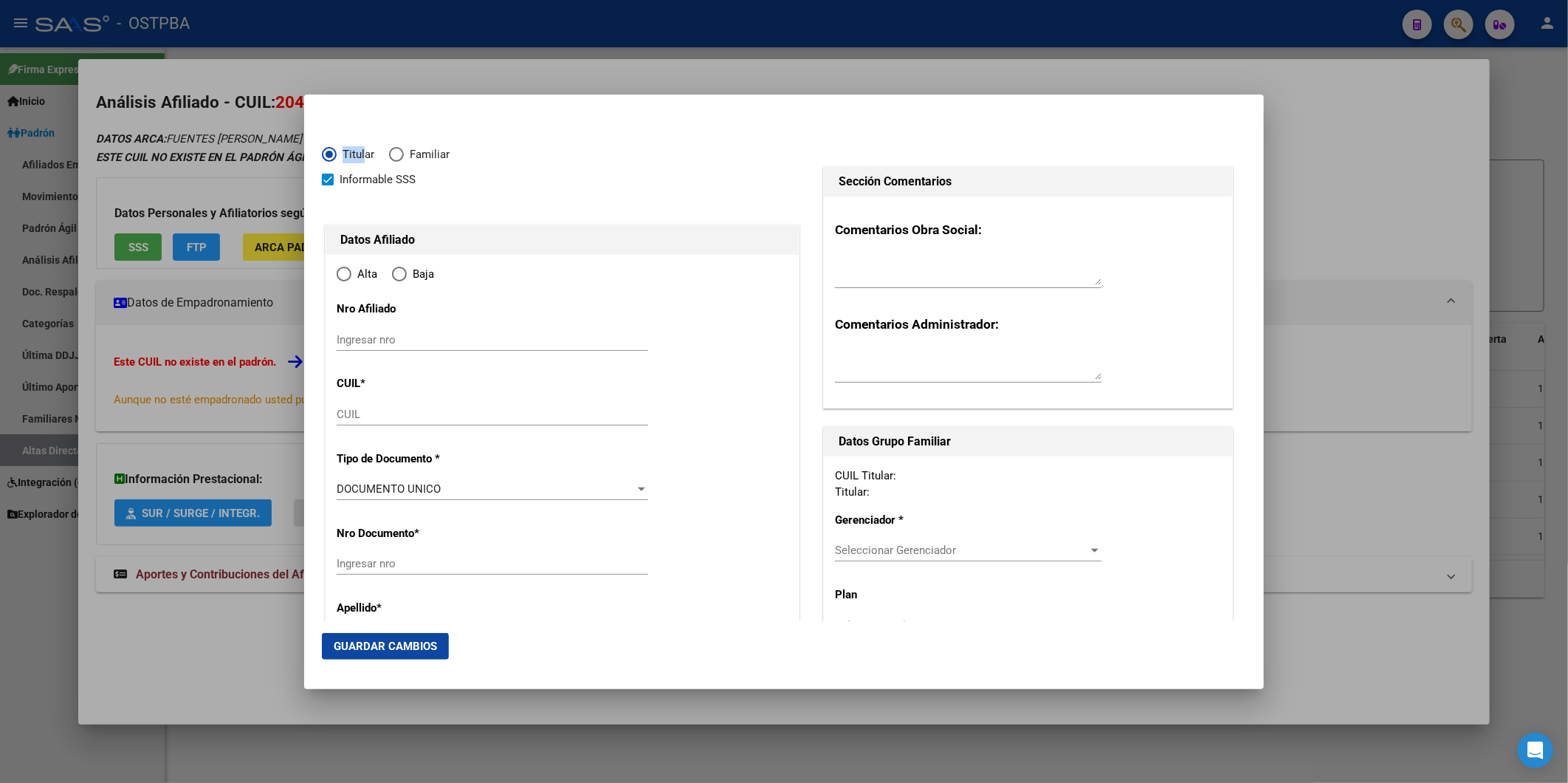
type input "20-47684504-2"
type input "47684504"
type input "FUENTES"
type input "MARTIN EMANUEL"
type input "2006-12-24"
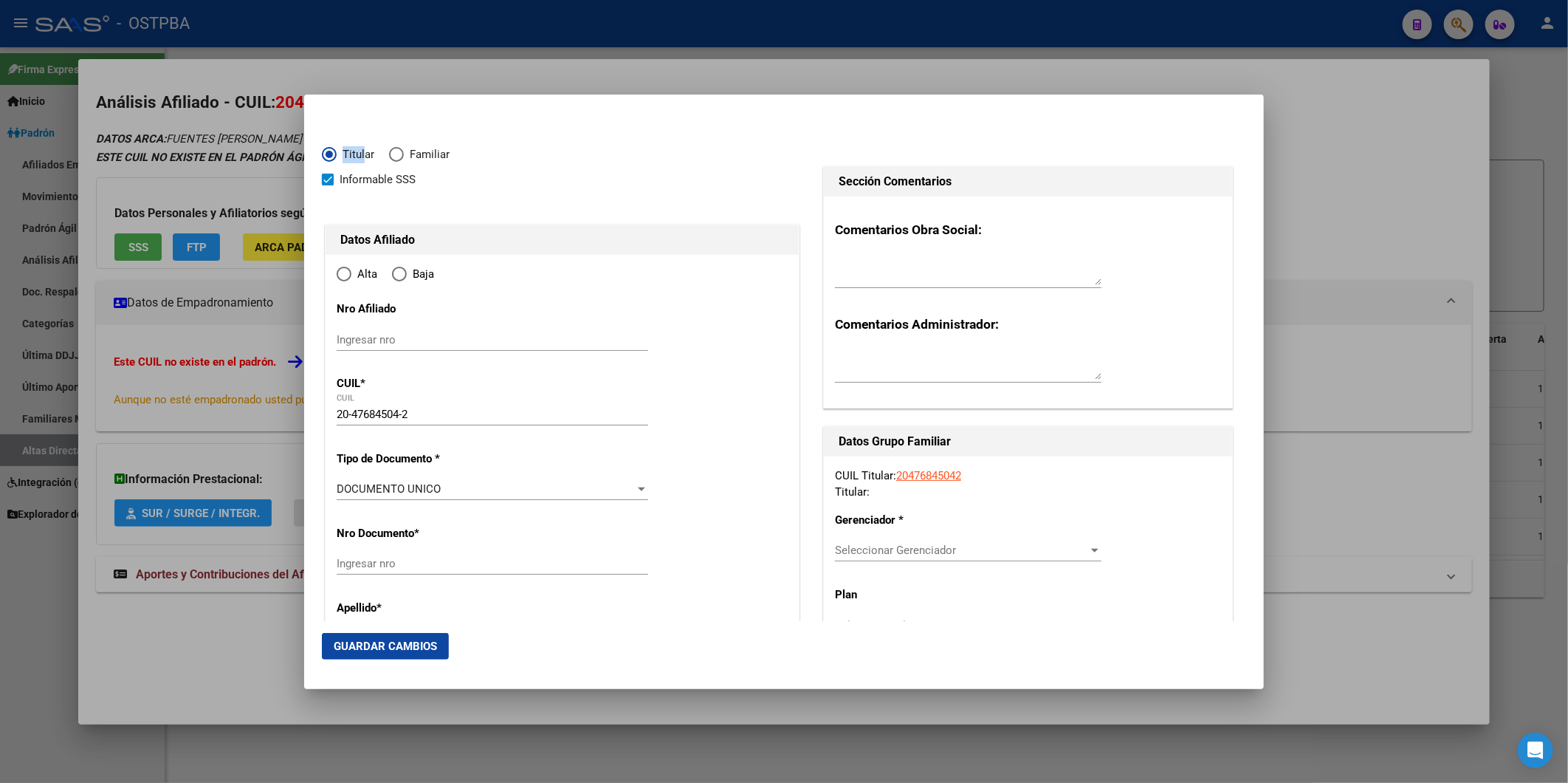
type input "SAN ANDRES"
type input "1651"
type input "AYACUCHO"
type input "2946"
radio input "true"
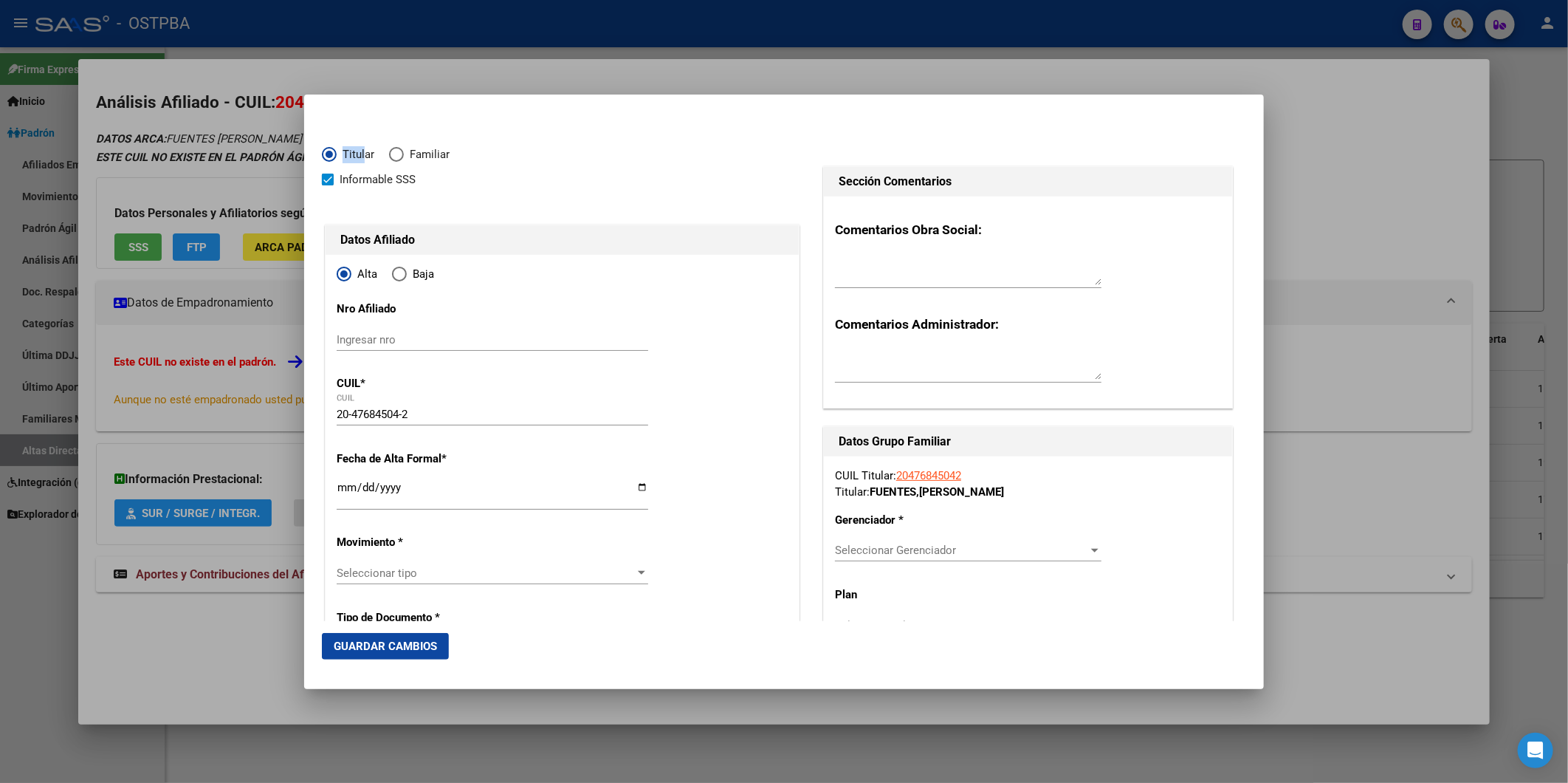
type input "SAN ANDRES"
click at [342, 478] on div "Ingresar fecha" at bounding box center [492, 493] width 311 height 31
type input "2025-10-01"
click at [638, 573] on div at bounding box center [642, 573] width 8 height 4
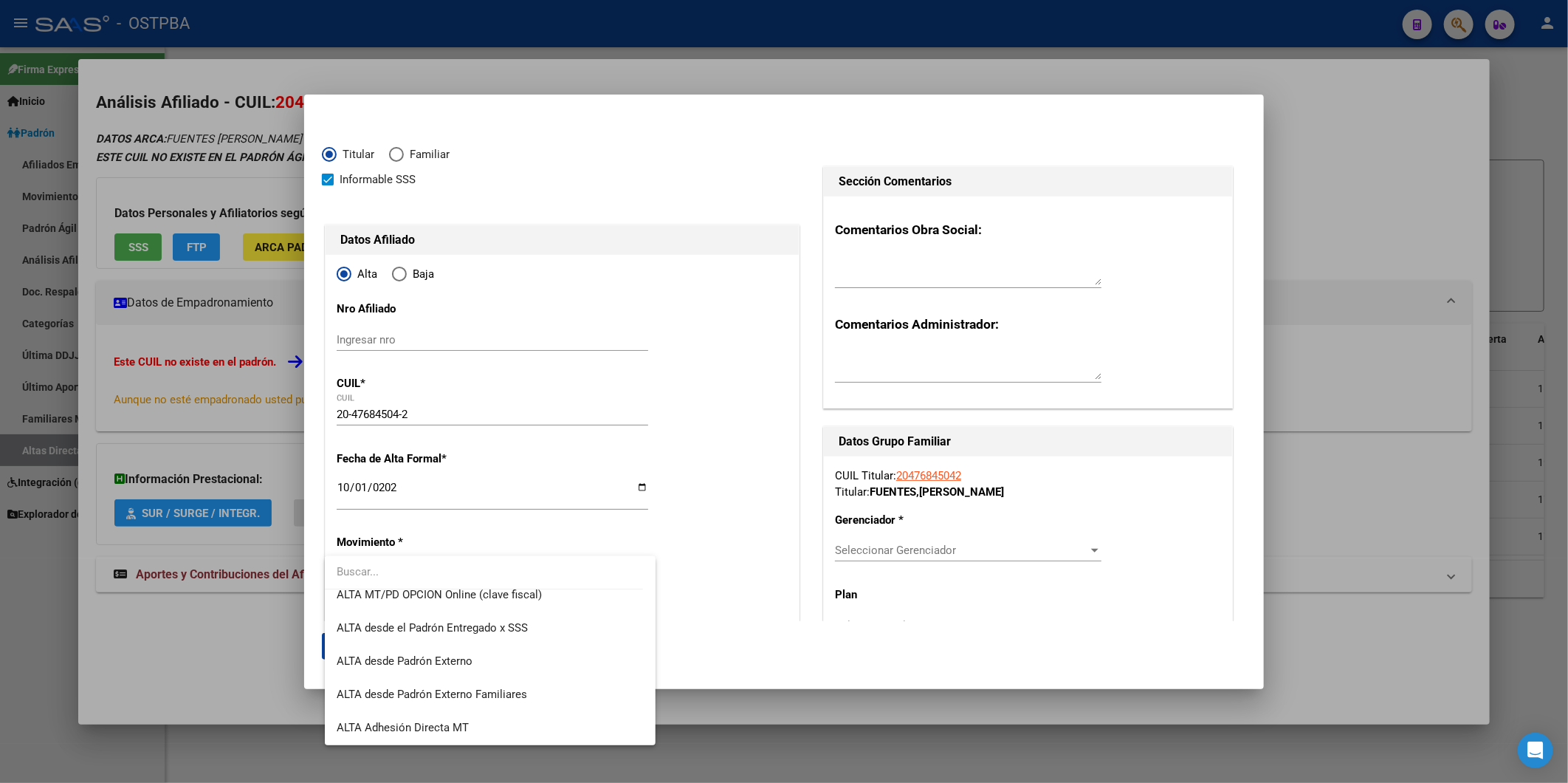
scroll to position [508, 0]
click at [551, 667] on span "ALTA Deteccion Automática Alta Temprana" at bounding box center [490, 662] width 306 height 33
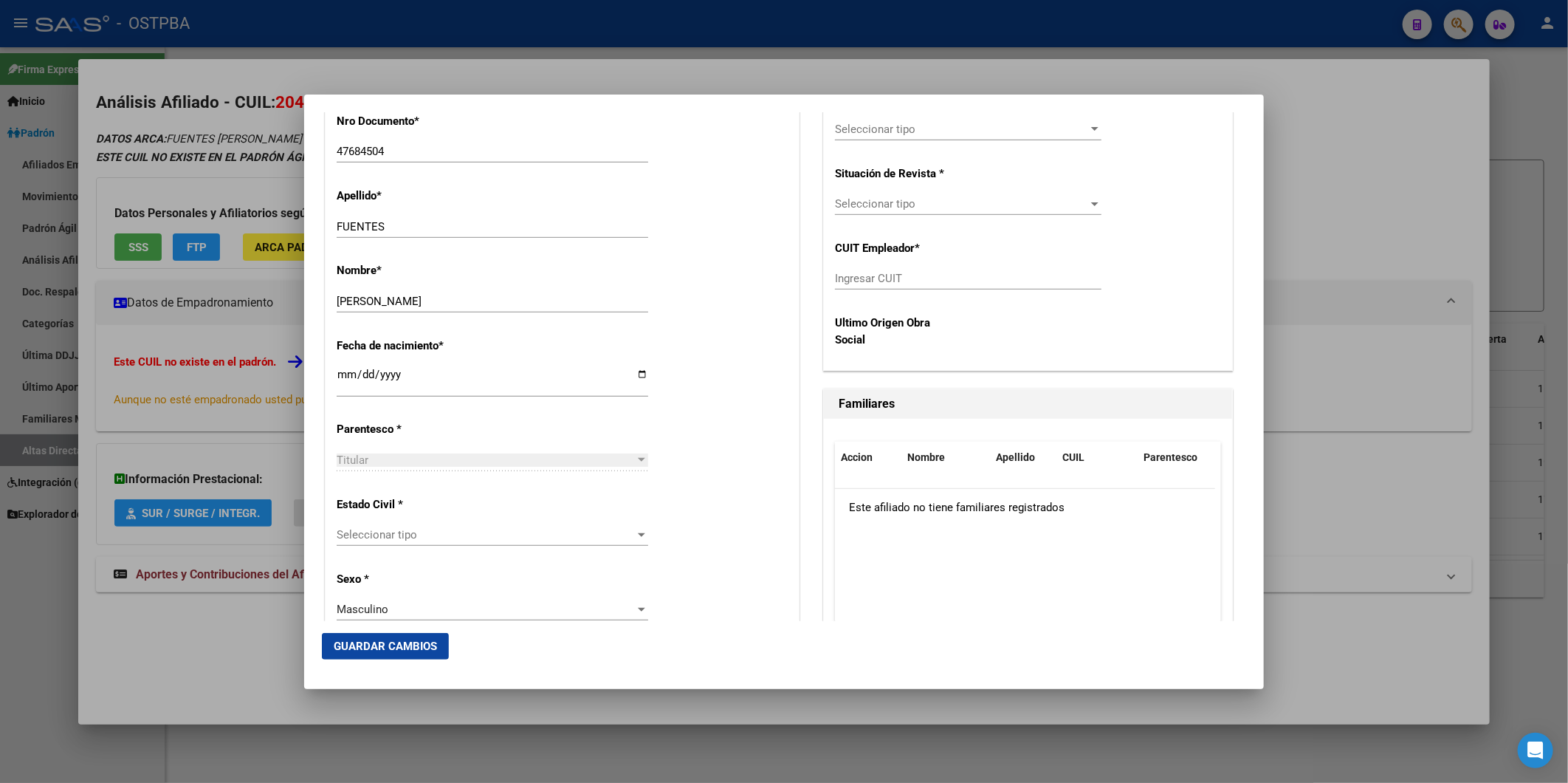
scroll to position [574, 0]
click at [641, 533] on div at bounding box center [641, 531] width 13 height 11
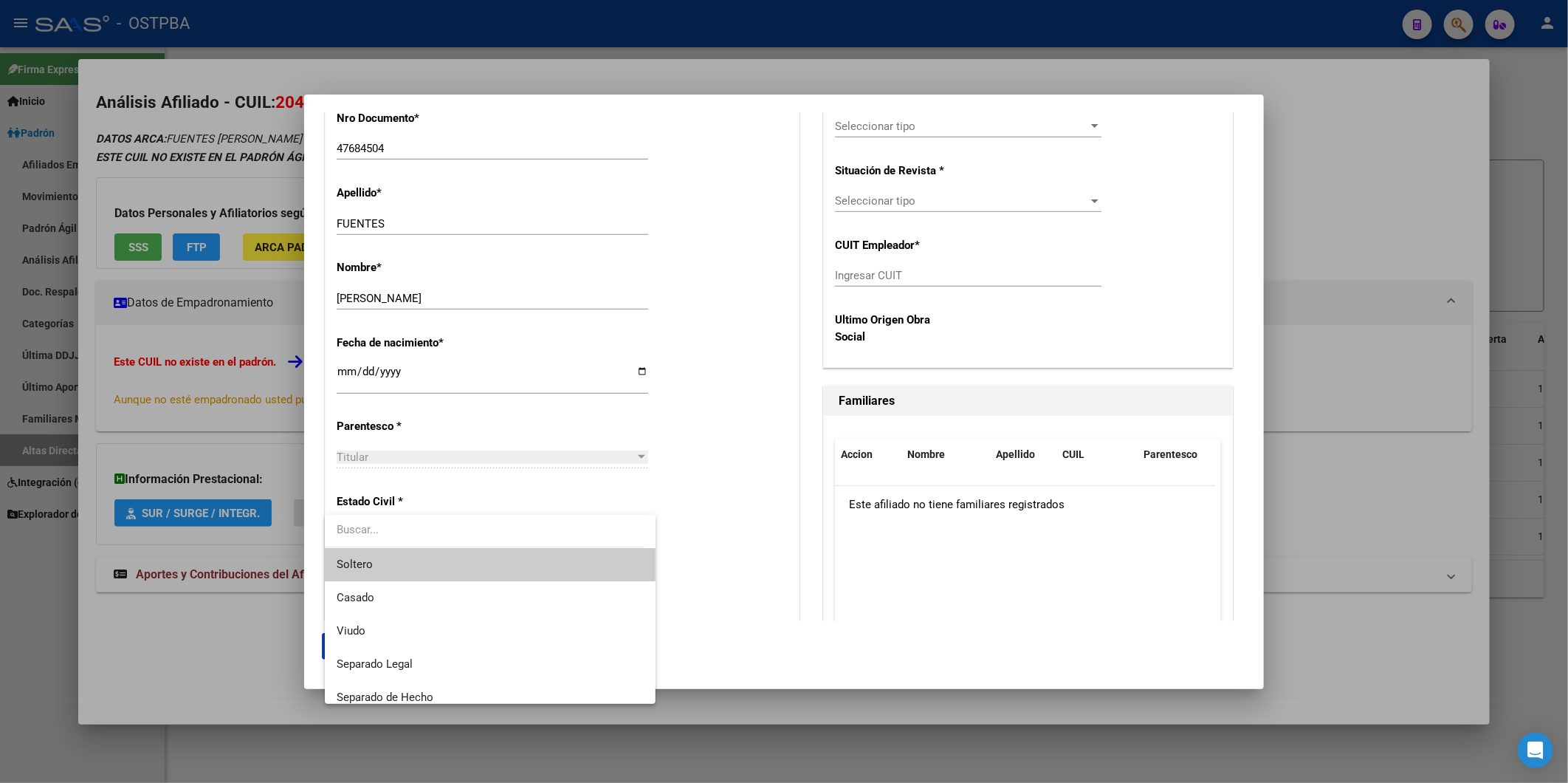
click at [600, 558] on span "Soltero" at bounding box center [490, 564] width 306 height 33
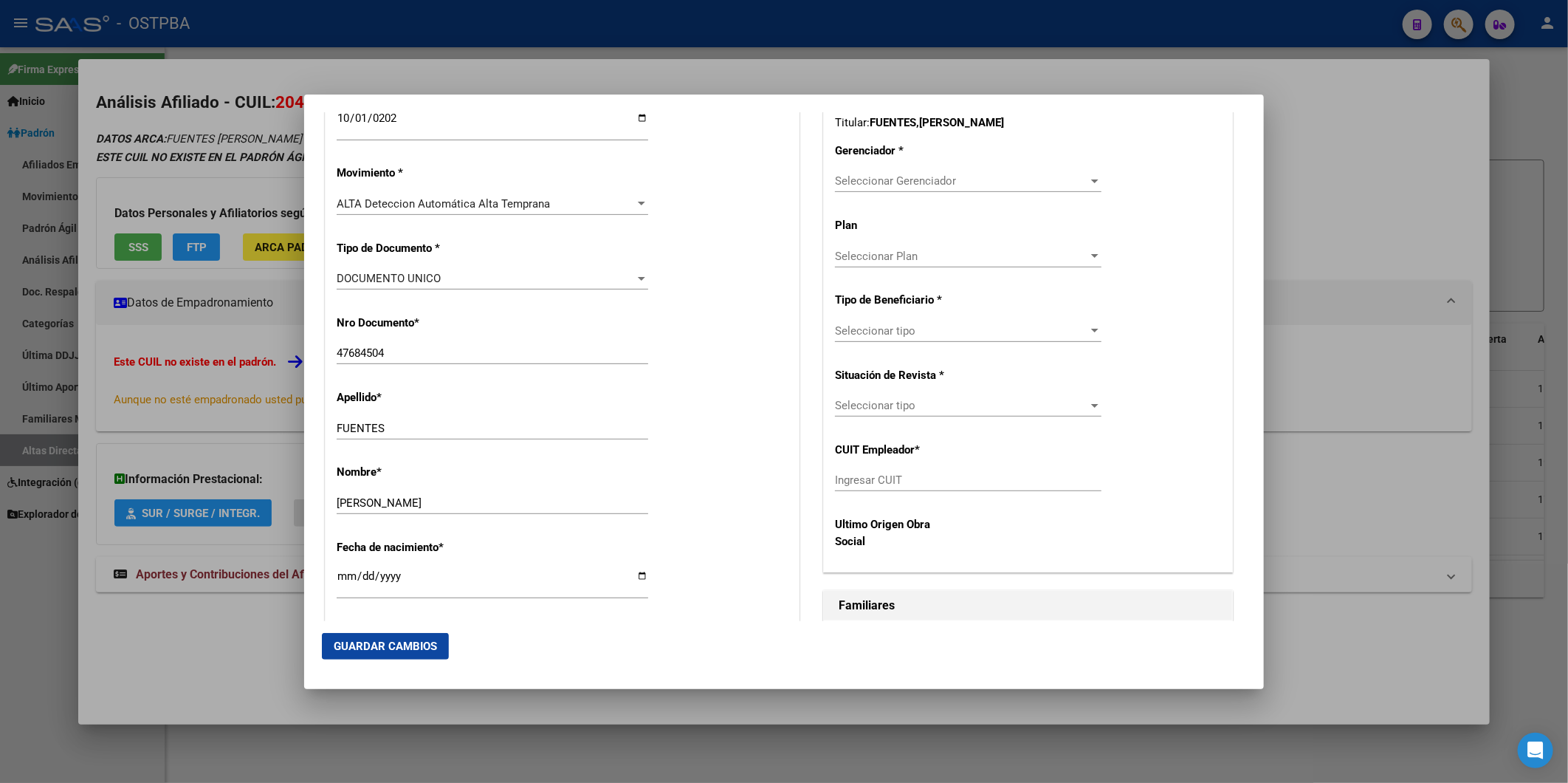
scroll to position [341, 0]
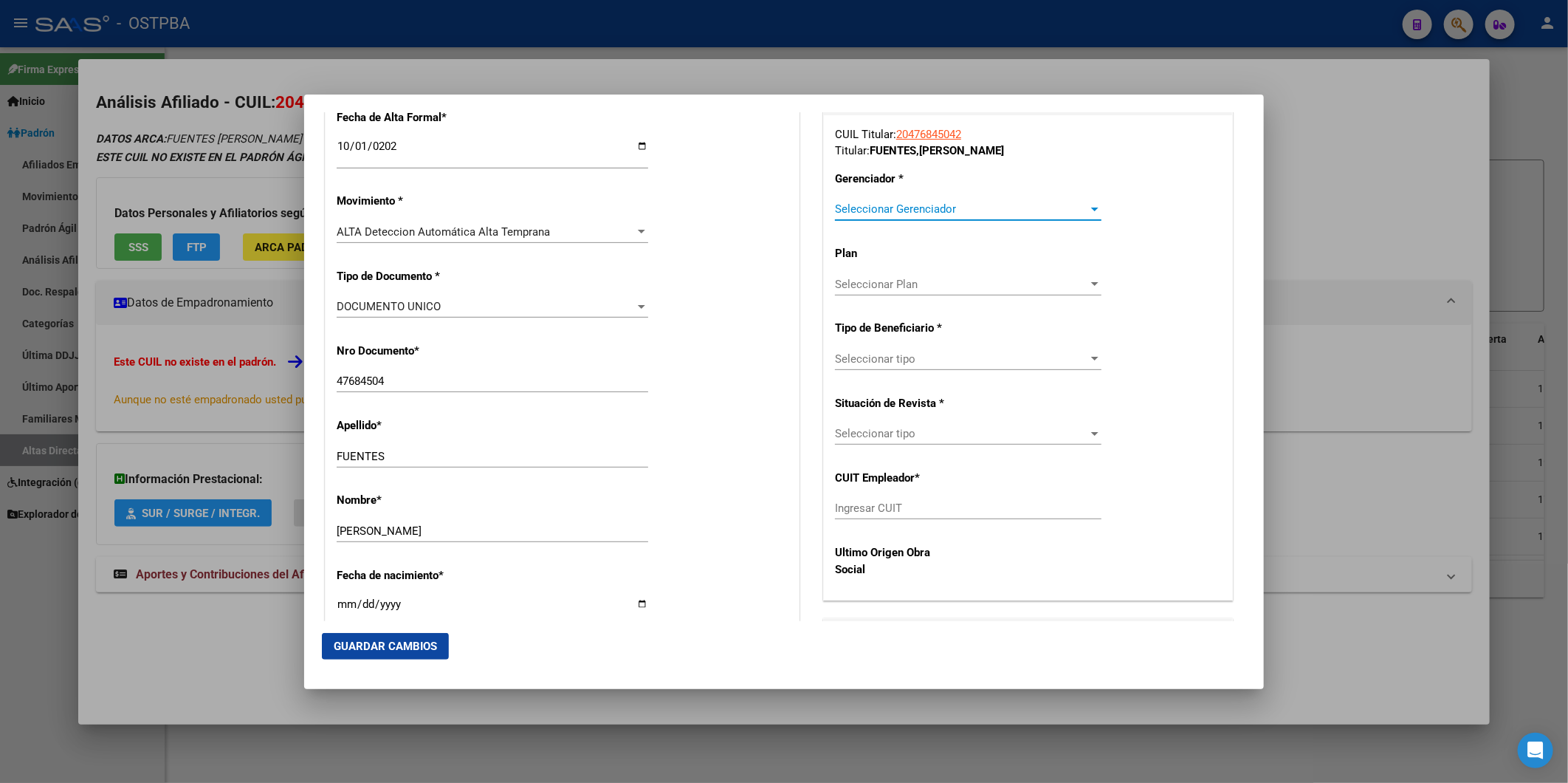
click at [1091, 210] on div at bounding box center [1095, 209] width 8 height 4
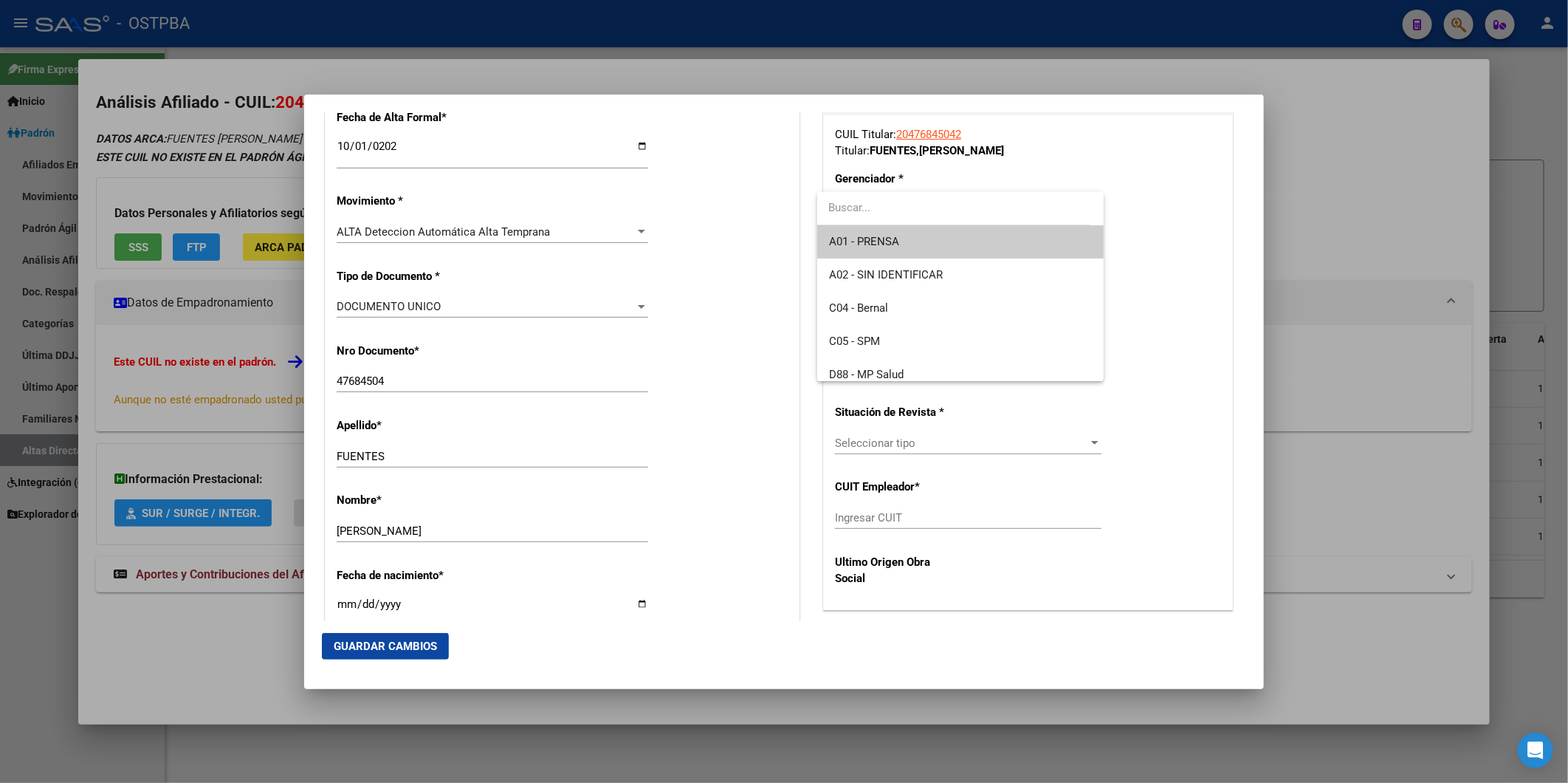
drag, startPoint x: 1026, startPoint y: 240, endPoint x: 1028, endPoint y: 269, distance: 29.1
click at [1027, 240] on span "A01 - PRENSA" at bounding box center [961, 241] width 263 height 33
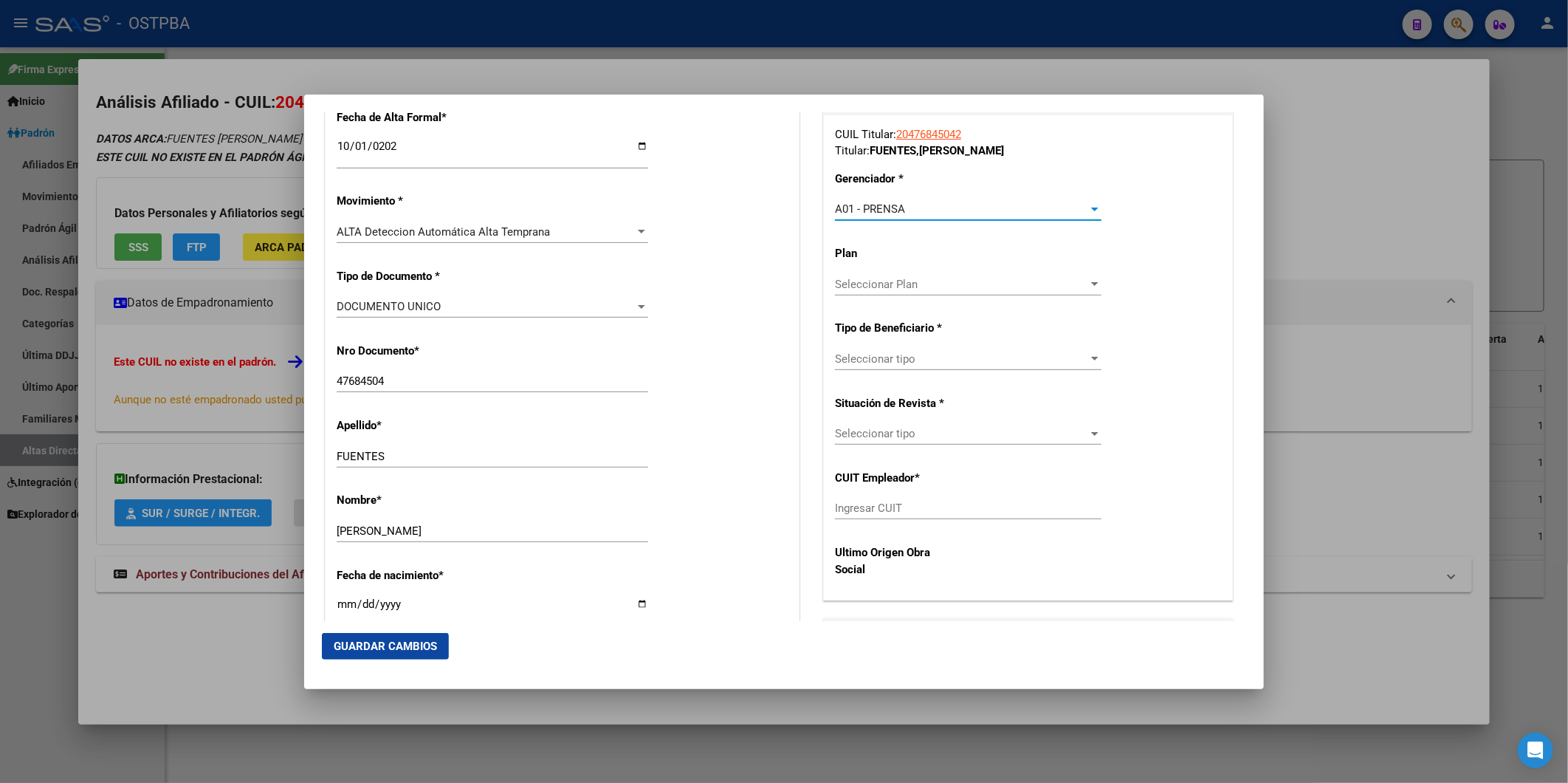
click at [1091, 359] on div at bounding box center [1095, 358] width 8 height 4
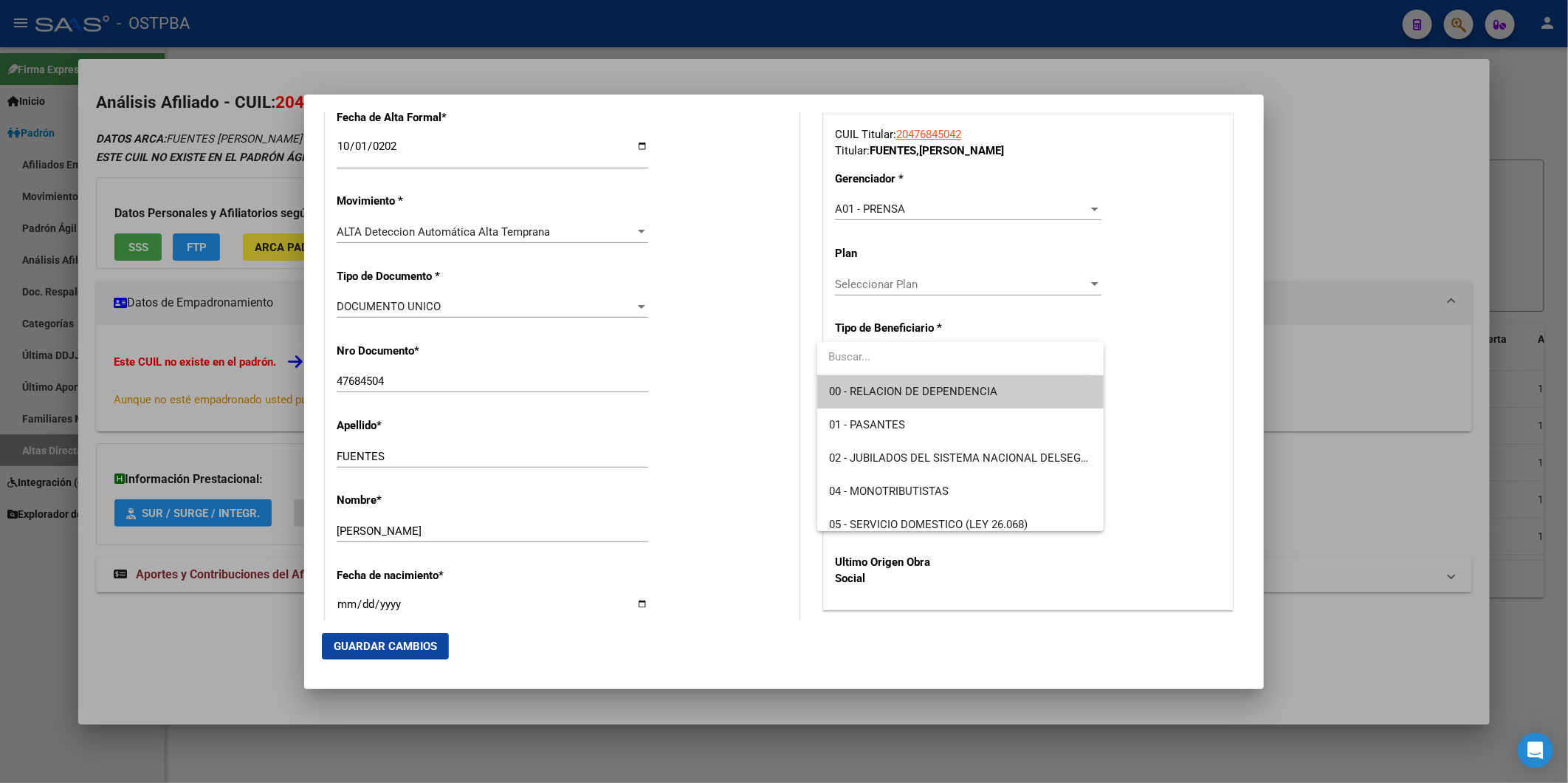
click at [1017, 393] on span "00 - RELACION DE DEPENDENCIA" at bounding box center [961, 391] width 263 height 33
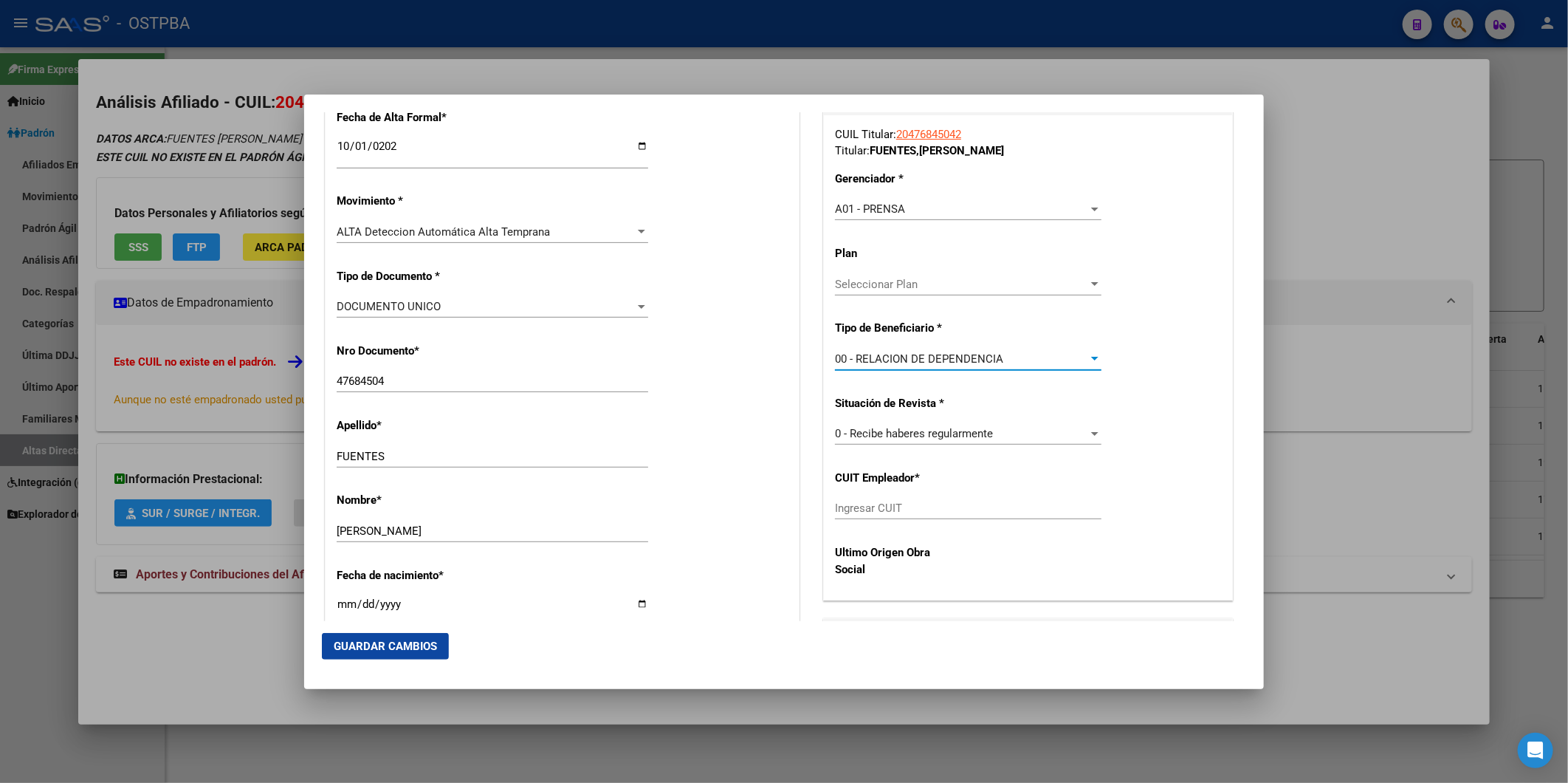
type input "30-70823448-2"
click at [369, 645] on span "Guardar Cambios" at bounding box center [385, 646] width 103 height 13
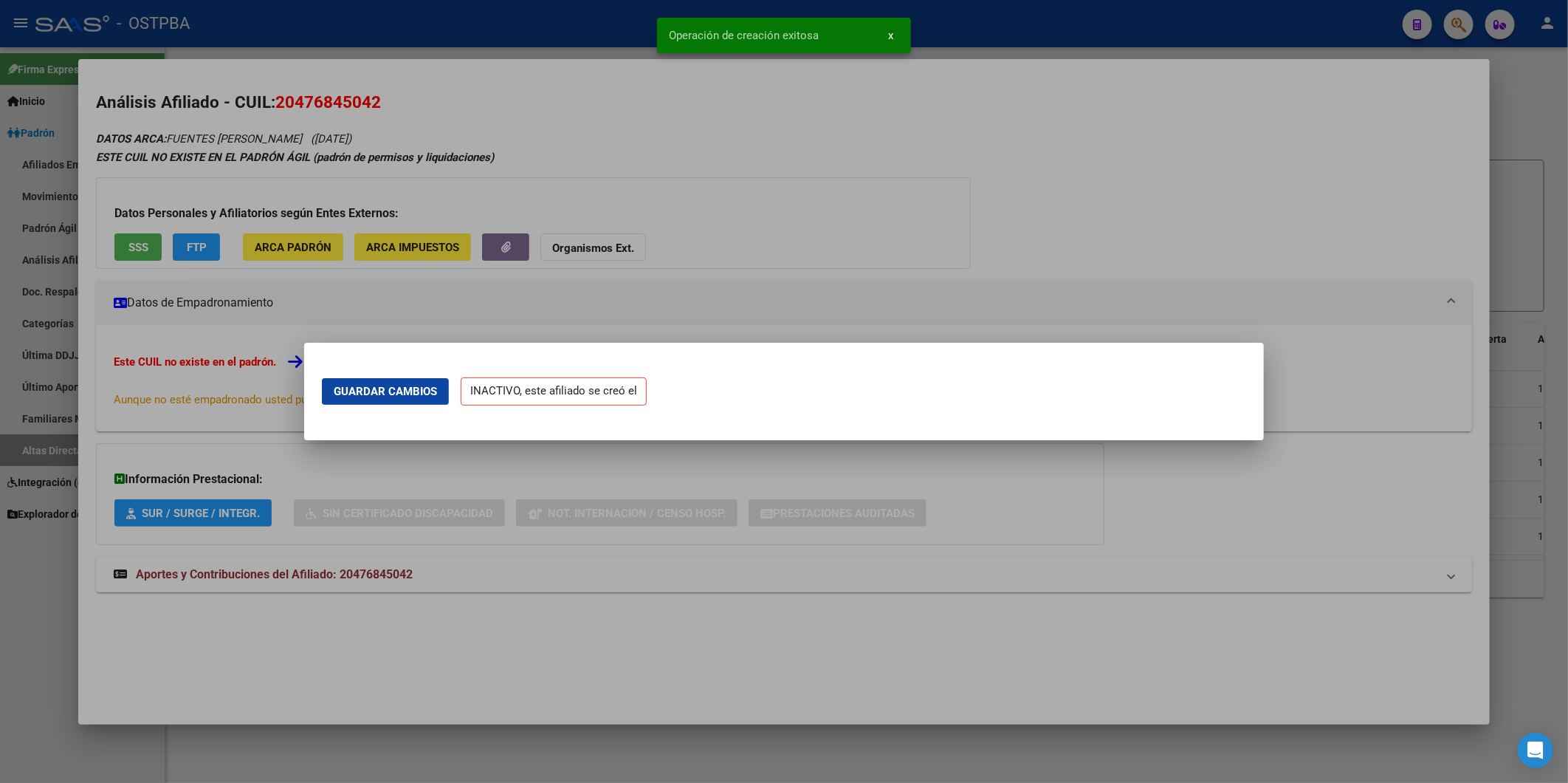
scroll to position [0, 0]
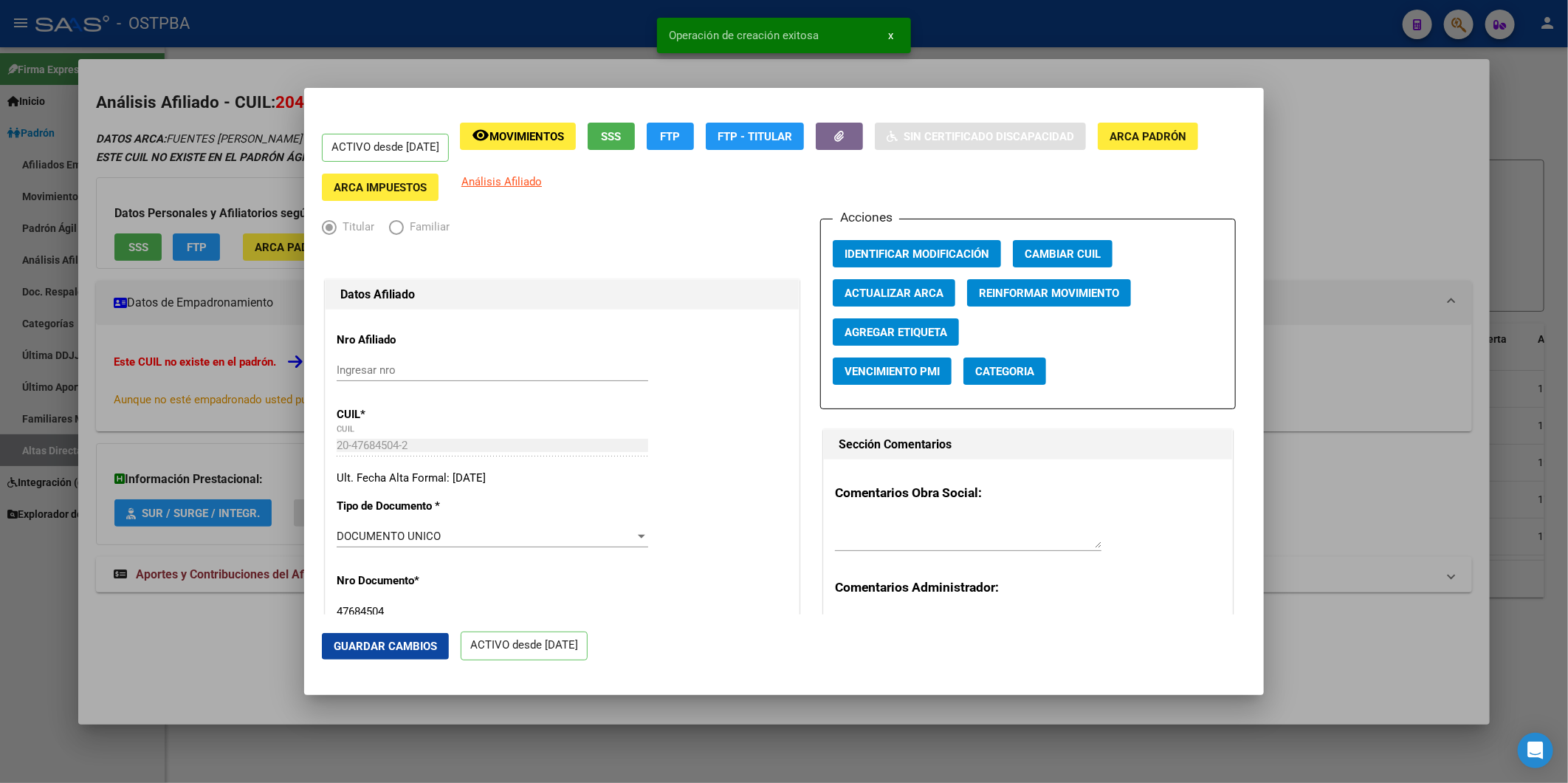
click at [905, 331] on span "Agregar Etiqueta" at bounding box center [896, 332] width 103 height 13
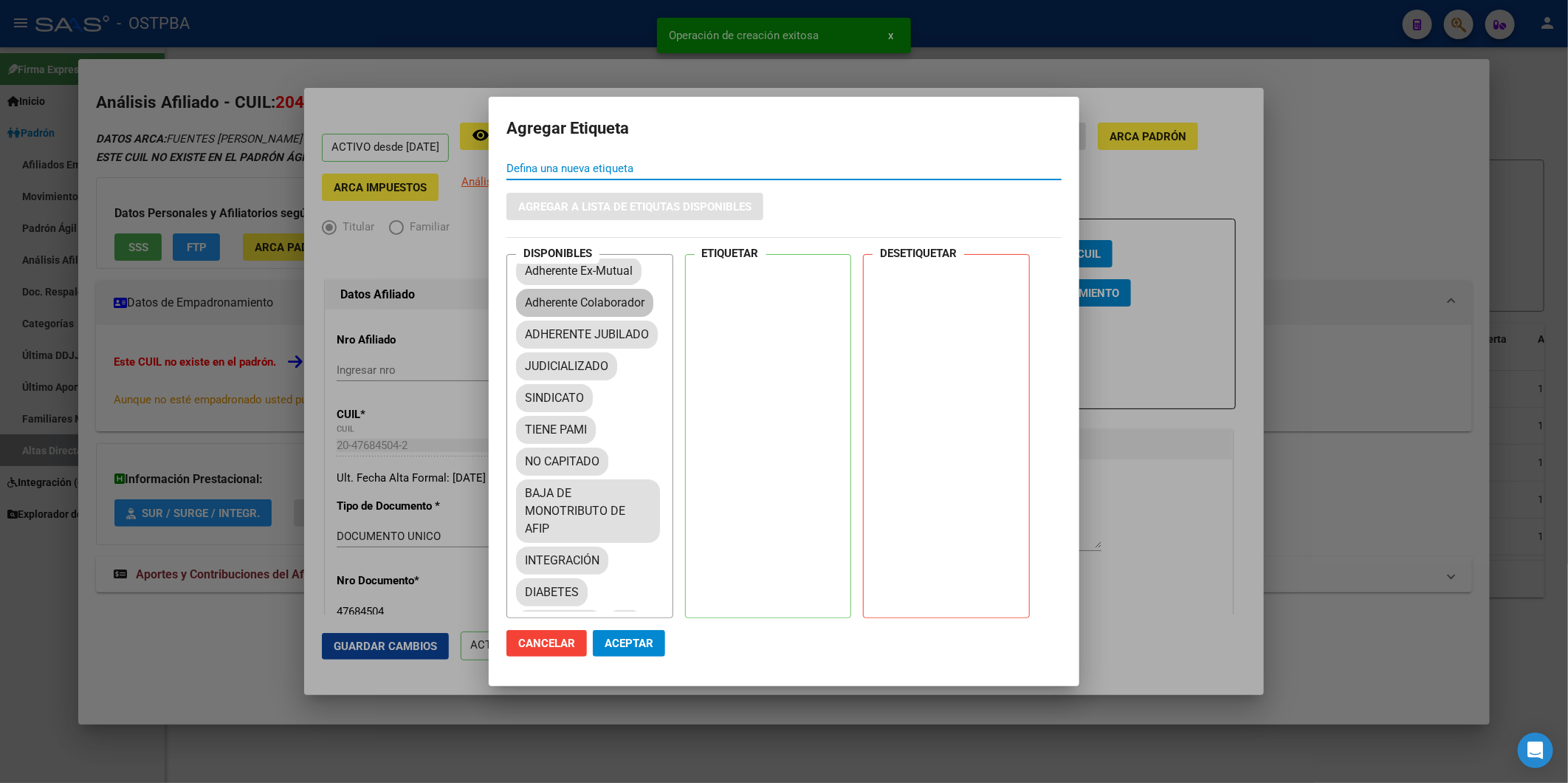
scroll to position [164, 0]
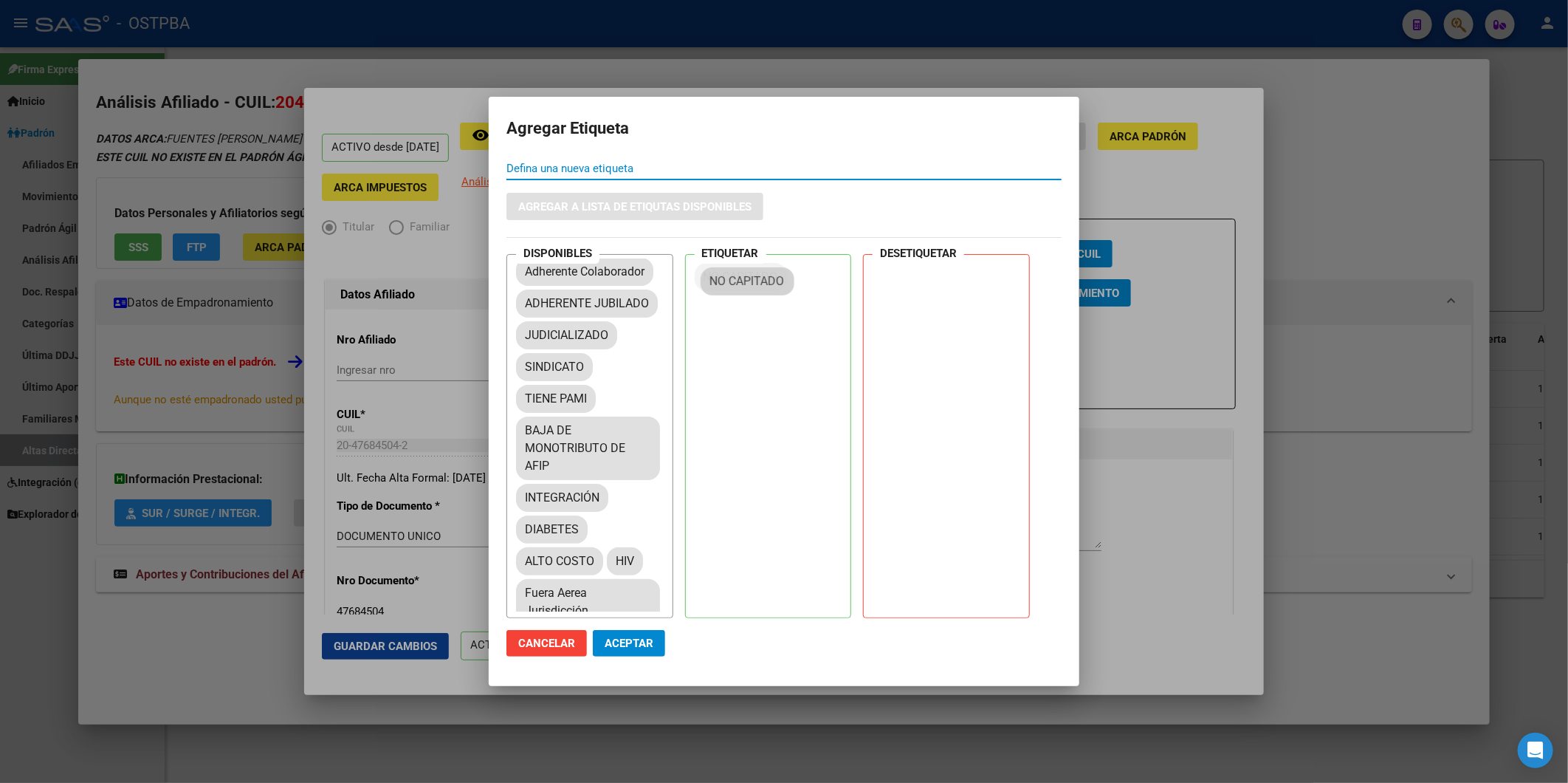
drag, startPoint x: 588, startPoint y: 460, endPoint x: 775, endPoint y: 276, distance: 262.3
click at [634, 641] on span "Aceptar" at bounding box center [629, 643] width 49 height 13
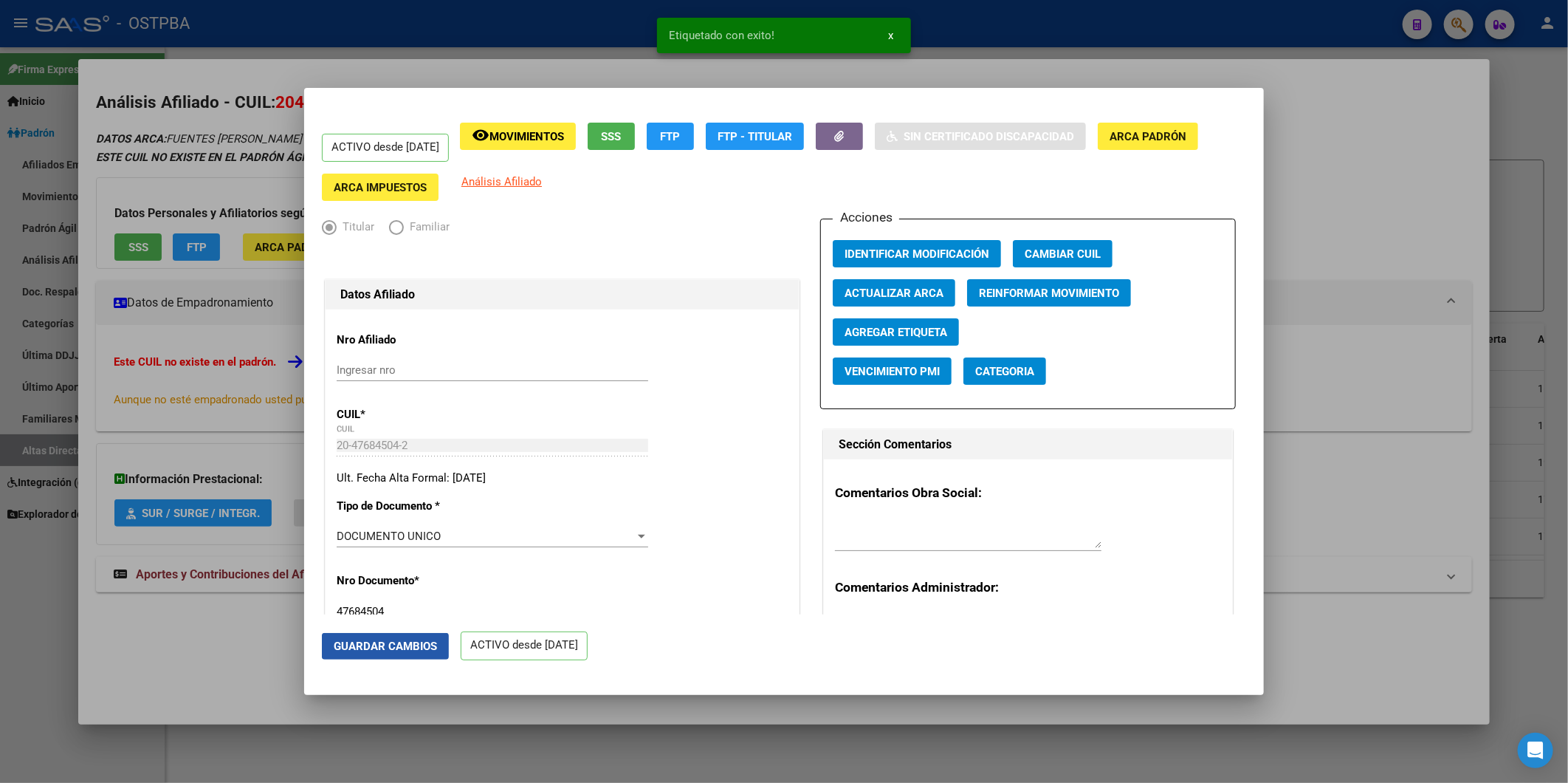
click at [403, 651] on span "Guardar Cambios" at bounding box center [385, 646] width 103 height 13
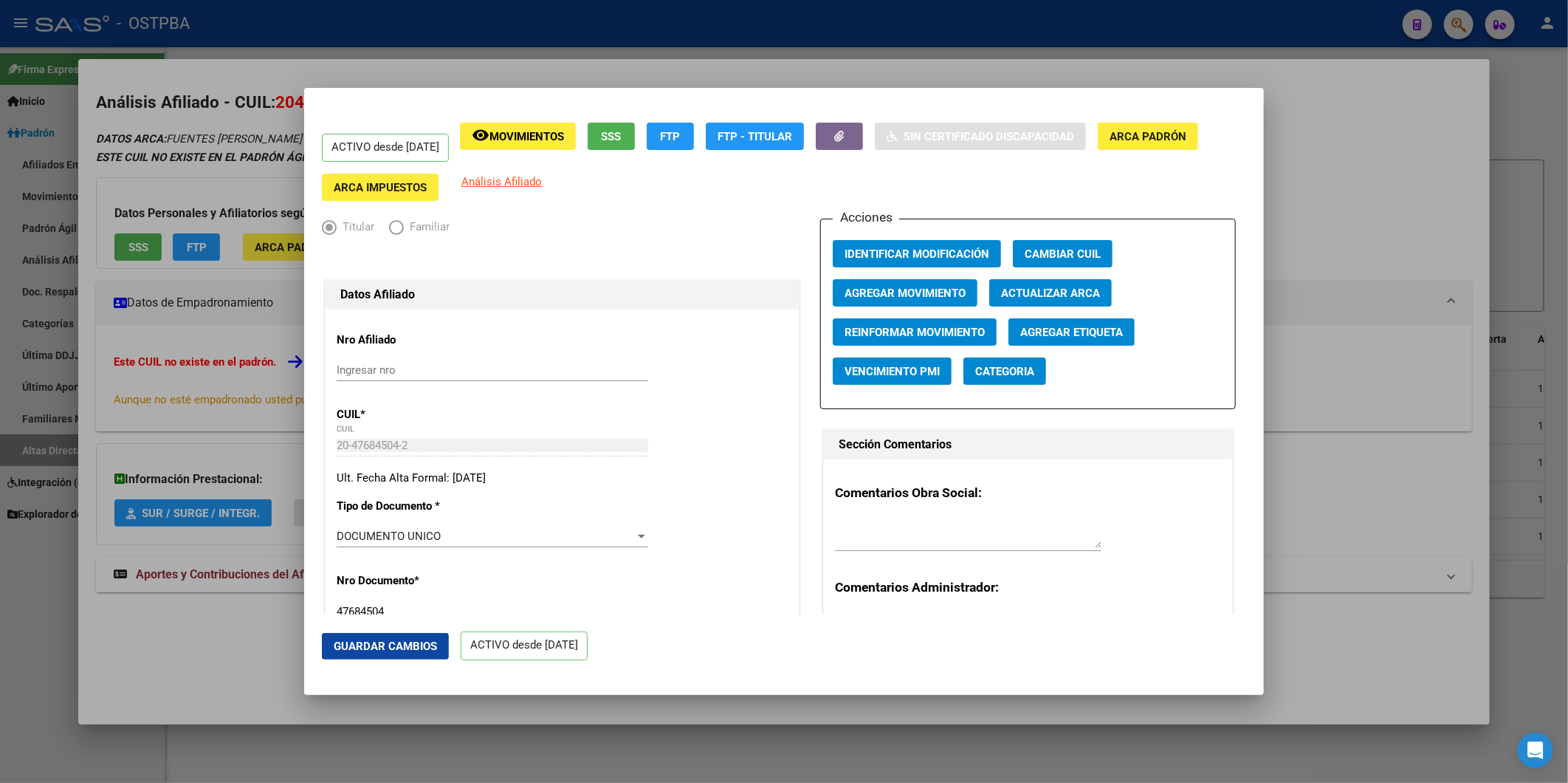
click at [1530, 233] on div at bounding box center [784, 391] width 1568 height 783
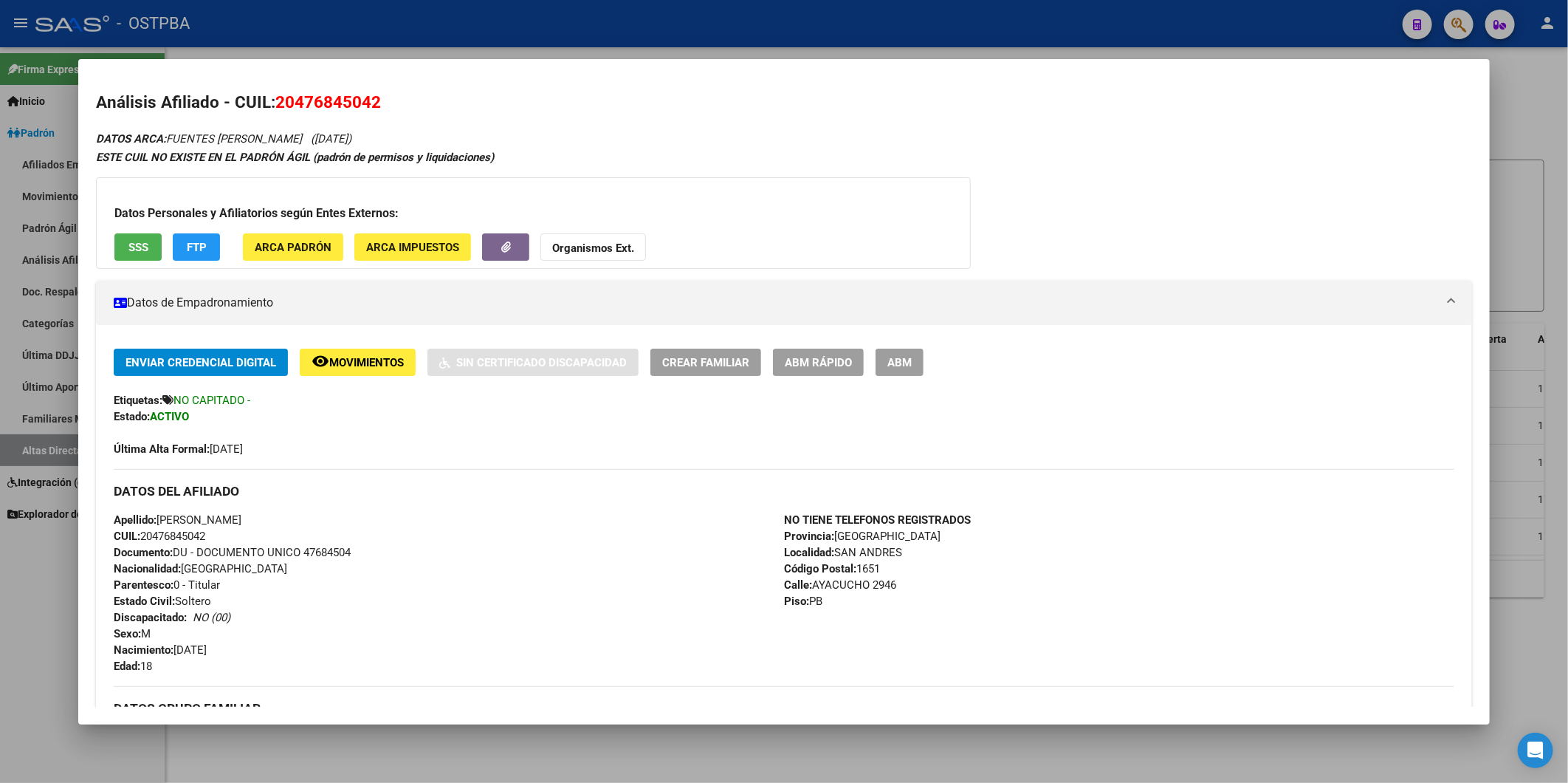
click at [1534, 83] on div at bounding box center [784, 391] width 1568 height 783
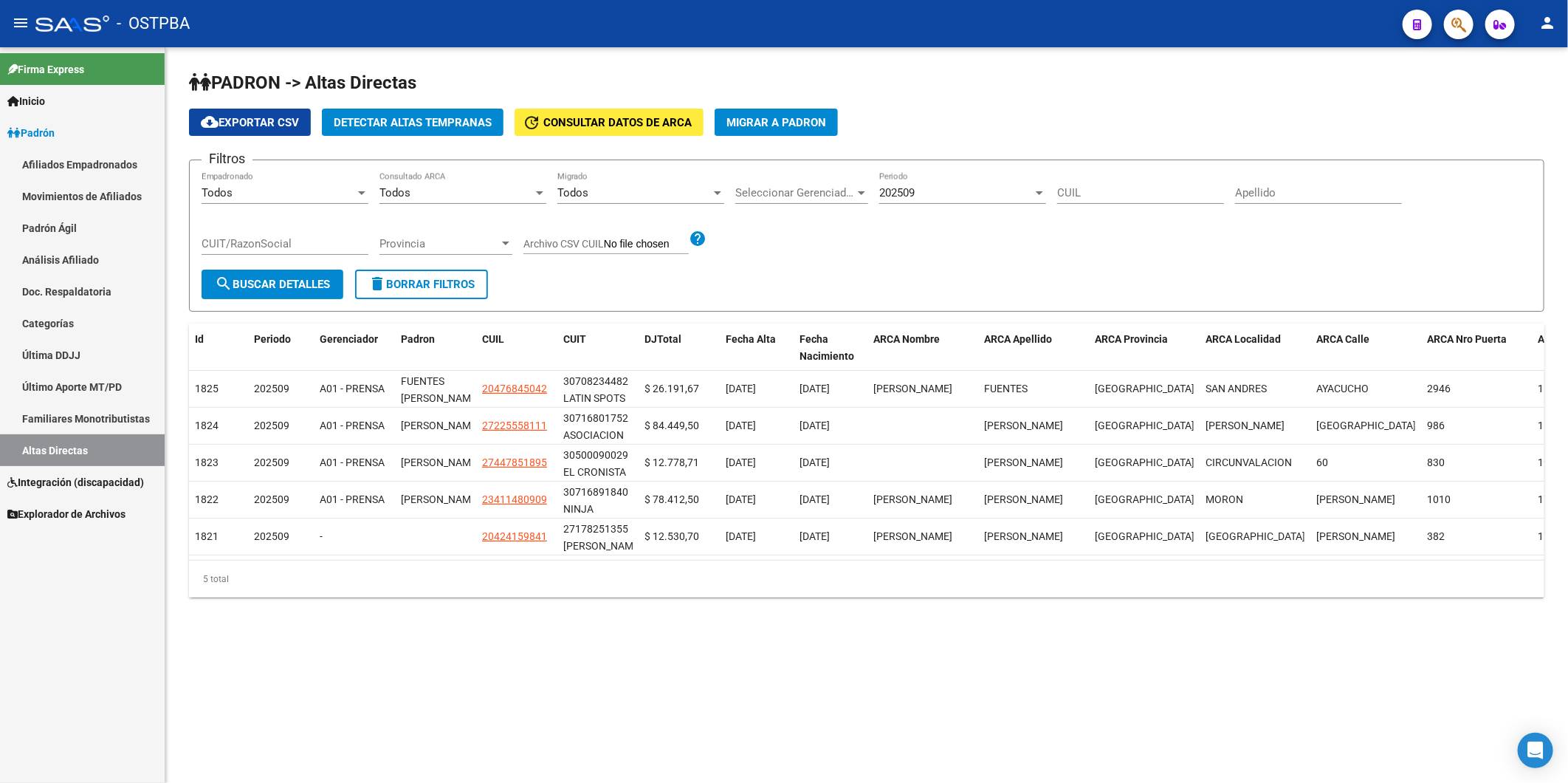
click at [44, 96] on span "Inicio" at bounding box center [26, 101] width 37 height 16
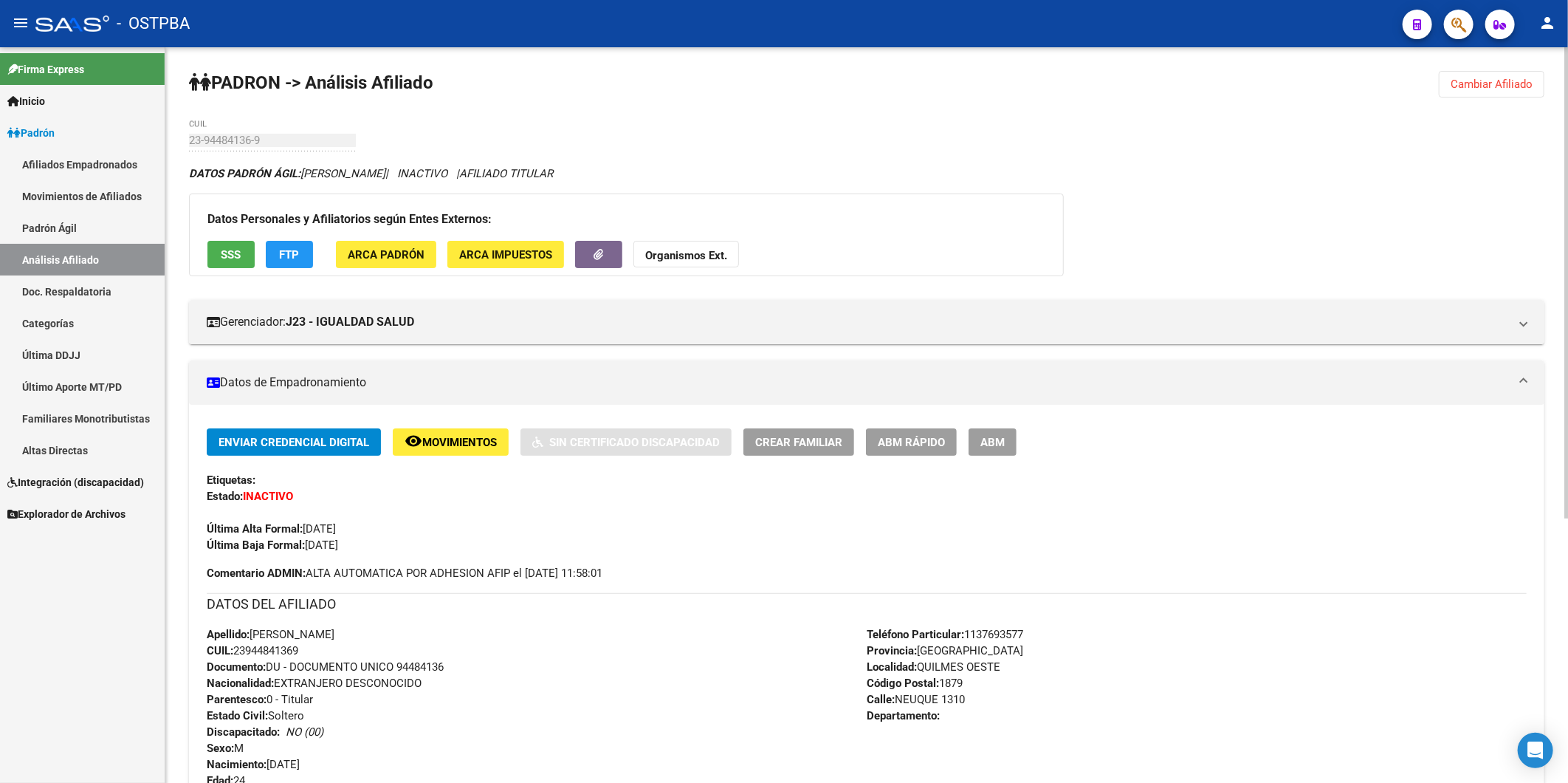
drag, startPoint x: 1479, startPoint y: 81, endPoint x: 1467, endPoint y: 85, distance: 12.6
click at [1479, 81] on span "Cambiar Afiliado" at bounding box center [1491, 83] width 82 height 13
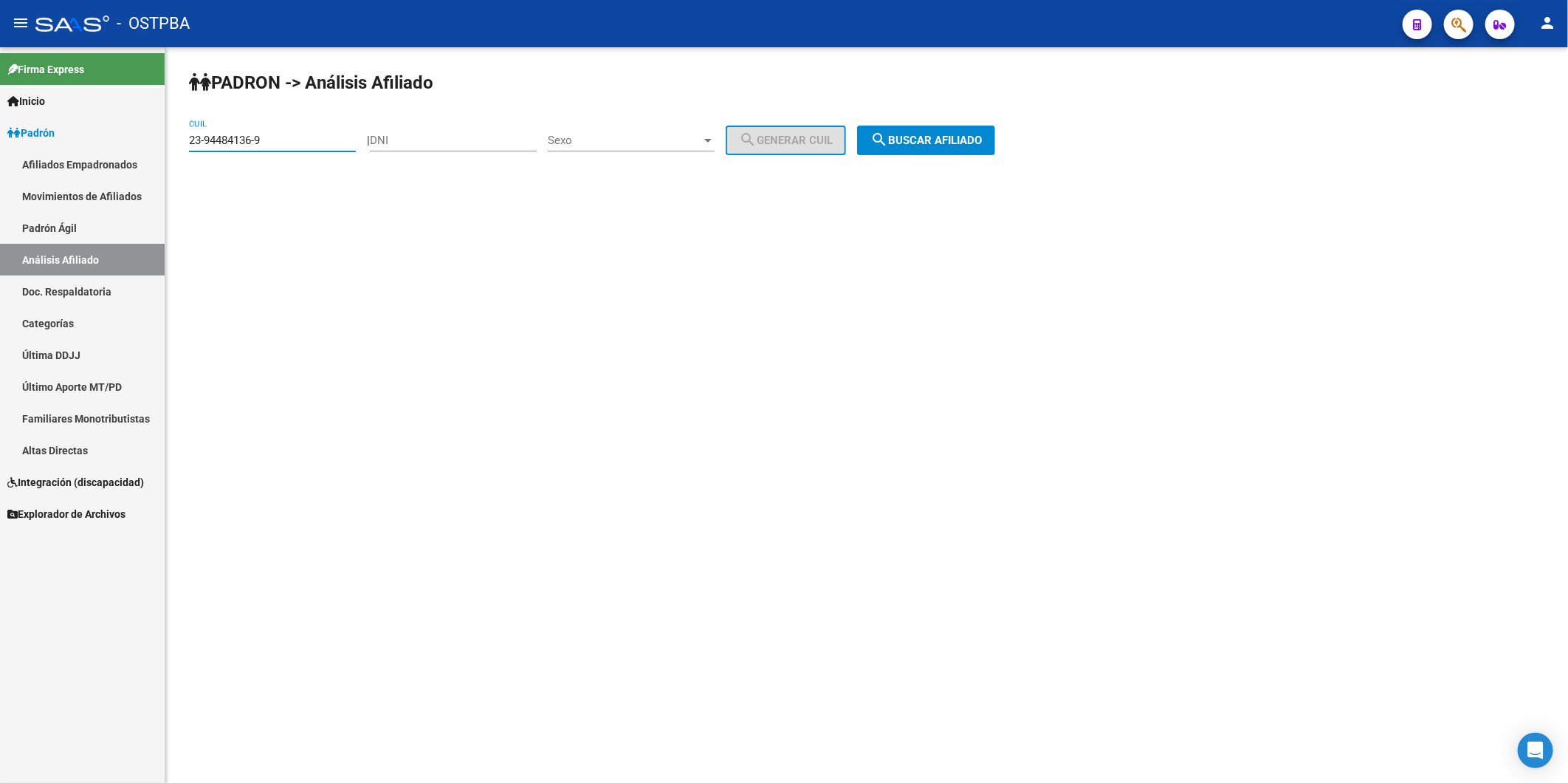
drag, startPoint x: 294, startPoint y: 136, endPoint x: 148, endPoint y: 144, distance: 146.2
click at [148, 145] on mat-sidenav-container "Firma Express Inicio Calendario SSS Instructivos Contacto OS Padrón Afiliados E…" at bounding box center [784, 415] width 1568 height 736
click at [466, 148] on div "DNI" at bounding box center [453, 135] width 167 height 31
type input "22768482"
click at [715, 142] on div at bounding box center [708, 140] width 13 height 11
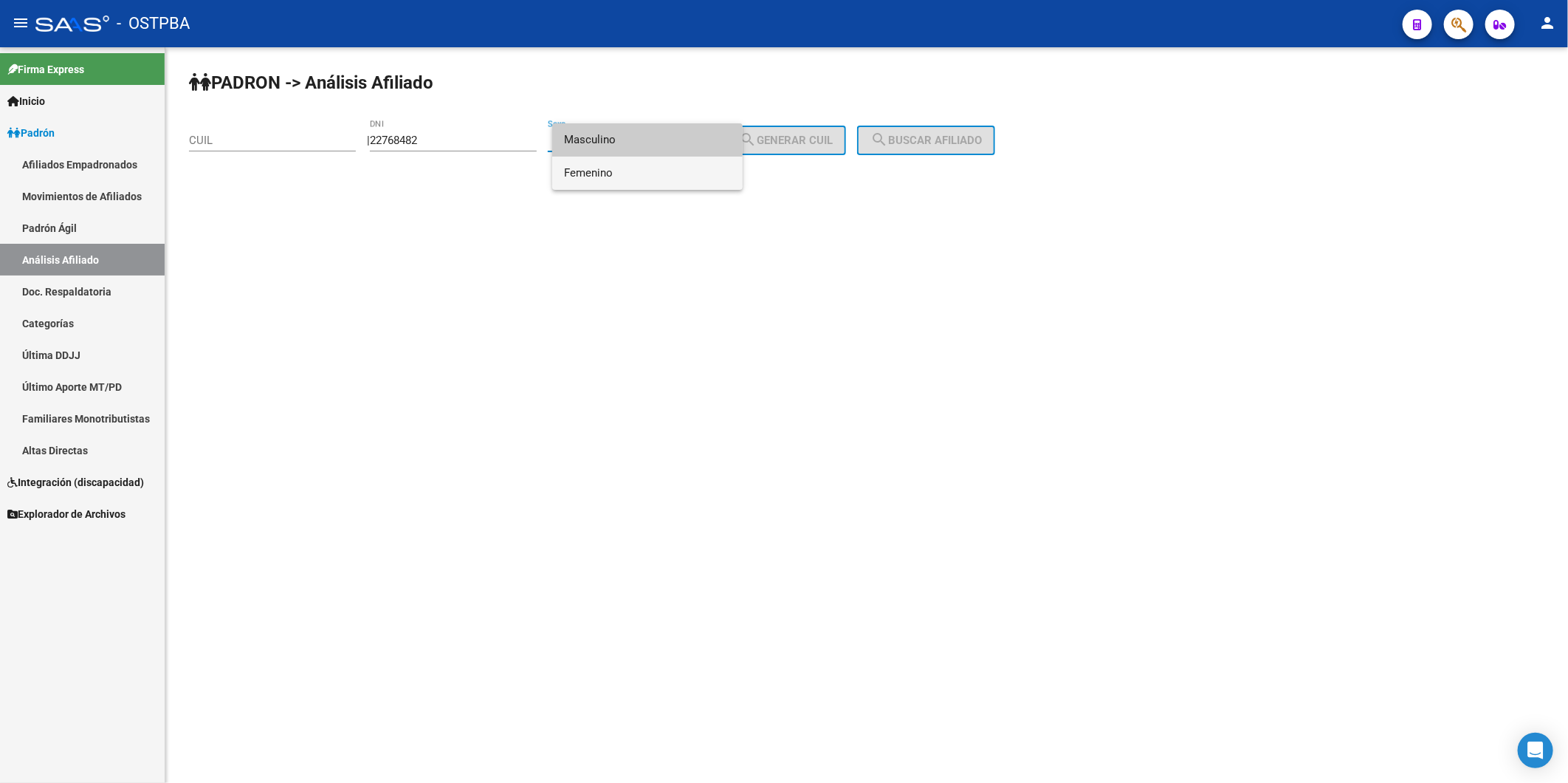
click at [673, 178] on span "Femenino" at bounding box center [647, 173] width 167 height 33
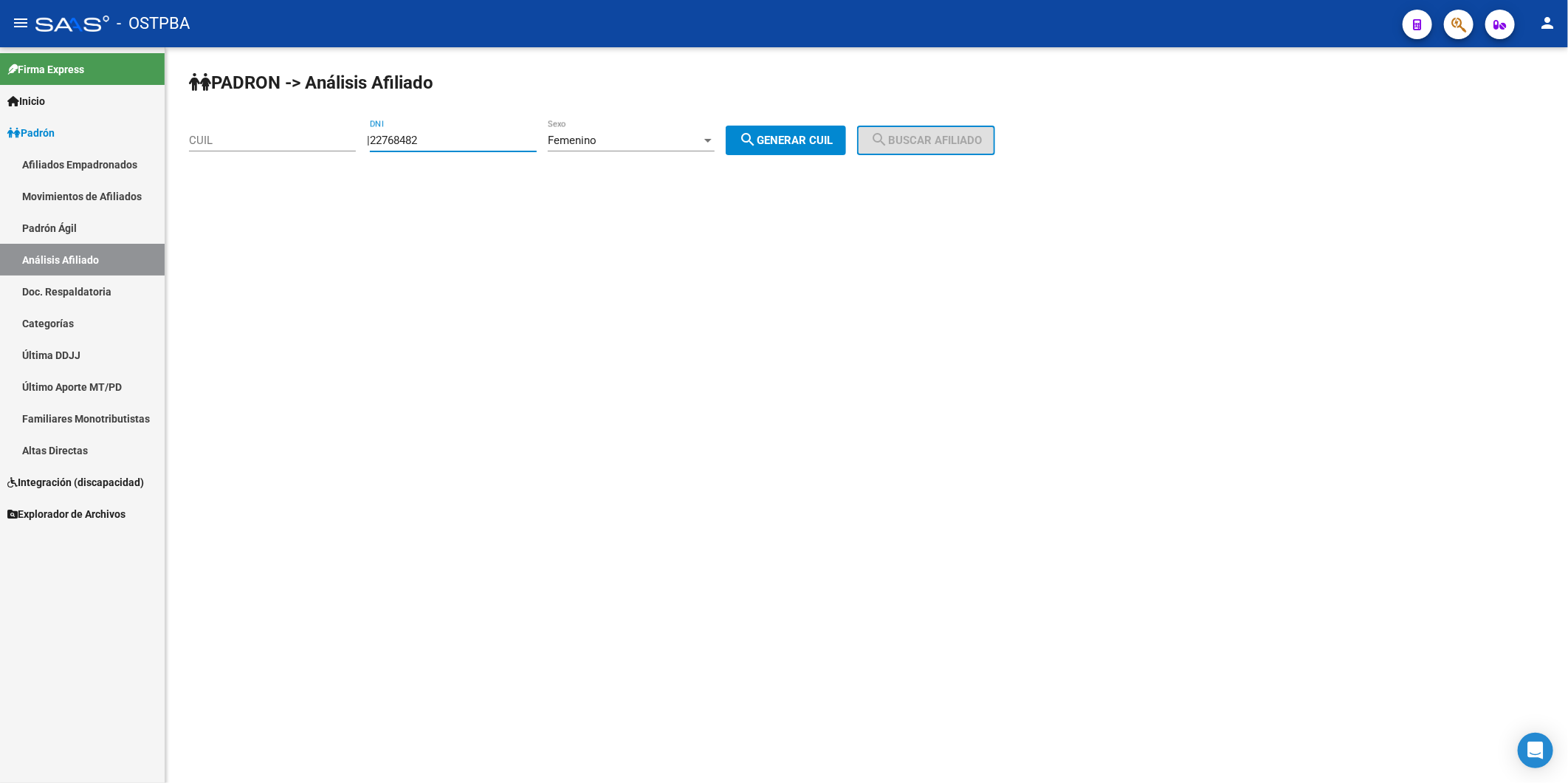
drag, startPoint x: 443, startPoint y: 137, endPoint x: 344, endPoint y: 121, distance: 100.3
click at [341, 134] on app-analisis-afiliado "PADRON -> Análisis Afiliado CUIL | 22768482 DNI Femenino Sexo search Generar CU…" at bounding box center [598, 140] width 817 height 13
type input "23141029"
click at [715, 140] on div at bounding box center [708, 140] width 13 height 11
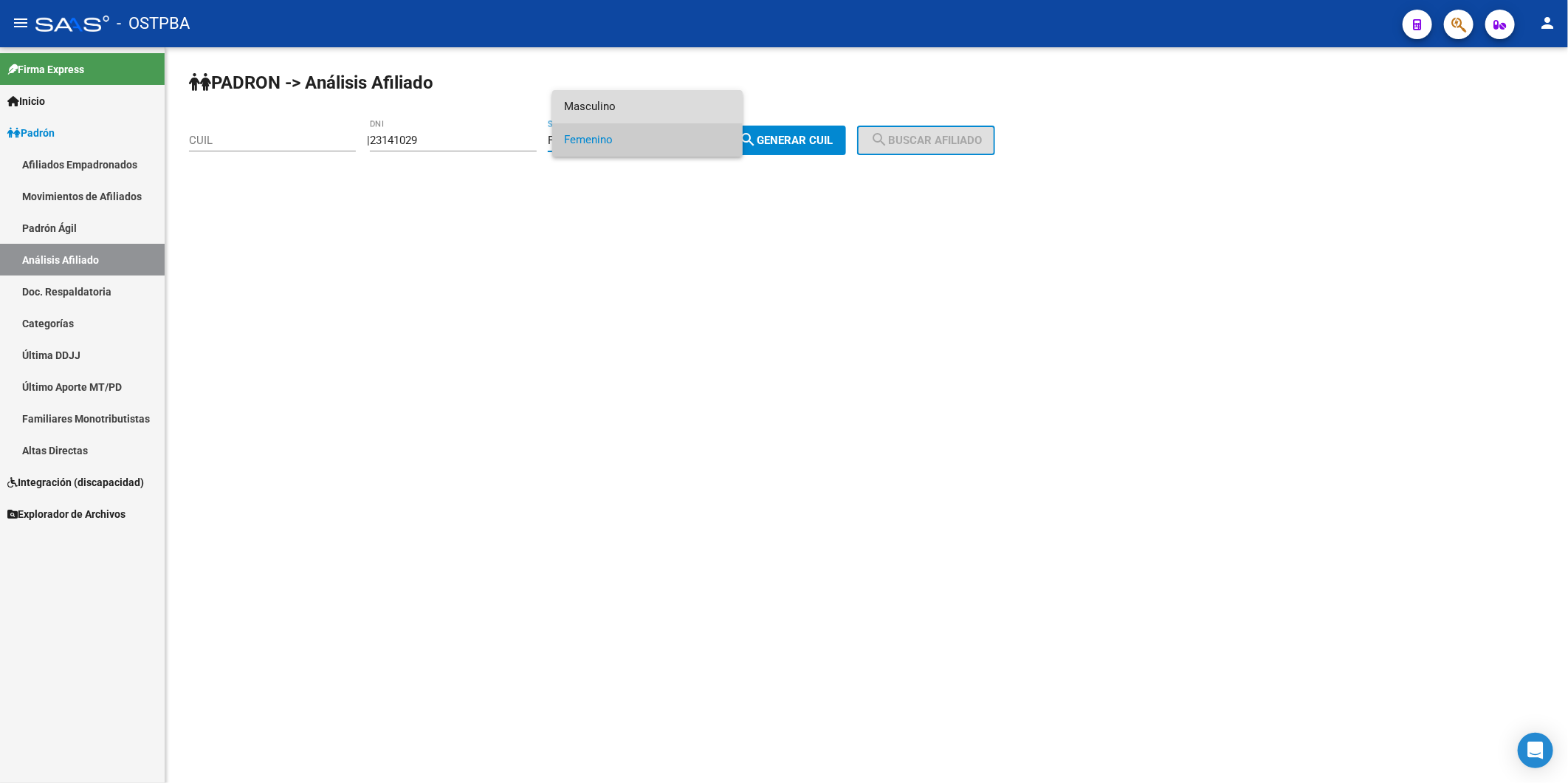
click at [702, 104] on span "Masculino" at bounding box center [647, 106] width 167 height 33
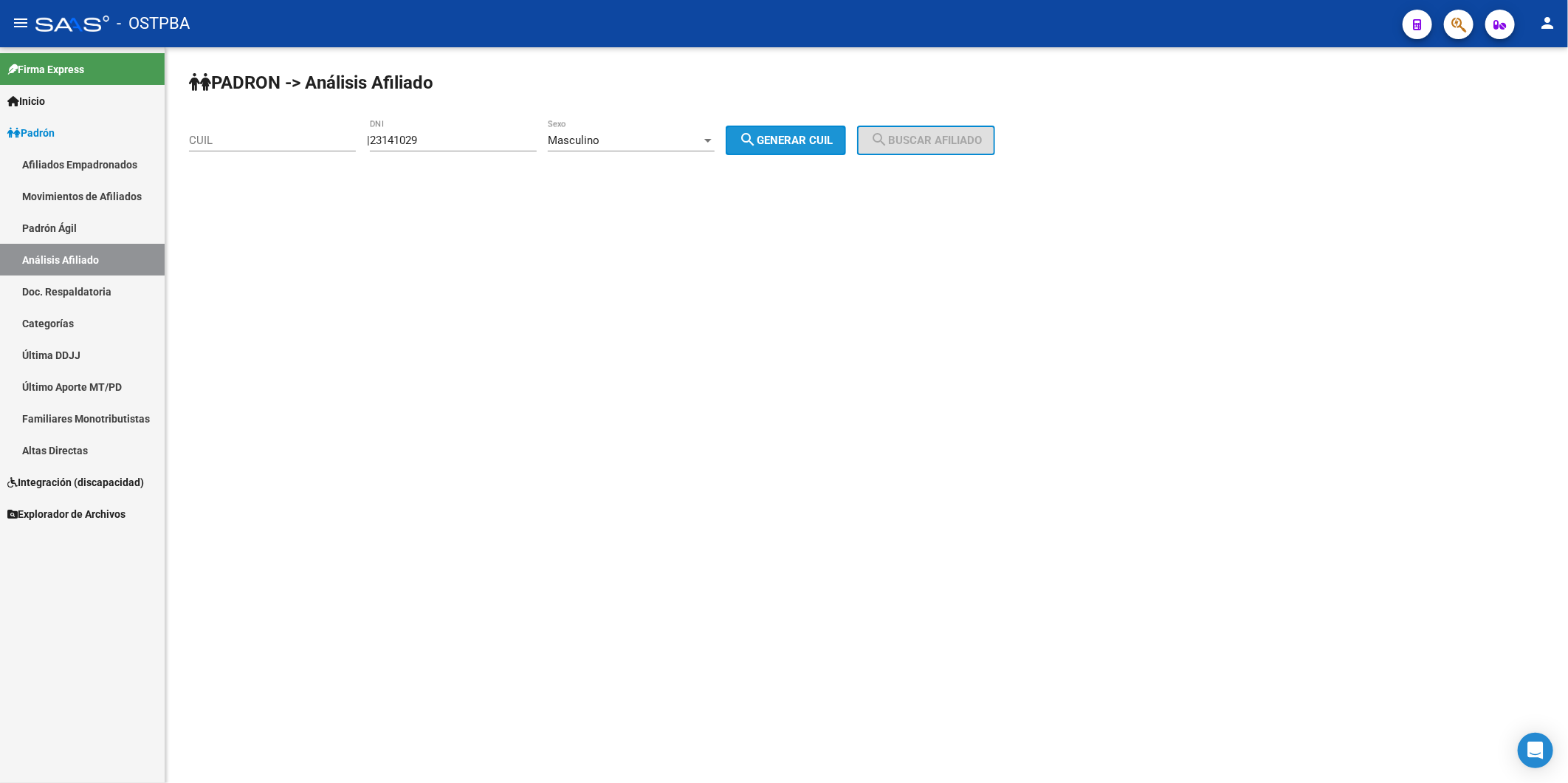
drag, startPoint x: 767, startPoint y: 135, endPoint x: 929, endPoint y: 139, distance: 162.0
click at [757, 135] on mat-icon "search" at bounding box center [748, 139] width 18 height 18
type input "20-23141029-6"
click at [976, 142] on span "search Buscar afiliado" at bounding box center [927, 140] width 112 height 13
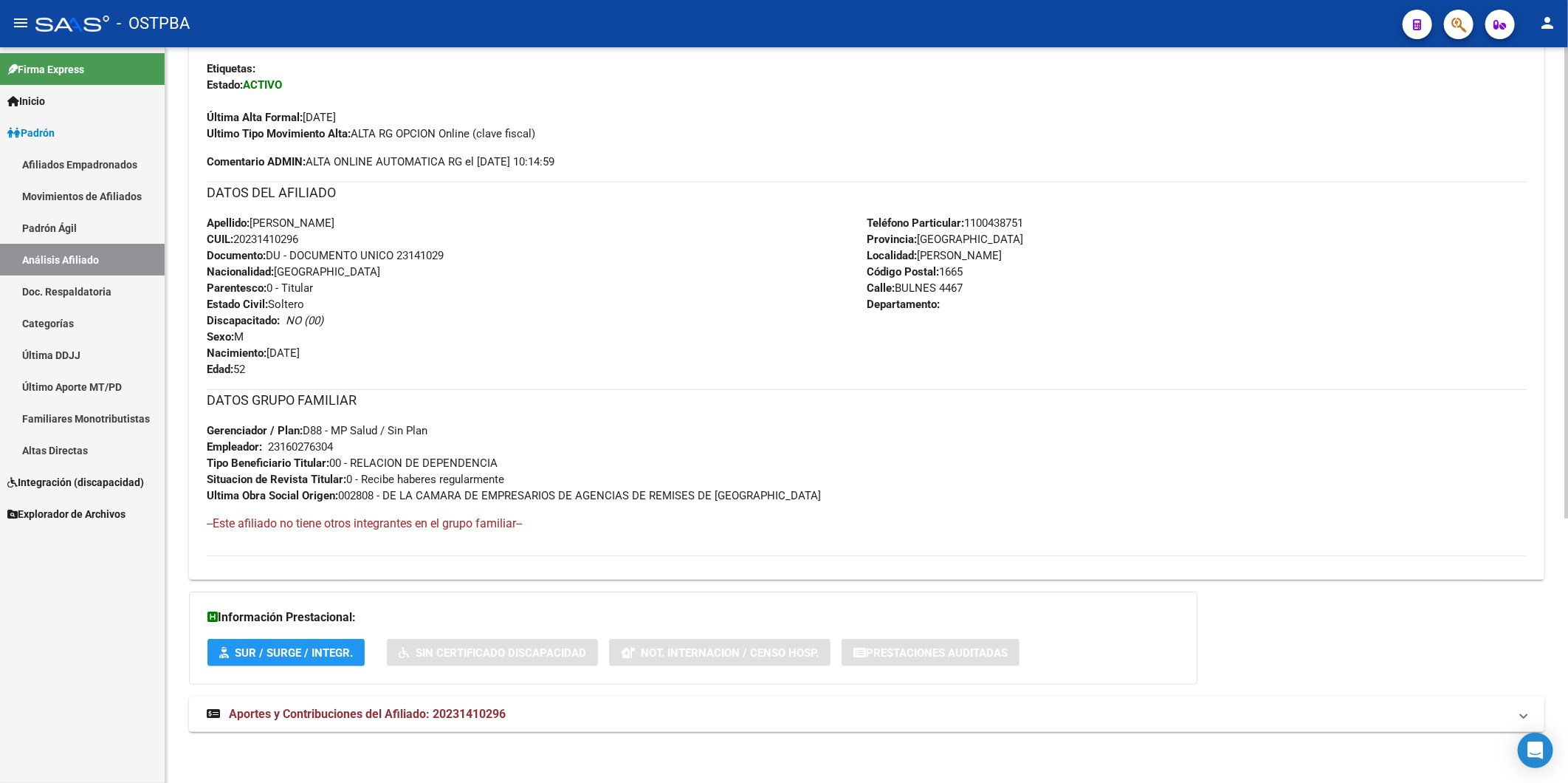
scroll to position [413, 0]
click at [493, 706] on span "Aportes y Contribuciones del Afiliado: 20231410296" at bounding box center [367, 713] width 277 height 14
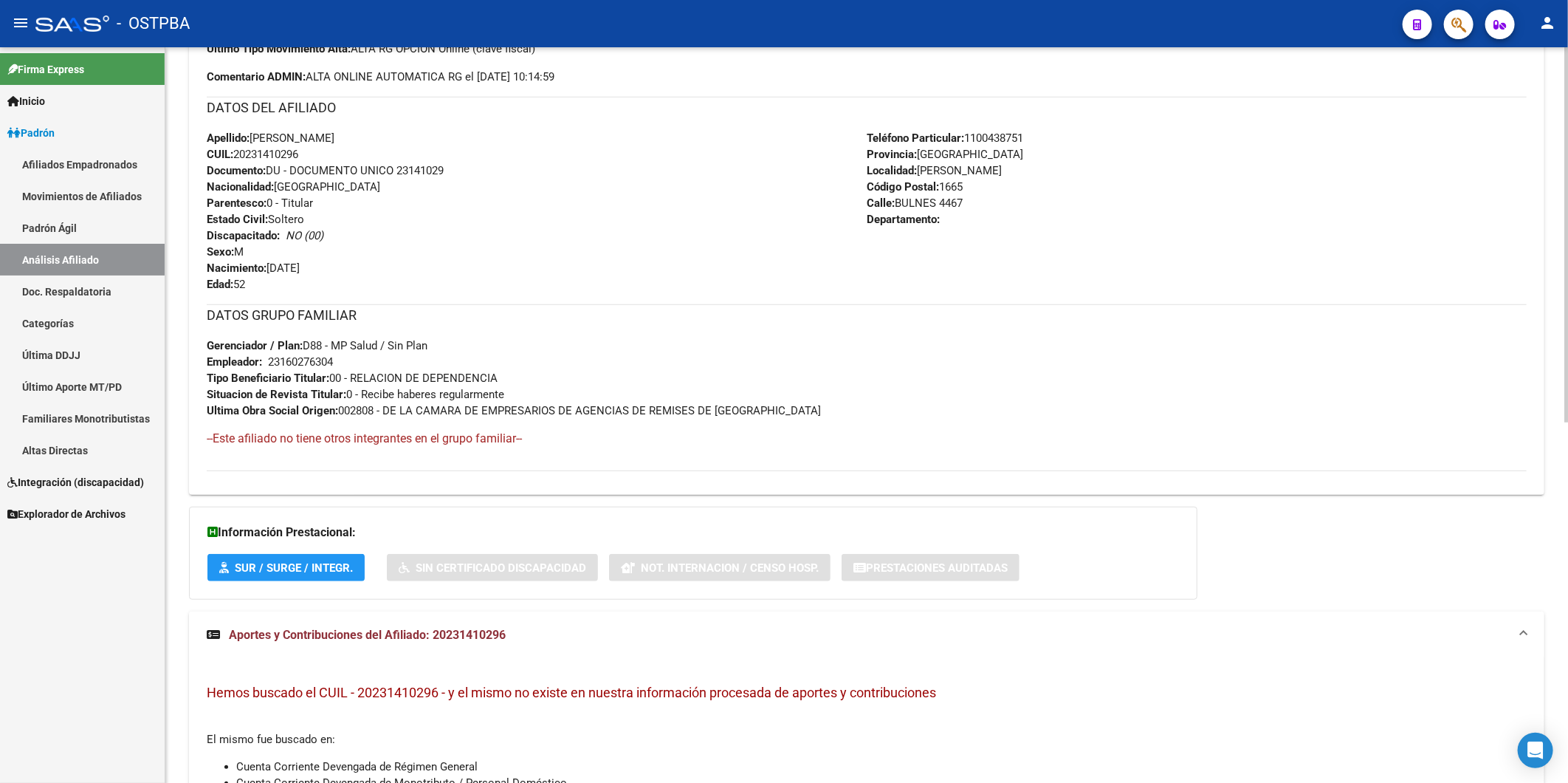
scroll to position [461, 0]
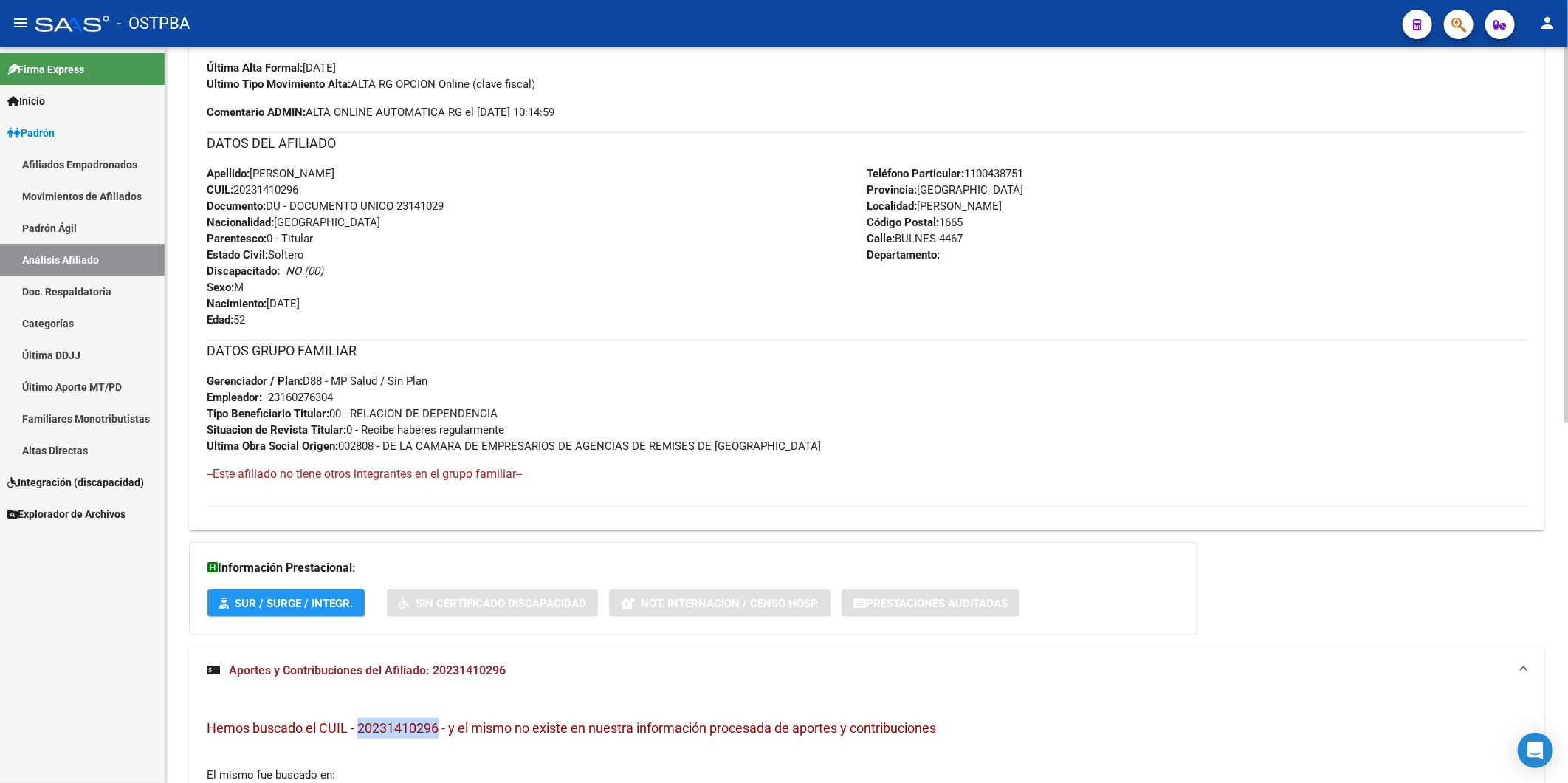
drag, startPoint x: 441, startPoint y: 728, endPoint x: 357, endPoint y: 722, distance: 84.2
click at [357, 722] on span "Hemos buscado el CUIL - 20231410296 - y el mismo no existe en nuestra informaci…" at bounding box center [571, 728] width 729 height 15
copy span "20231410296"
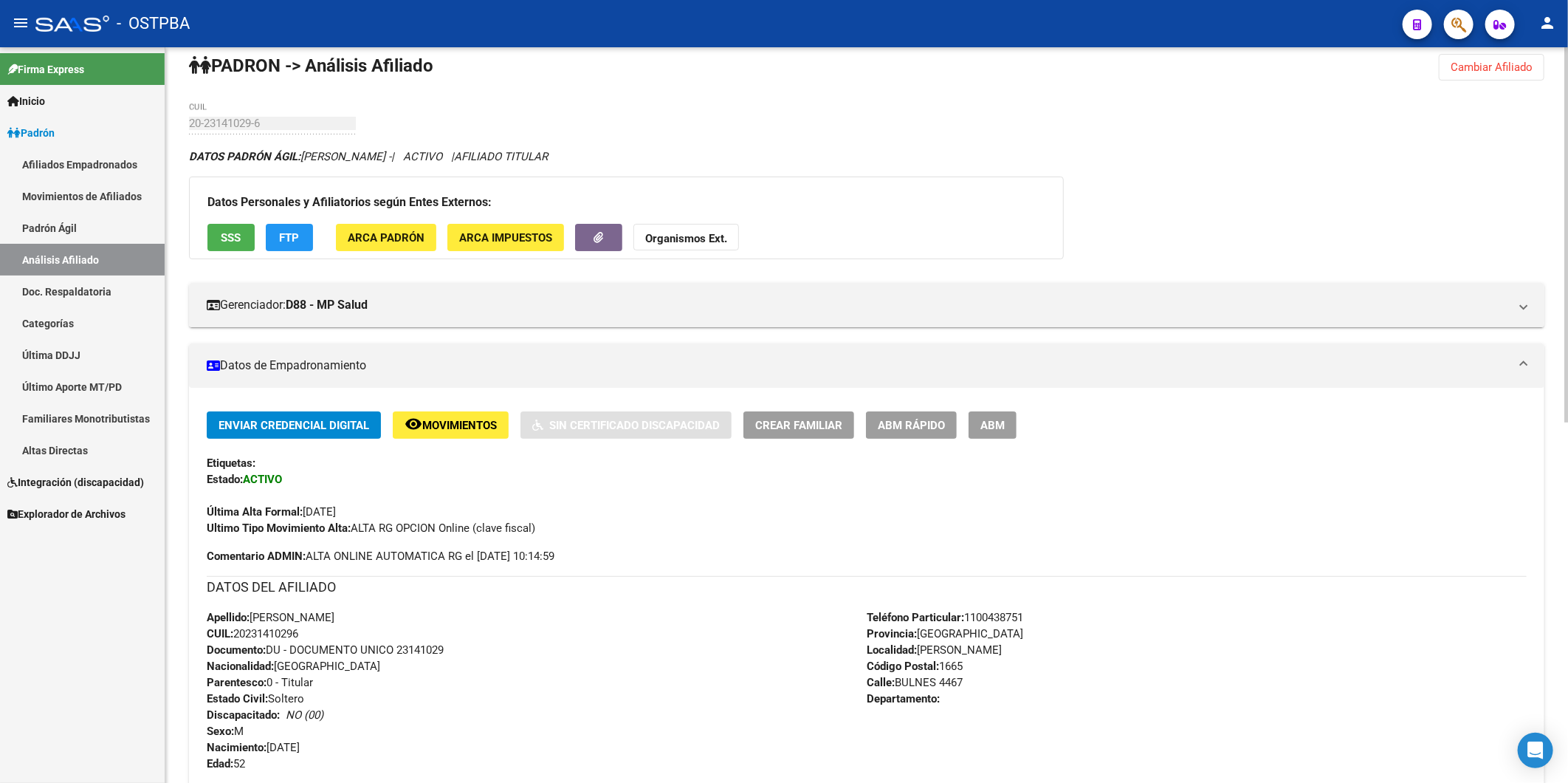
scroll to position [0, 0]
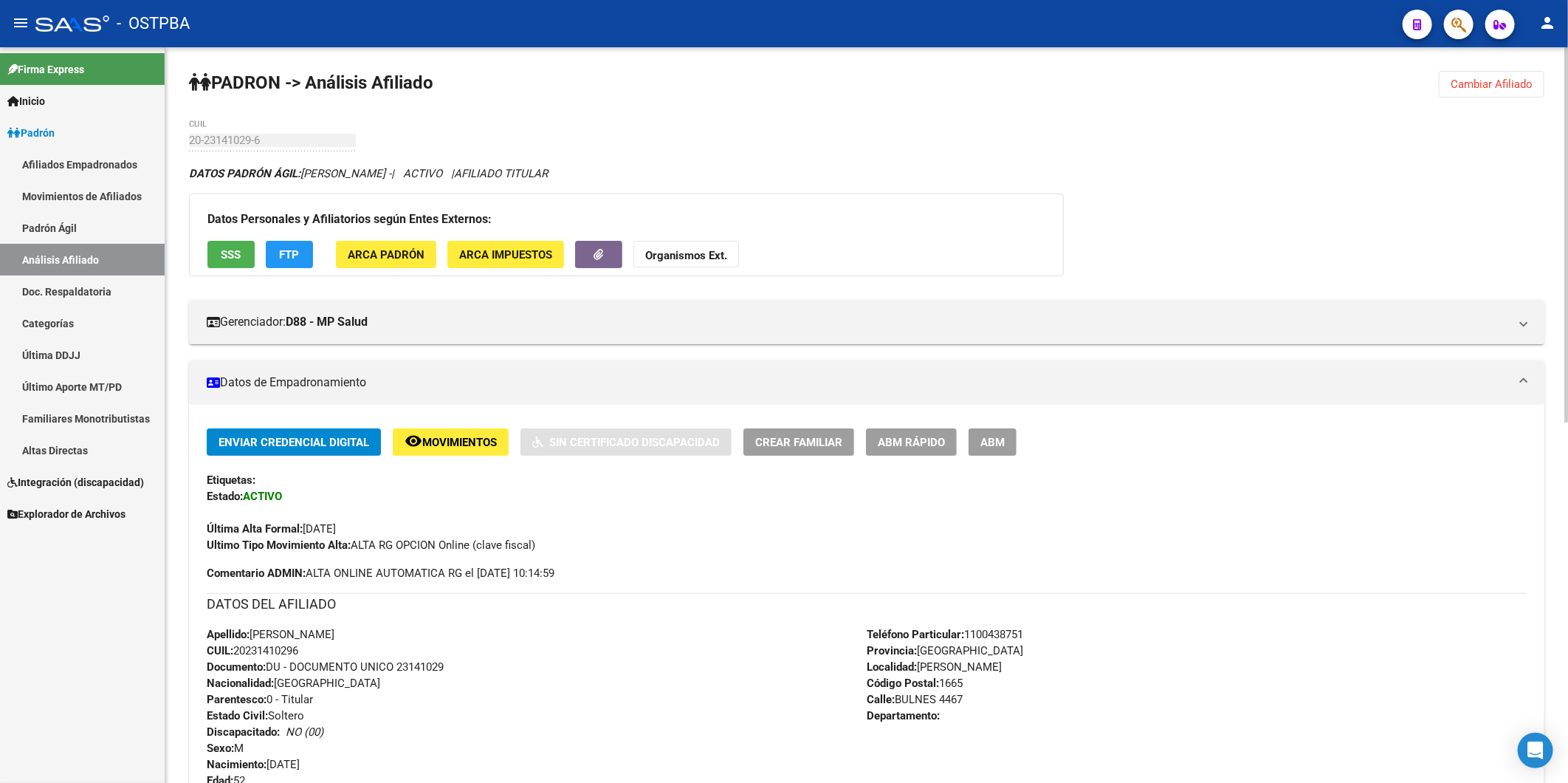
click at [685, 254] on strong "Organismos Ext." at bounding box center [686, 255] width 82 height 13
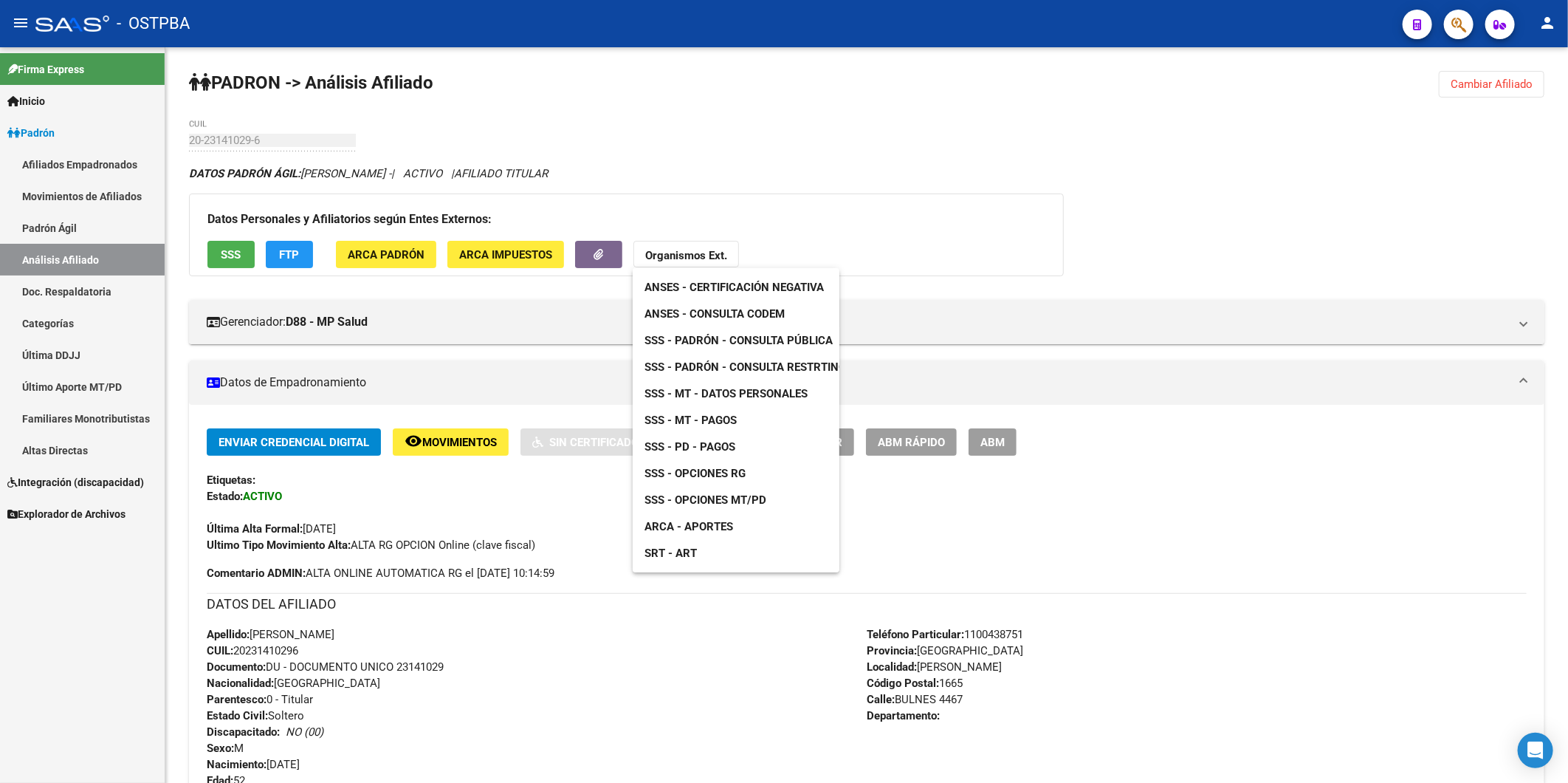
click at [719, 316] on span "ANSES - Consulta CODEM" at bounding box center [714, 313] width 140 height 13
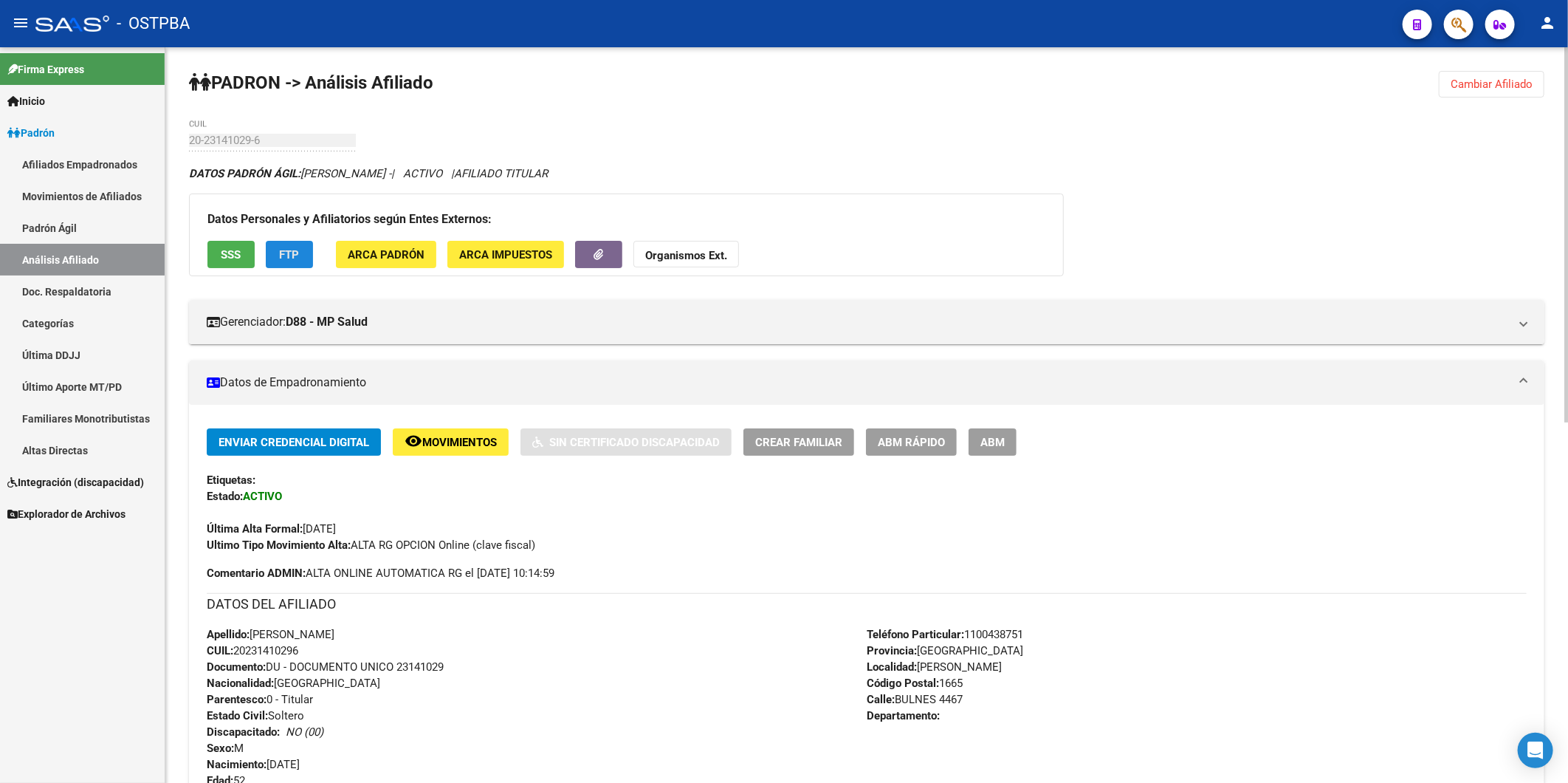
click at [284, 255] on span "FTP" at bounding box center [290, 254] width 20 height 13
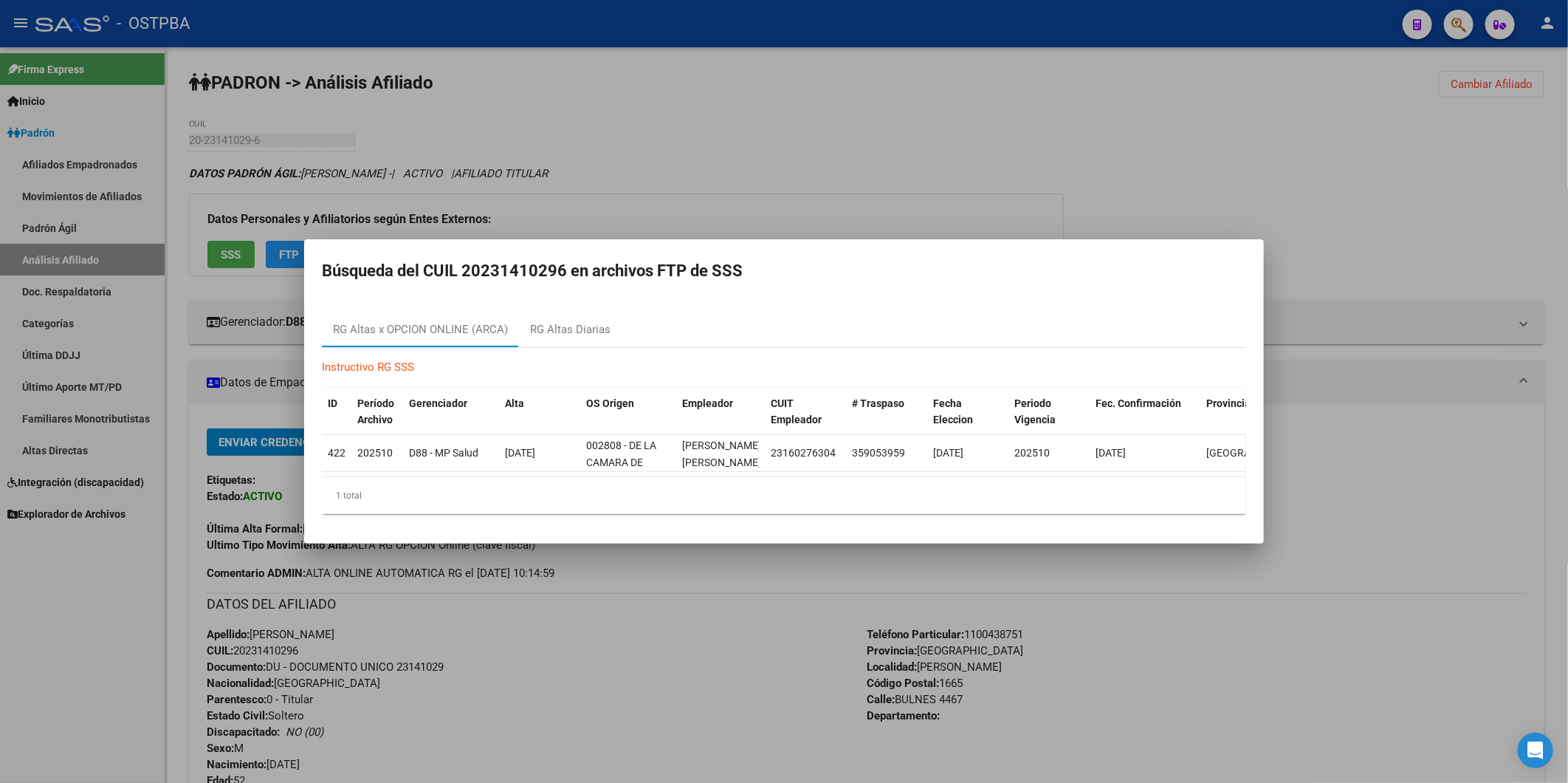
click at [797, 157] on div at bounding box center [784, 391] width 1568 height 783
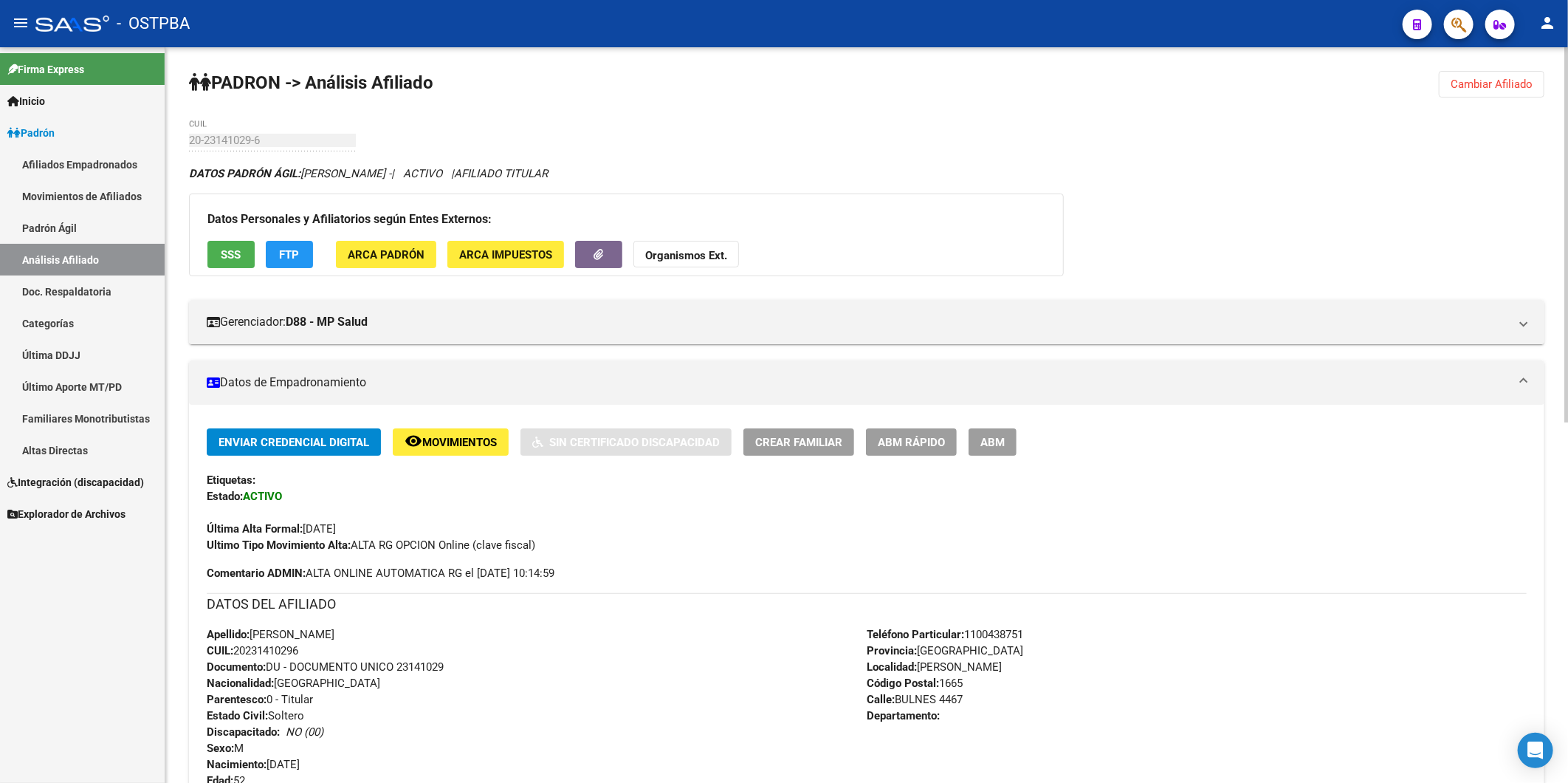
drag, startPoint x: 313, startPoint y: 653, endPoint x: 235, endPoint y: 655, distance: 78.0
click at [235, 655] on div "Apellido: GUILLERMO OSCAR ALFONSO CUIL: 20231410296 Documento: DU - DOCUMENTO U…" at bounding box center [536, 707] width 660 height 162
copy span "20231410296"
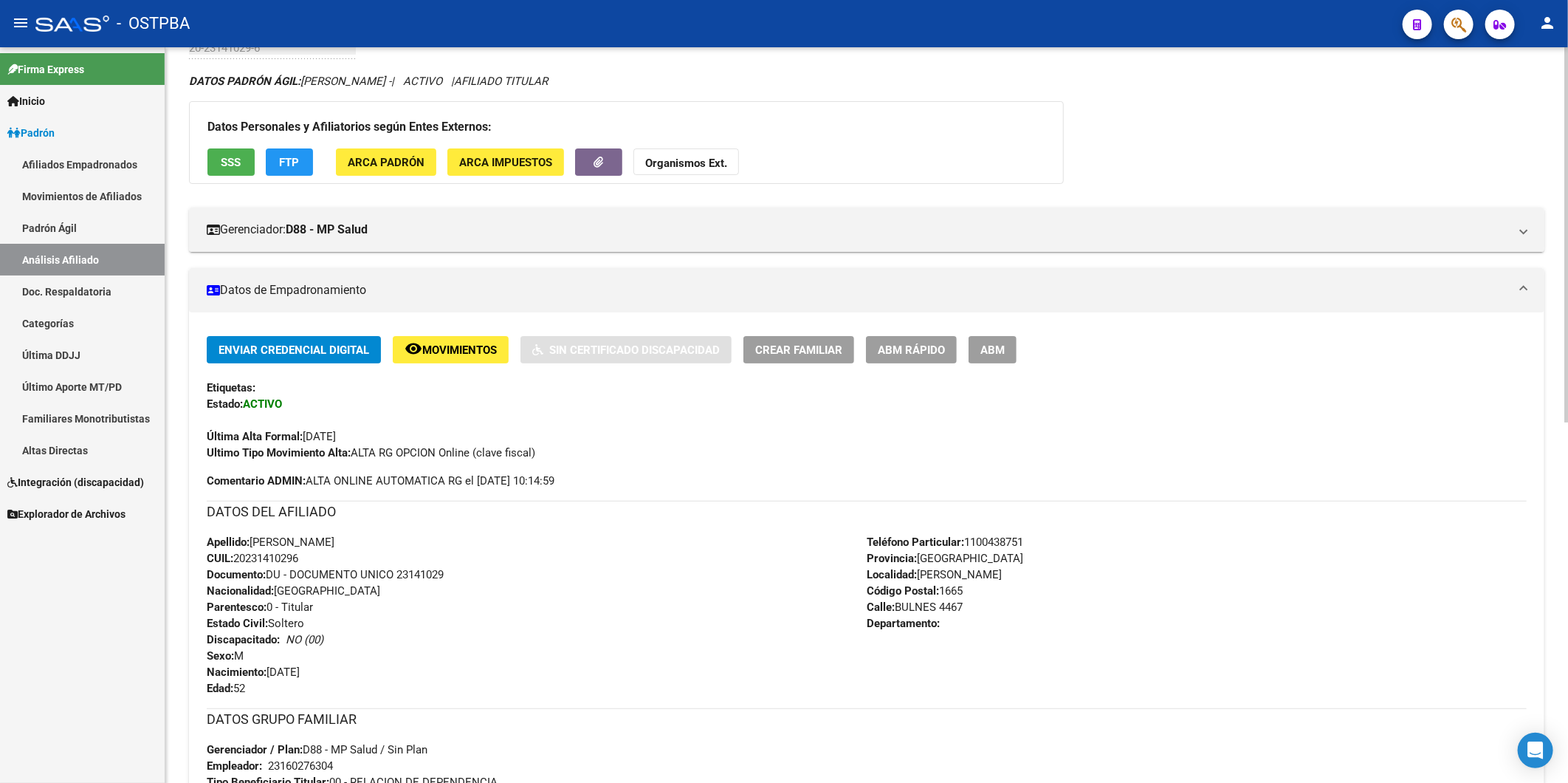
scroll to position [82, 0]
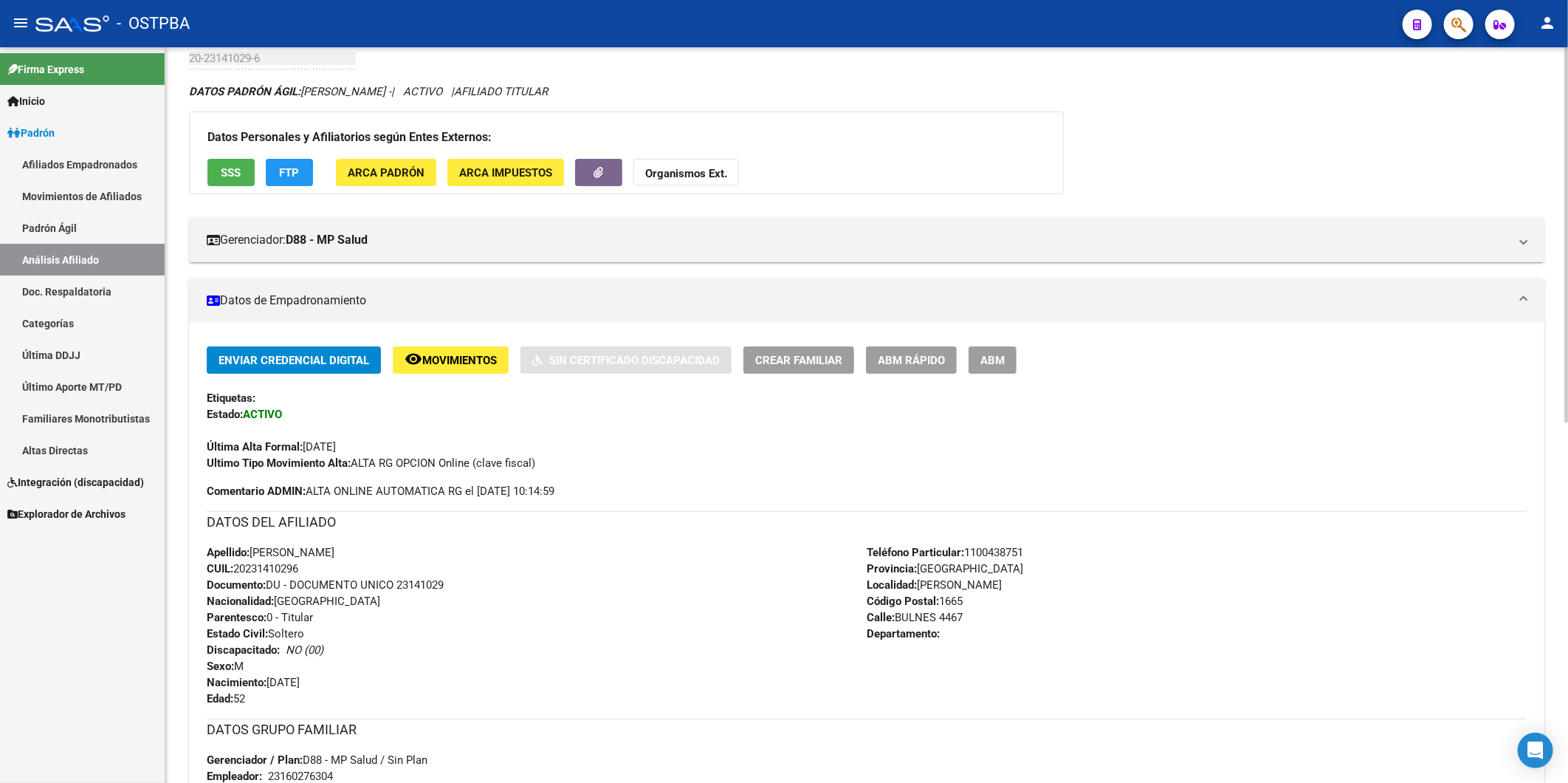
click at [279, 179] on button "FTP" at bounding box center [289, 172] width 47 height 28
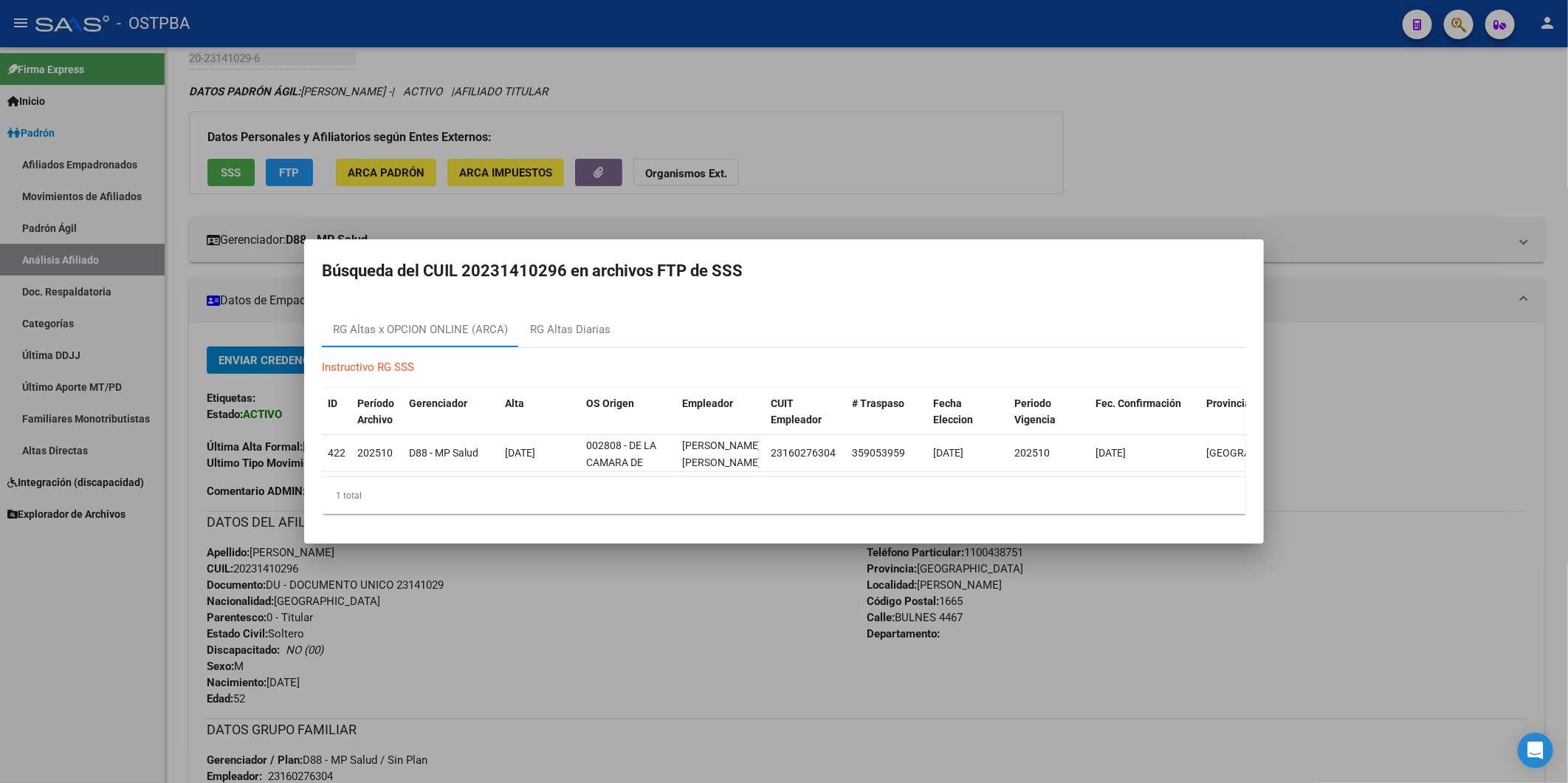
click at [229, 171] on div at bounding box center [784, 391] width 1568 height 783
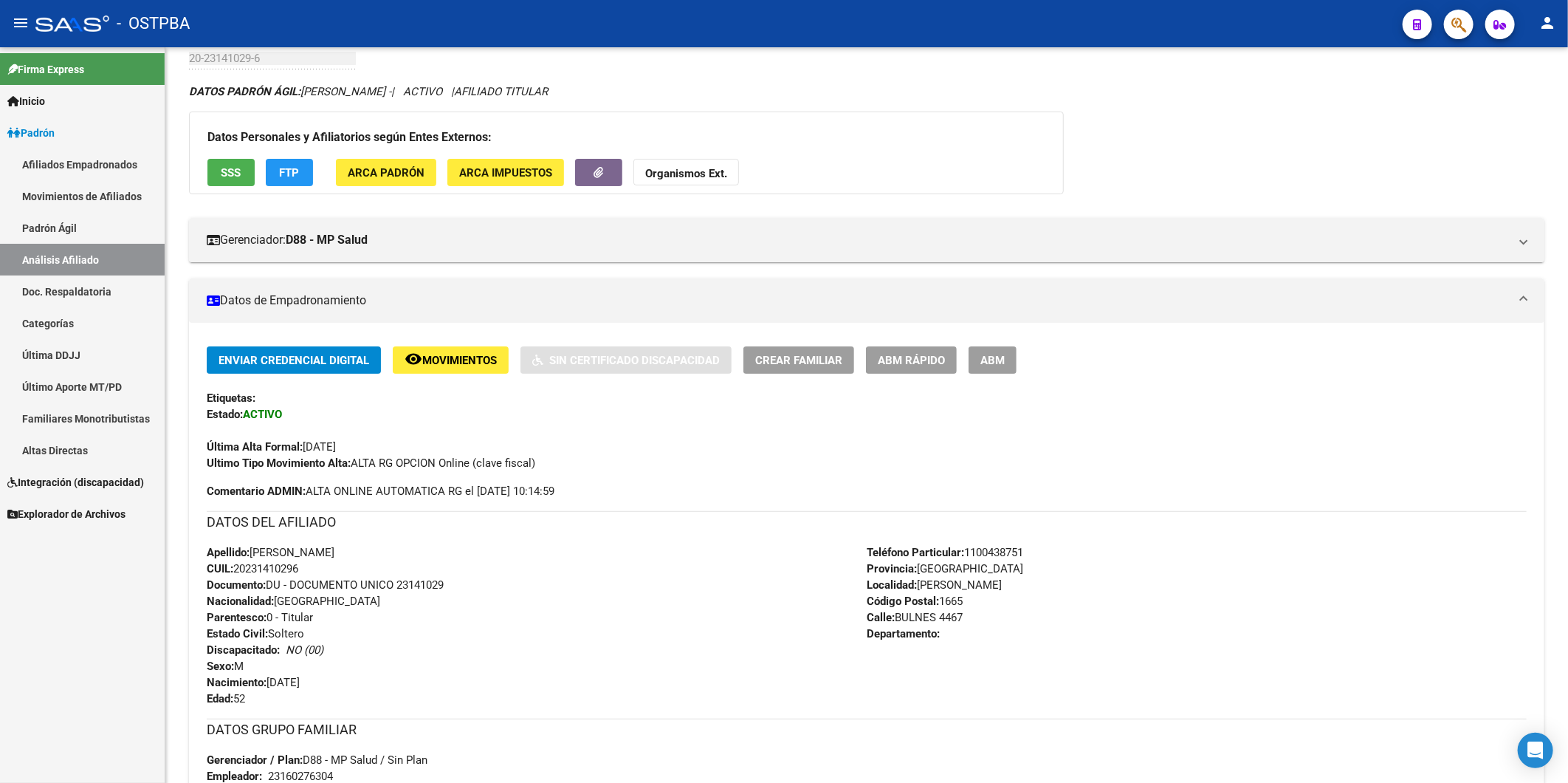
click at [229, 171] on span "SSS" at bounding box center [231, 172] width 20 height 13
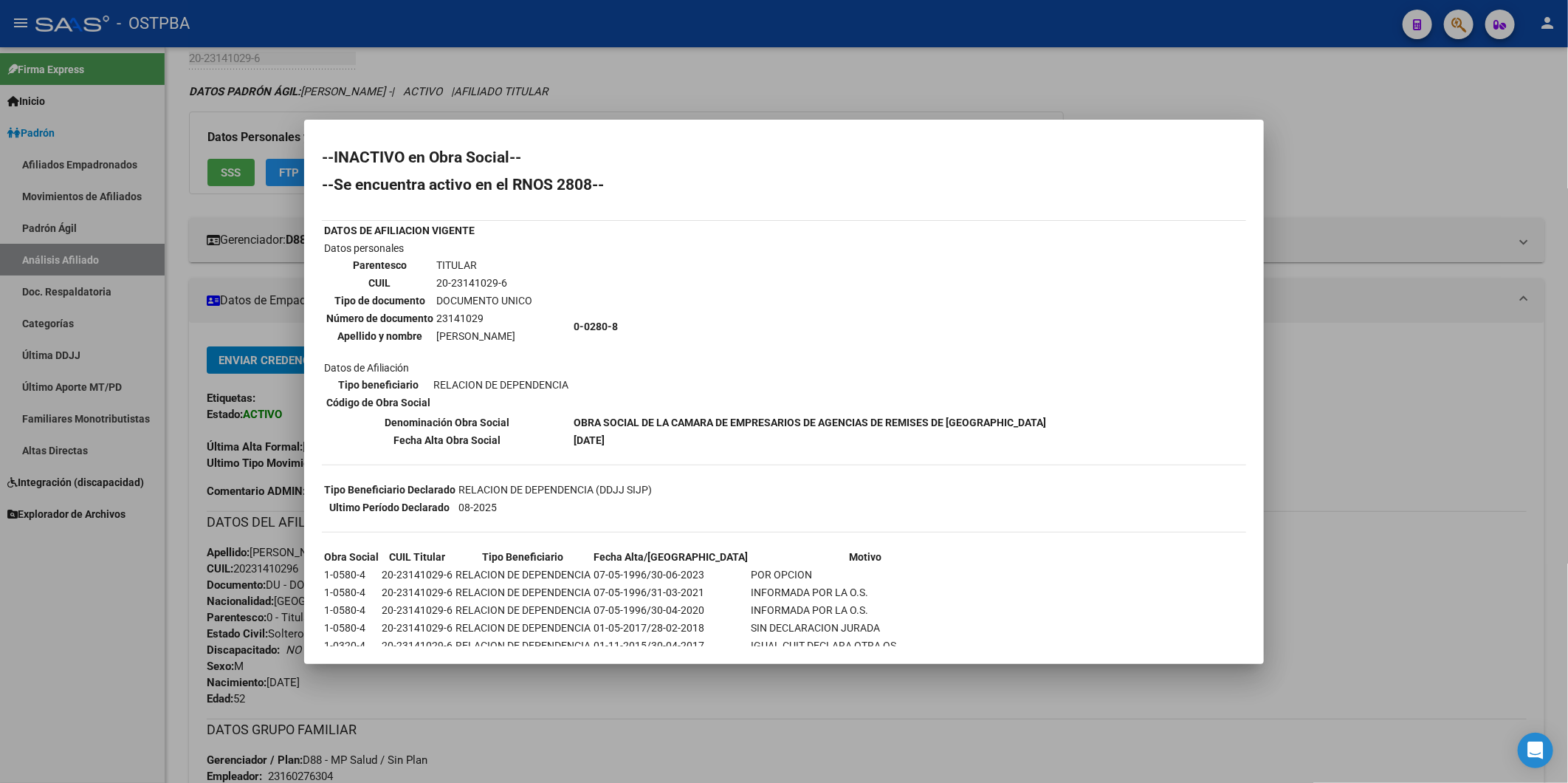
click at [1378, 374] on div at bounding box center [784, 391] width 1568 height 783
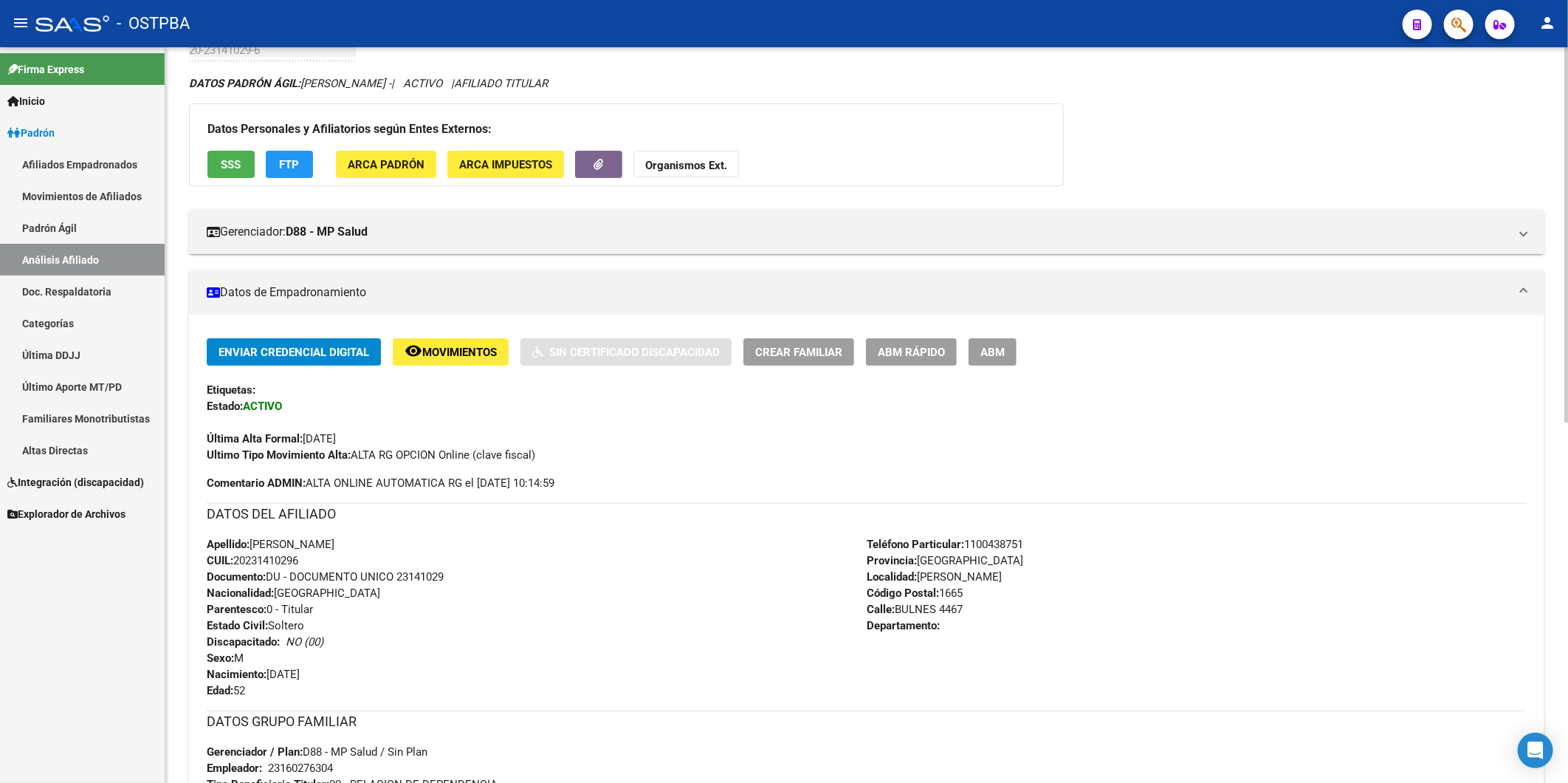
scroll to position [0, 0]
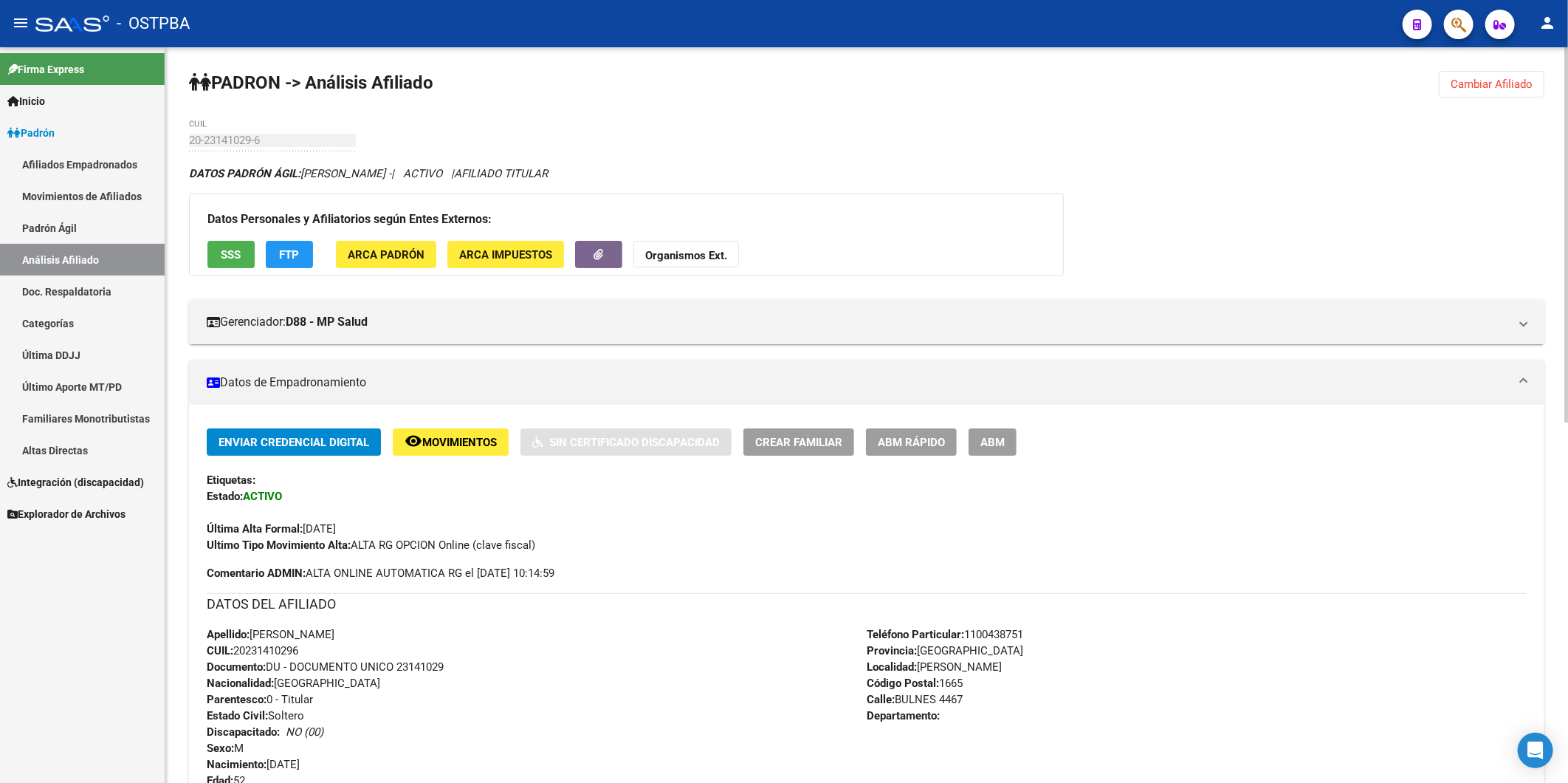
click at [481, 260] on span "ARCA Impuestos" at bounding box center [506, 254] width 93 height 13
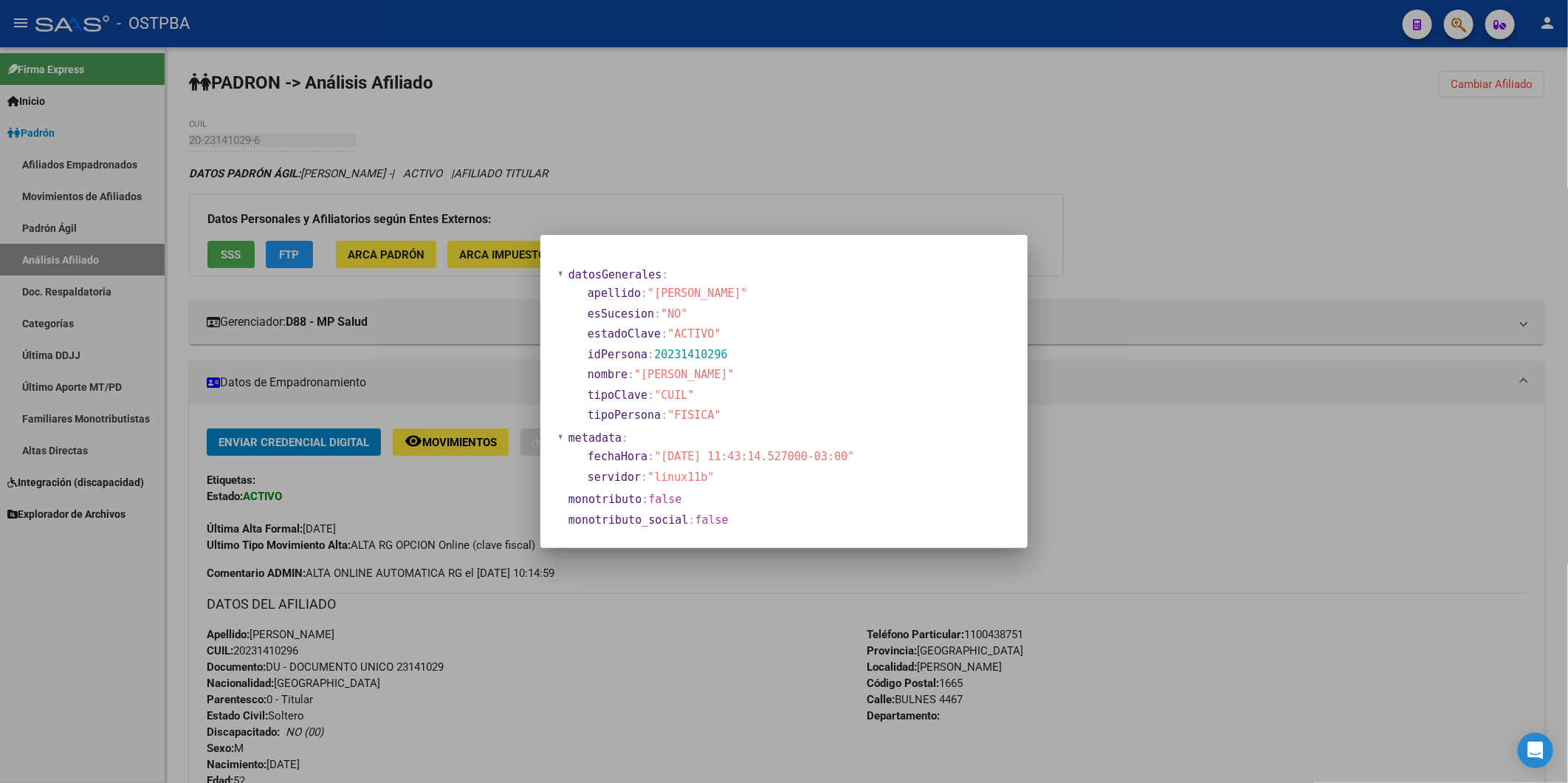
click at [742, 172] on div at bounding box center [784, 391] width 1568 height 783
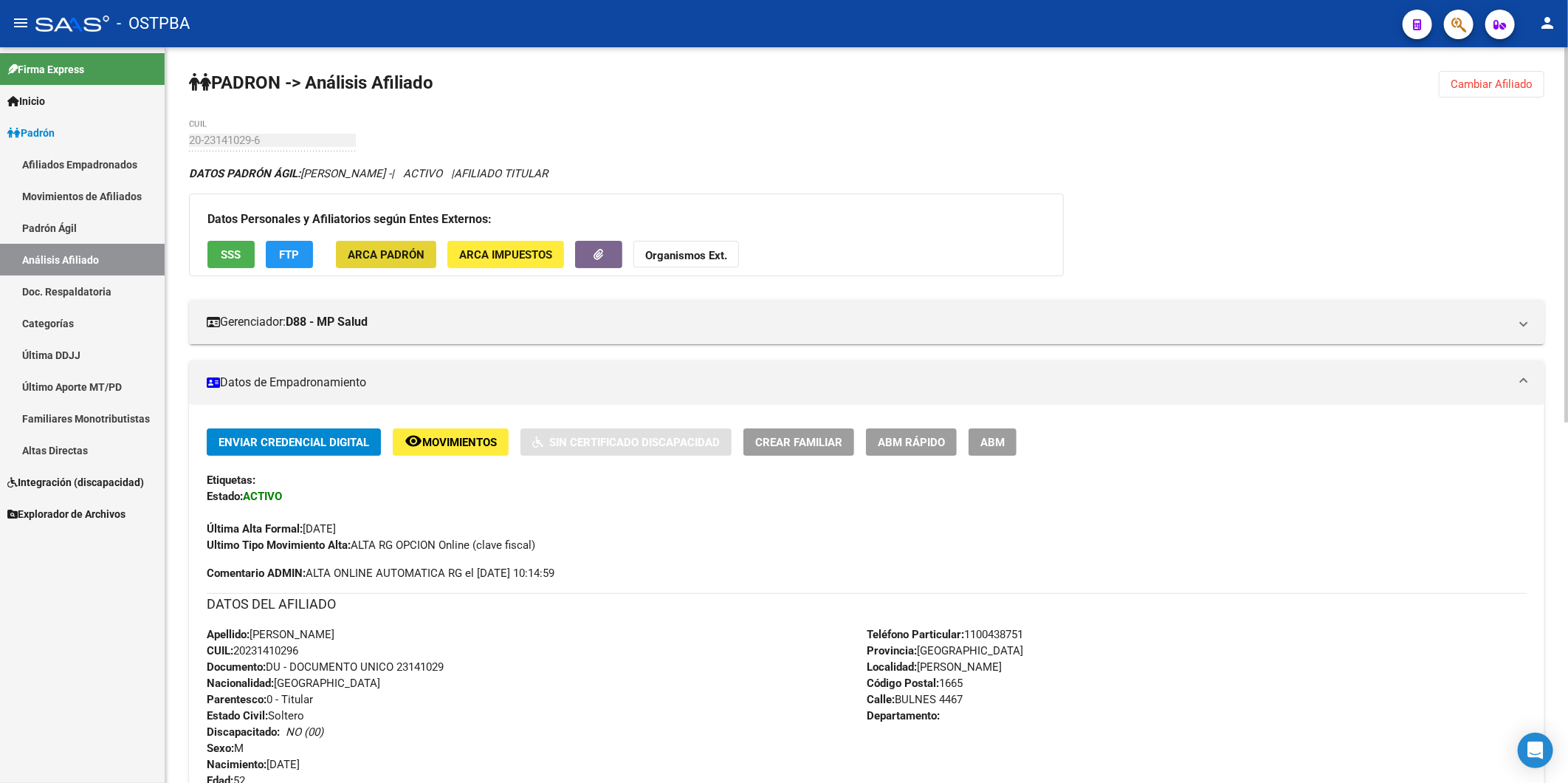
click at [416, 256] on span "ARCA Padrón" at bounding box center [386, 254] width 77 height 13
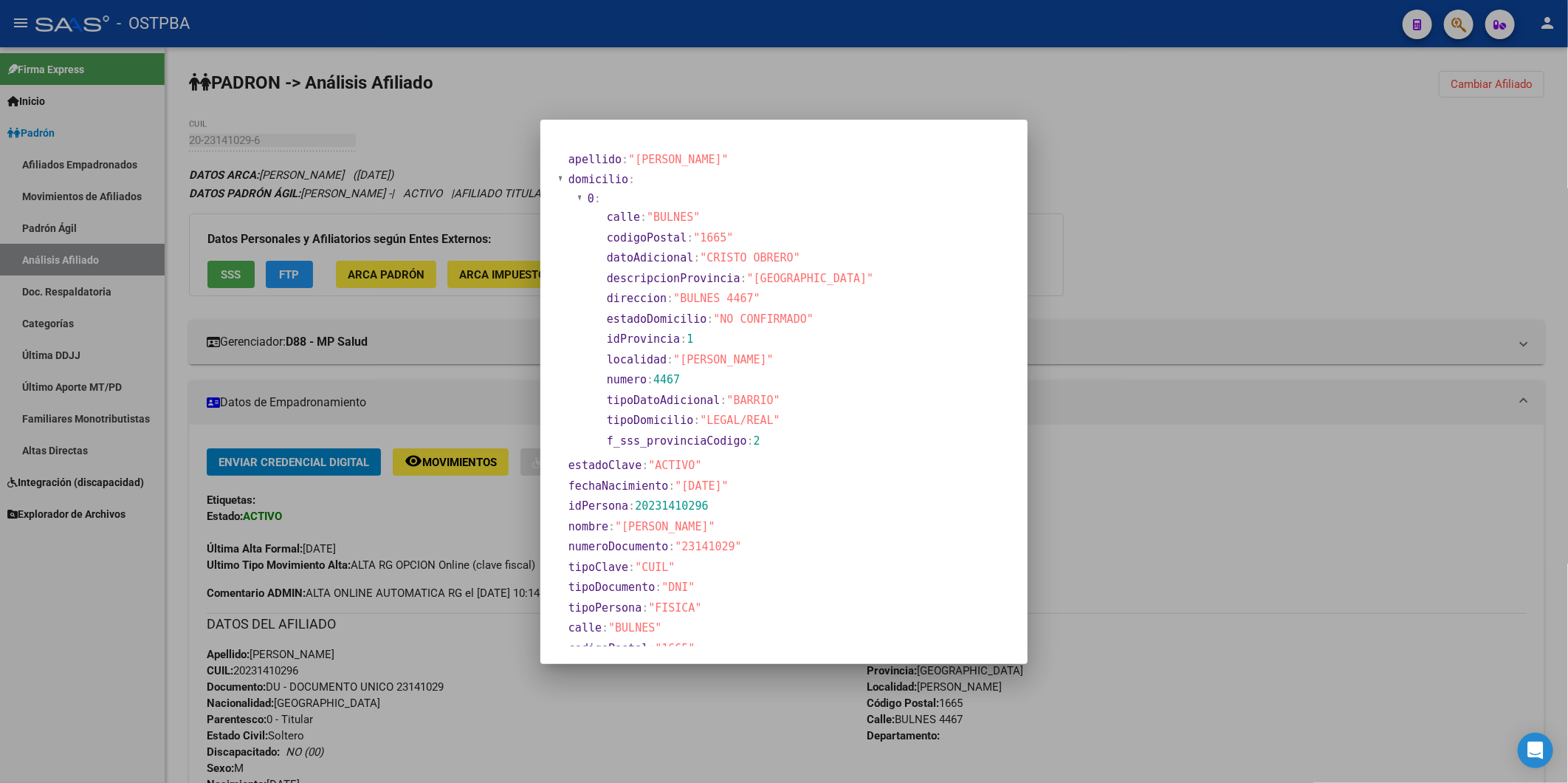
click at [1233, 194] on div at bounding box center [784, 391] width 1568 height 783
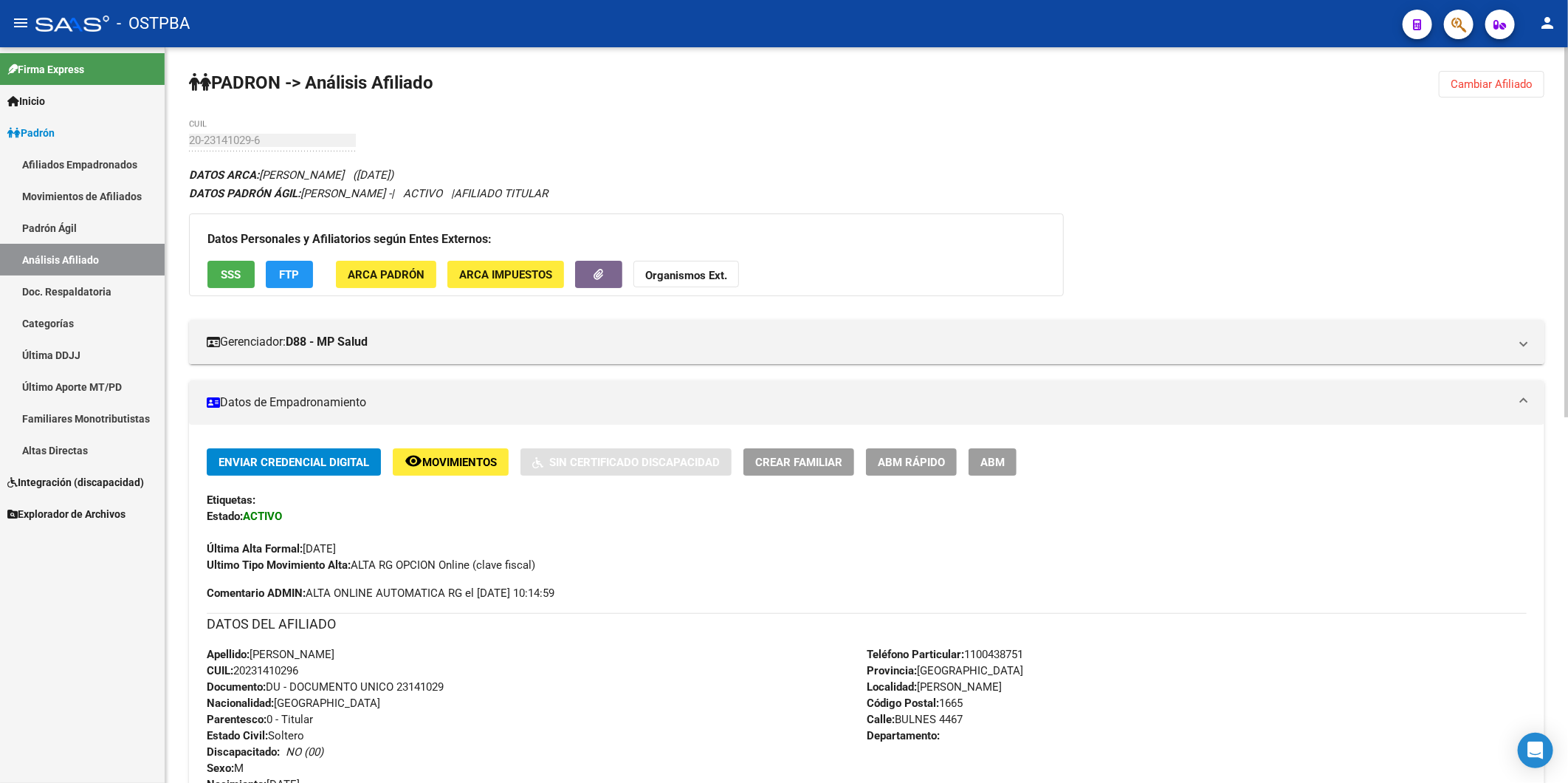
click at [705, 276] on strong "Organismos Ext." at bounding box center [686, 275] width 82 height 13
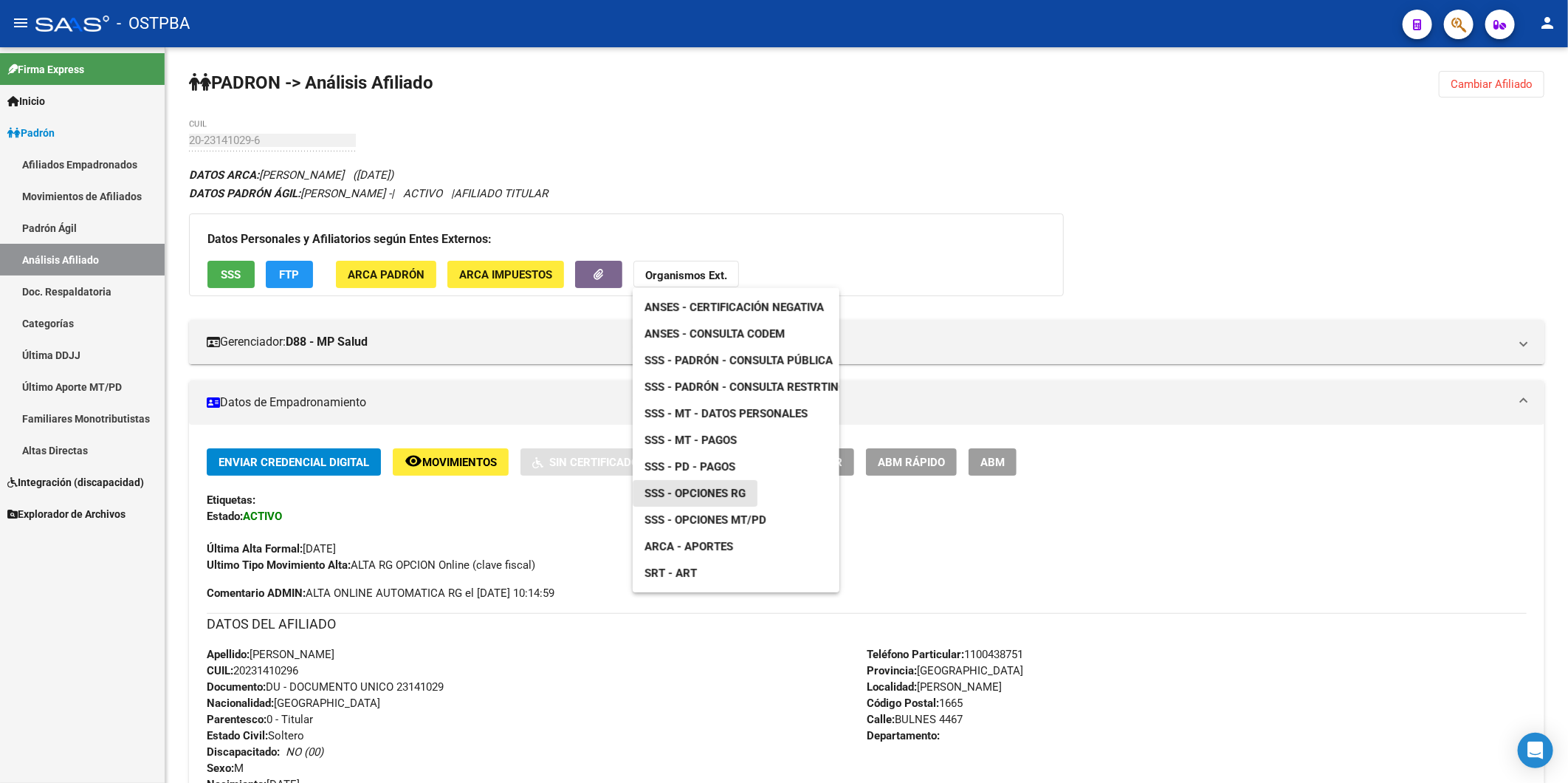
click at [731, 493] on span "SSS - Opciones RG" at bounding box center [695, 493] width 101 height 13
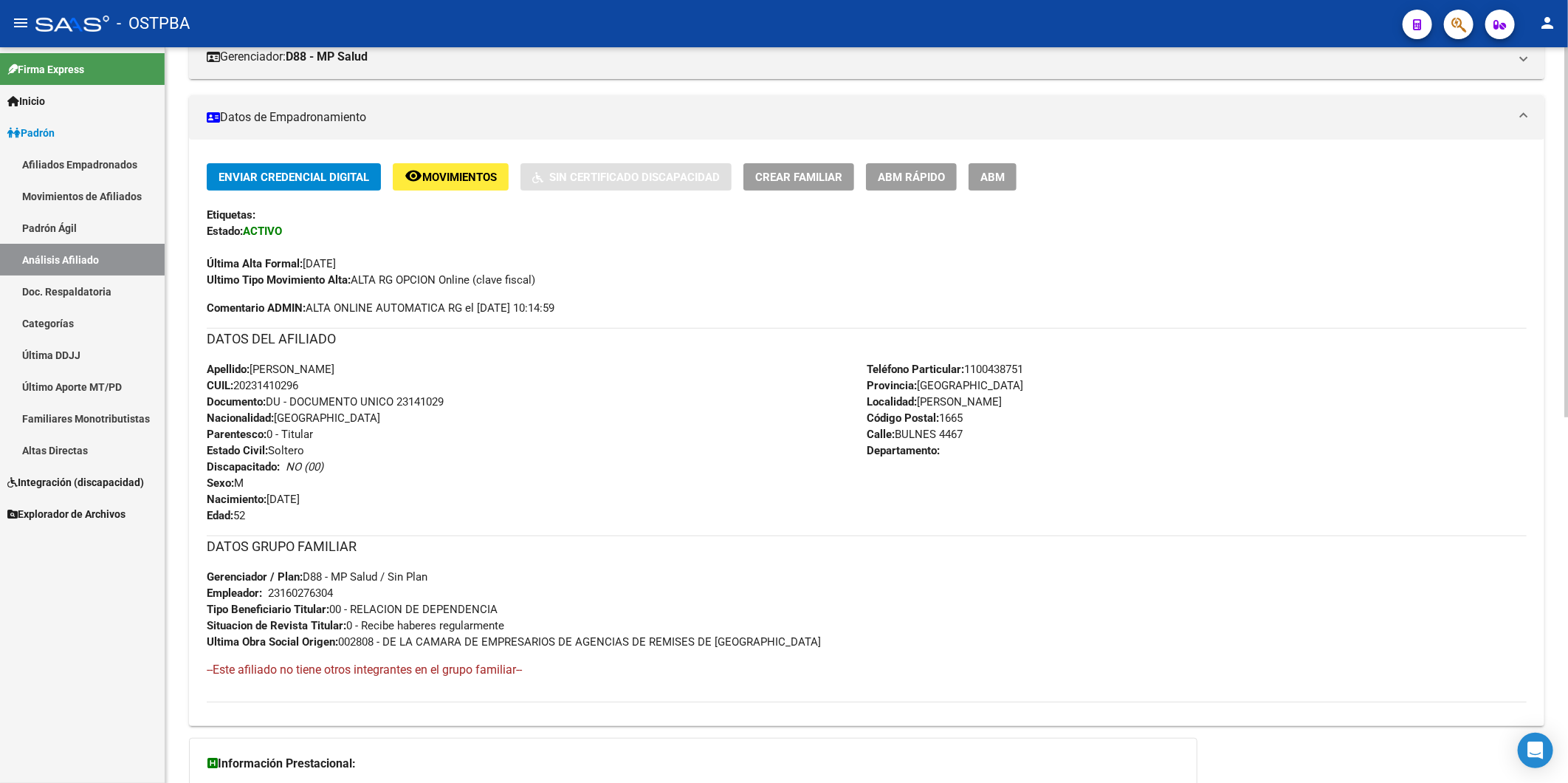
scroll to position [82, 0]
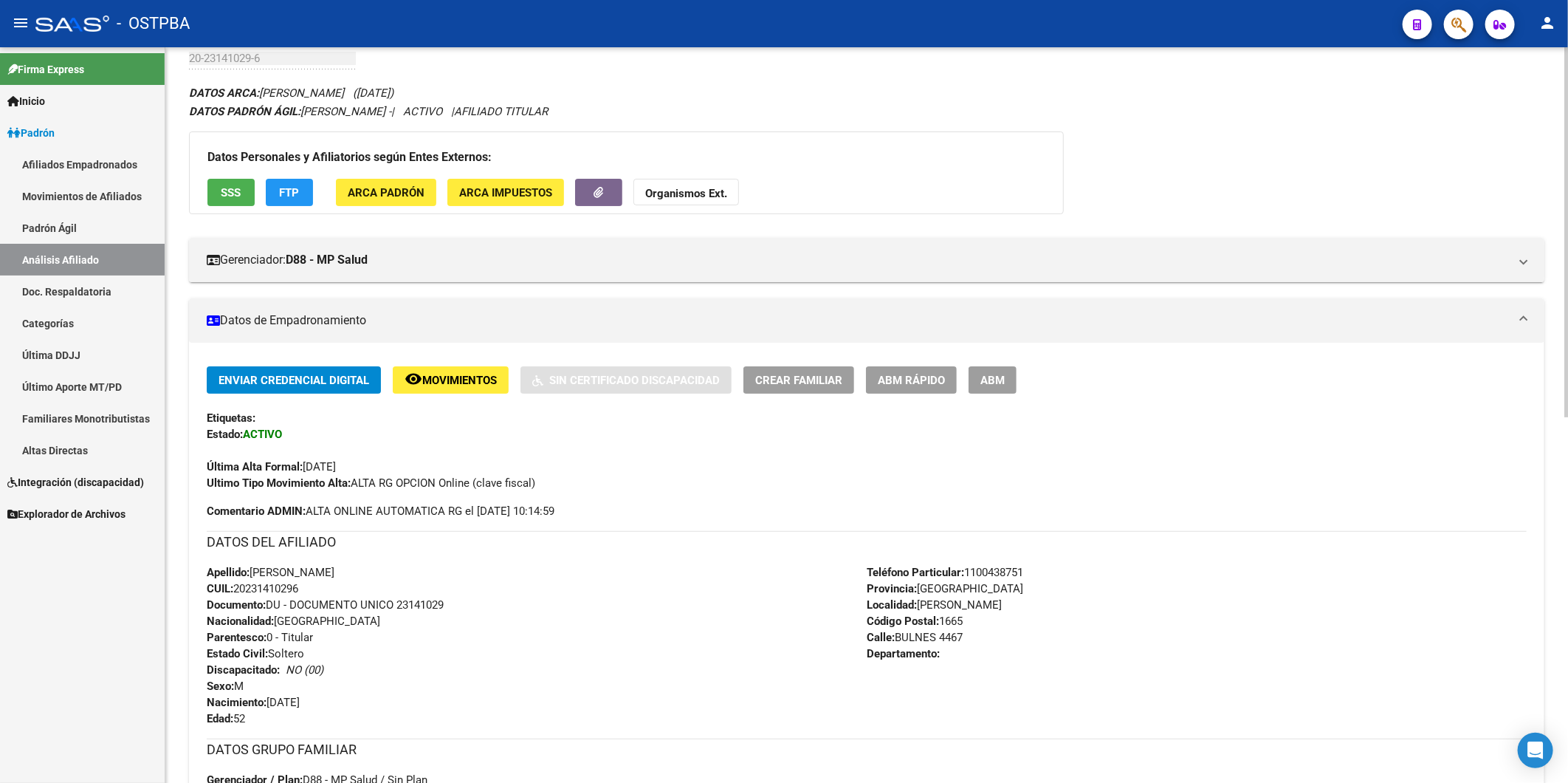
click at [394, 197] on span "ARCA Padrón" at bounding box center [386, 192] width 77 height 13
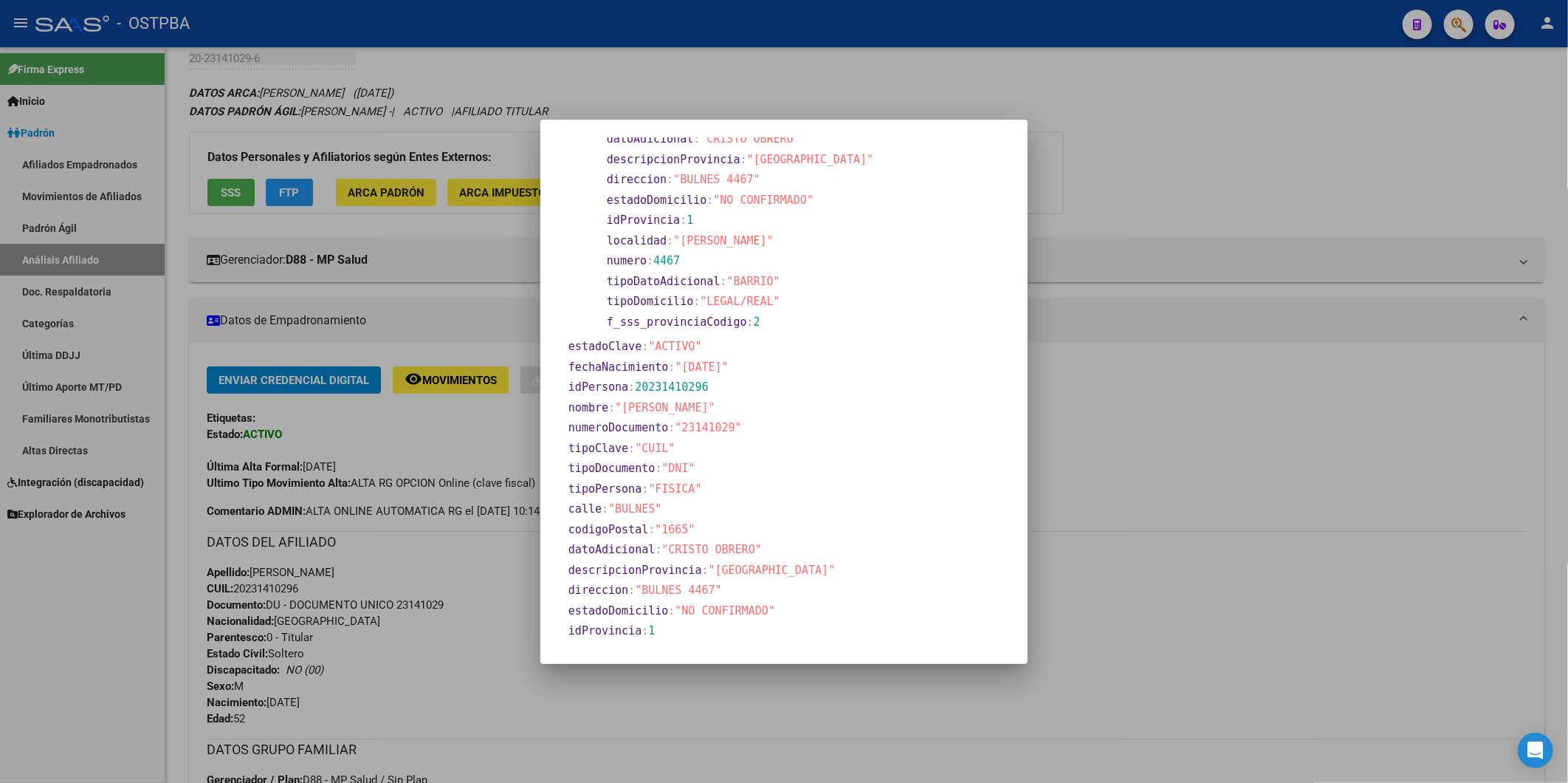
scroll to position [235, 0]
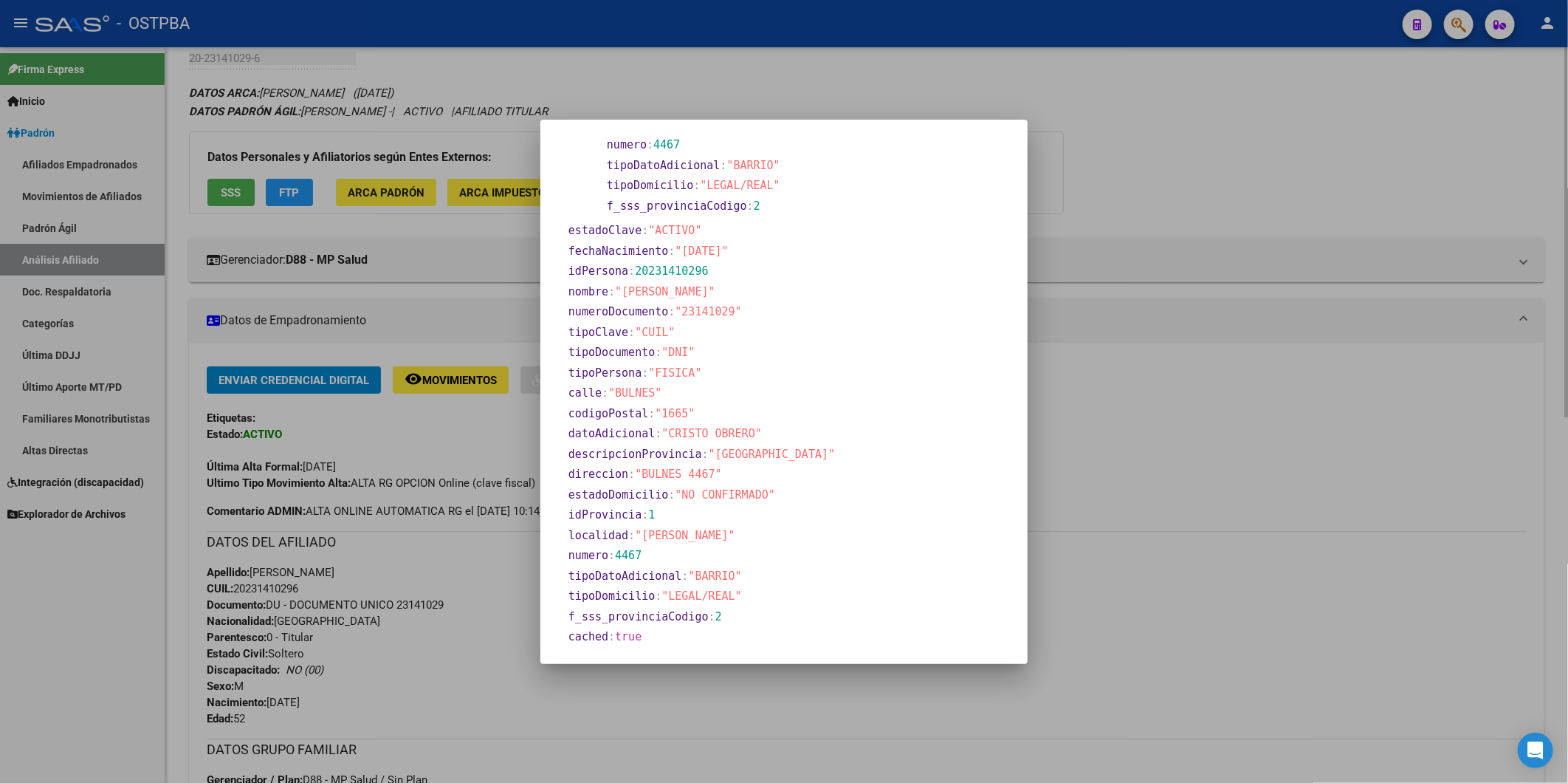
drag, startPoint x: 448, startPoint y: 237, endPoint x: 468, endPoint y: 217, distance: 28.3
click at [452, 231] on div at bounding box center [784, 391] width 1568 height 783
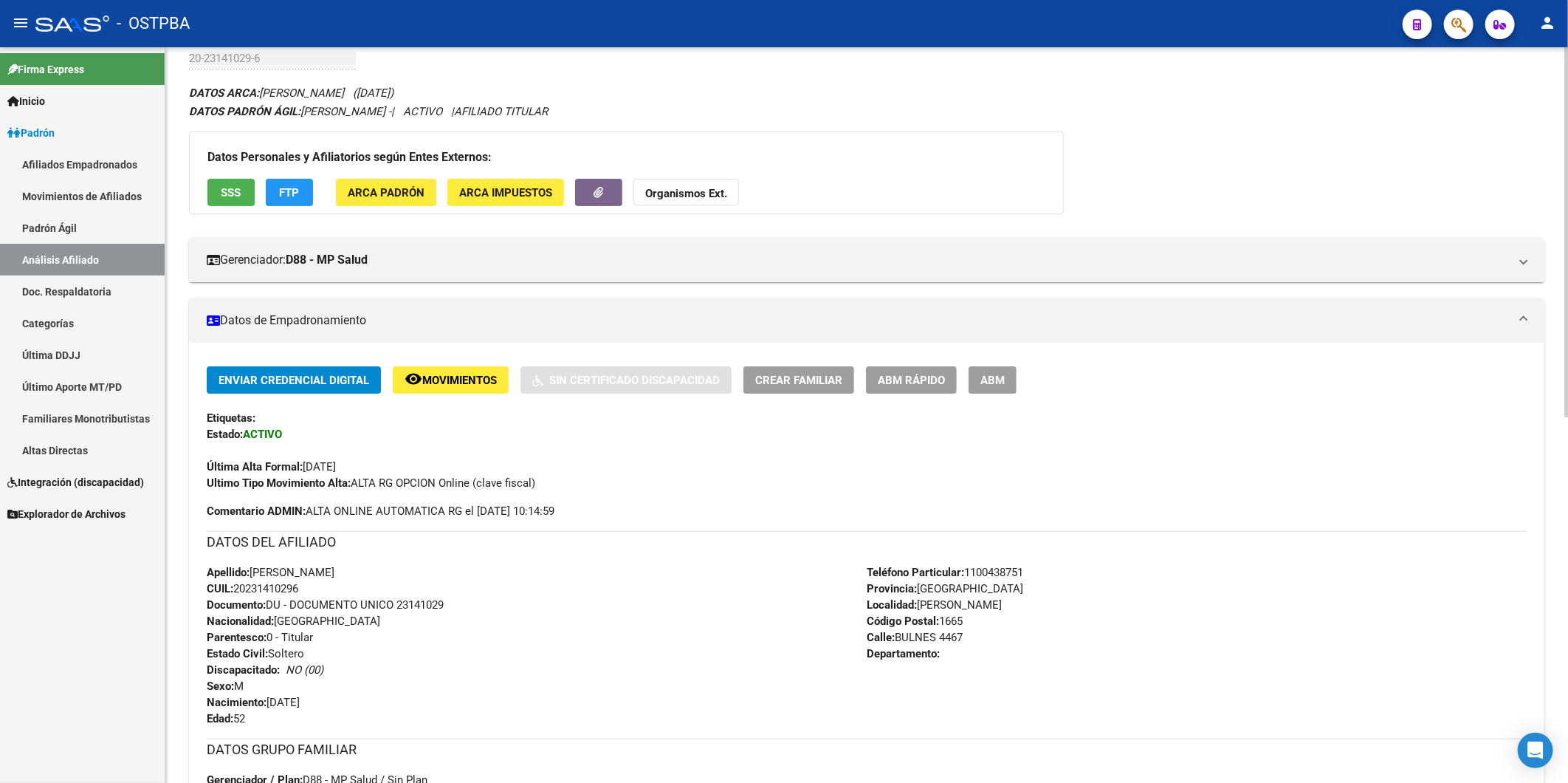
click at [494, 189] on span "ARCA Impuestos" at bounding box center [506, 192] width 93 height 13
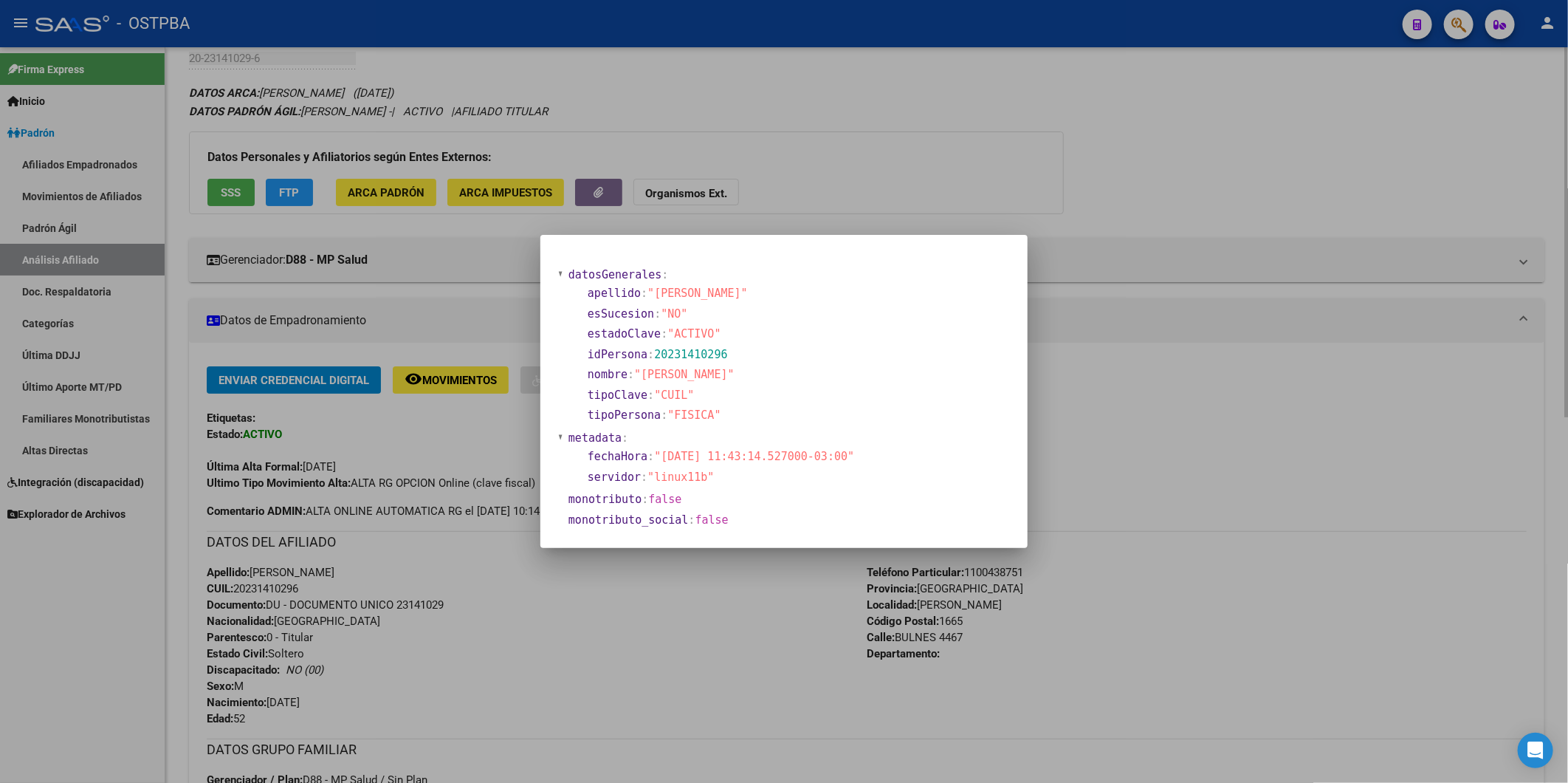
click at [403, 190] on div at bounding box center [784, 391] width 1568 height 783
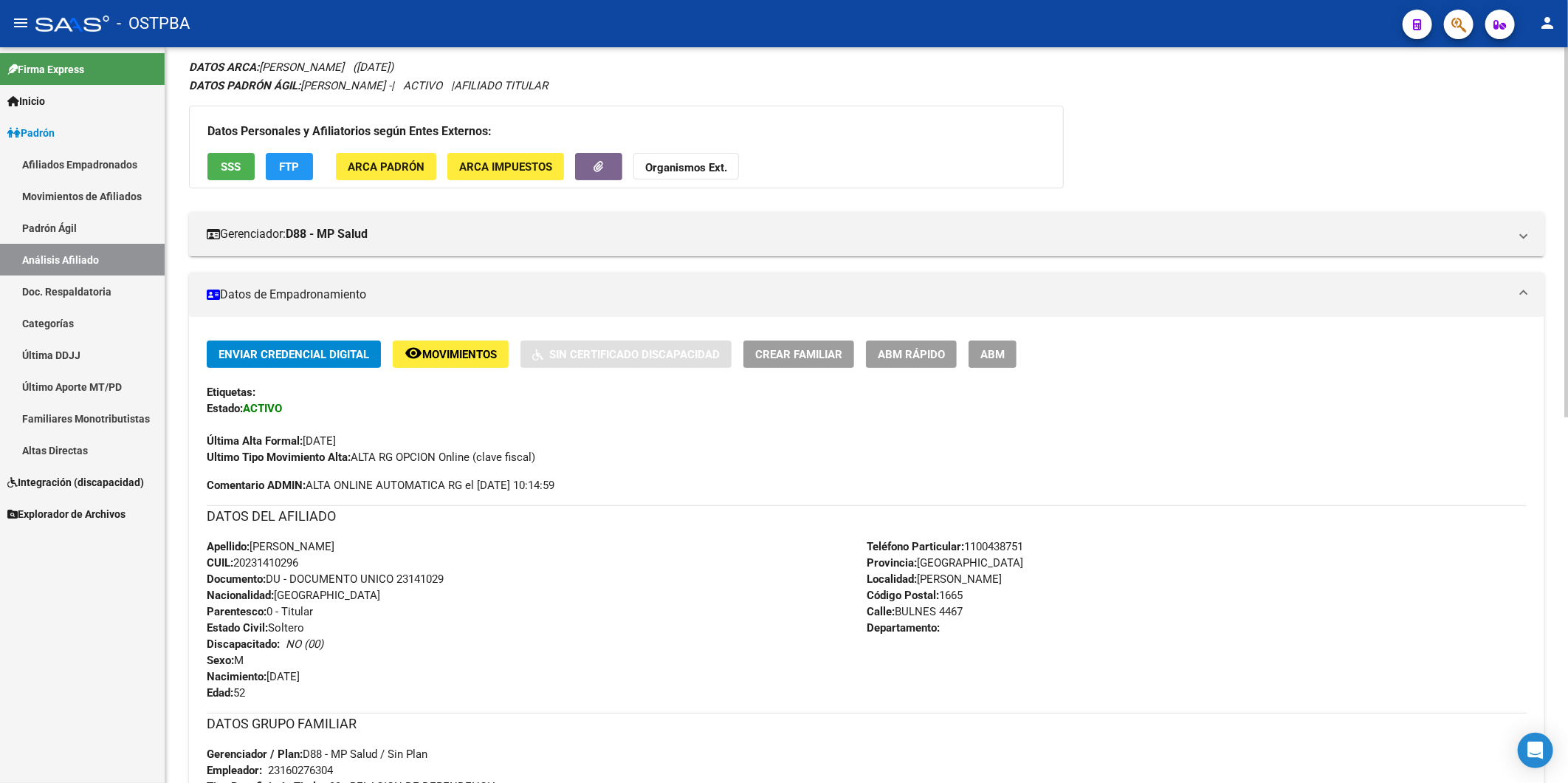
scroll to position [0, 0]
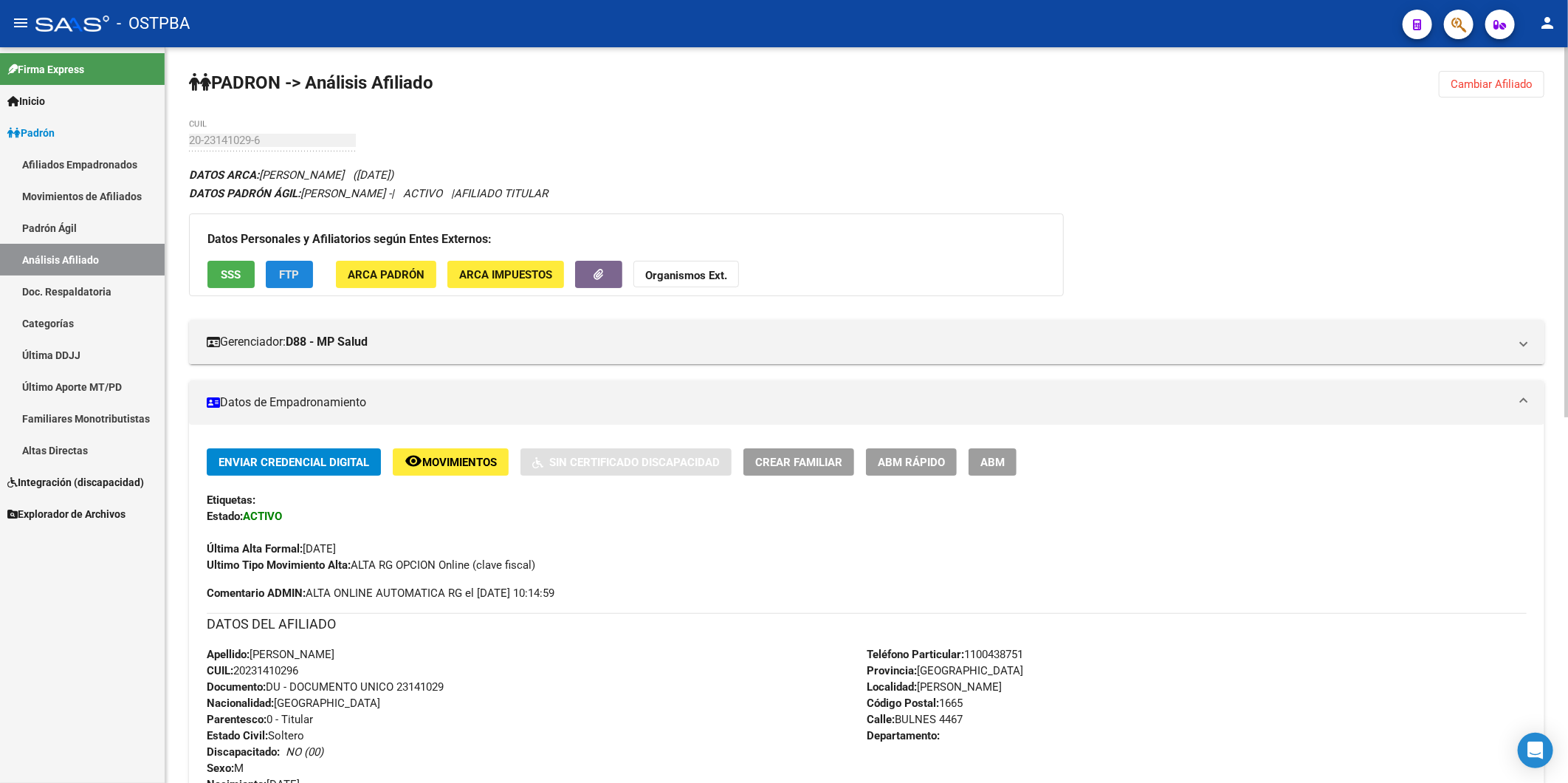
click at [288, 273] on span "FTP" at bounding box center [290, 274] width 20 height 13
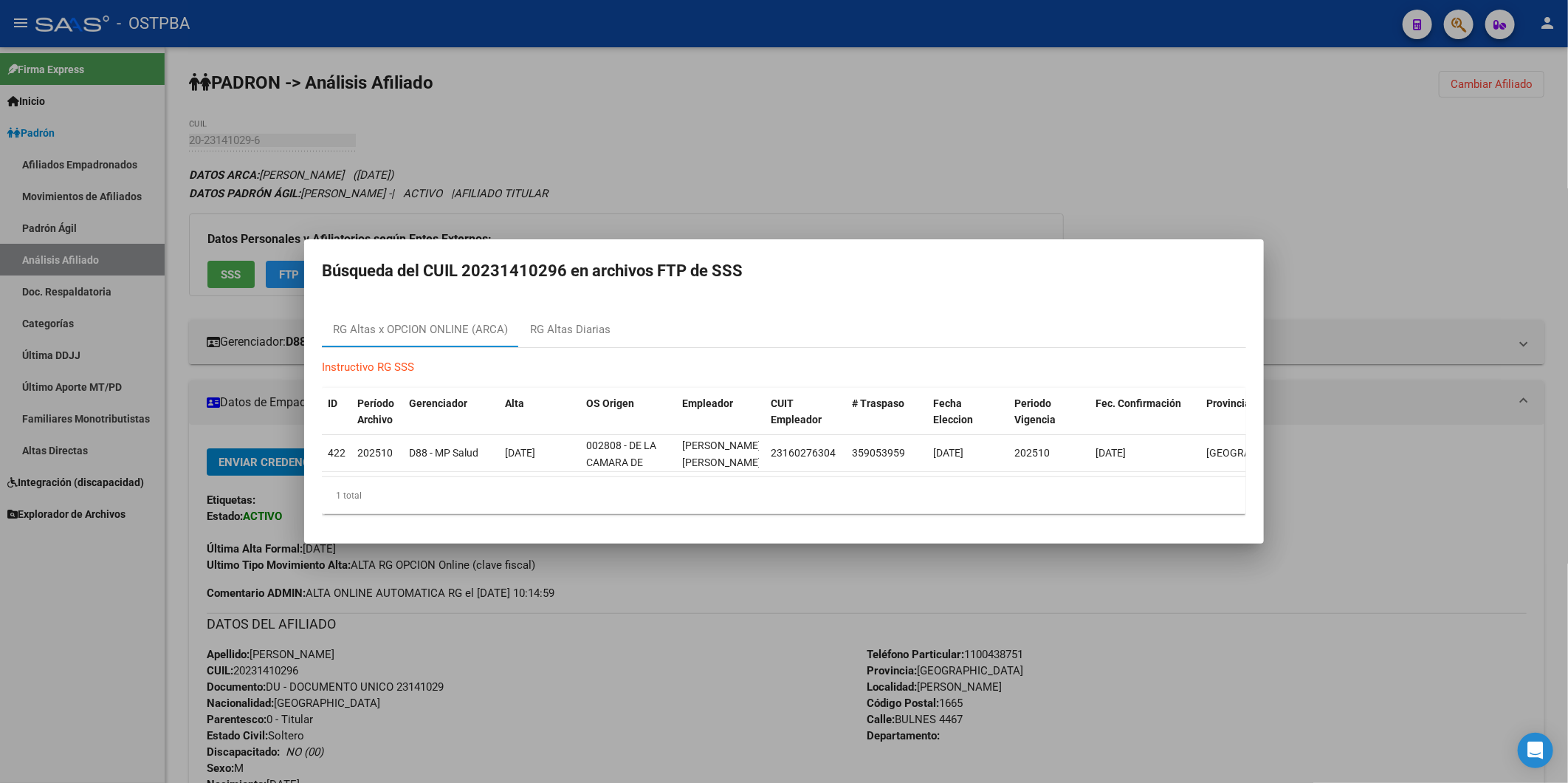
click at [224, 282] on div at bounding box center [784, 391] width 1568 height 783
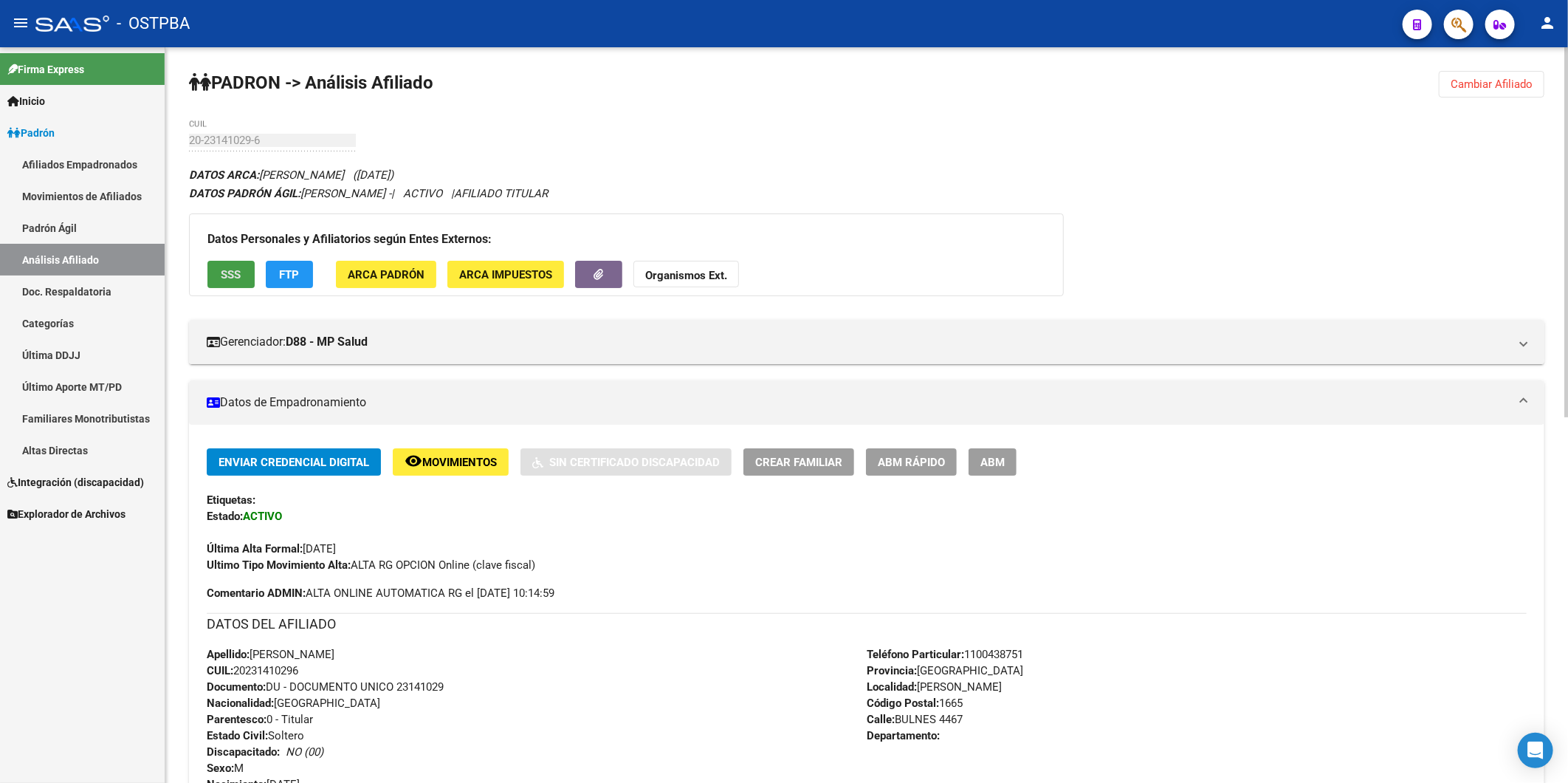
click at [225, 274] on span "SSS" at bounding box center [231, 274] width 20 height 13
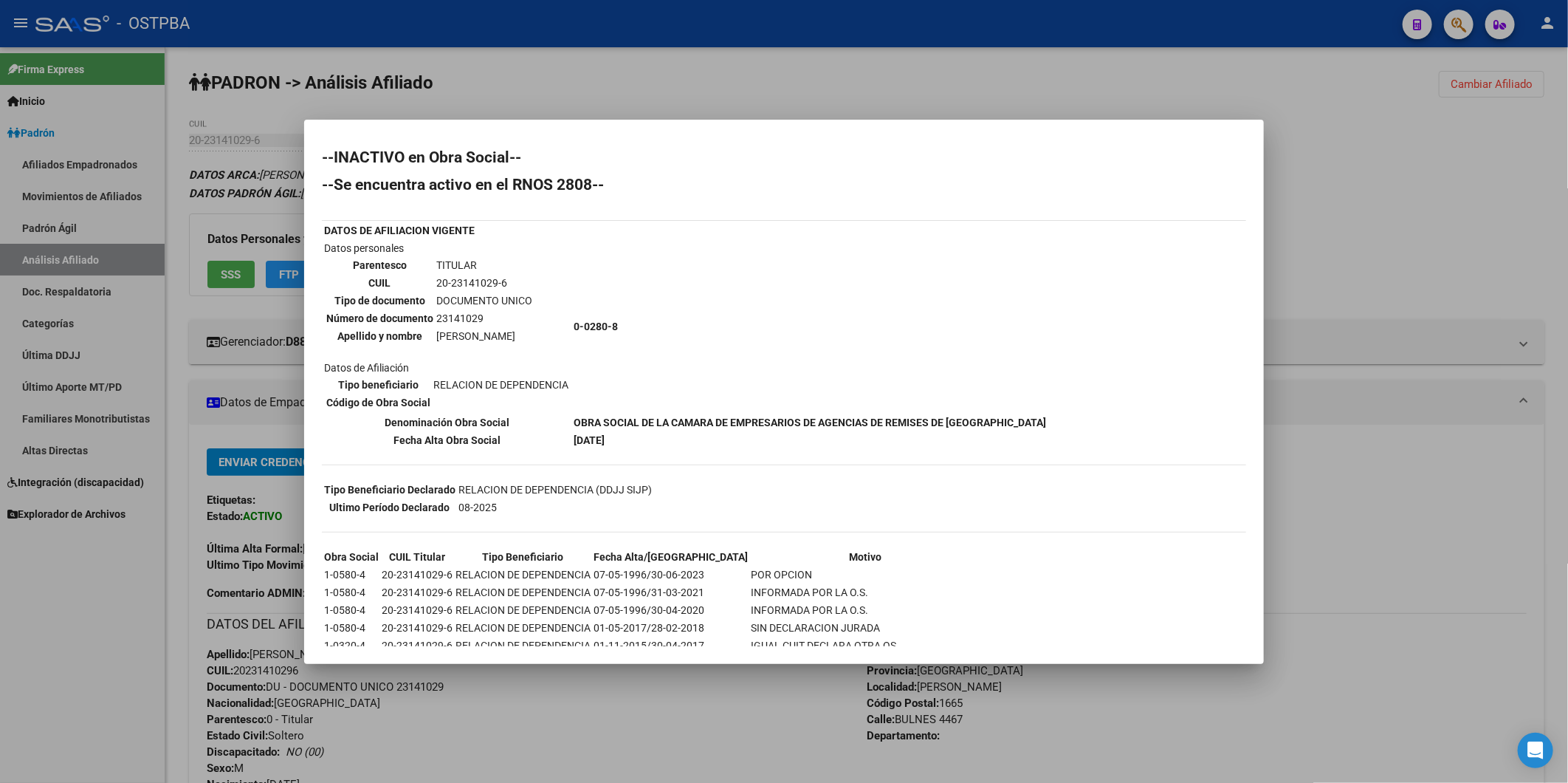
click at [1354, 248] on div at bounding box center [784, 391] width 1568 height 783
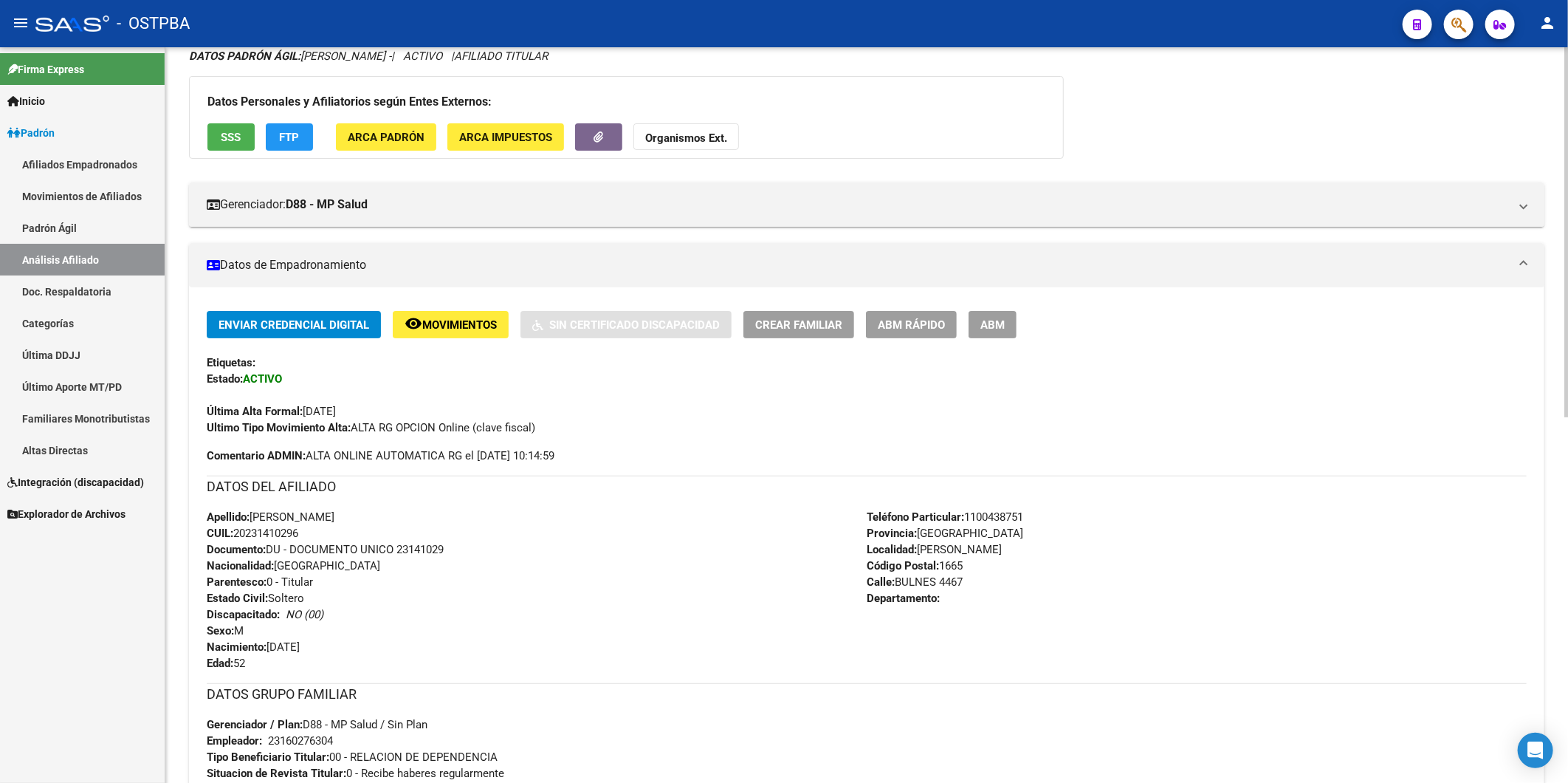
scroll to position [82, 0]
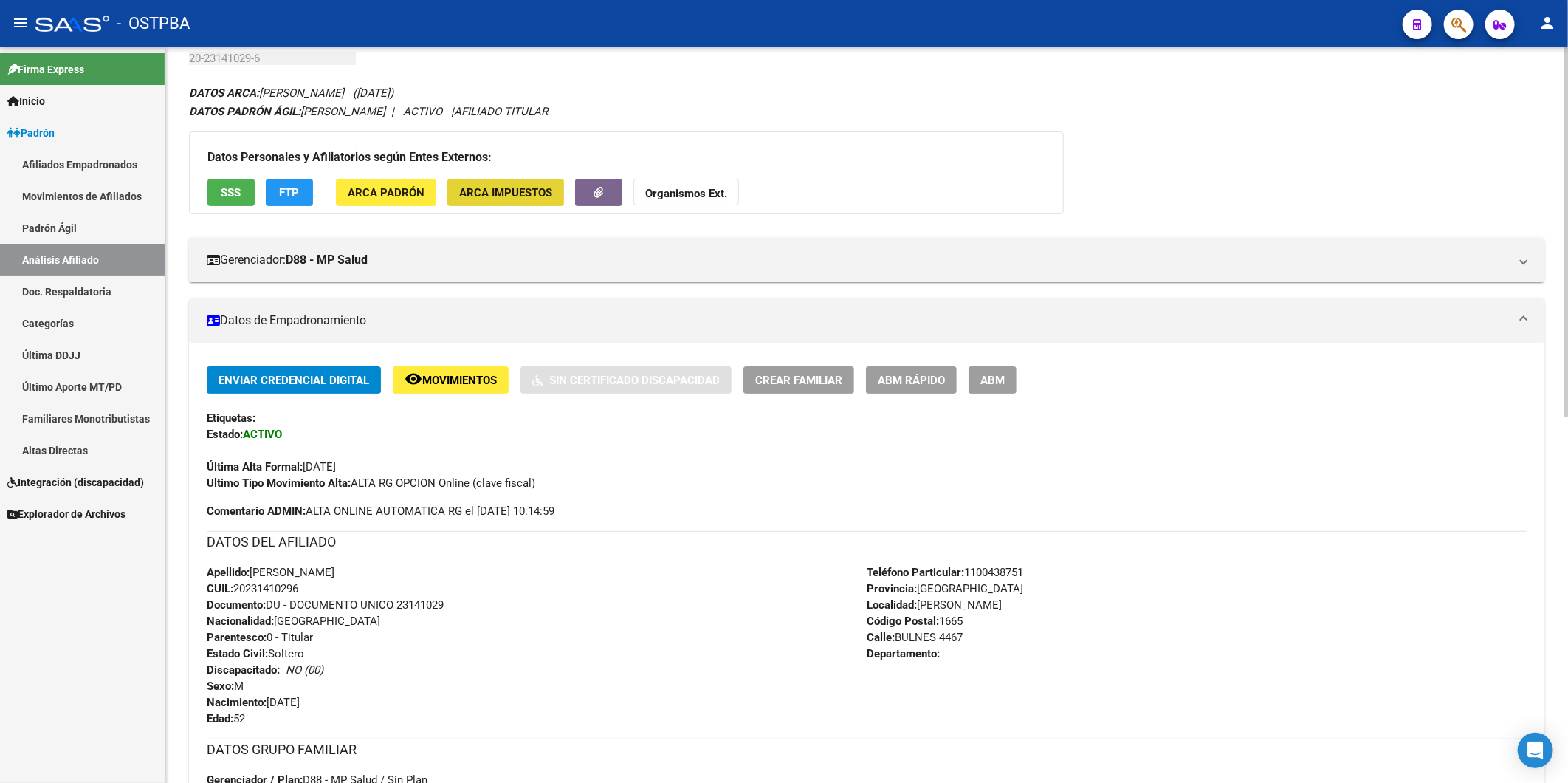
click at [528, 193] on span "ARCA Impuestos" at bounding box center [506, 192] width 93 height 13
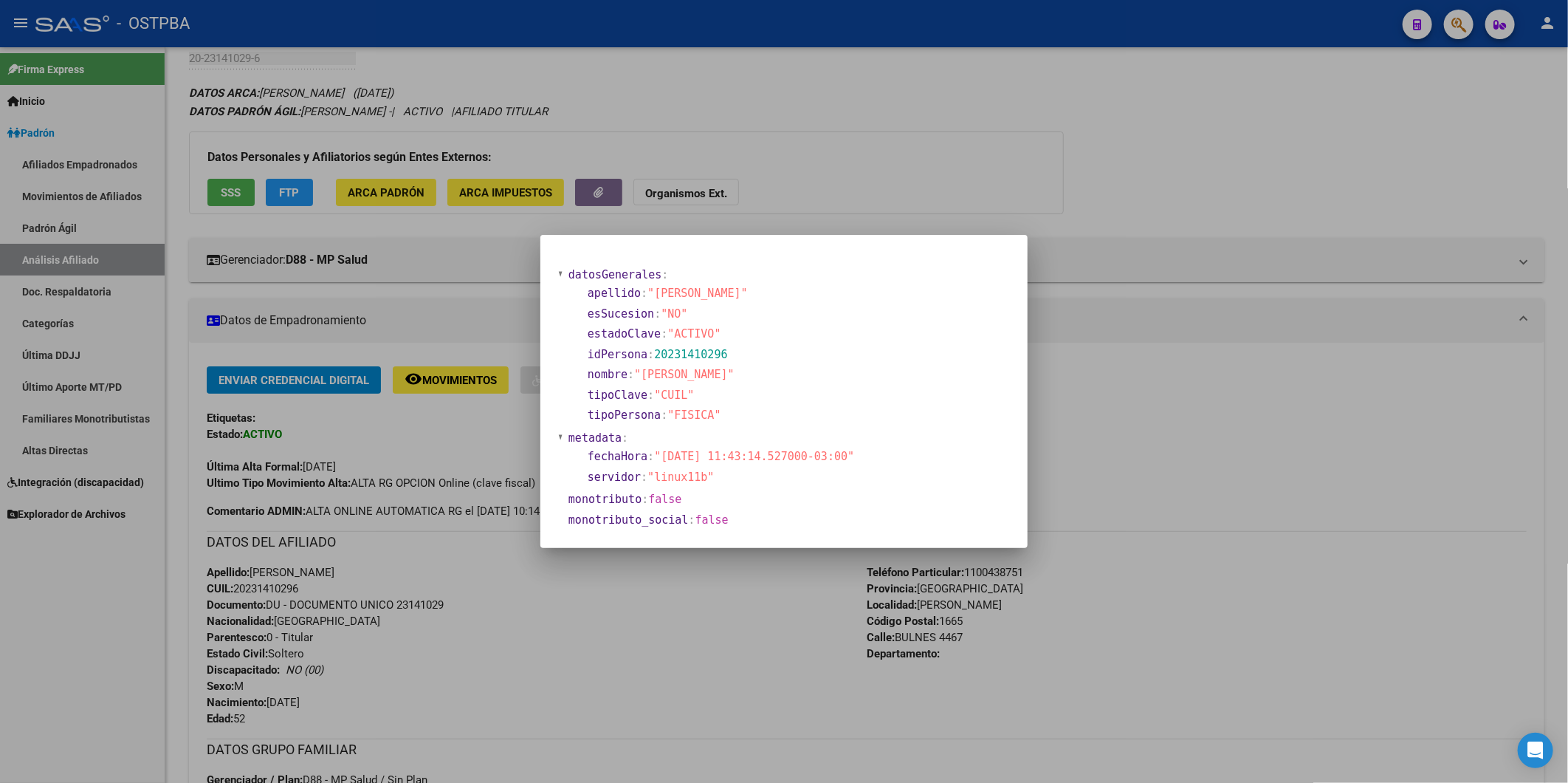
click at [396, 193] on div at bounding box center [784, 391] width 1568 height 783
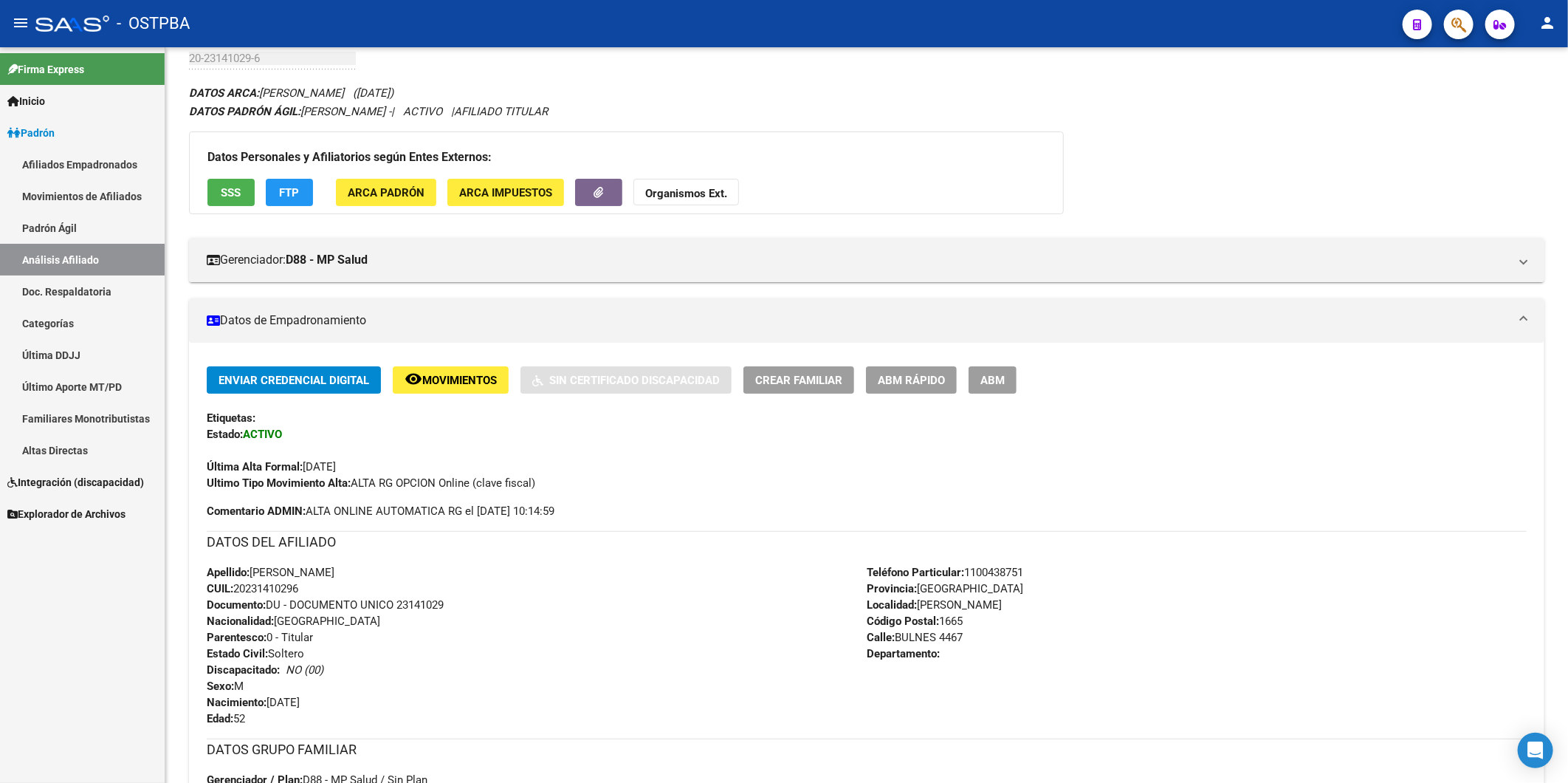
click at [396, 193] on span "ARCA Padrón" at bounding box center [386, 192] width 77 height 13
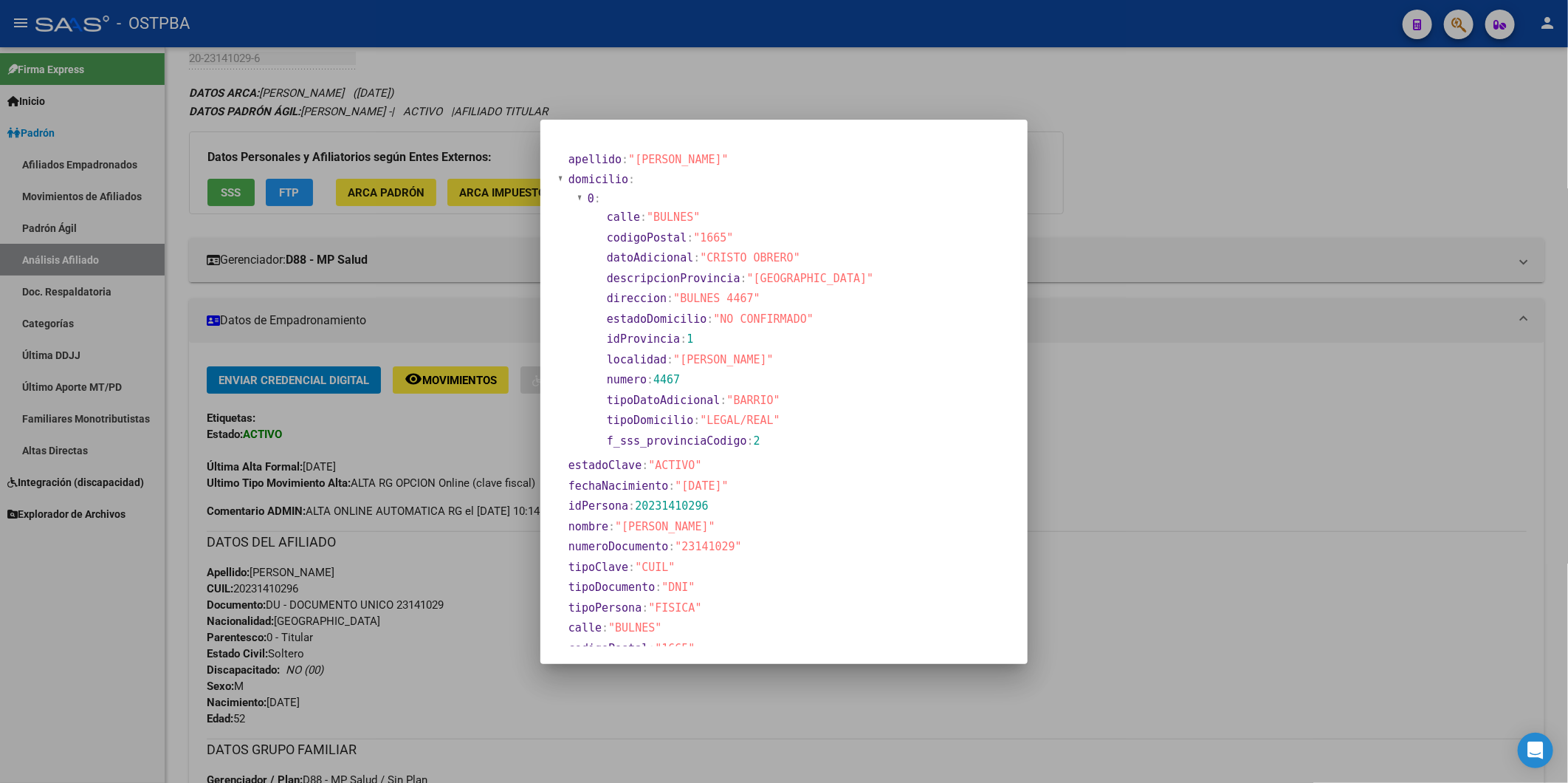
click at [1168, 129] on div at bounding box center [784, 391] width 1568 height 783
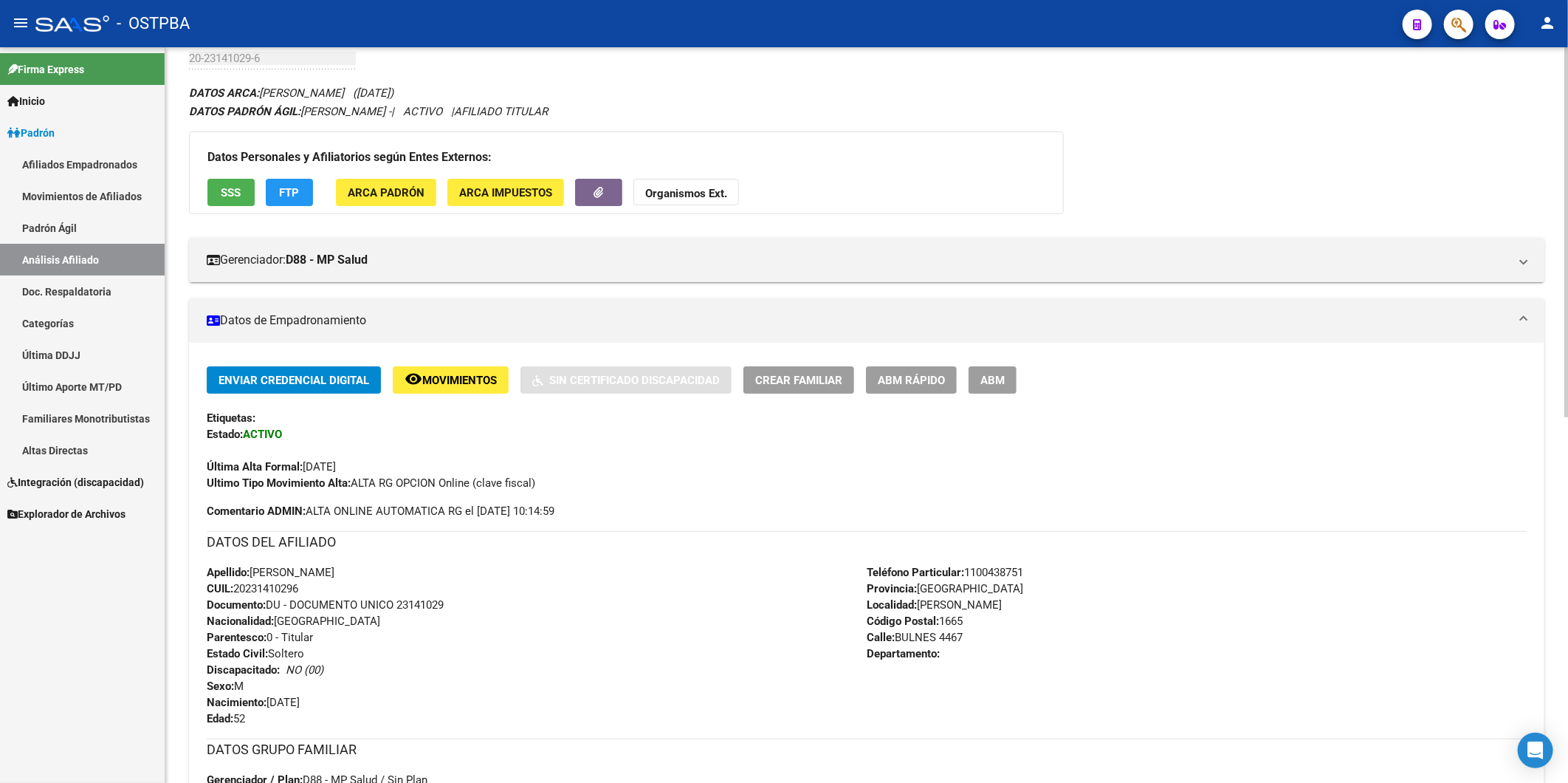
click at [298, 196] on span "FTP" at bounding box center [290, 192] width 20 height 13
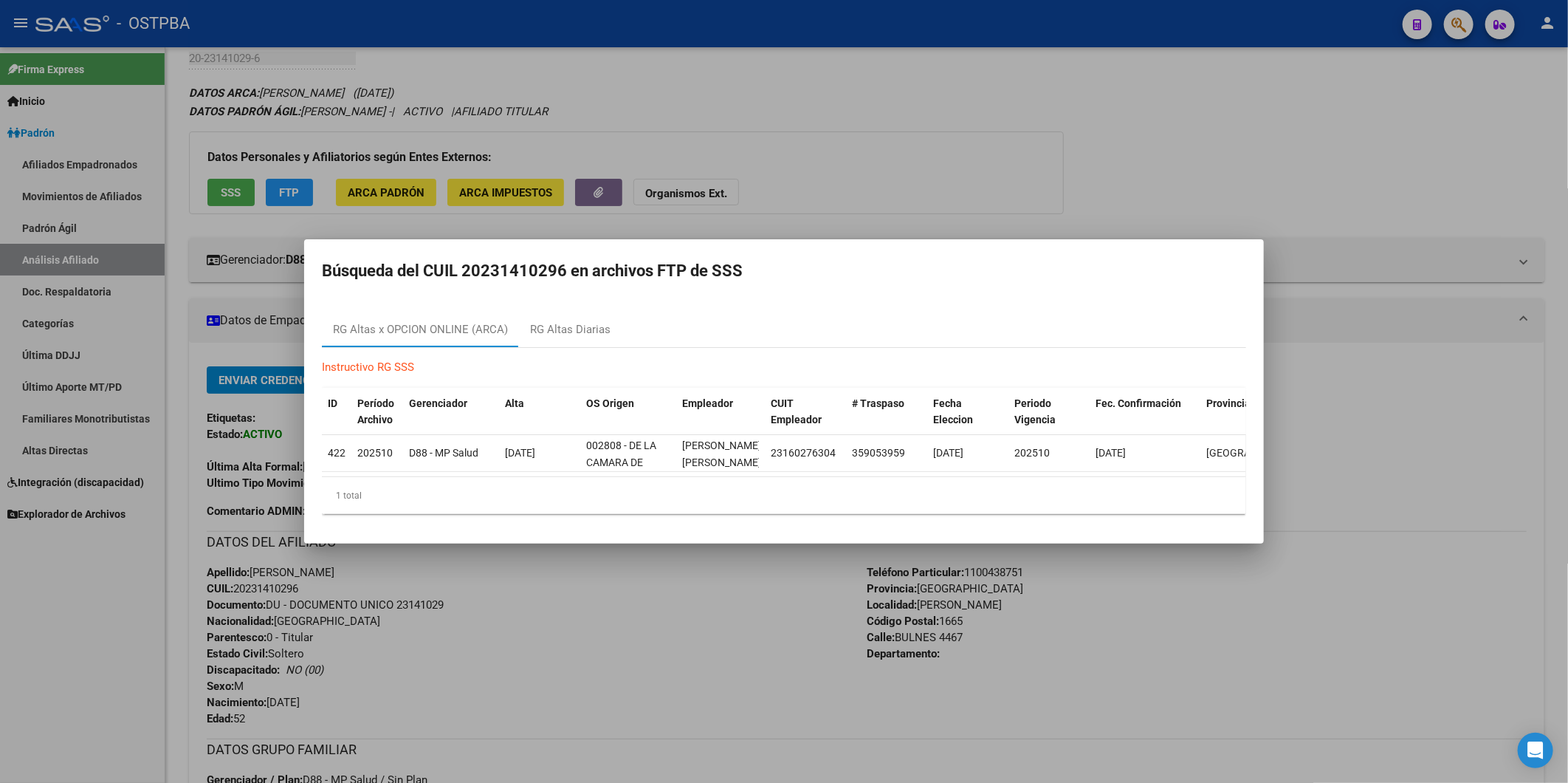
click at [825, 167] on div at bounding box center [784, 391] width 1568 height 783
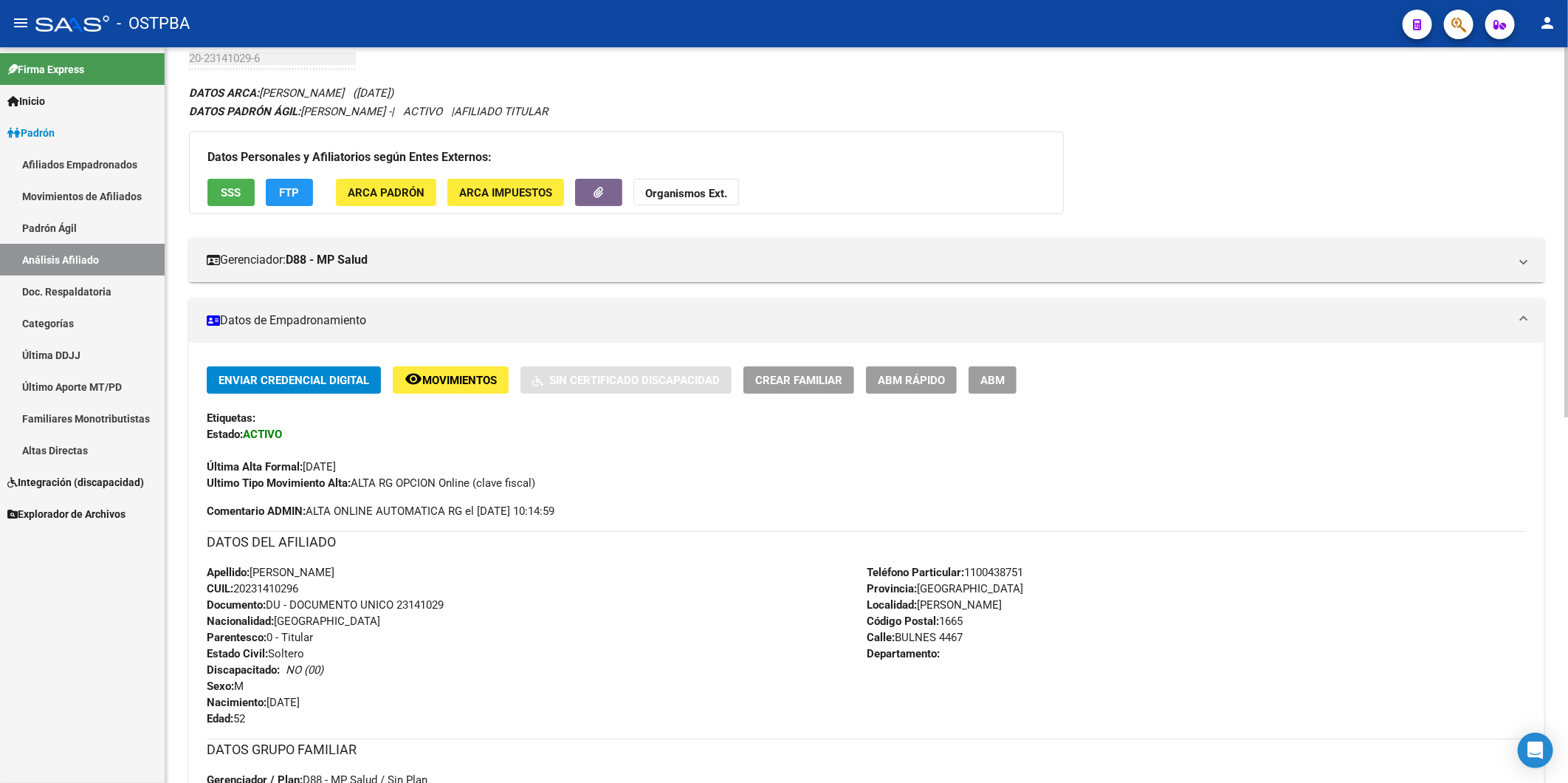
click at [219, 195] on button "SSS" at bounding box center [231, 193] width 47 height 28
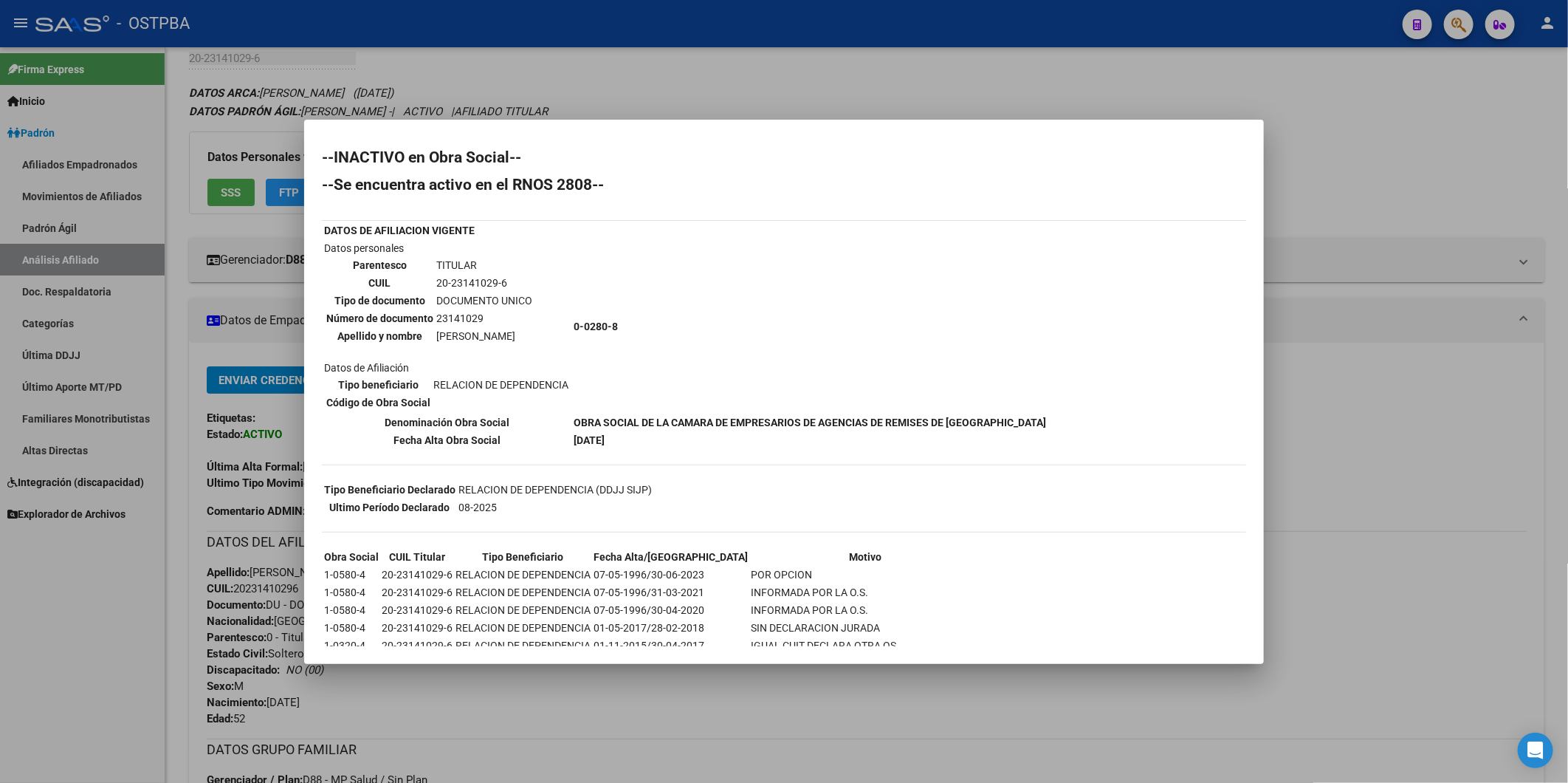
click at [1341, 200] on div at bounding box center [784, 391] width 1568 height 783
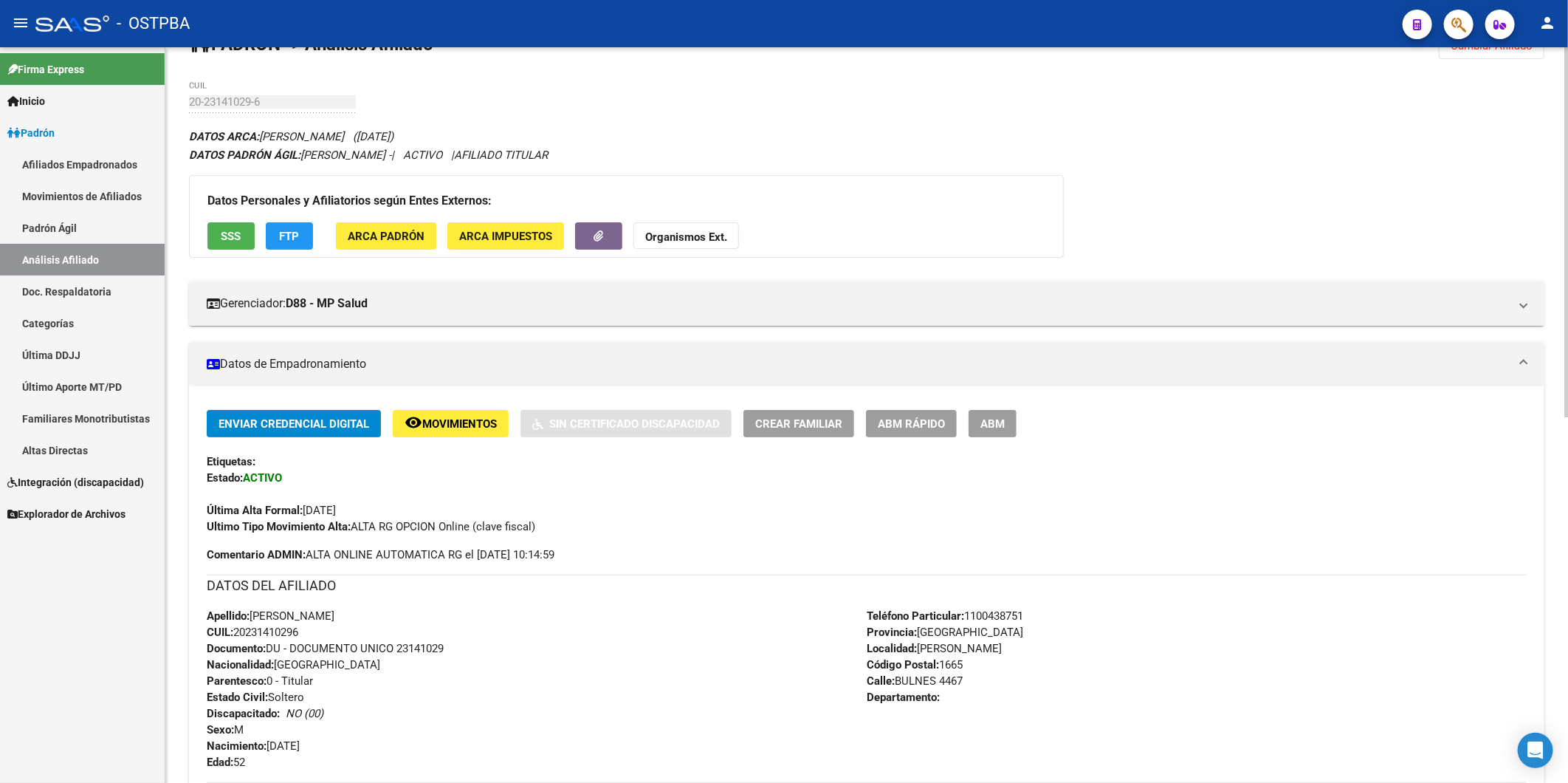
scroll to position [0, 0]
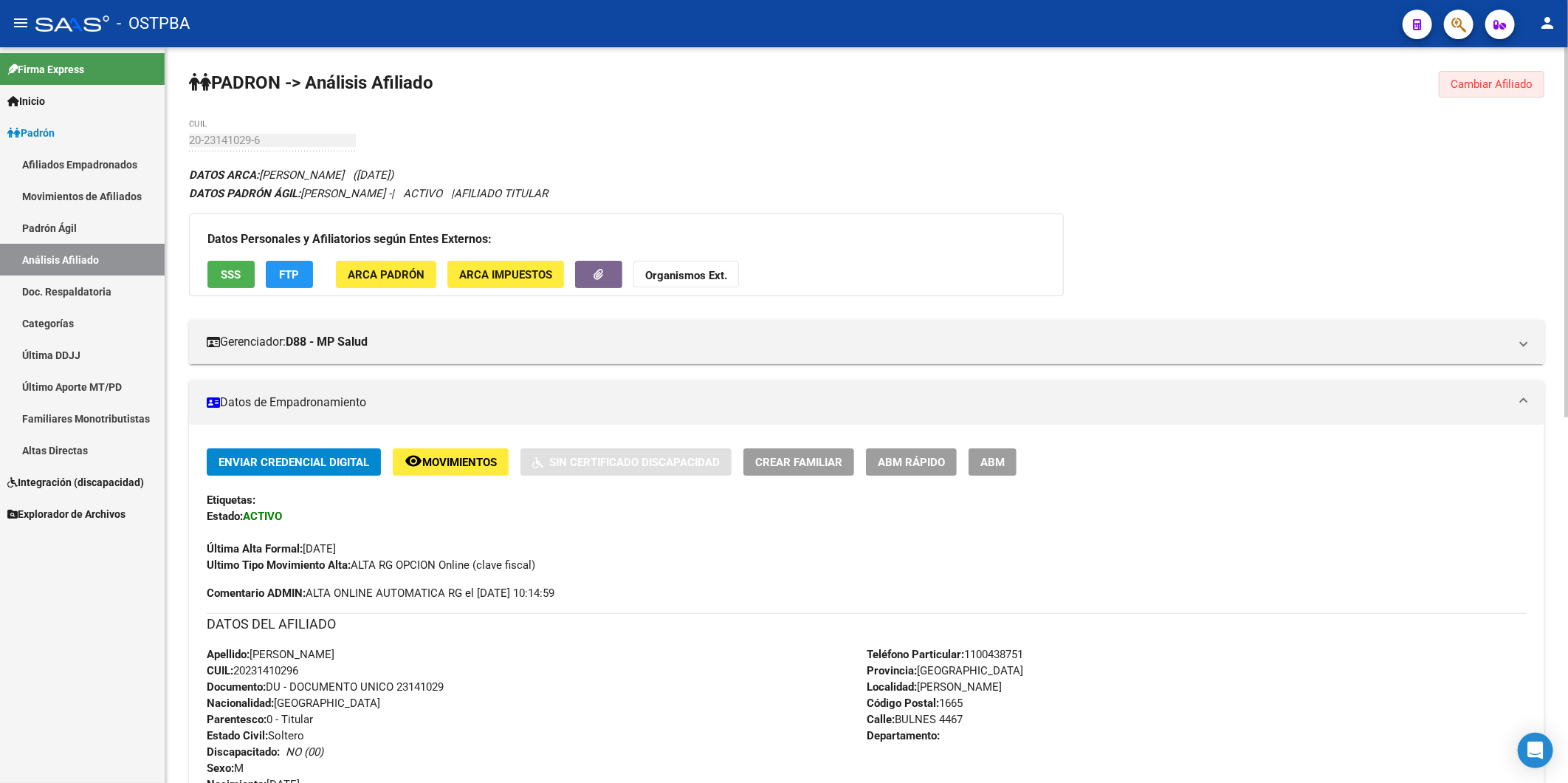
click at [1478, 75] on button "Cambiar Afiliado" at bounding box center [1492, 84] width 106 height 27
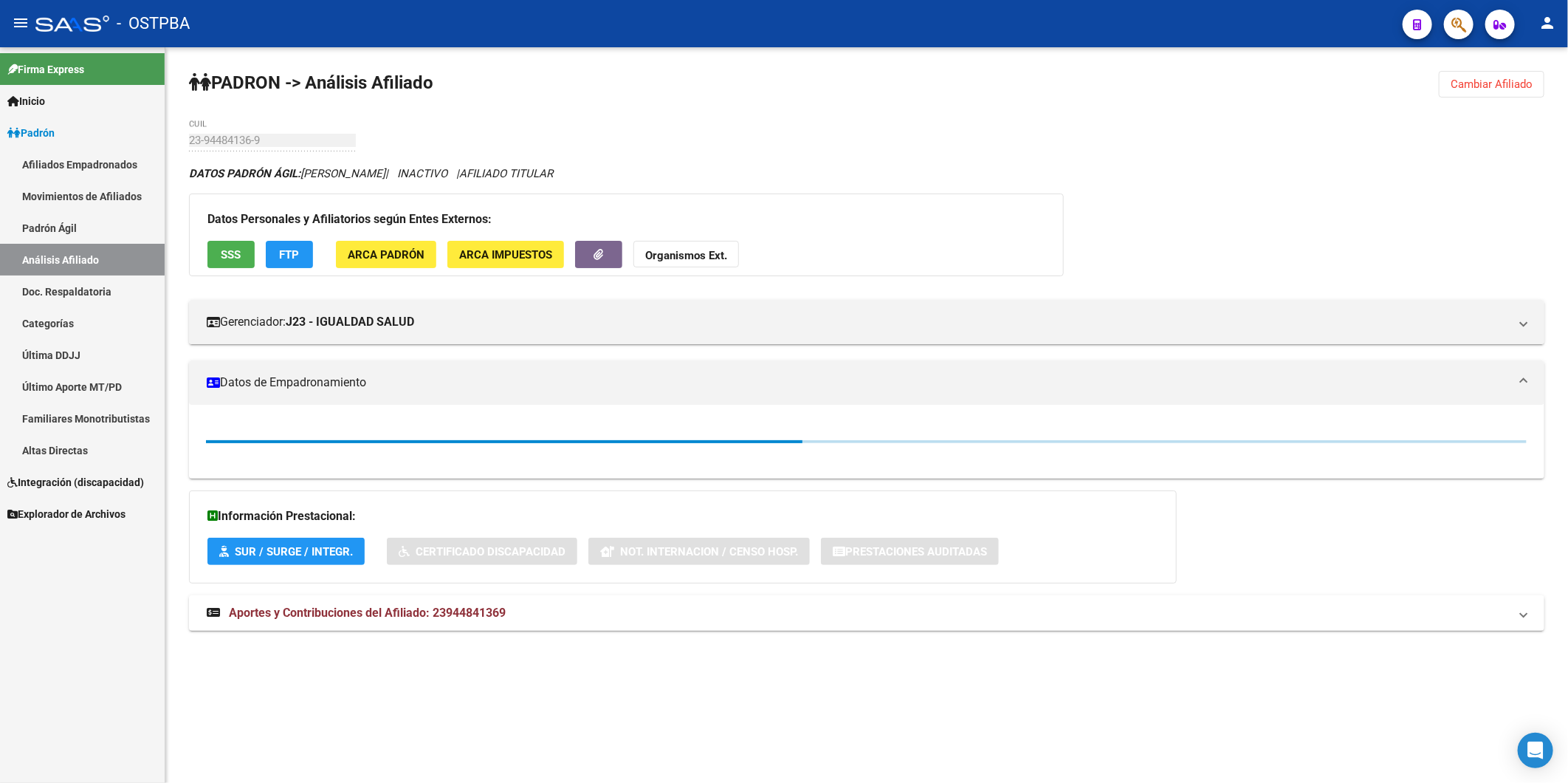
click at [1489, 81] on span "Cambiar Afiliado" at bounding box center [1491, 83] width 82 height 13
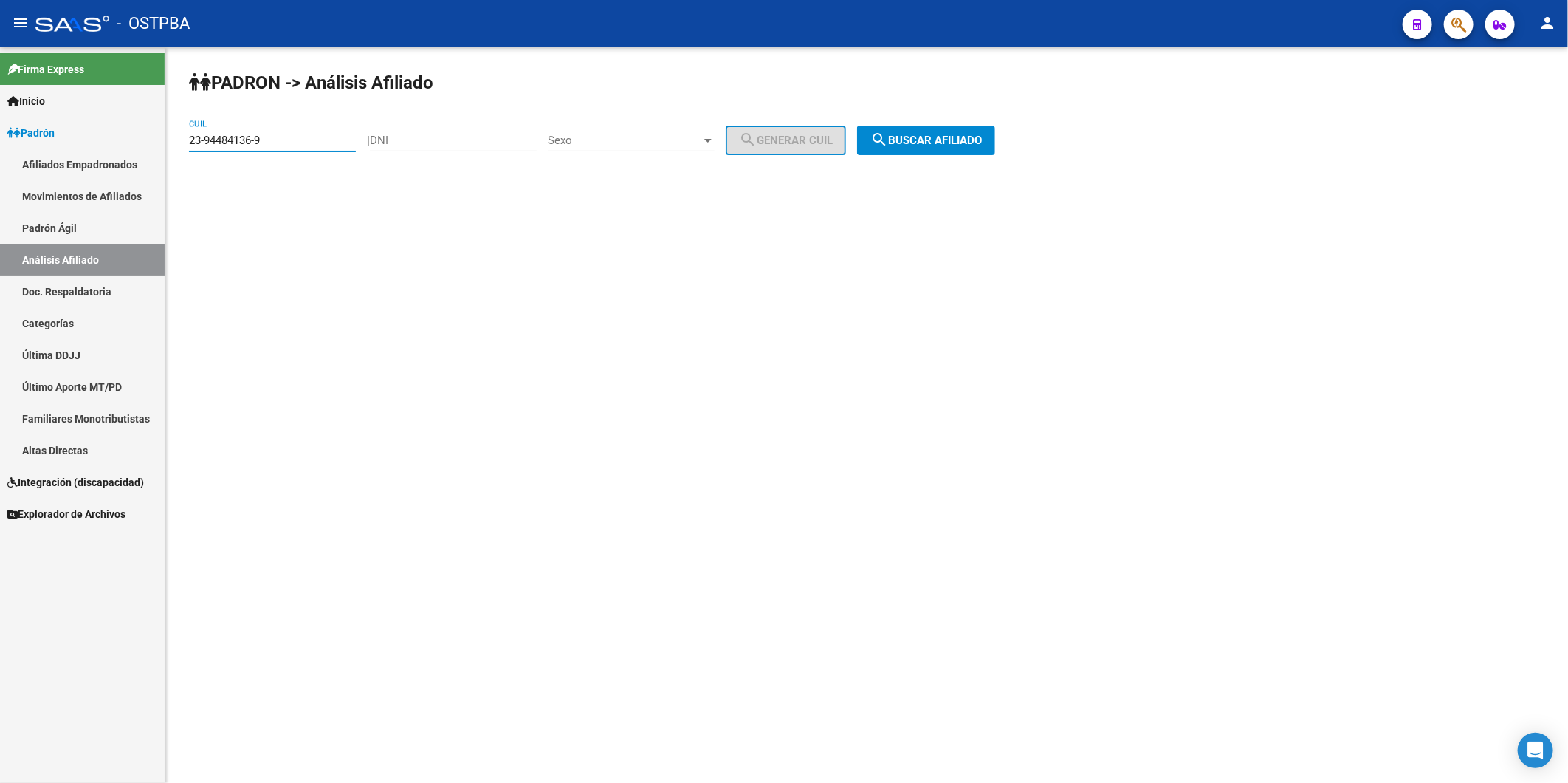
drag, startPoint x: 297, startPoint y: 142, endPoint x: 85, endPoint y: 155, distance: 212.4
click at [85, 155] on mat-sidenav-container "Firma Express Inicio Calendario SSS Instructivos Contacto OS Padrón Afiliados E…" at bounding box center [784, 415] width 1568 height 736
type input "3"
type input "20-37214883-8"
click at [963, 152] on button "search Buscar afiliado" at bounding box center [926, 140] width 138 height 30
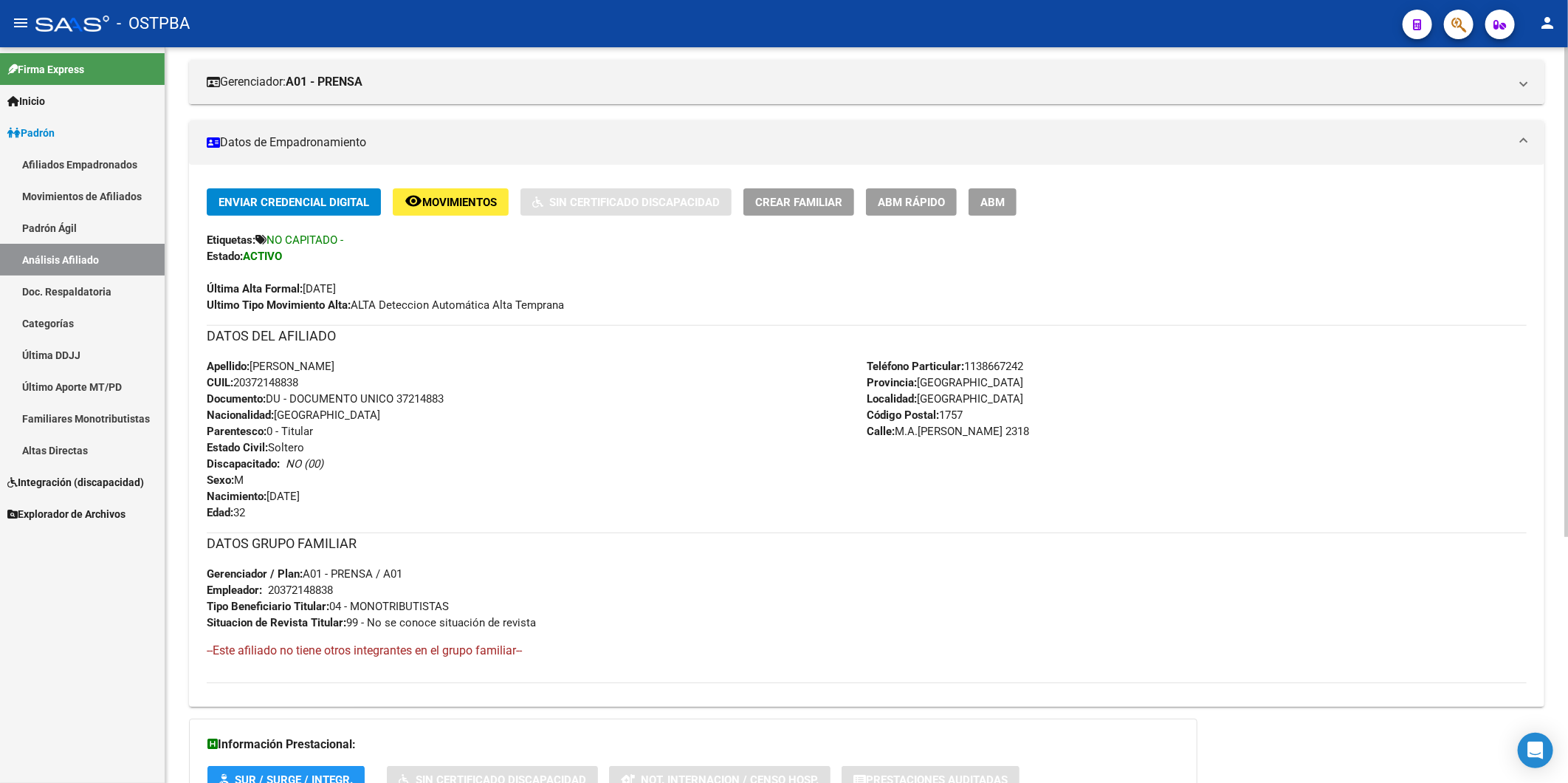
scroll to position [369, 0]
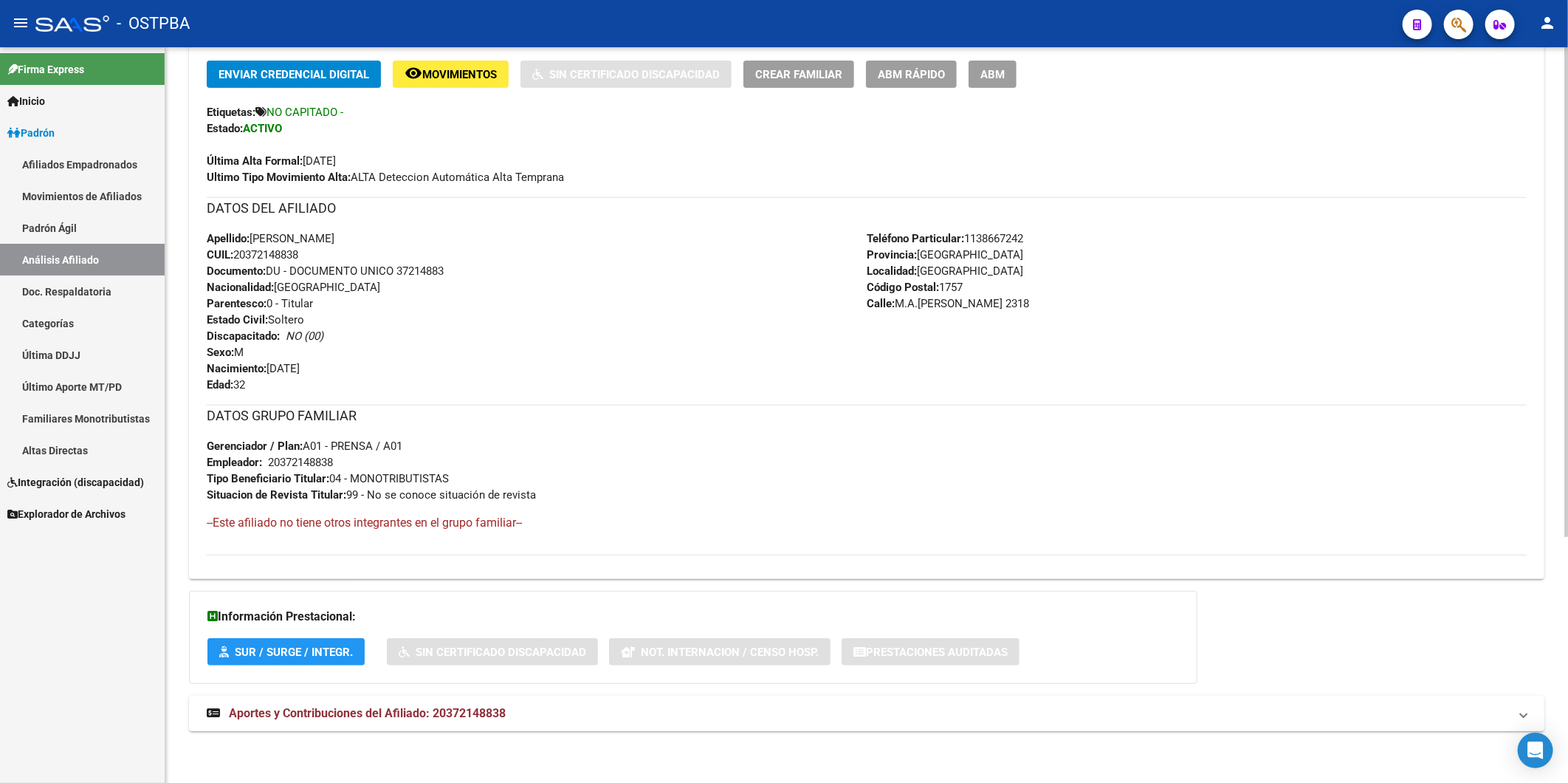
click at [478, 713] on span "Aportes y Contribuciones del Afiliado: 20372148838" at bounding box center [367, 713] width 277 height 14
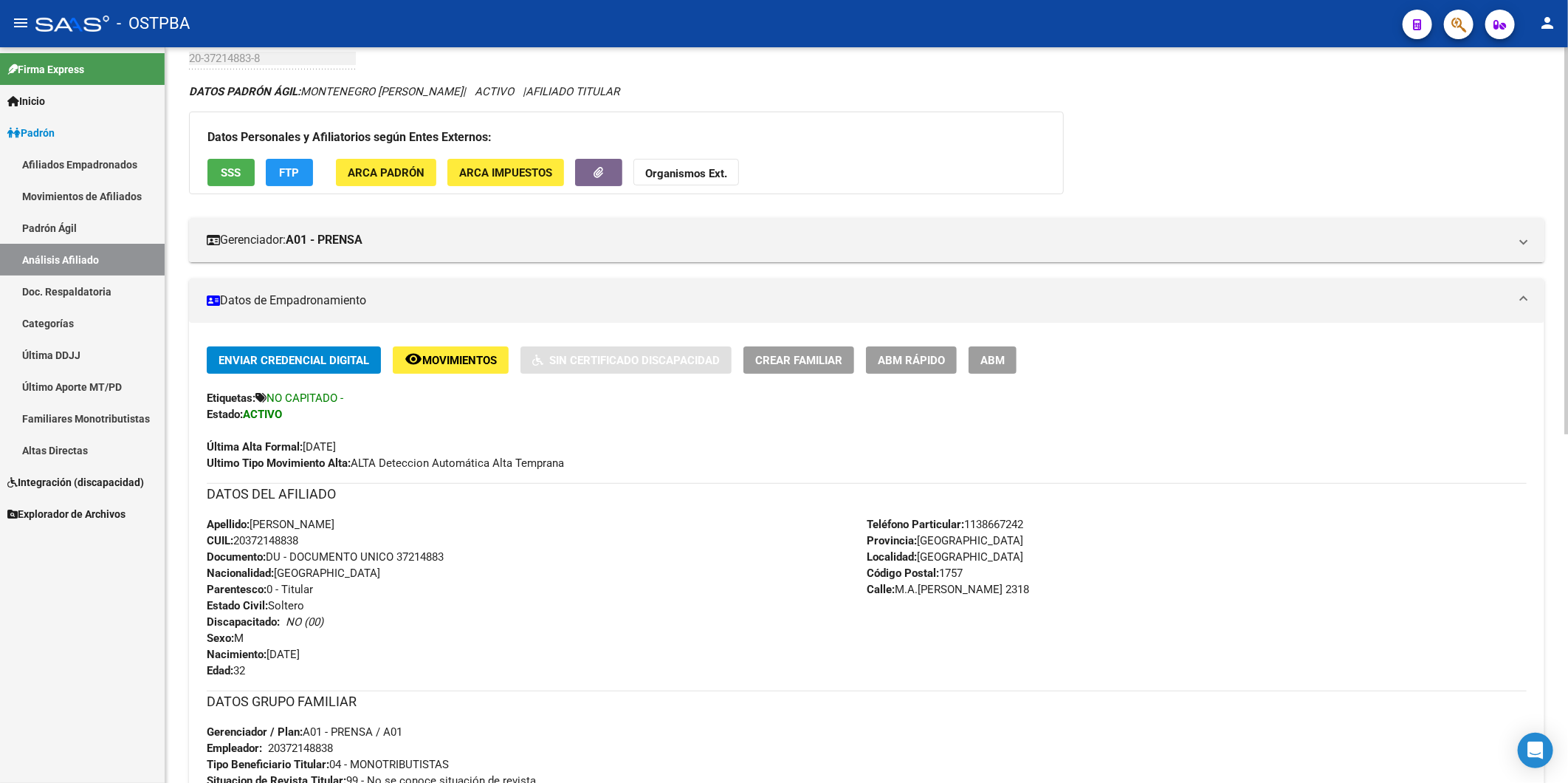
scroll to position [0, 0]
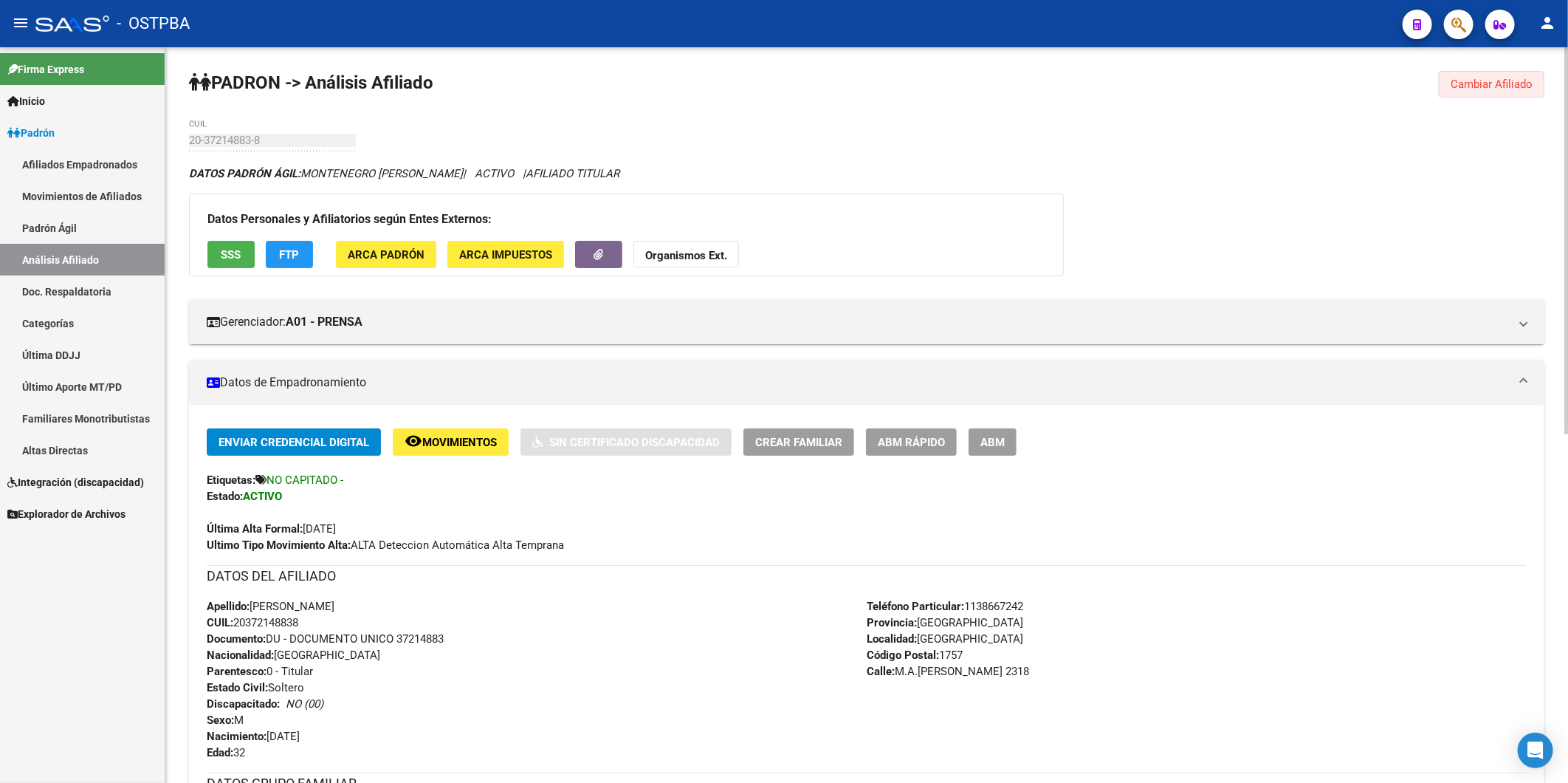
click at [1517, 89] on span "Cambiar Afiliado" at bounding box center [1491, 83] width 82 height 13
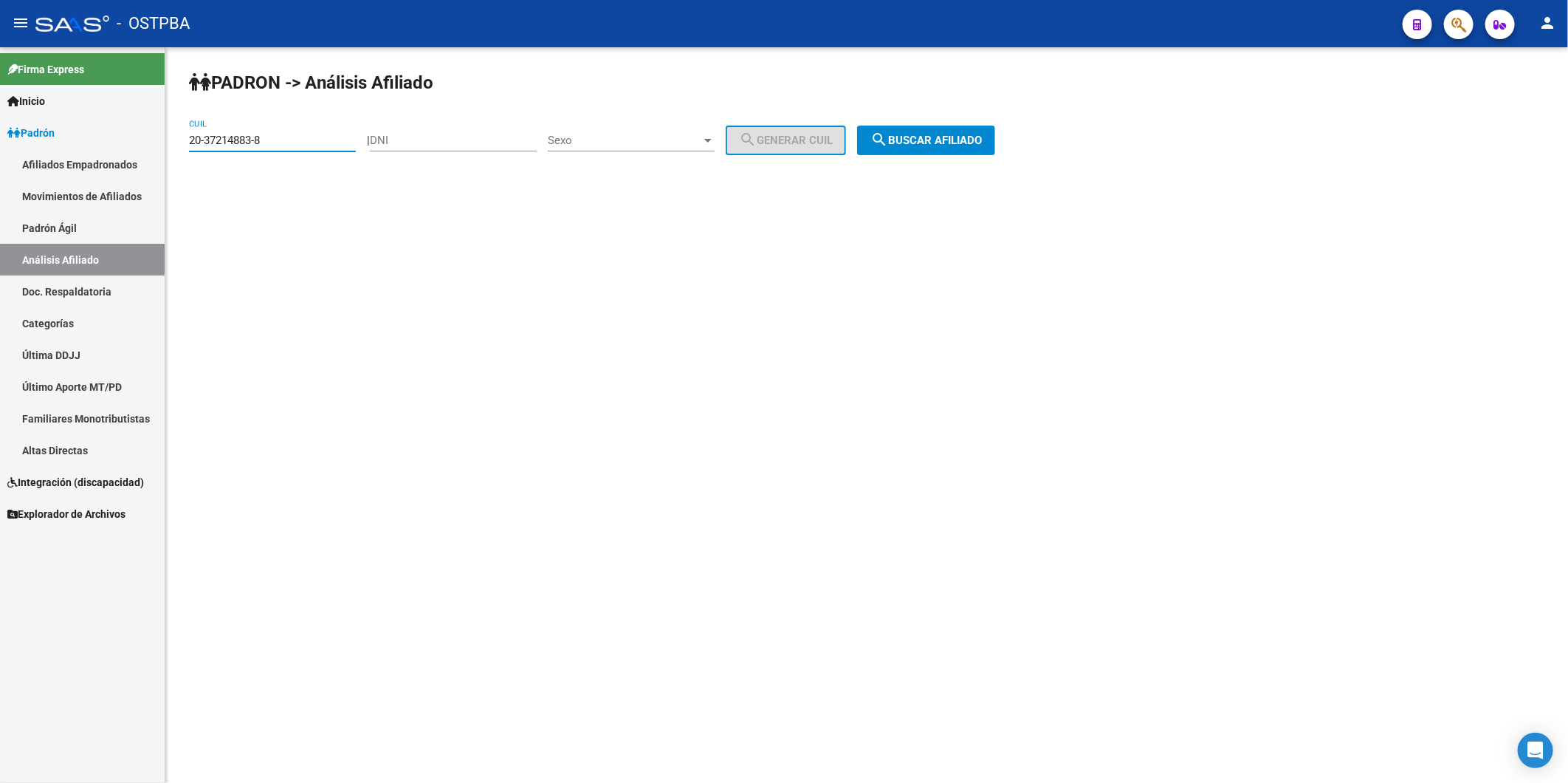
drag, startPoint x: 302, startPoint y: 141, endPoint x: 132, endPoint y: 160, distance: 171.1
click at [132, 160] on mat-sidenav-container "Firma Express Inicio Calendario SSS Instructivos Contacto OS Padrón Afiliados E…" at bounding box center [784, 415] width 1568 height 736
click at [982, 137] on span "search Buscar afiliado" at bounding box center [927, 140] width 112 height 13
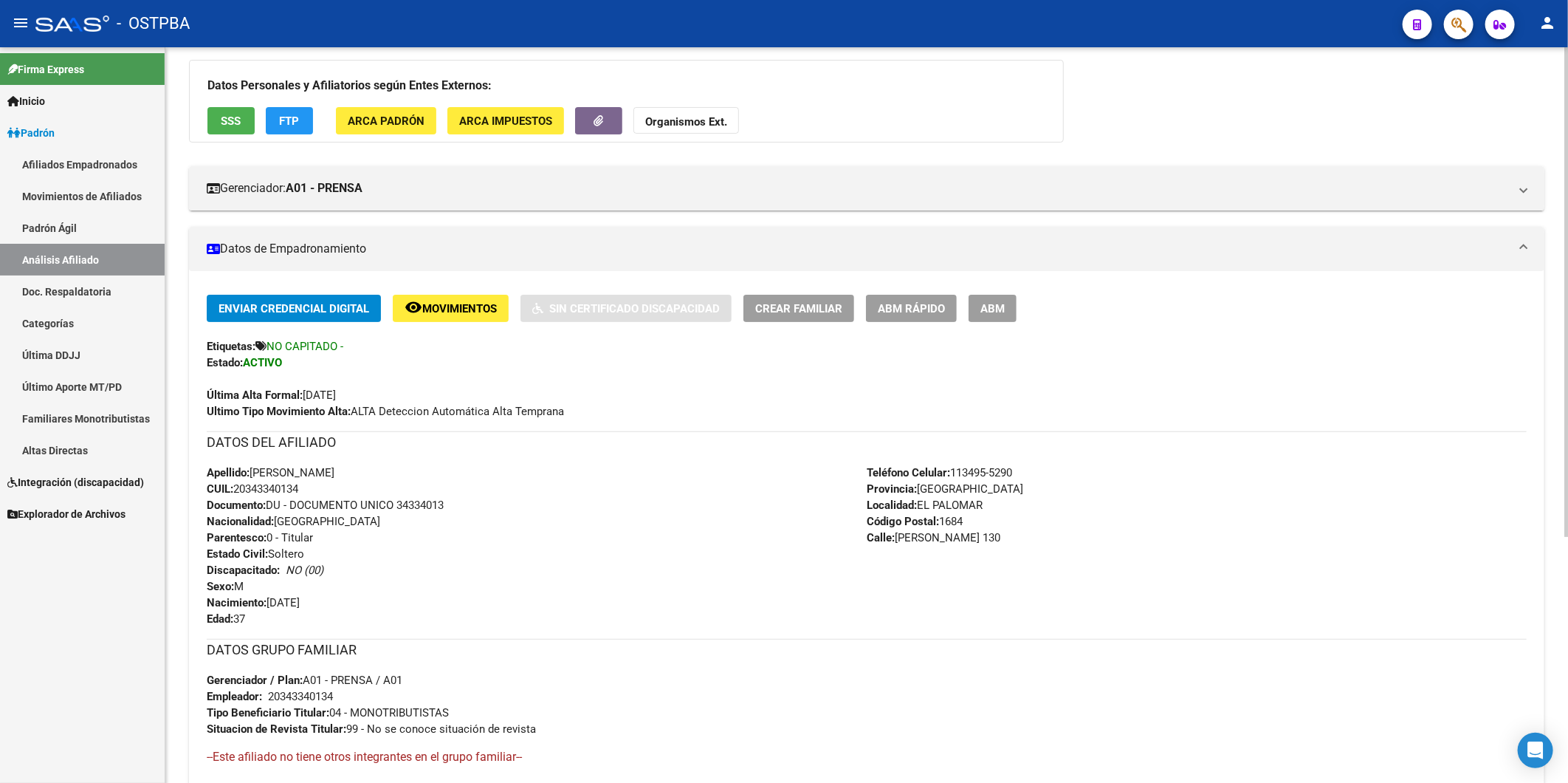
scroll to position [369, 0]
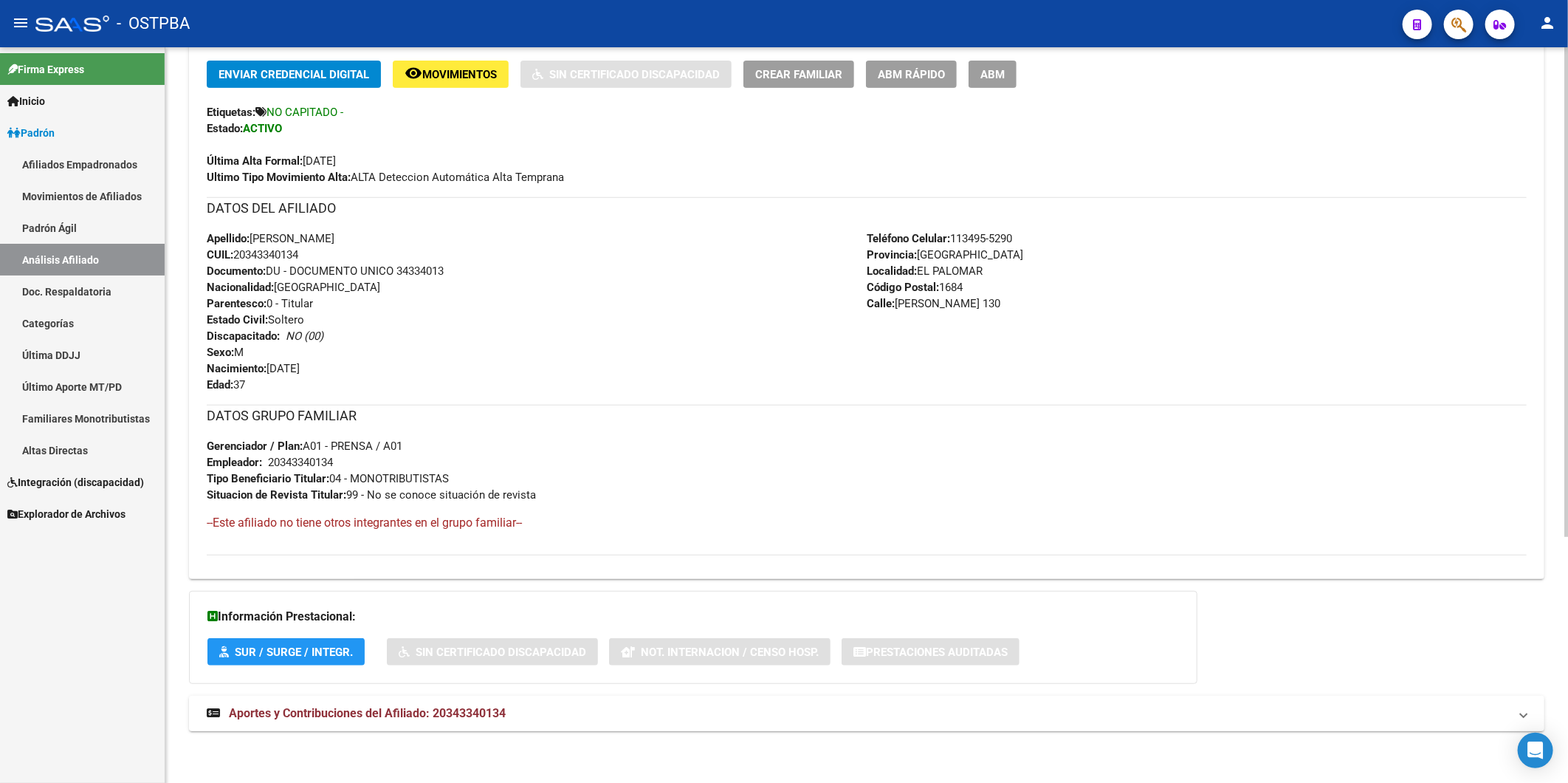
click at [468, 710] on span "Aportes y Contribuciones del Afiliado: 20343340134" at bounding box center [367, 713] width 277 height 14
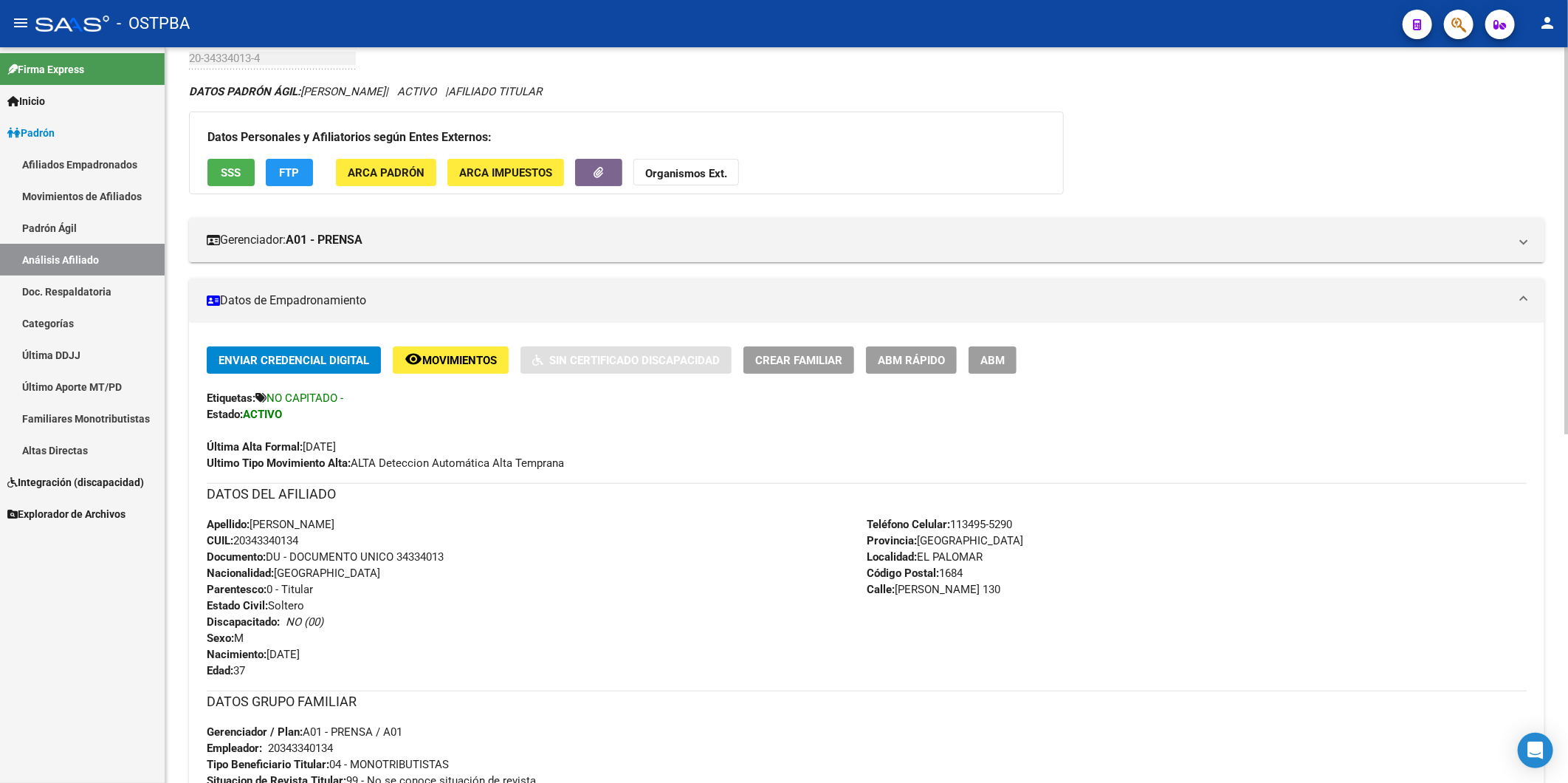
scroll to position [0, 0]
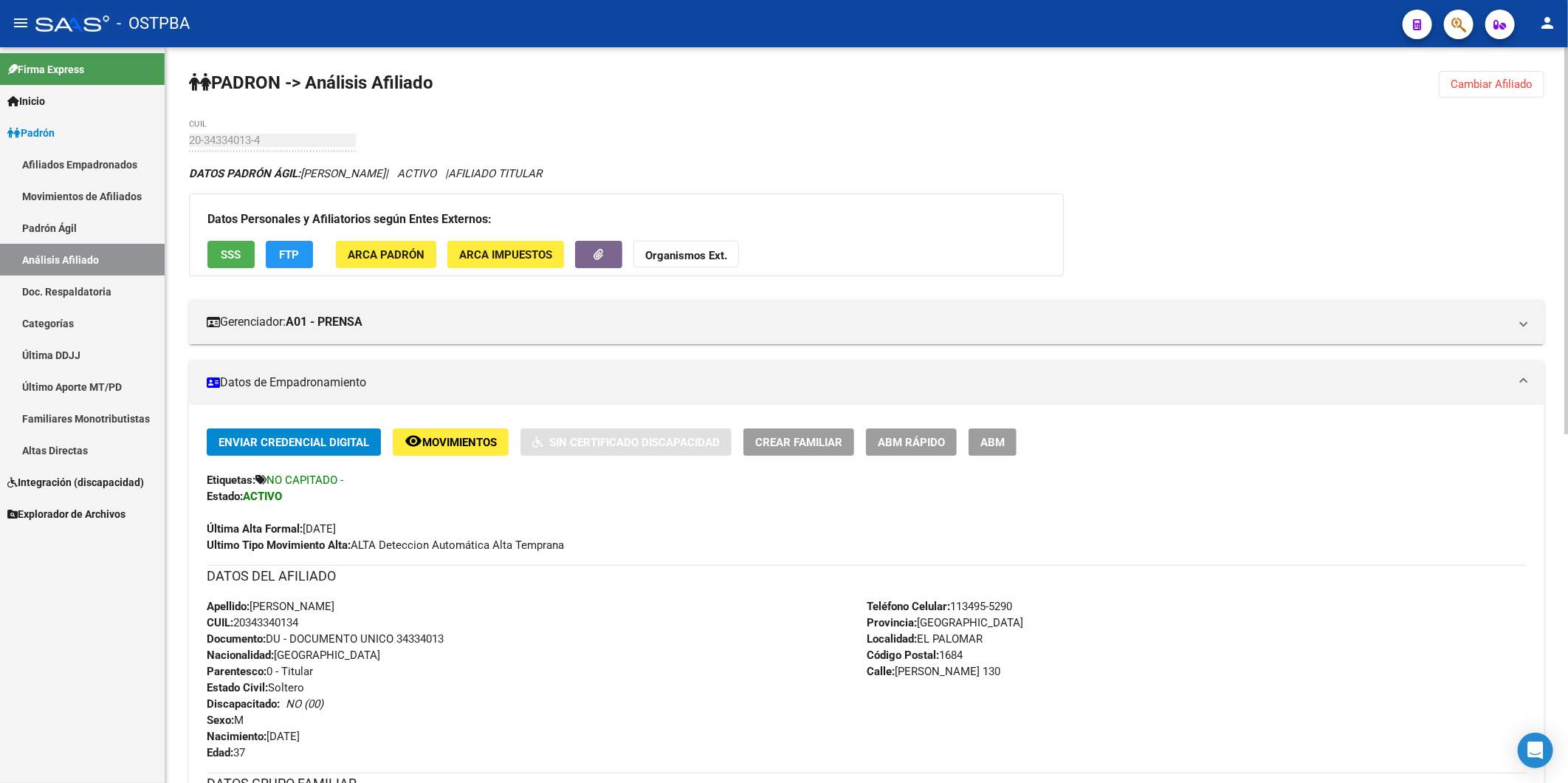
click at [1482, 93] on button "Cambiar Afiliado" at bounding box center [1492, 84] width 106 height 27
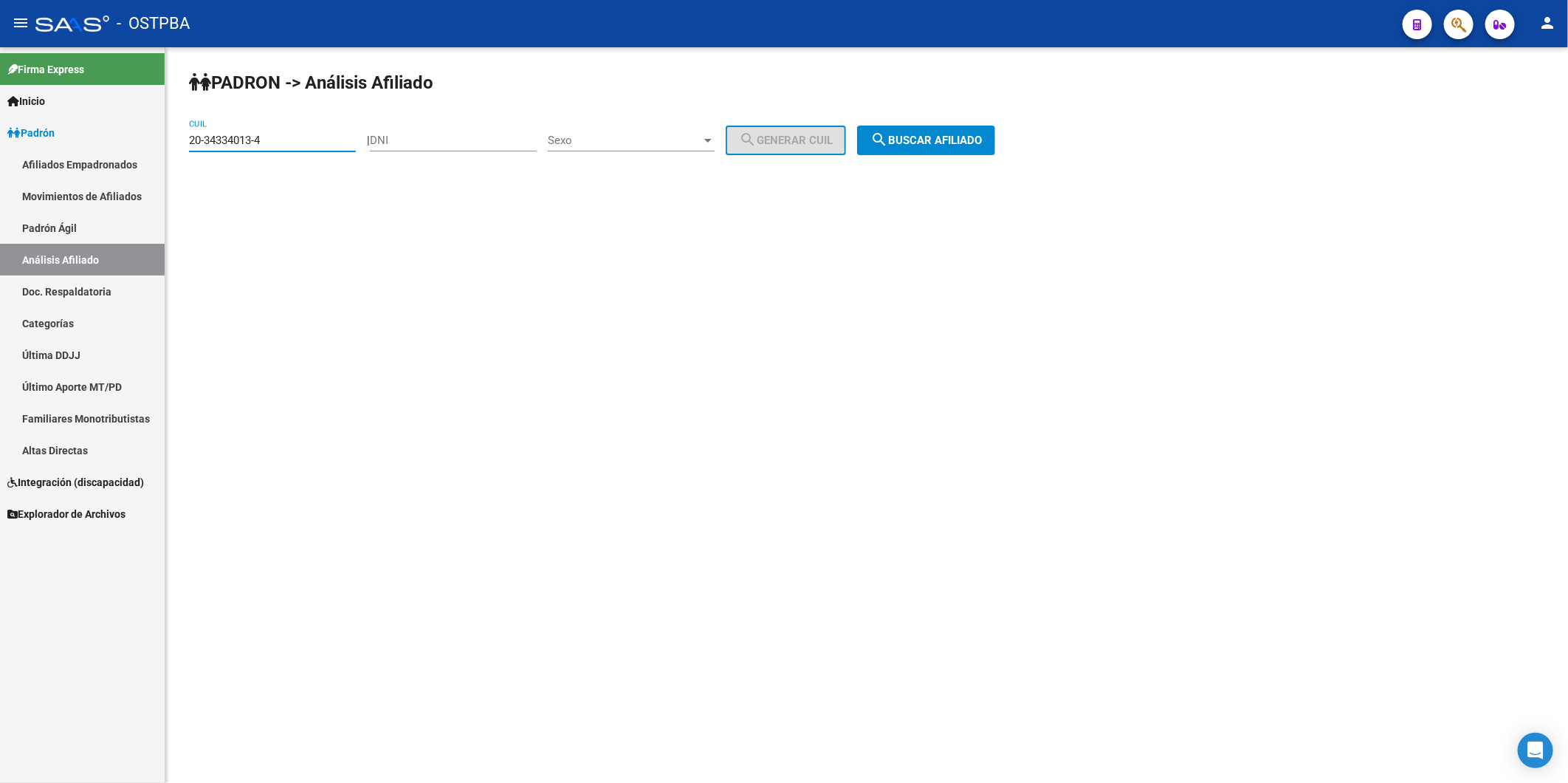
drag, startPoint x: 284, startPoint y: 142, endPoint x: 96, endPoint y: 155, distance: 188.4
click at [96, 155] on mat-sidenav-container "Firma Express Inicio Calendario SSS Instructivos Contacto OS Padrón Afiliados E…" at bounding box center [784, 415] width 1568 height 736
click at [973, 152] on button "search Buscar afiliado" at bounding box center [926, 140] width 138 height 30
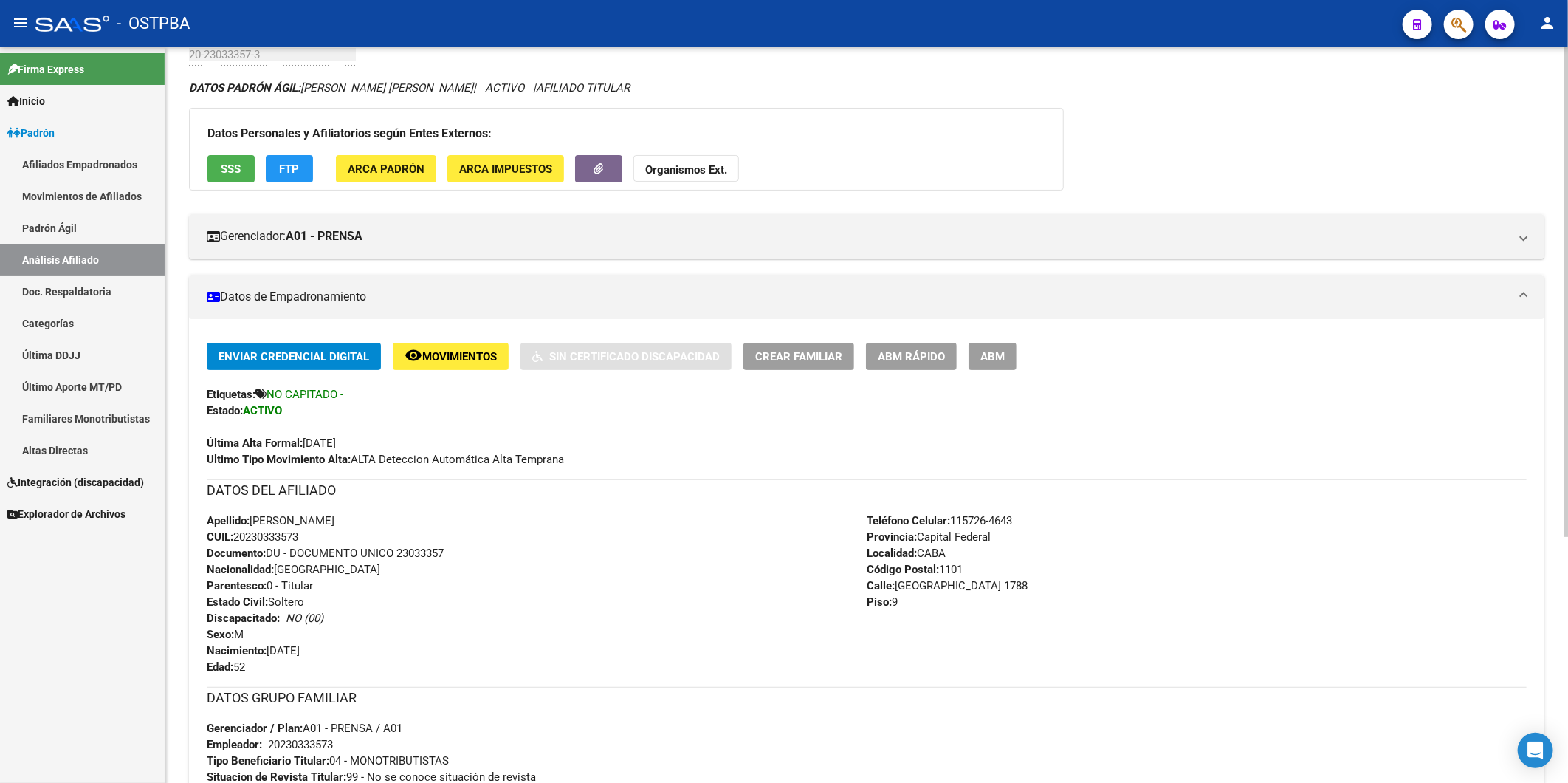
scroll to position [369, 0]
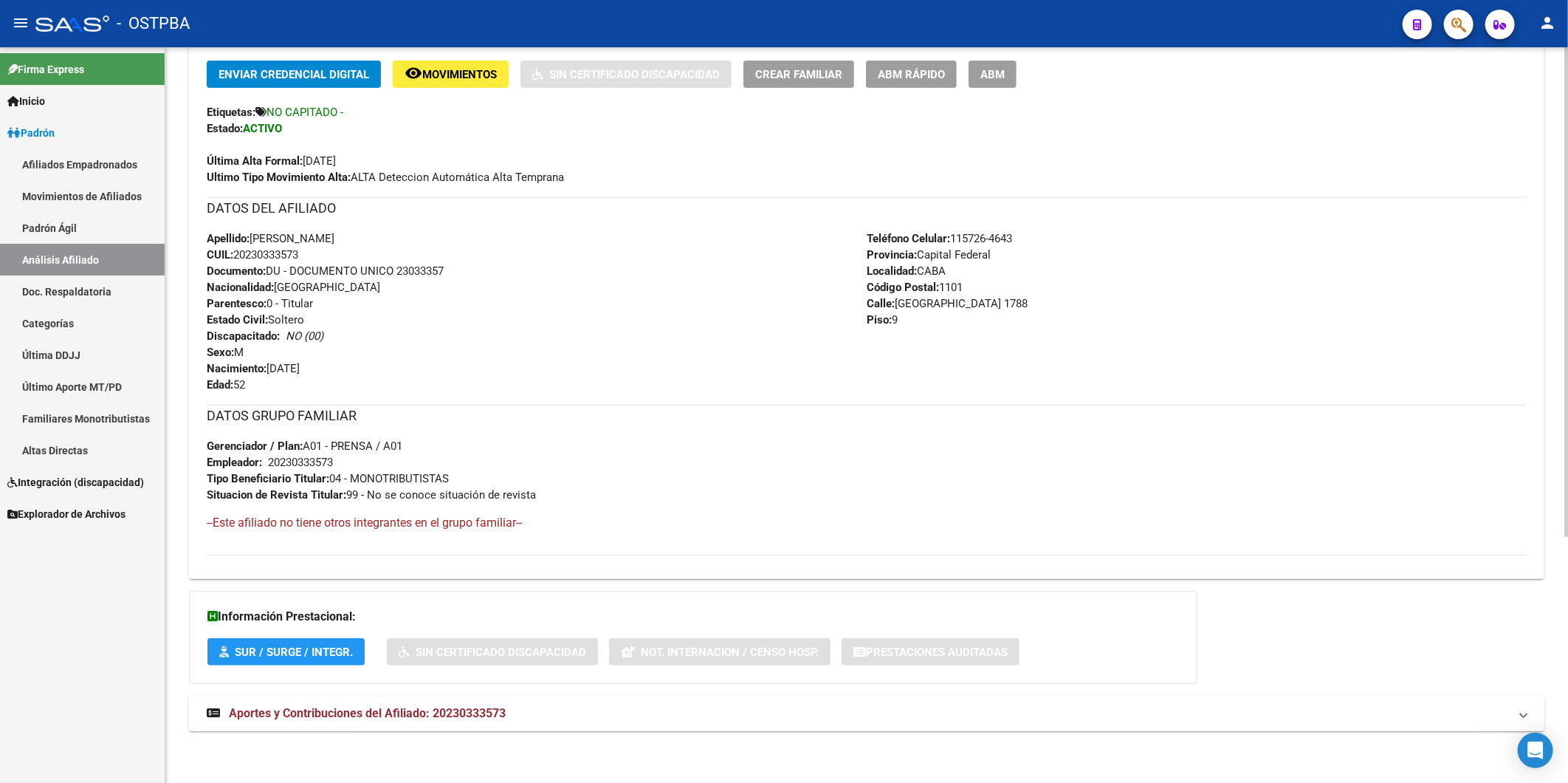
click at [481, 711] on span "Aportes y Contribuciones del Afiliado: 20230333573" at bounding box center [367, 713] width 277 height 14
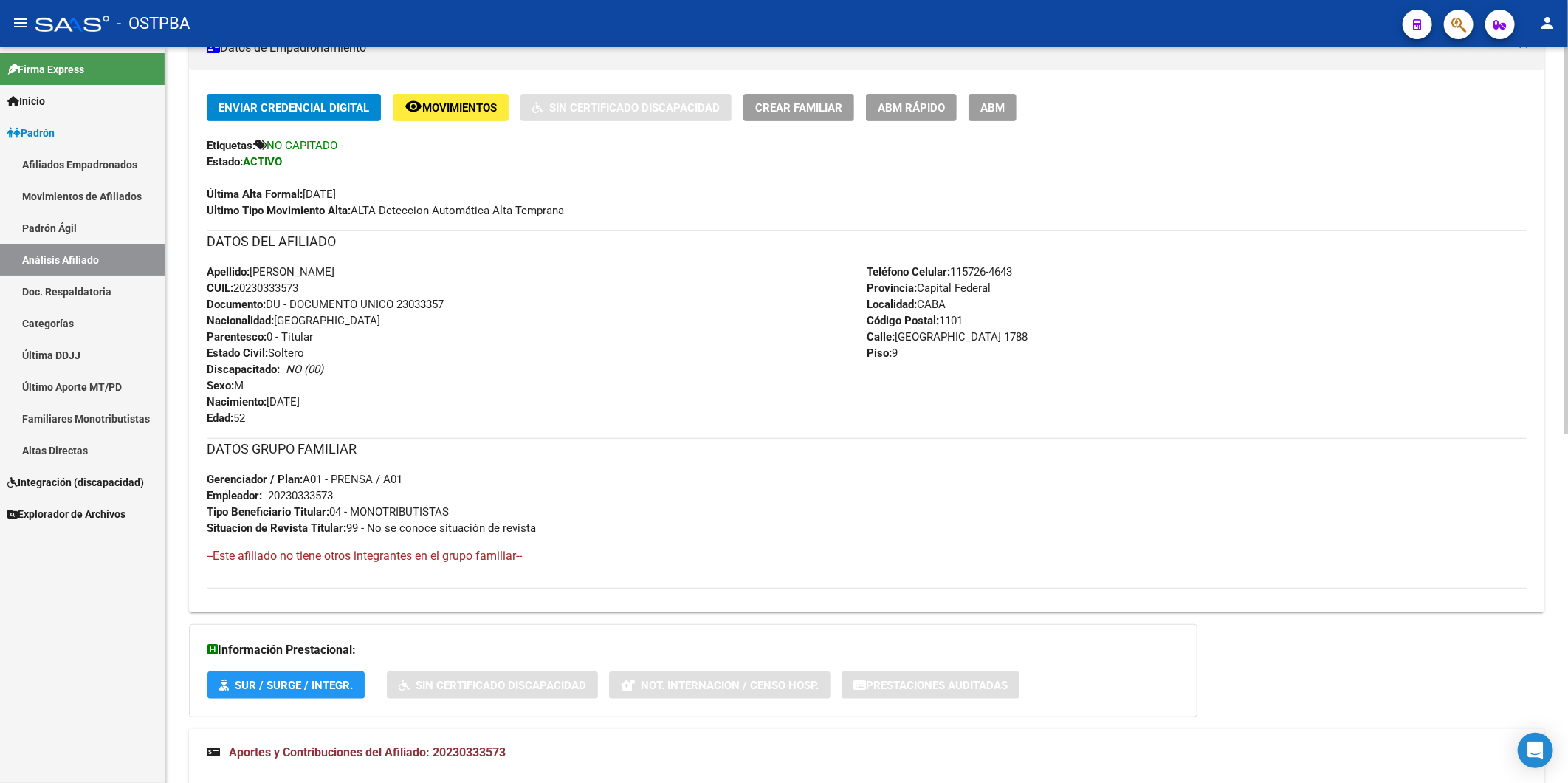
scroll to position [416, 0]
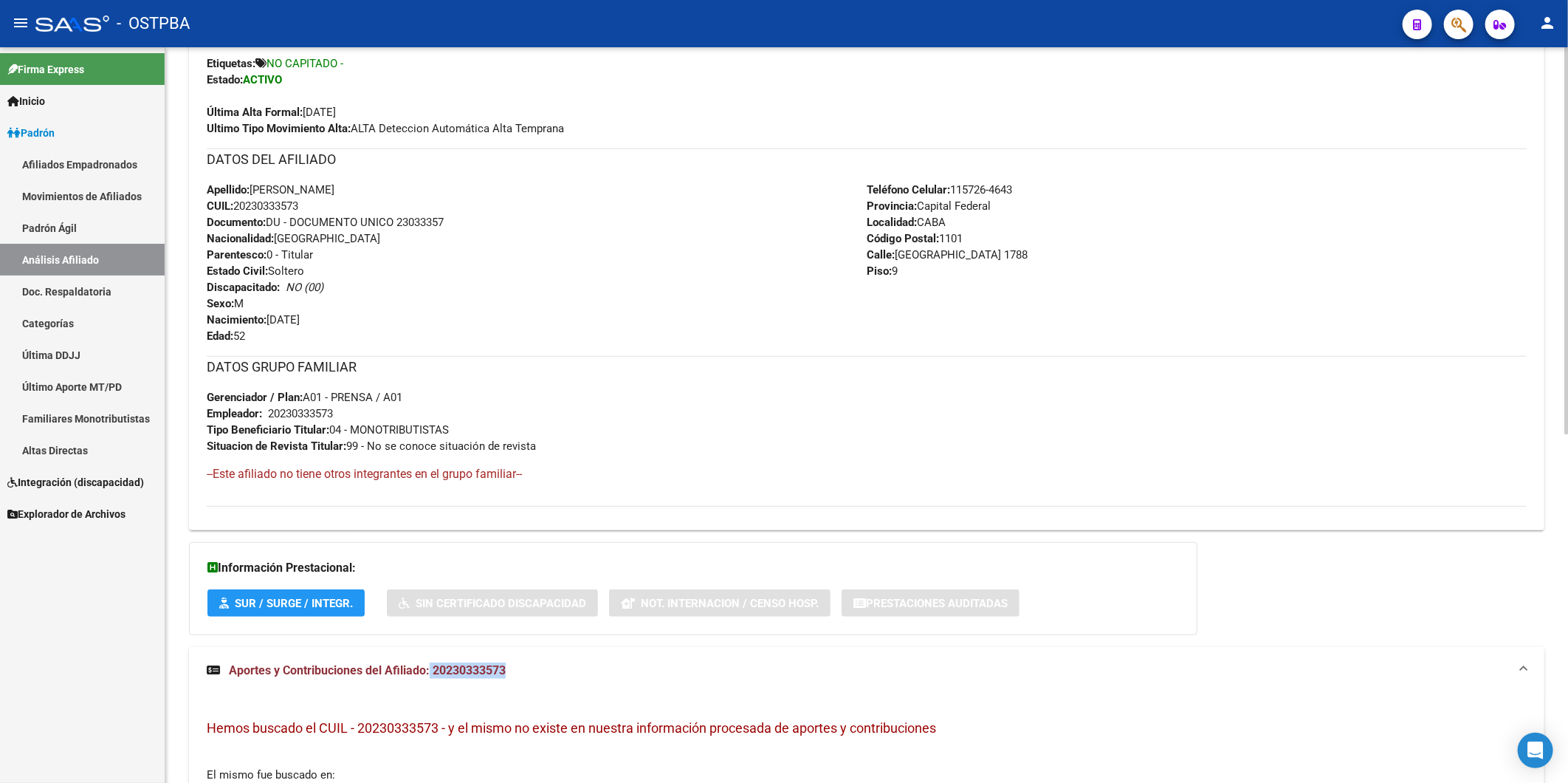
drag, startPoint x: 519, startPoint y: 668, endPoint x: 431, endPoint y: 670, distance: 88.0
click at [431, 670] on mat-panel-title "Aportes y Contribuciones del Afiliado: 20230333573" at bounding box center [858, 670] width 1302 height 16
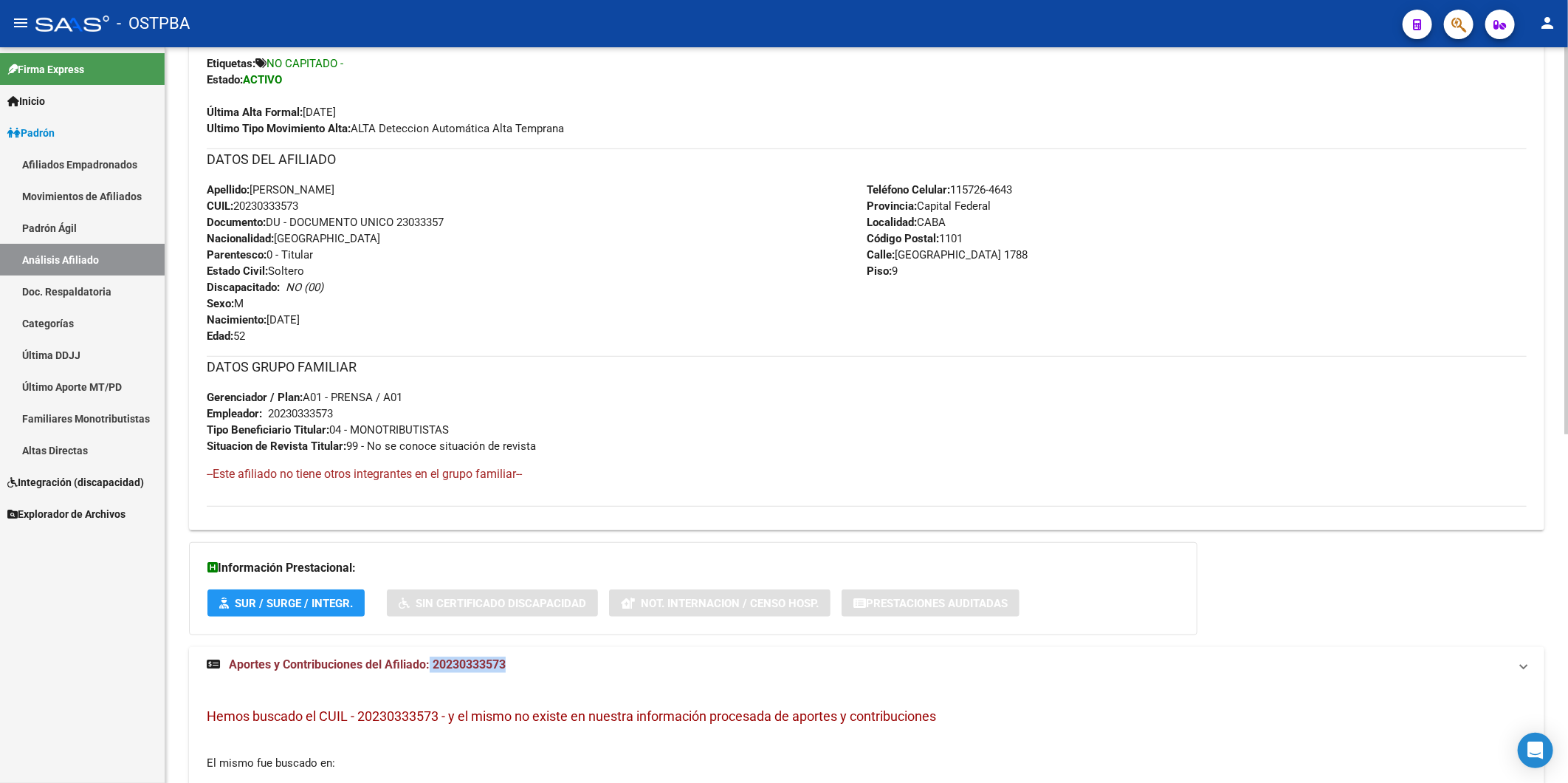
scroll to position [369, 0]
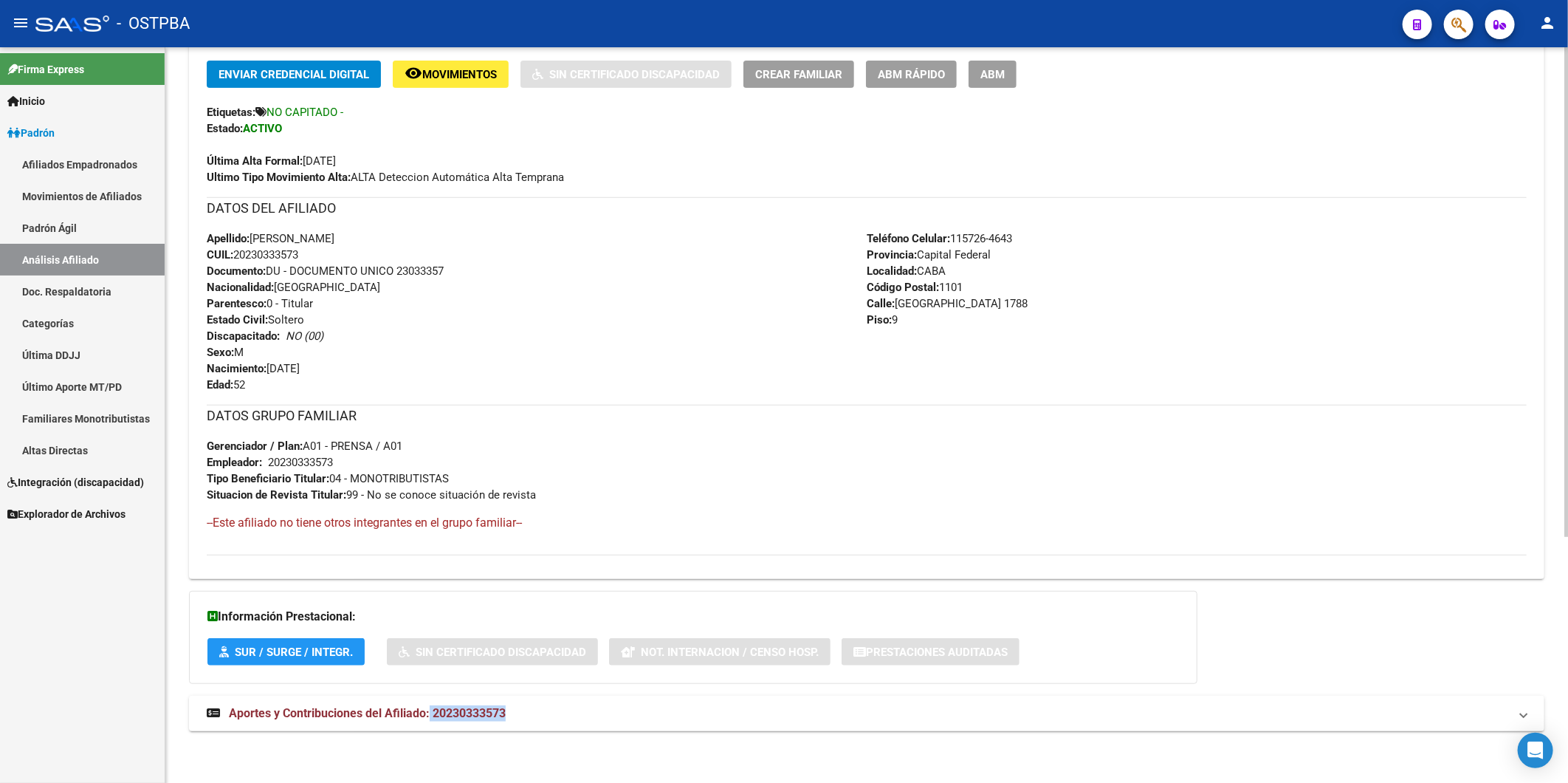
copy span "20230333573"
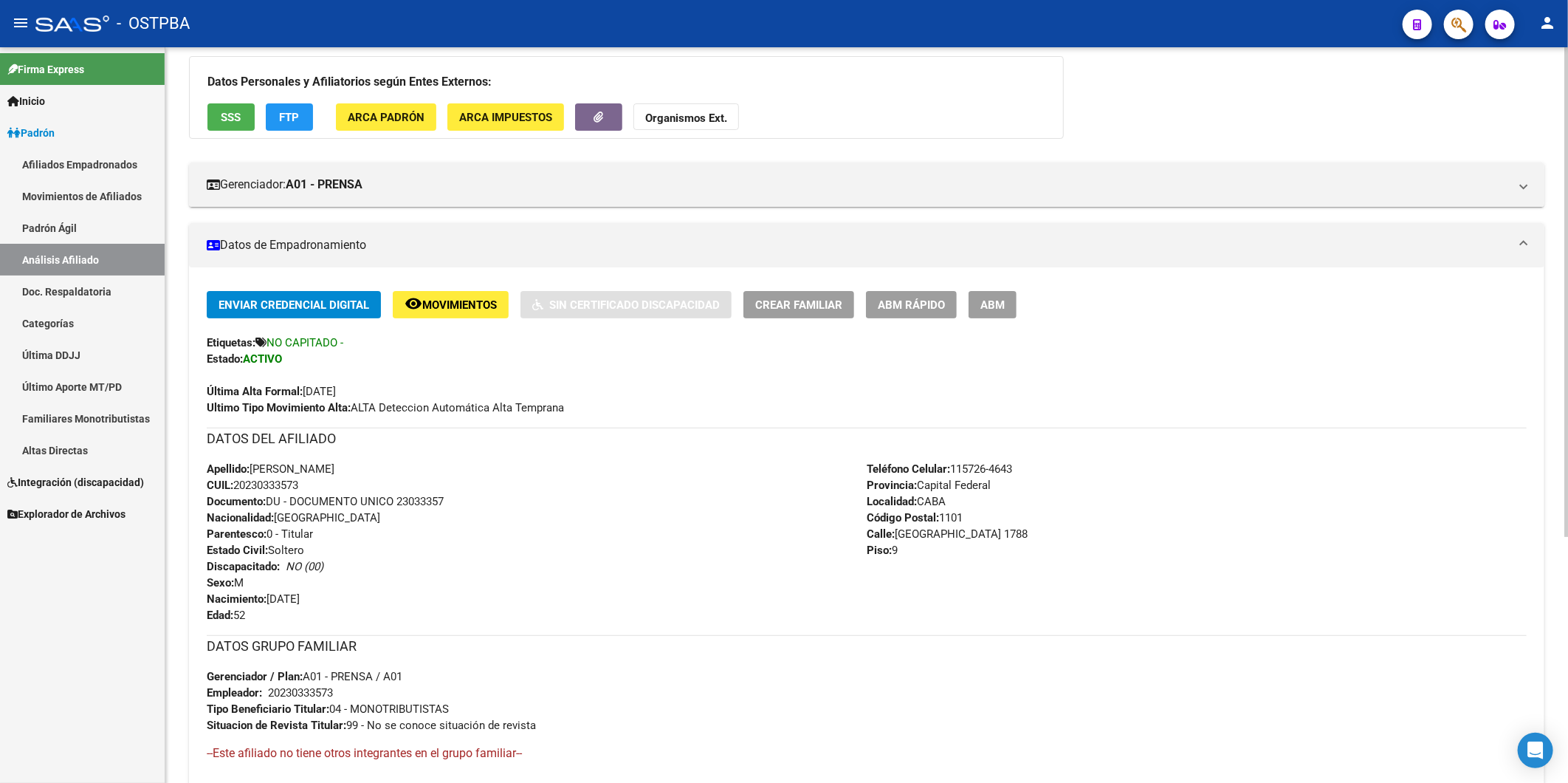
scroll to position [0, 0]
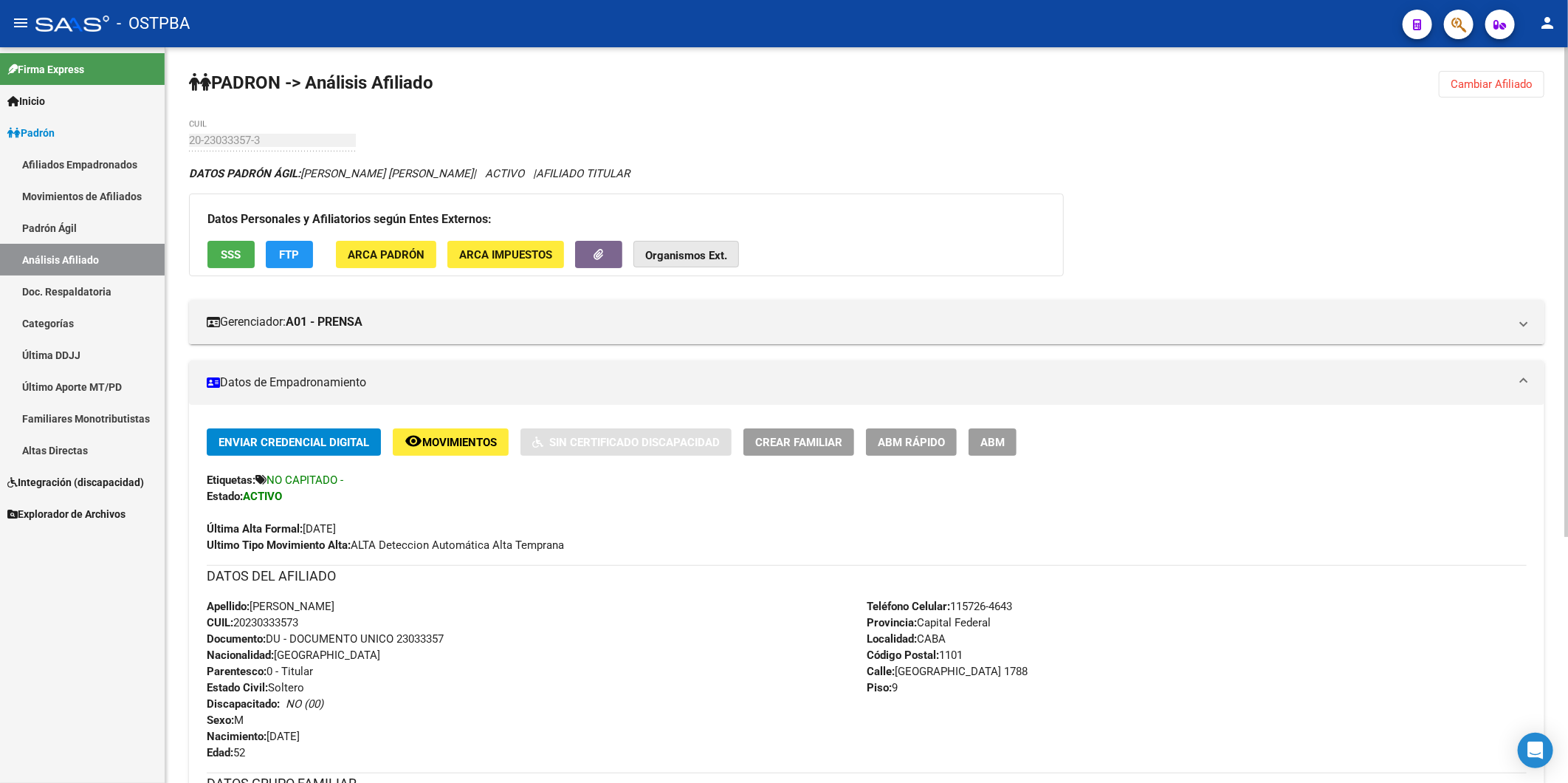
click at [683, 262] on strong "Organismos Ext." at bounding box center [686, 255] width 82 height 13
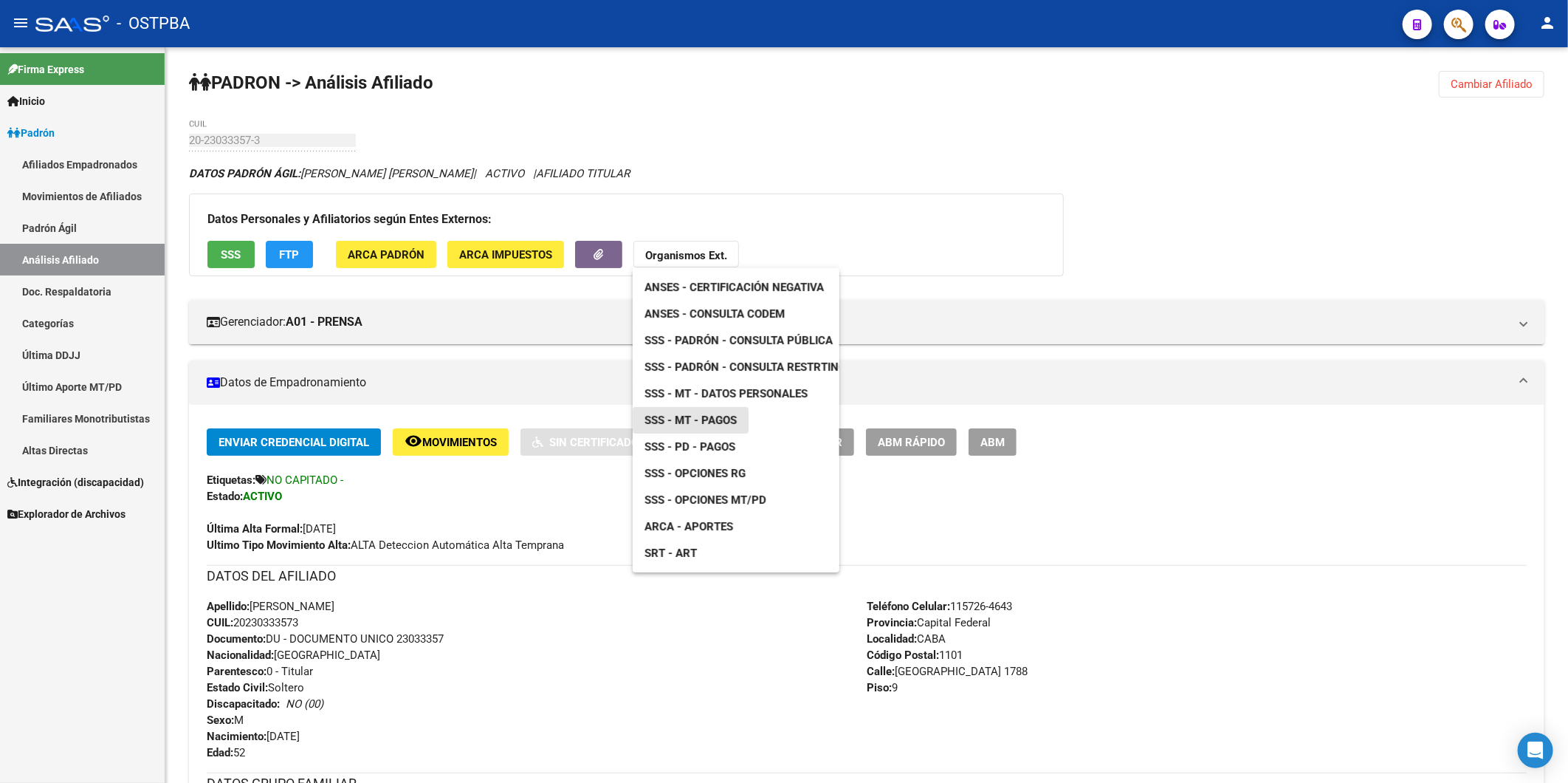
click at [691, 419] on span "SSS - MT - Pagos" at bounding box center [690, 419] width 93 height 13
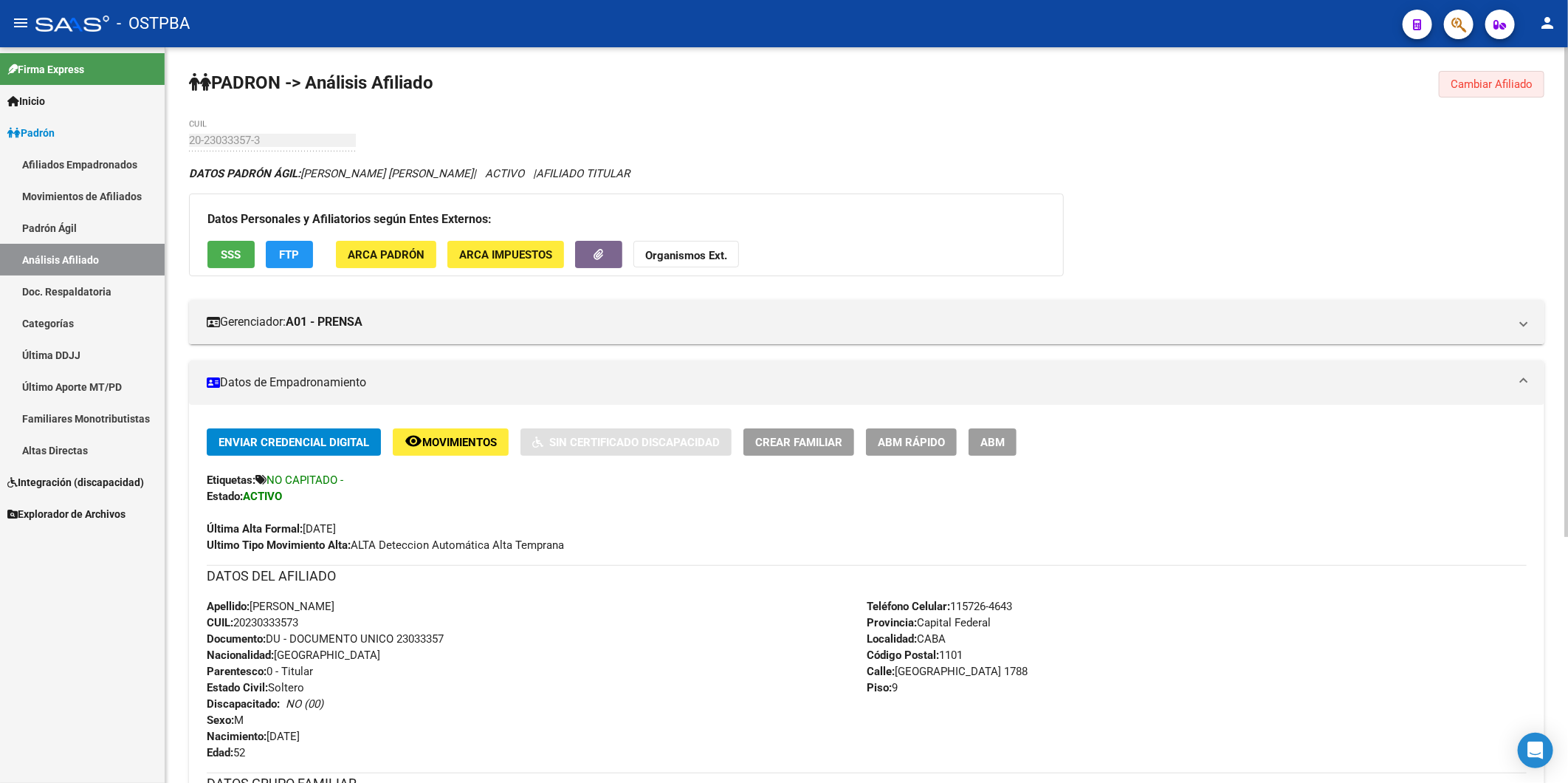
click at [1484, 83] on span "Cambiar Afiliado" at bounding box center [1491, 83] width 82 height 13
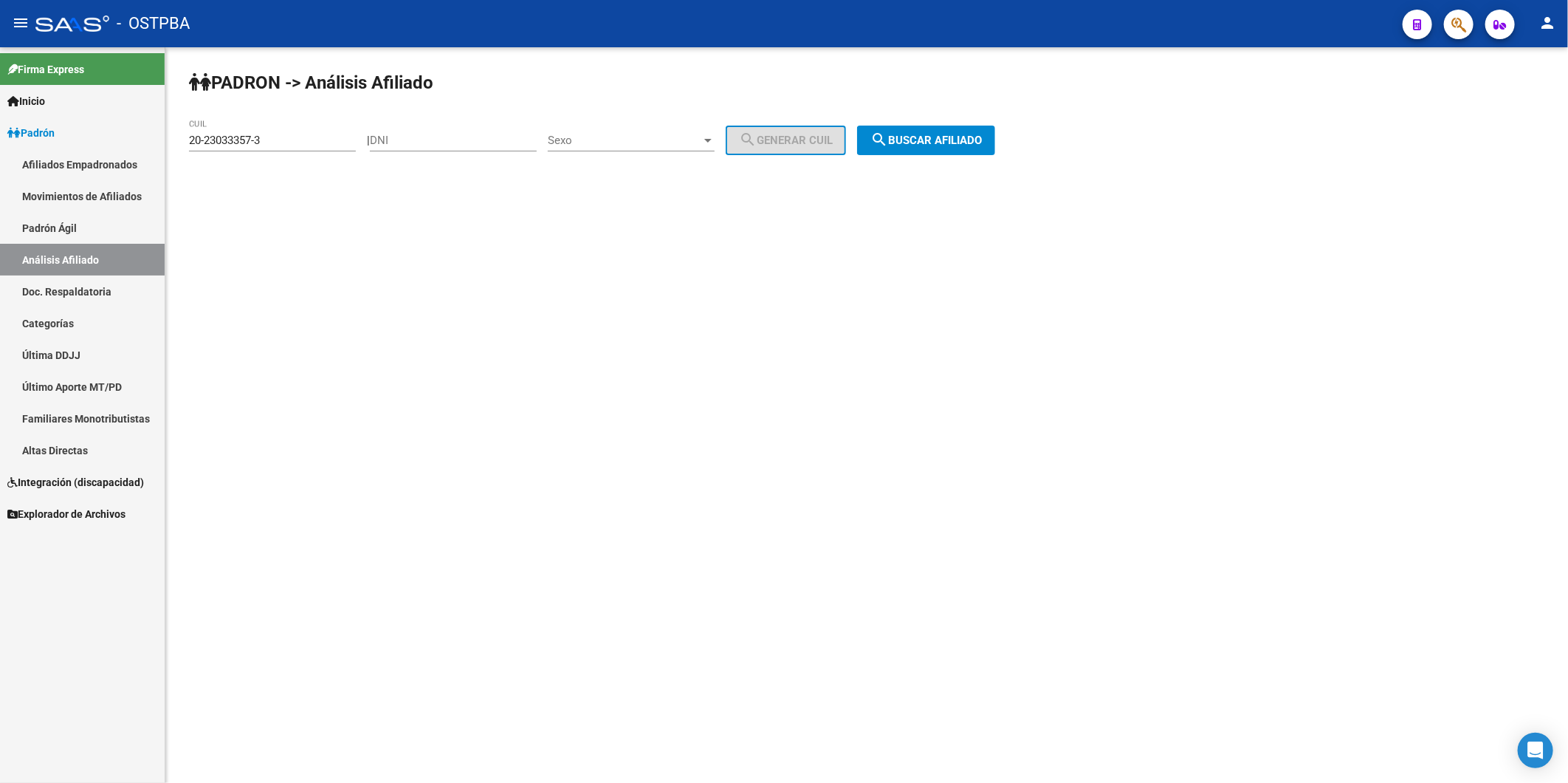
click at [328, 131] on div "20-23033357-3 CUIL" at bounding box center [272, 135] width 167 height 31
drag, startPoint x: 44, startPoint y: 158, endPoint x: -4, endPoint y: 167, distance: 48.8
click at [0, 167] on html "menu - OSTPBA person Firma Express Inicio Calendario SSS Instructivos Contacto …" at bounding box center [784, 391] width 1568 height 783
click at [982, 136] on span "search Buscar afiliado" at bounding box center [927, 140] width 112 height 13
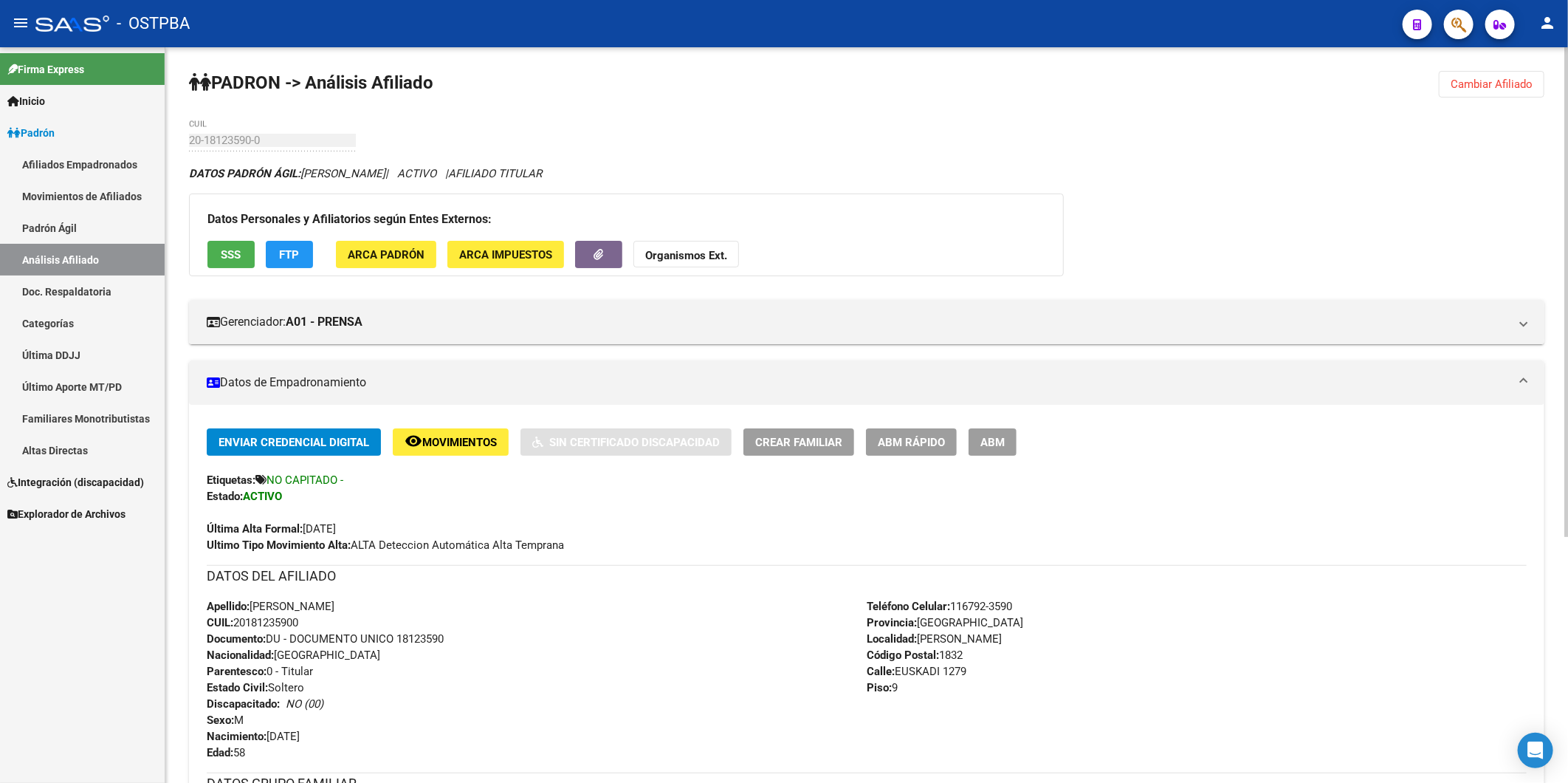
scroll to position [369, 0]
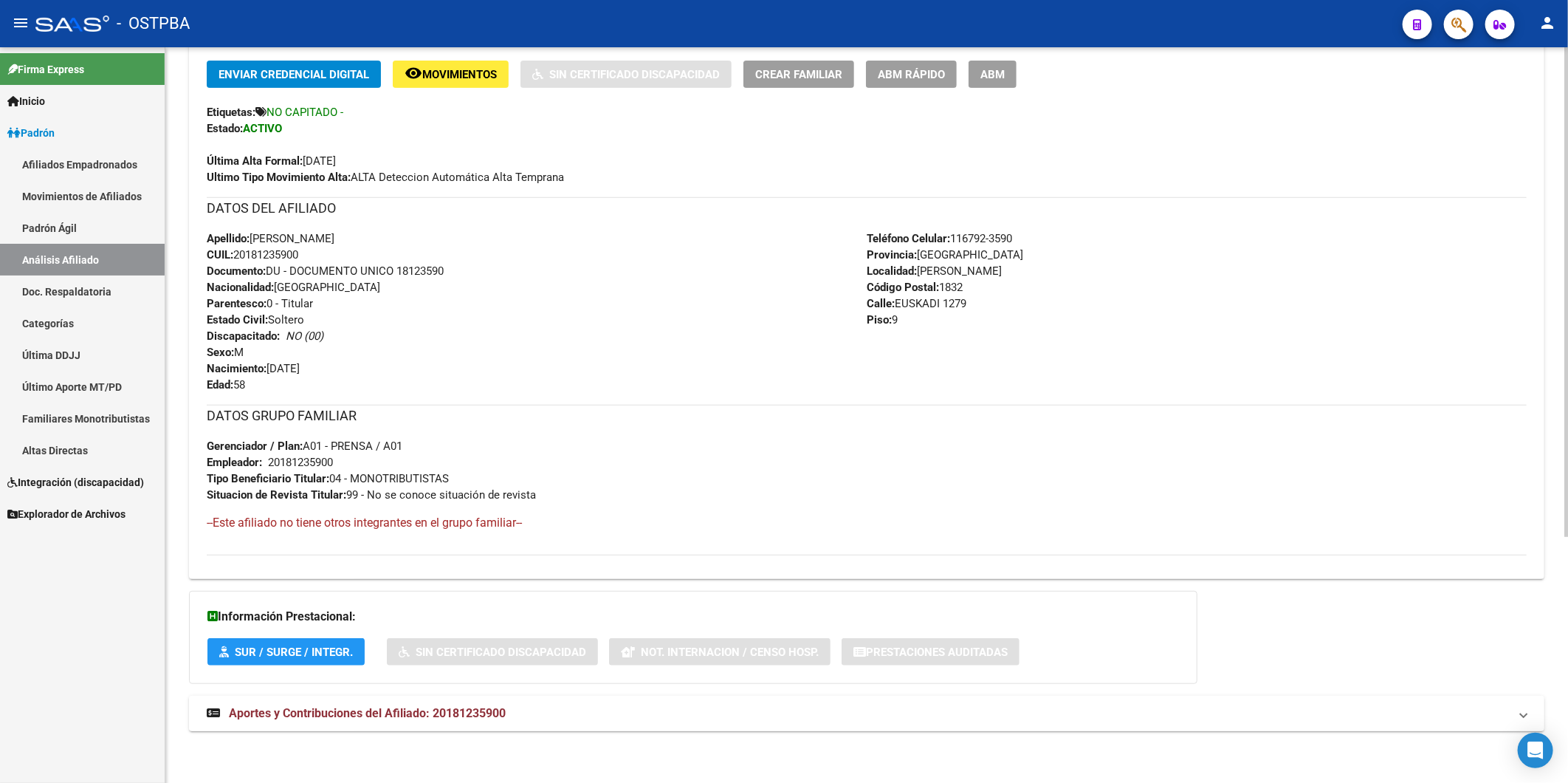
click at [493, 709] on span "Aportes y Contribuciones del Afiliado: 20181235900" at bounding box center [367, 713] width 277 height 14
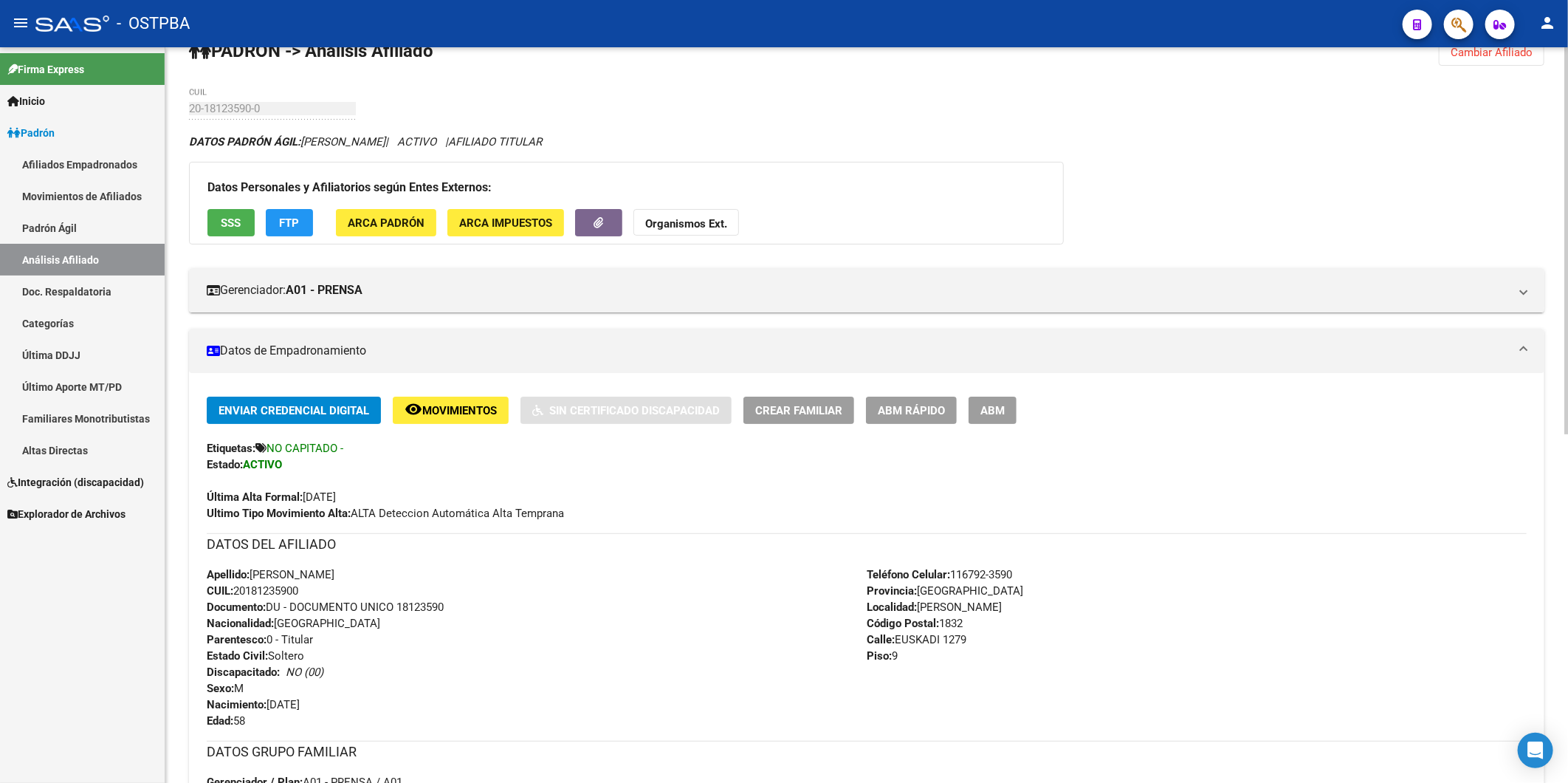
scroll to position [0, 0]
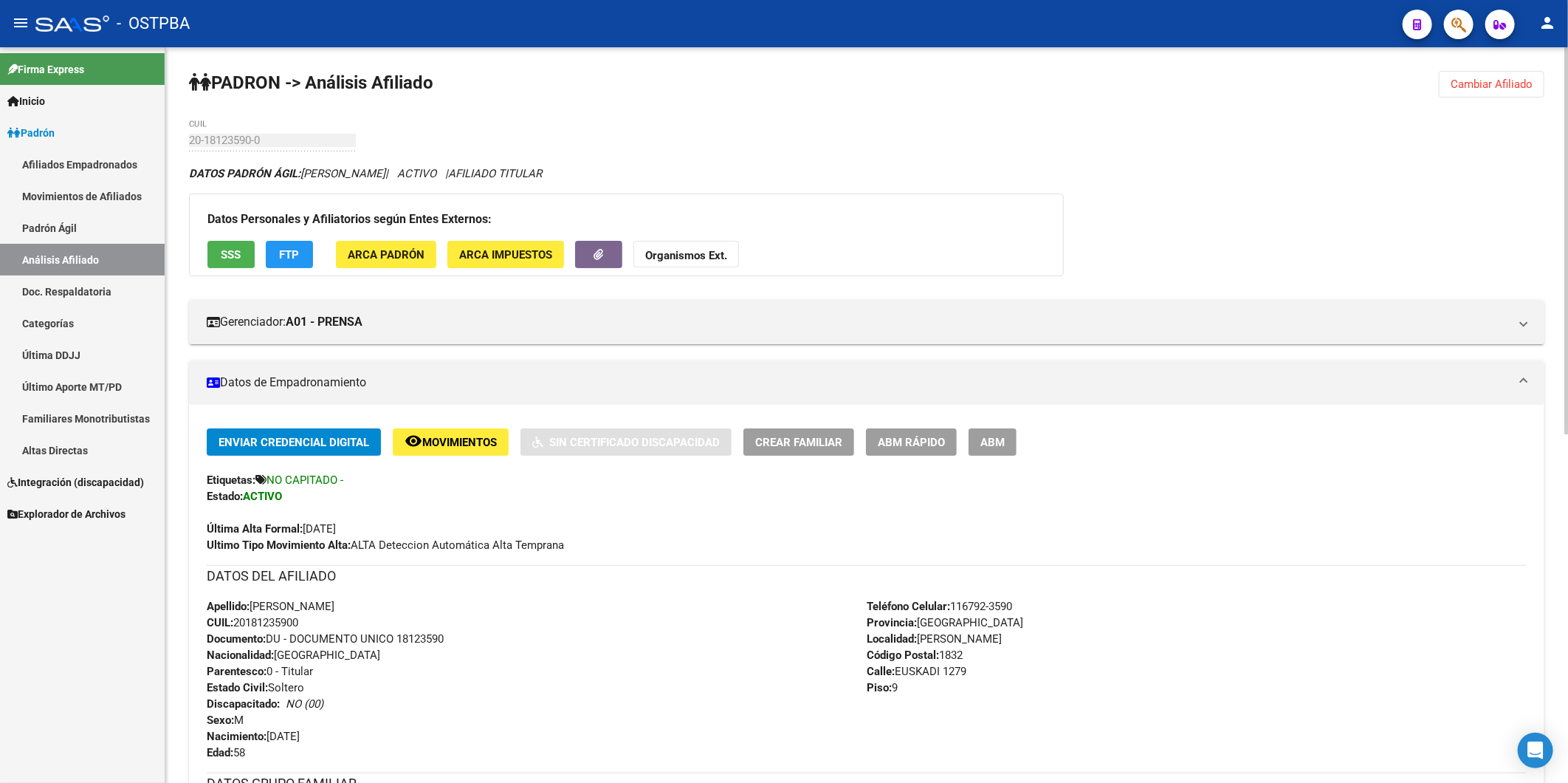
drag, startPoint x: 1500, startPoint y: 85, endPoint x: 1416, endPoint y: 101, distance: 85.5
click at [1500, 84] on span "Cambiar Afiliado" at bounding box center [1491, 83] width 82 height 13
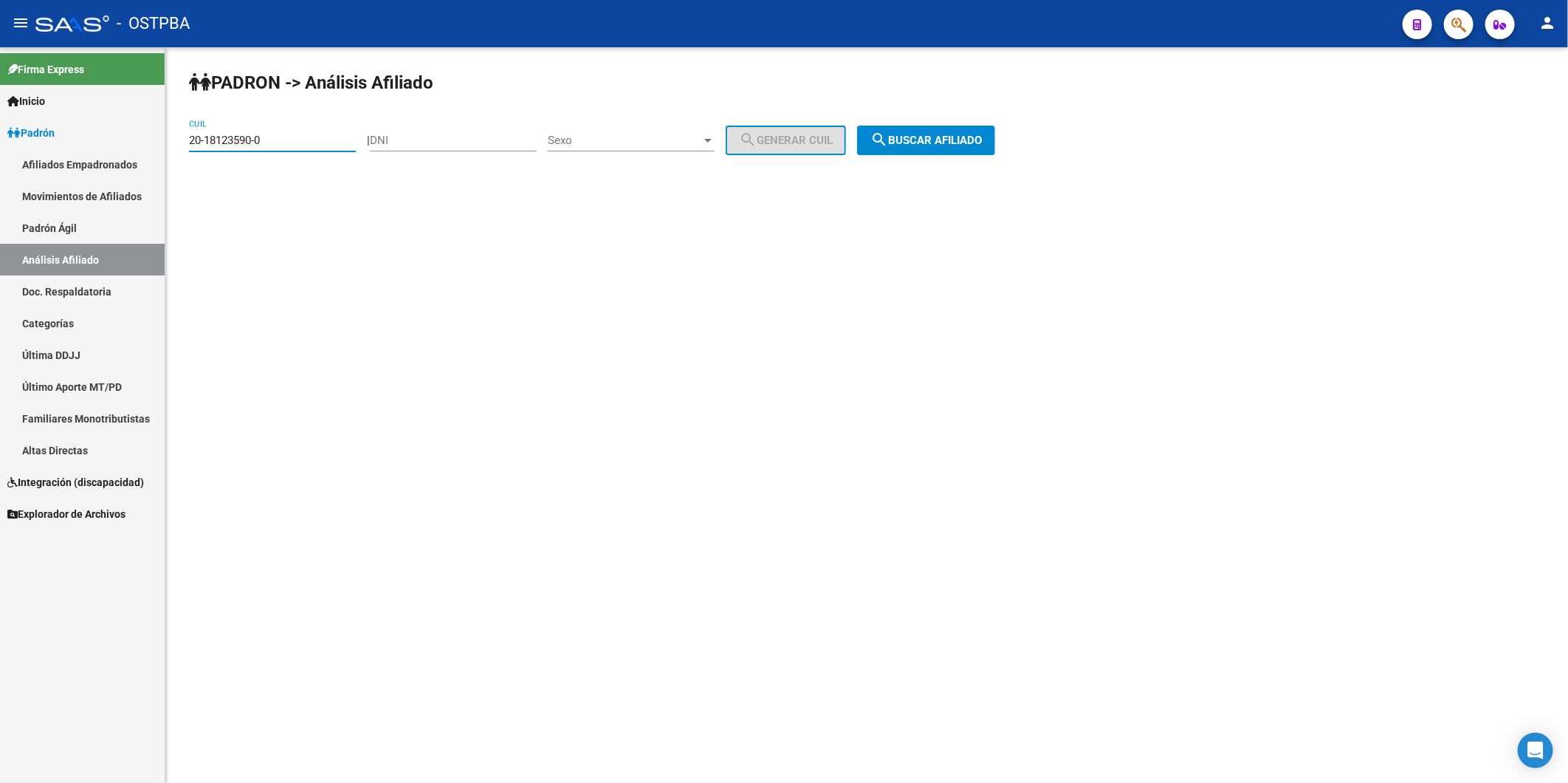
drag, startPoint x: 340, startPoint y: 138, endPoint x: 119, endPoint y: 165, distance: 222.6
click at [119, 165] on mat-sidenav-container "Firma Express Inicio Calendario SSS Instructivos Contacto OS Padrón Afiliados E…" at bounding box center [784, 415] width 1568 height 736
drag, startPoint x: 945, startPoint y: 135, endPoint x: 934, endPoint y: 137, distance: 11.2
click at [946, 132] on button "search Buscar afiliado" at bounding box center [926, 140] width 138 height 30
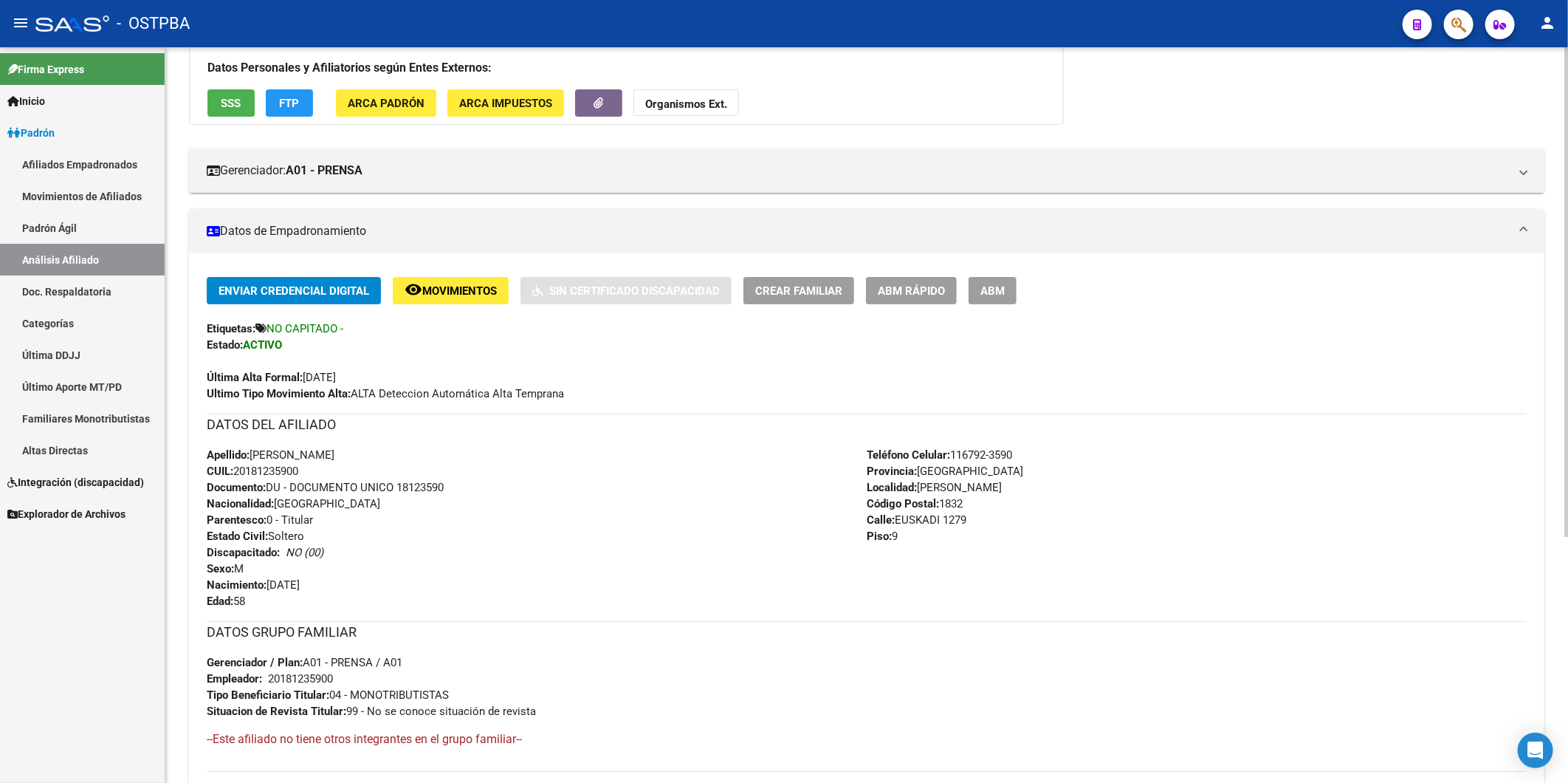
scroll to position [369, 0]
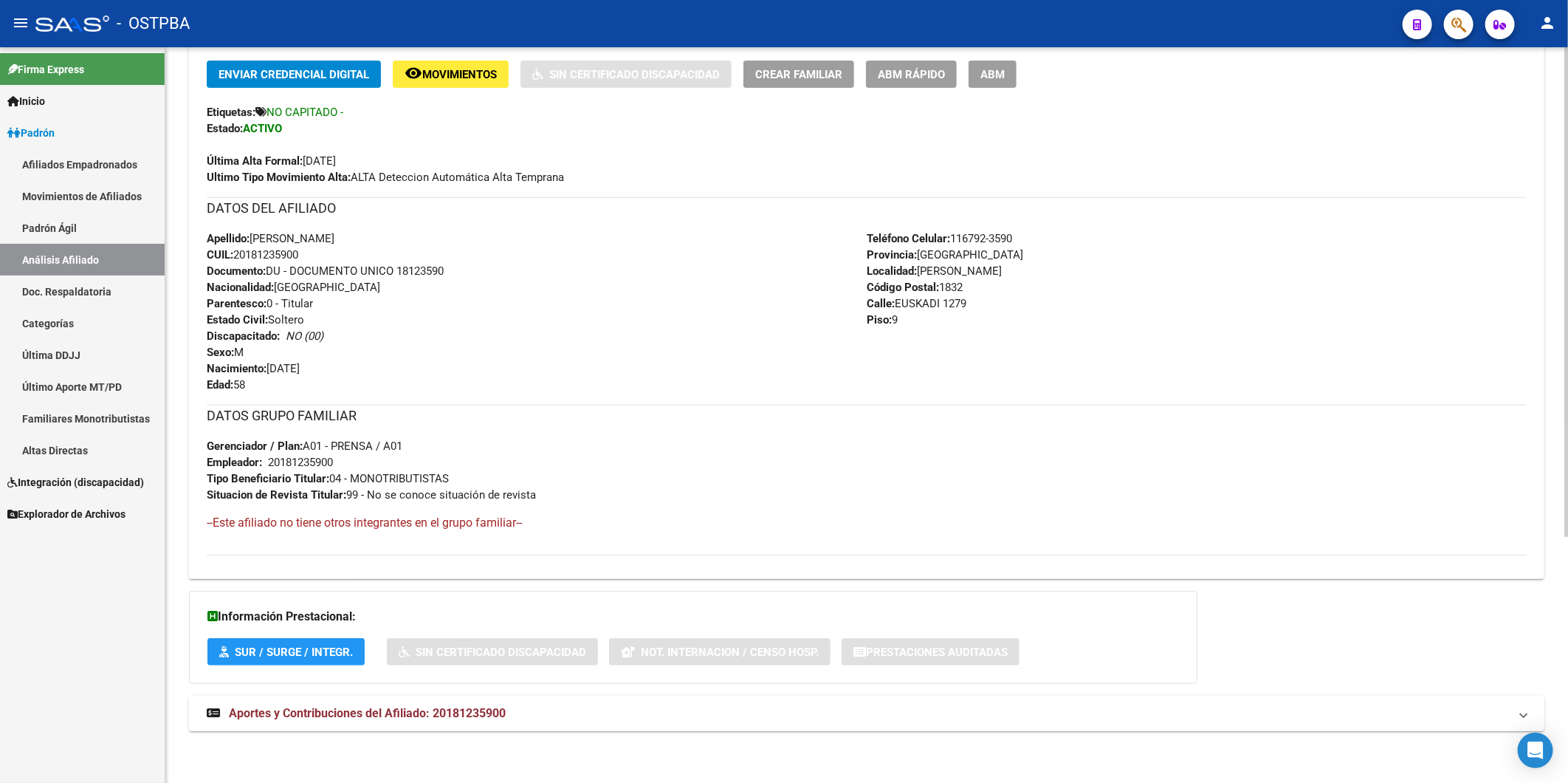
click at [482, 711] on span "Aportes y Contribuciones del Afiliado: 20181235900" at bounding box center [367, 713] width 277 height 14
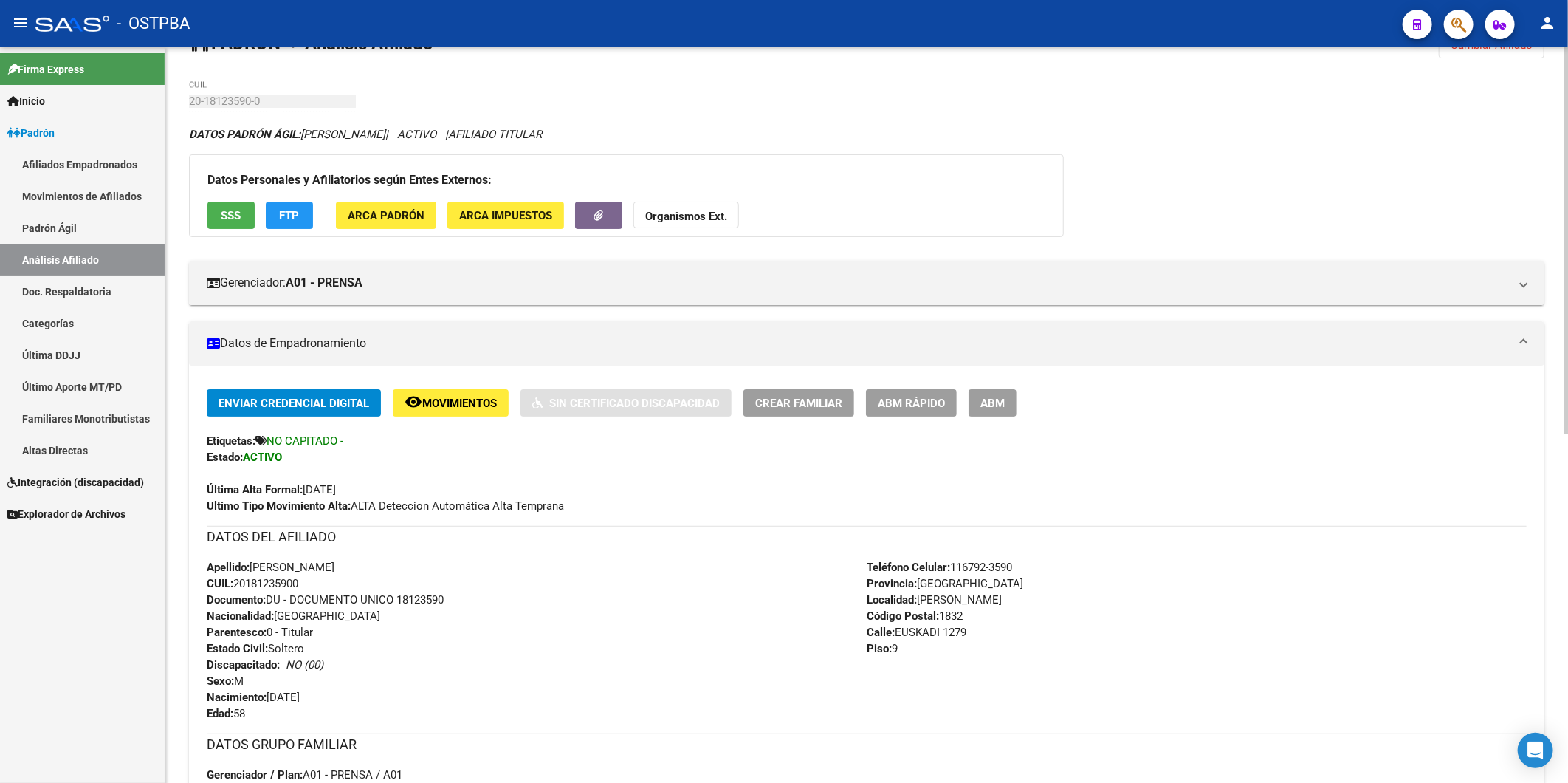
scroll to position [0, 0]
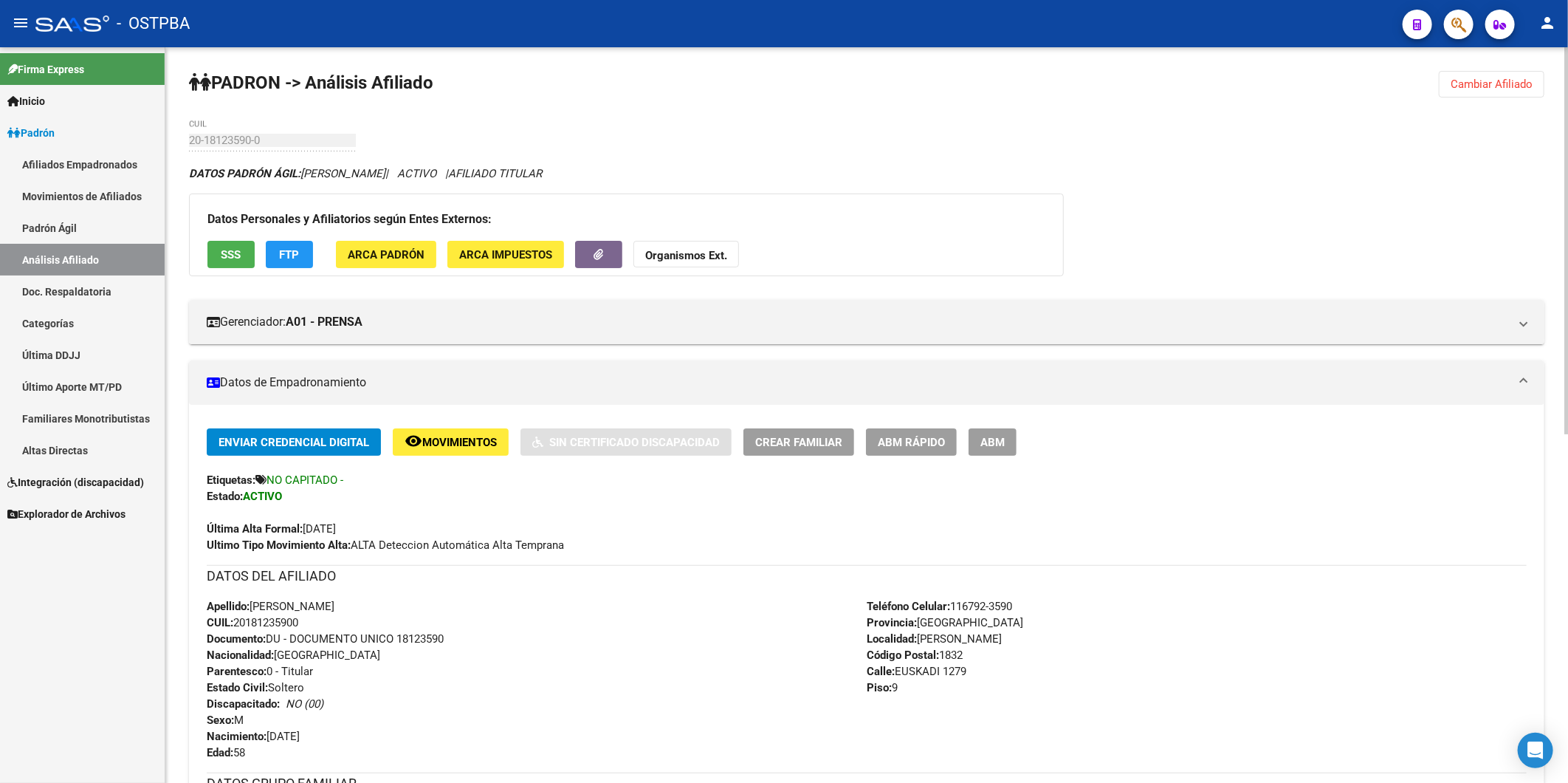
click at [1493, 72] on button "Cambiar Afiliado" at bounding box center [1492, 84] width 106 height 27
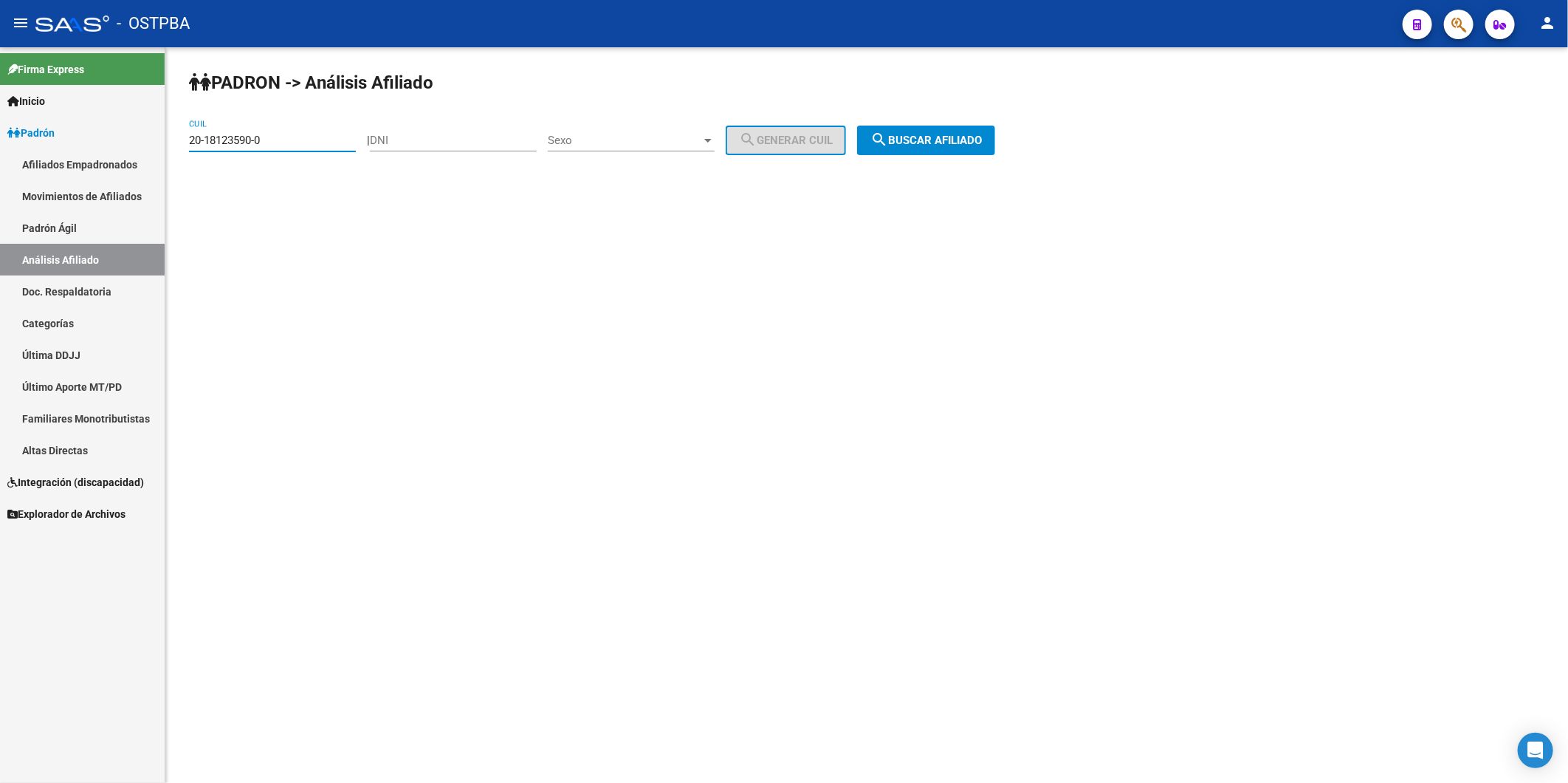
drag, startPoint x: 306, startPoint y: 139, endPoint x: 93, endPoint y: 168, distance: 215.0
click at [93, 168] on mat-sidenav-container "Firma Express Inicio Calendario SSS Instructivos Contacto OS Padrón Afiliados E…" at bounding box center [784, 415] width 1568 height 736
type input "20-37185274-4"
click at [937, 138] on span "search Buscar afiliado" at bounding box center [927, 140] width 112 height 13
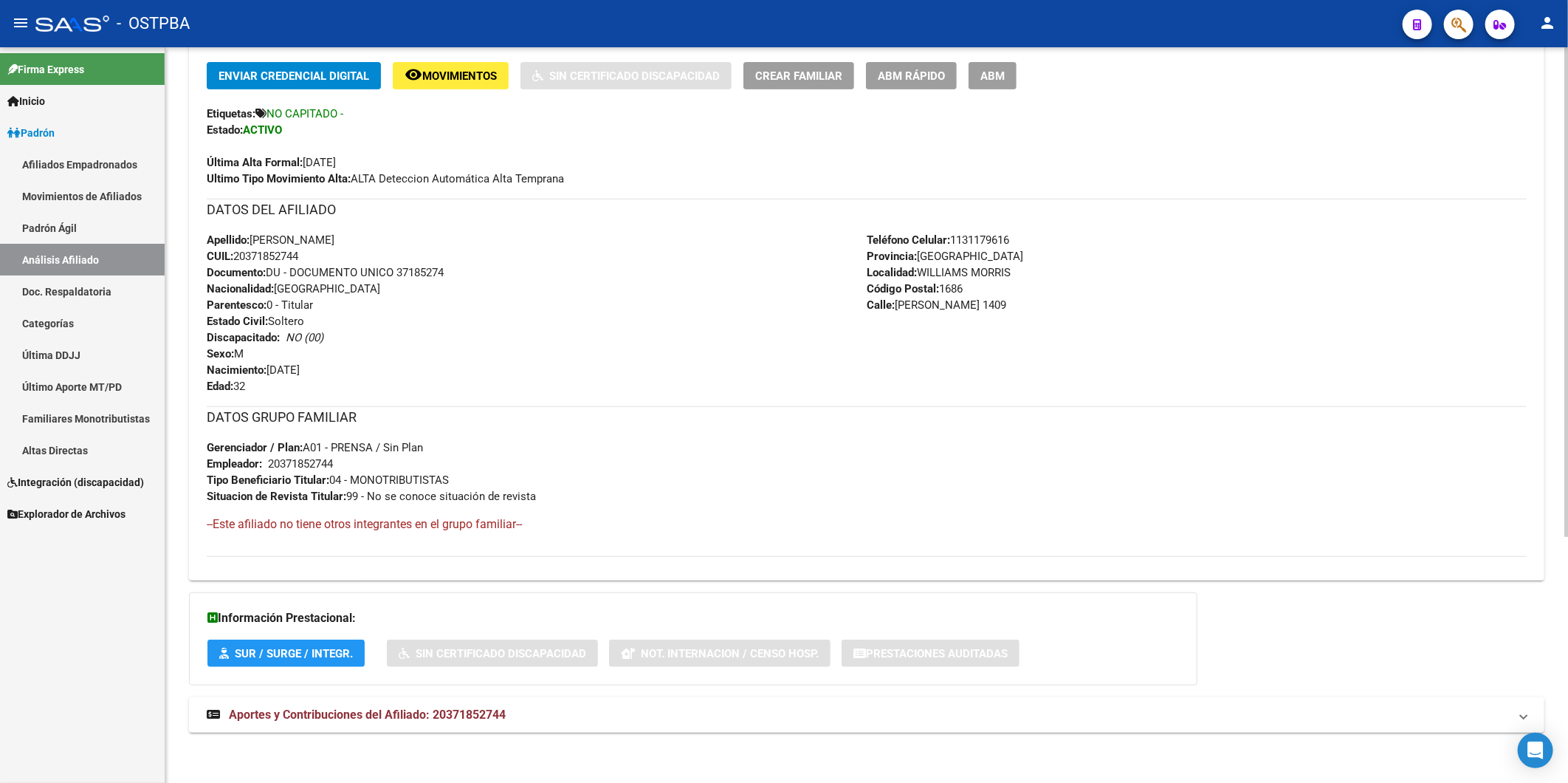
scroll to position [369, 0]
click at [469, 706] on span "Aportes y Contribuciones del Afiliado: 20371852744" at bounding box center [367, 713] width 277 height 14
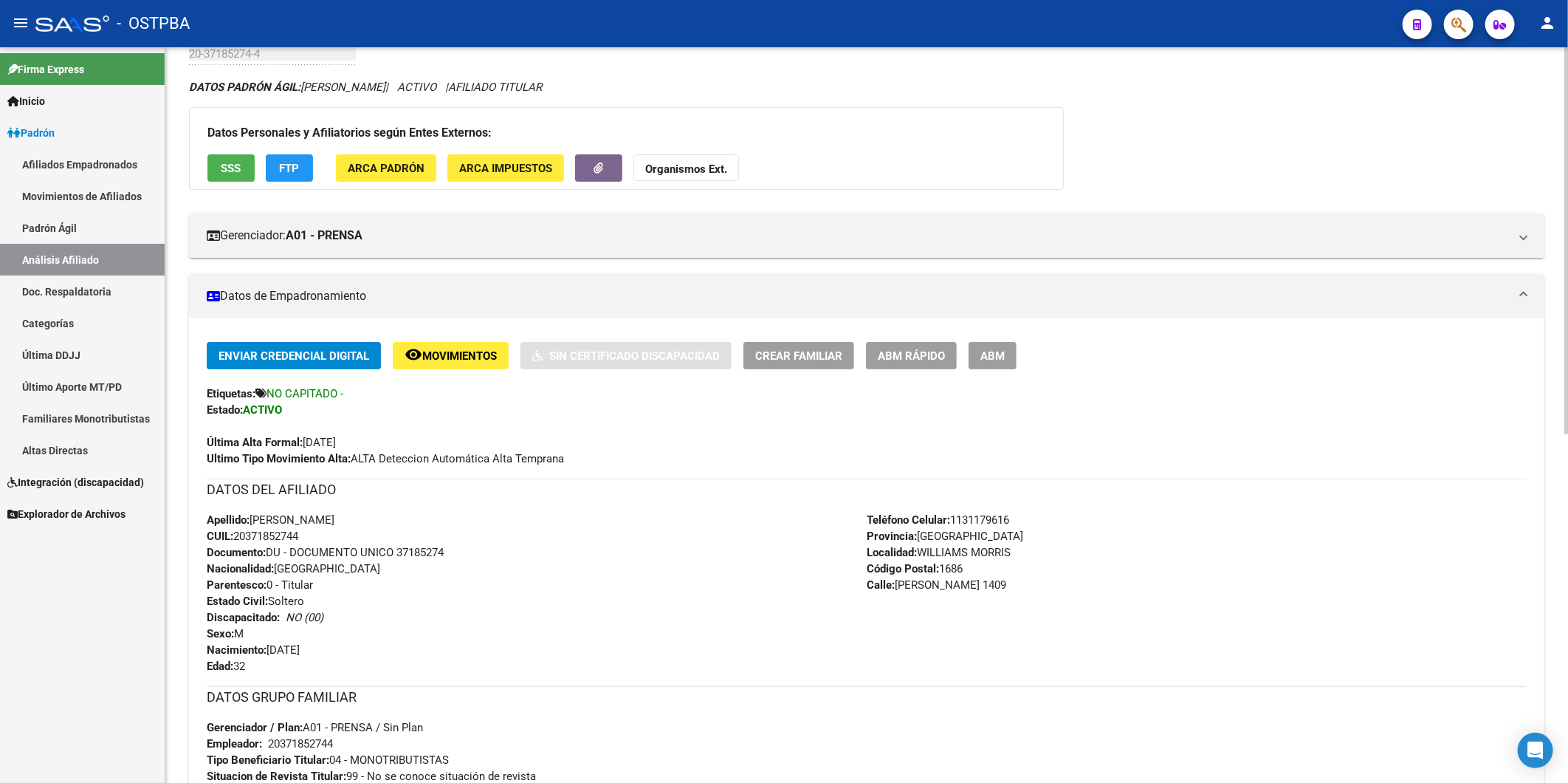
scroll to position [0, 0]
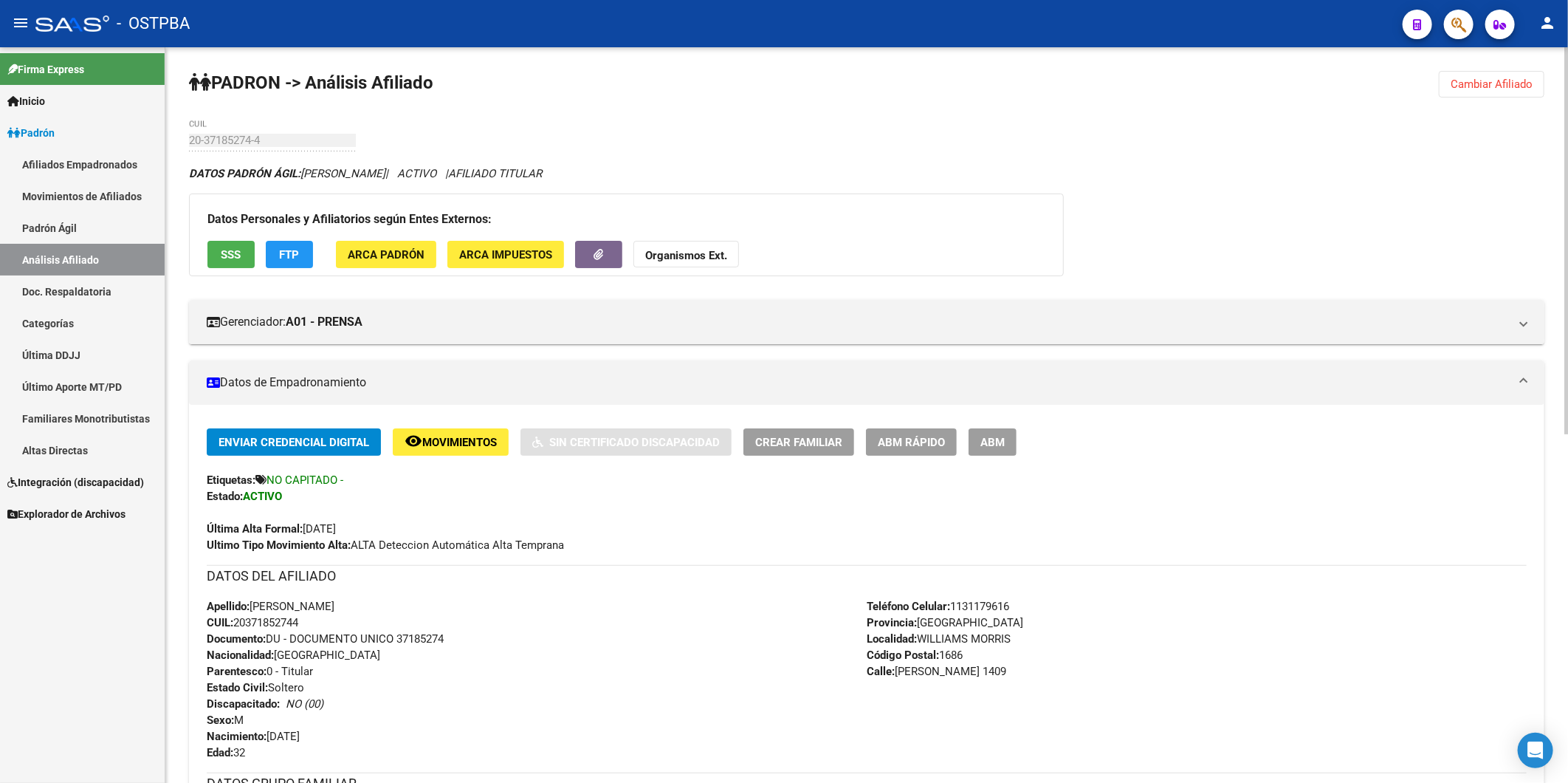
click at [1485, 83] on span "Cambiar Afiliado" at bounding box center [1491, 83] width 82 height 13
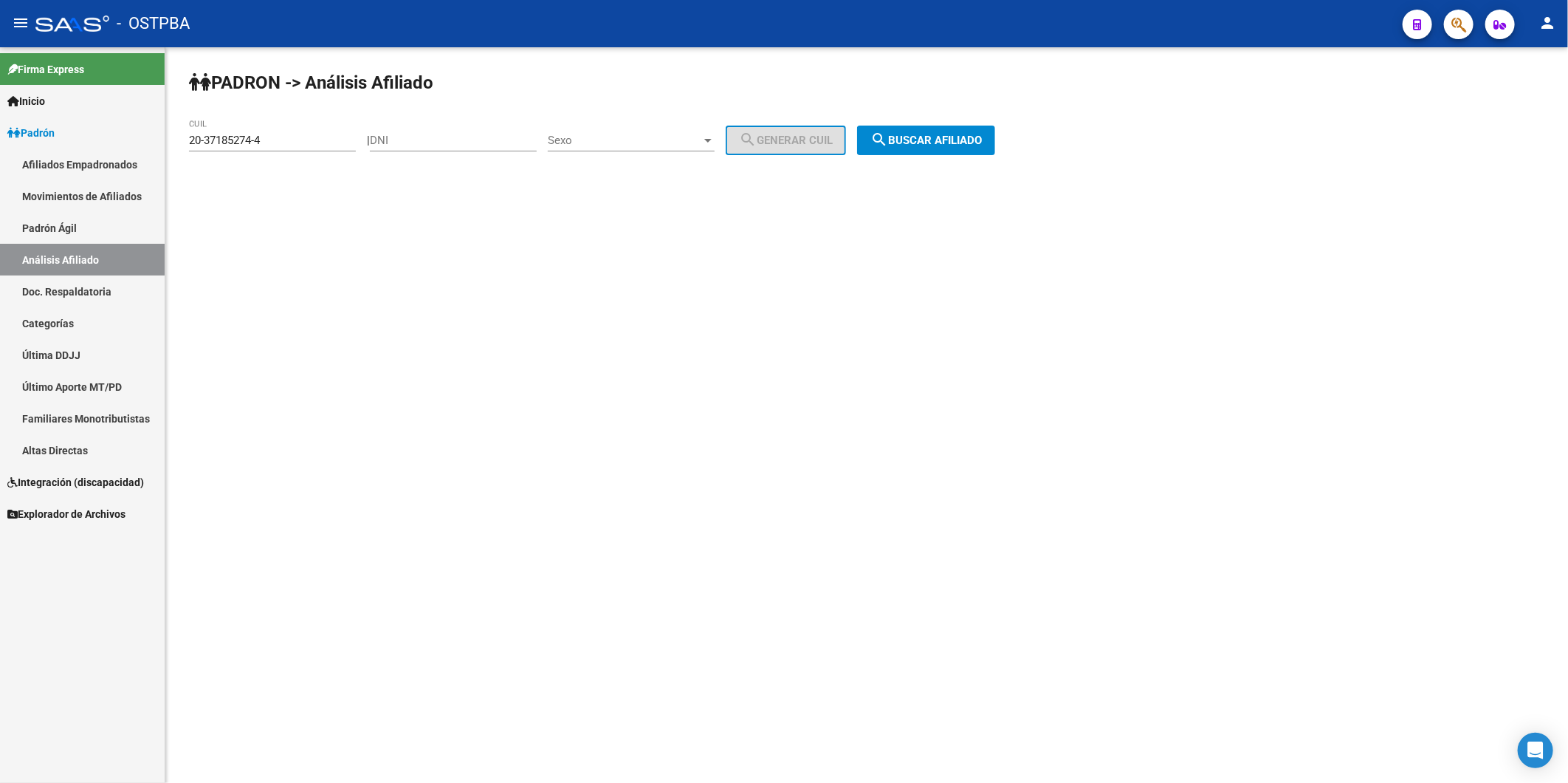
drag, startPoint x: 274, startPoint y: 132, endPoint x: 200, endPoint y: 150, distance: 76.2
click at [200, 150] on div "20-37185274-4 CUIL" at bounding box center [272, 135] width 167 height 31
drag, startPoint x: 275, startPoint y: 143, endPoint x: 28, endPoint y: 60, distance: 260.6
click at [105, 151] on mat-sidenav-container "Firma Express Inicio Calendario SSS Instructivos Contacto OS Padrón Afiliados E…" at bounding box center [784, 415] width 1568 height 736
type input "20-95403467-5"
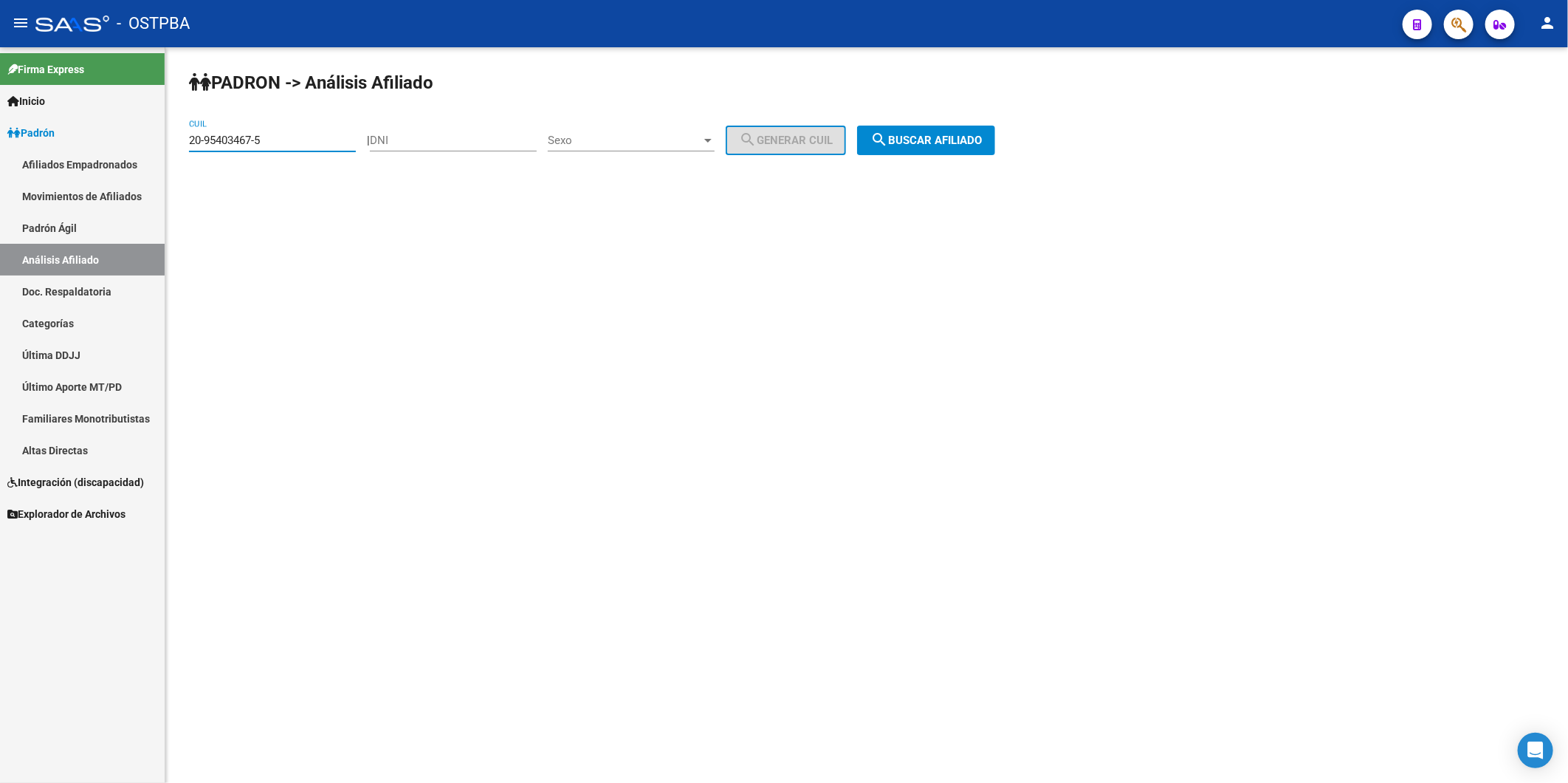
click at [991, 148] on button "search Buscar afiliado" at bounding box center [926, 140] width 138 height 30
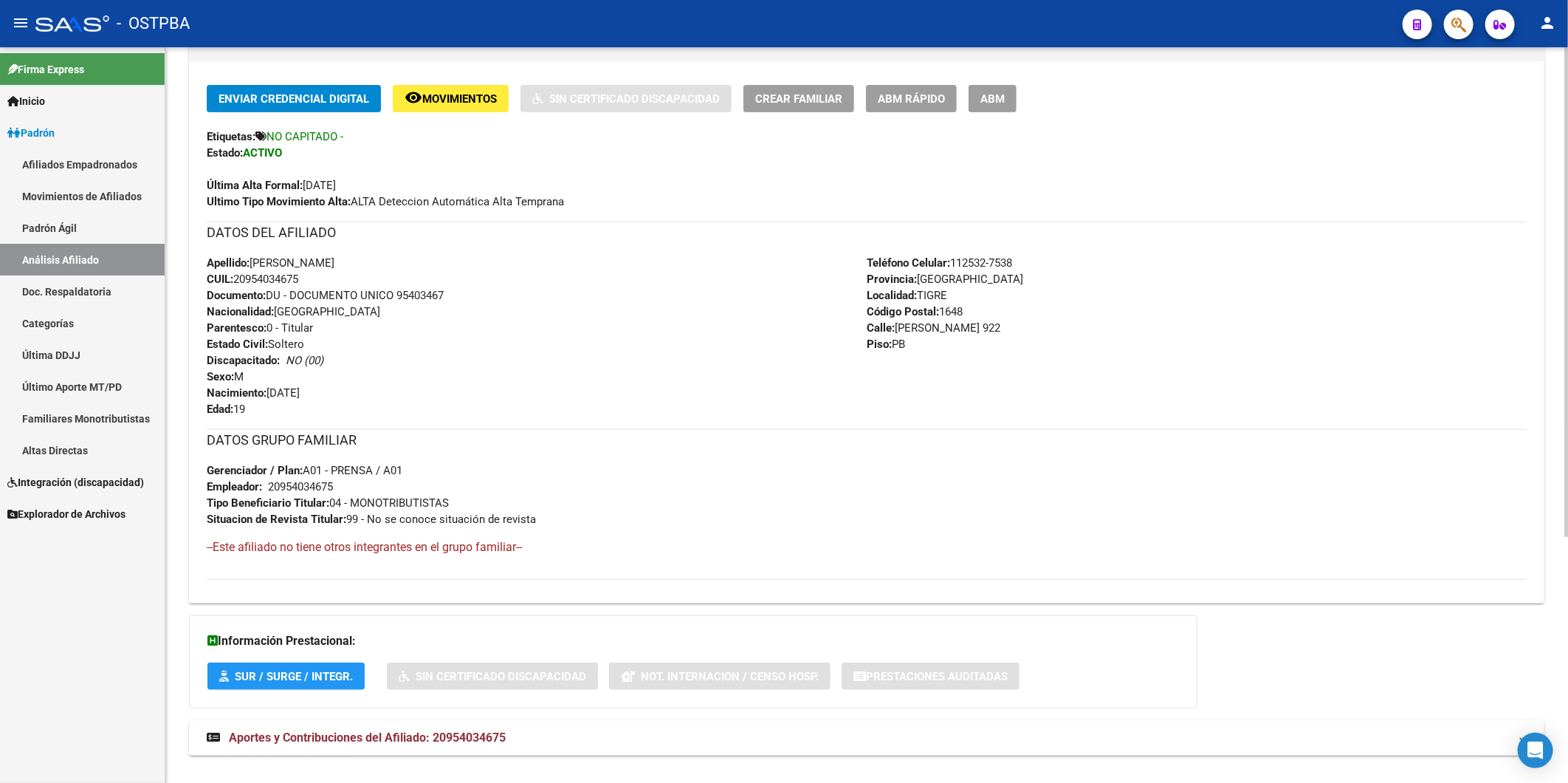
scroll to position [369, 0]
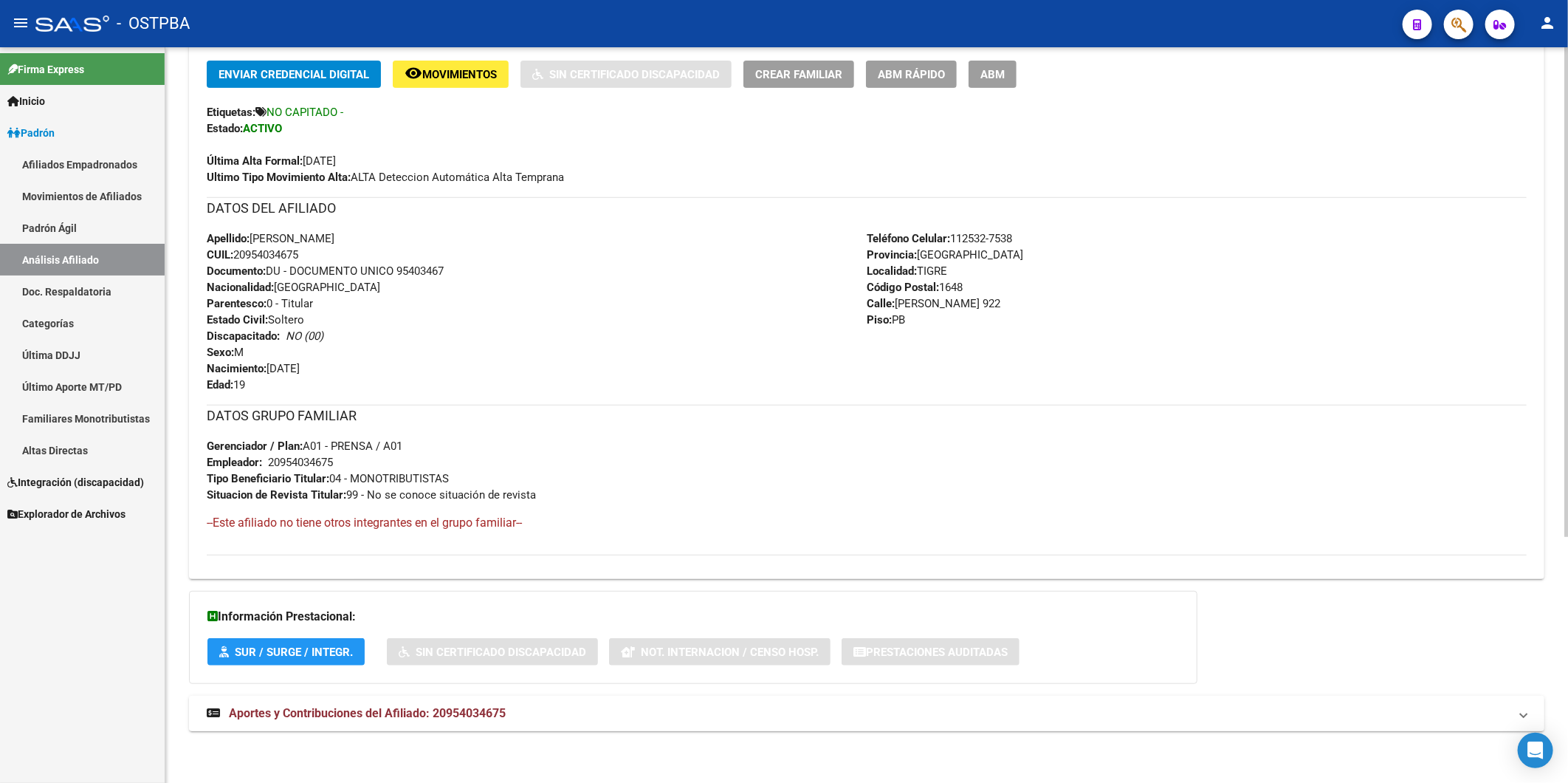
click at [494, 710] on span "Aportes y Contribuciones del Afiliado: 20954034675" at bounding box center [367, 713] width 277 height 14
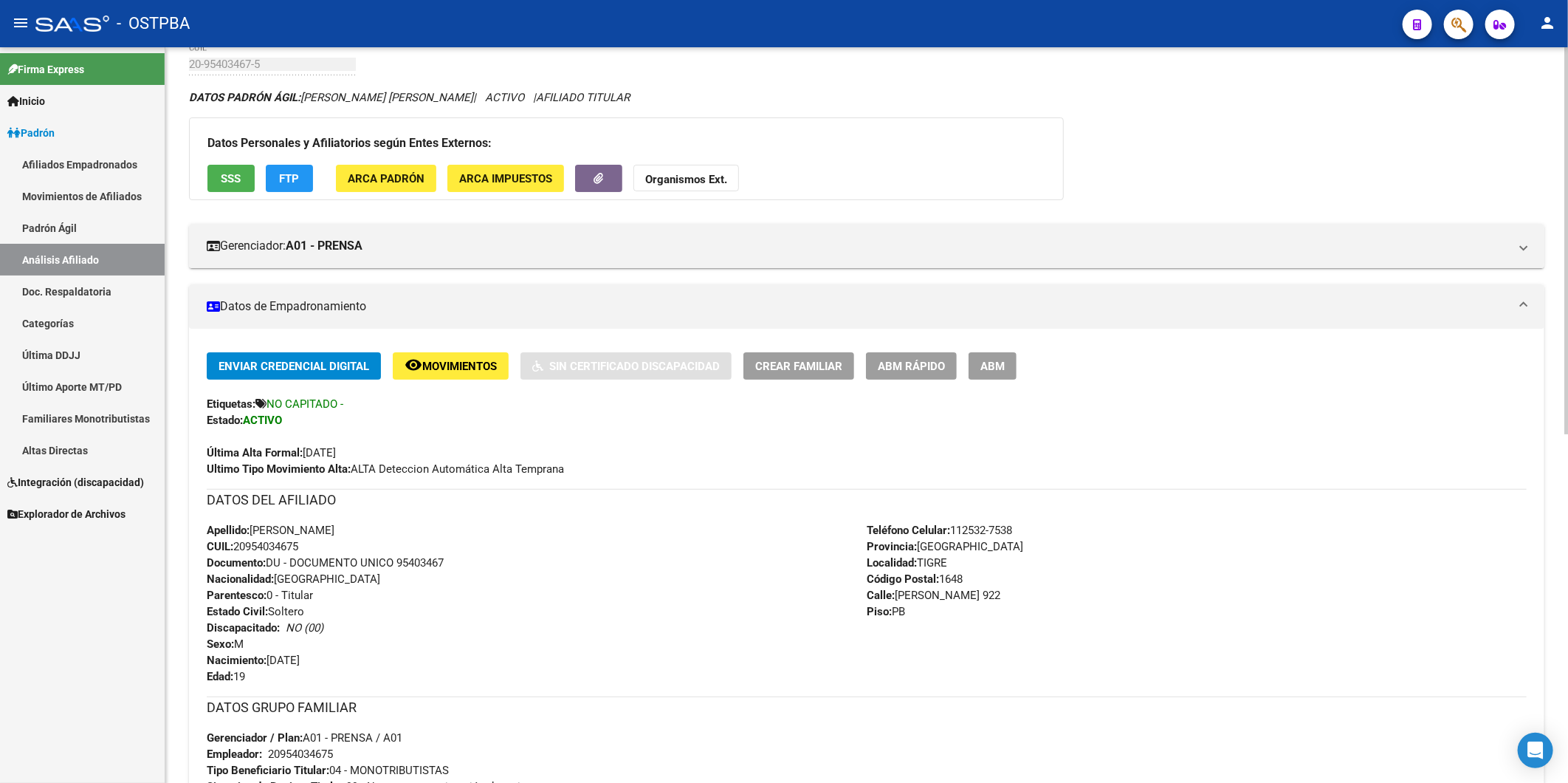
scroll to position [0, 0]
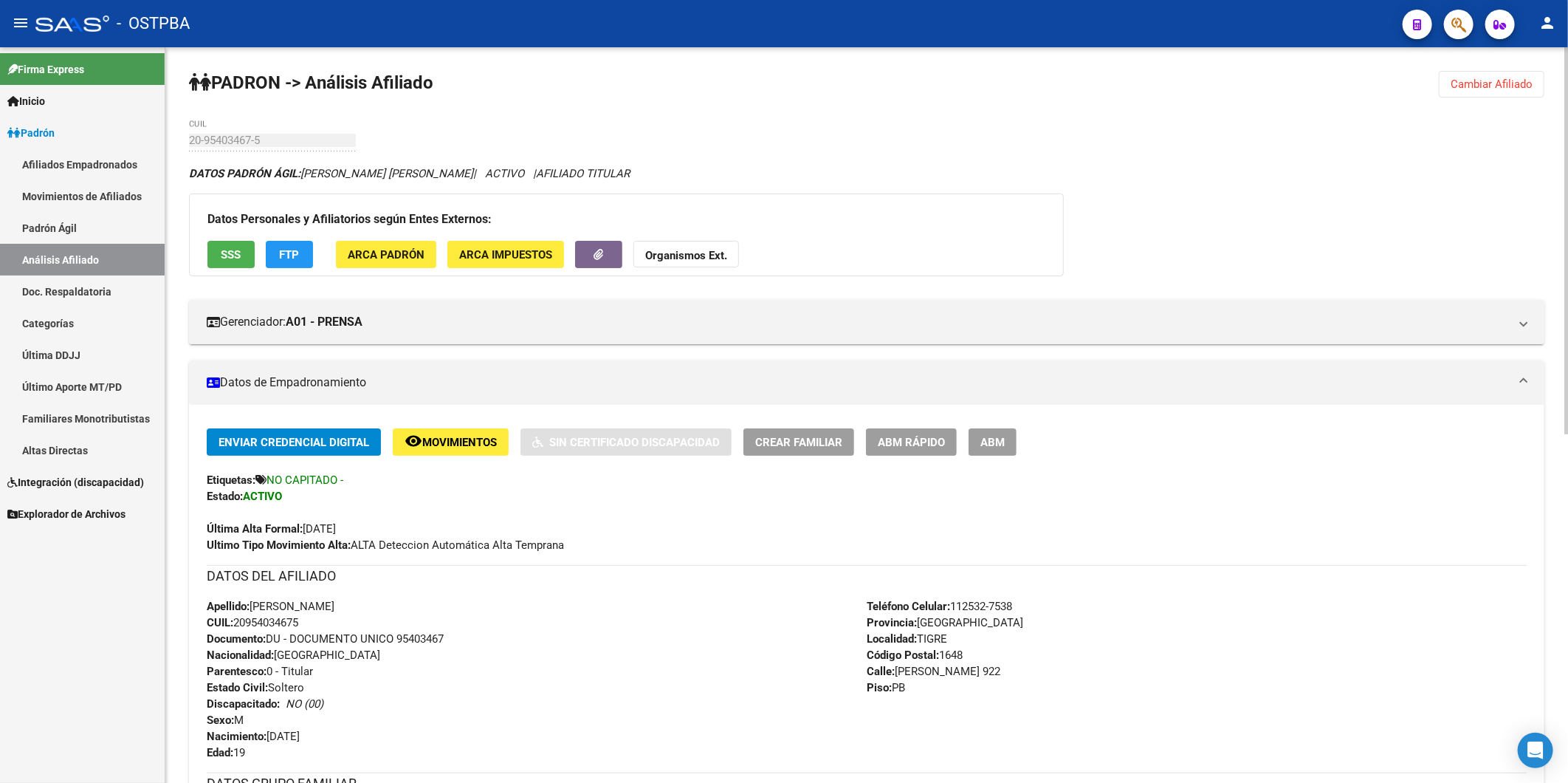
click at [1479, 78] on span "Cambiar Afiliado" at bounding box center [1491, 83] width 82 height 13
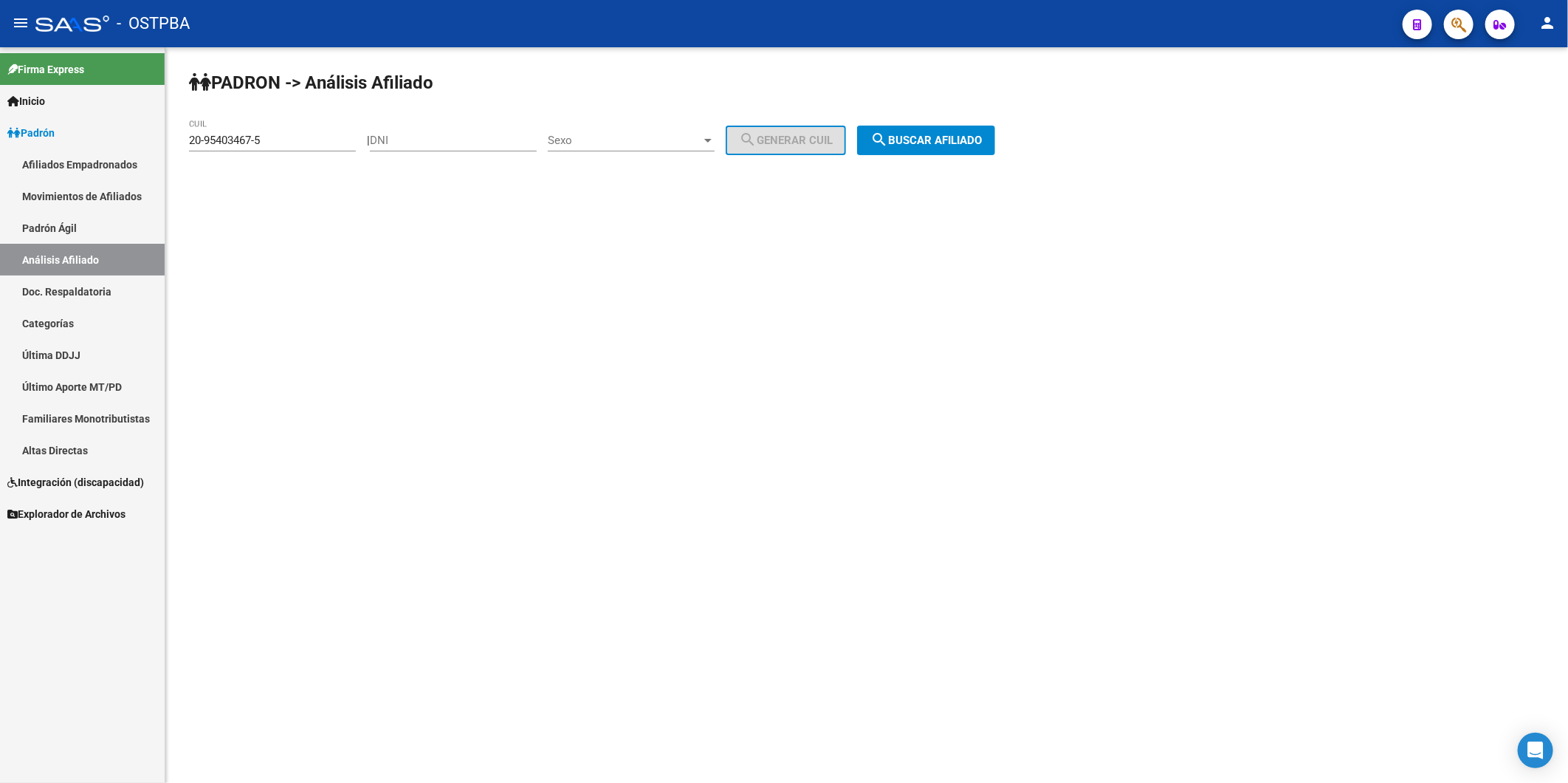
click at [295, 128] on div "20-95403467-5 CUIL" at bounding box center [272, 135] width 167 height 31
drag, startPoint x: 295, startPoint y: 136, endPoint x: 27, endPoint y: 162, distance: 269.3
click at [27, 162] on mat-sidenav-container "Firma Express Inicio Calendario SSS Instructivos Contacto OS Padrón Afiliados E…" at bounding box center [784, 415] width 1568 height 736
type input "20-26162078-3"
click at [996, 130] on button "search Buscar afiliado" at bounding box center [926, 140] width 138 height 30
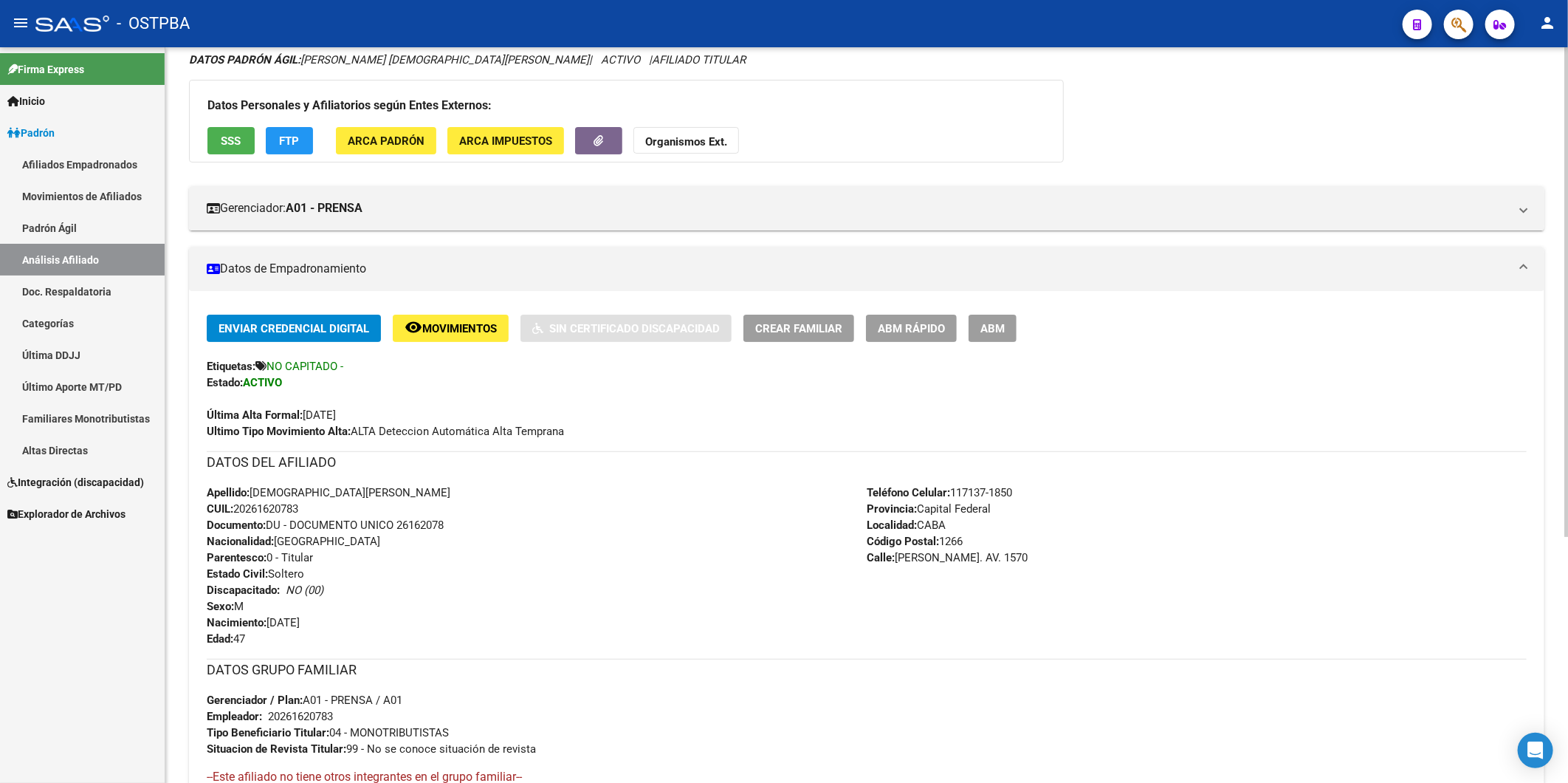
scroll to position [369, 0]
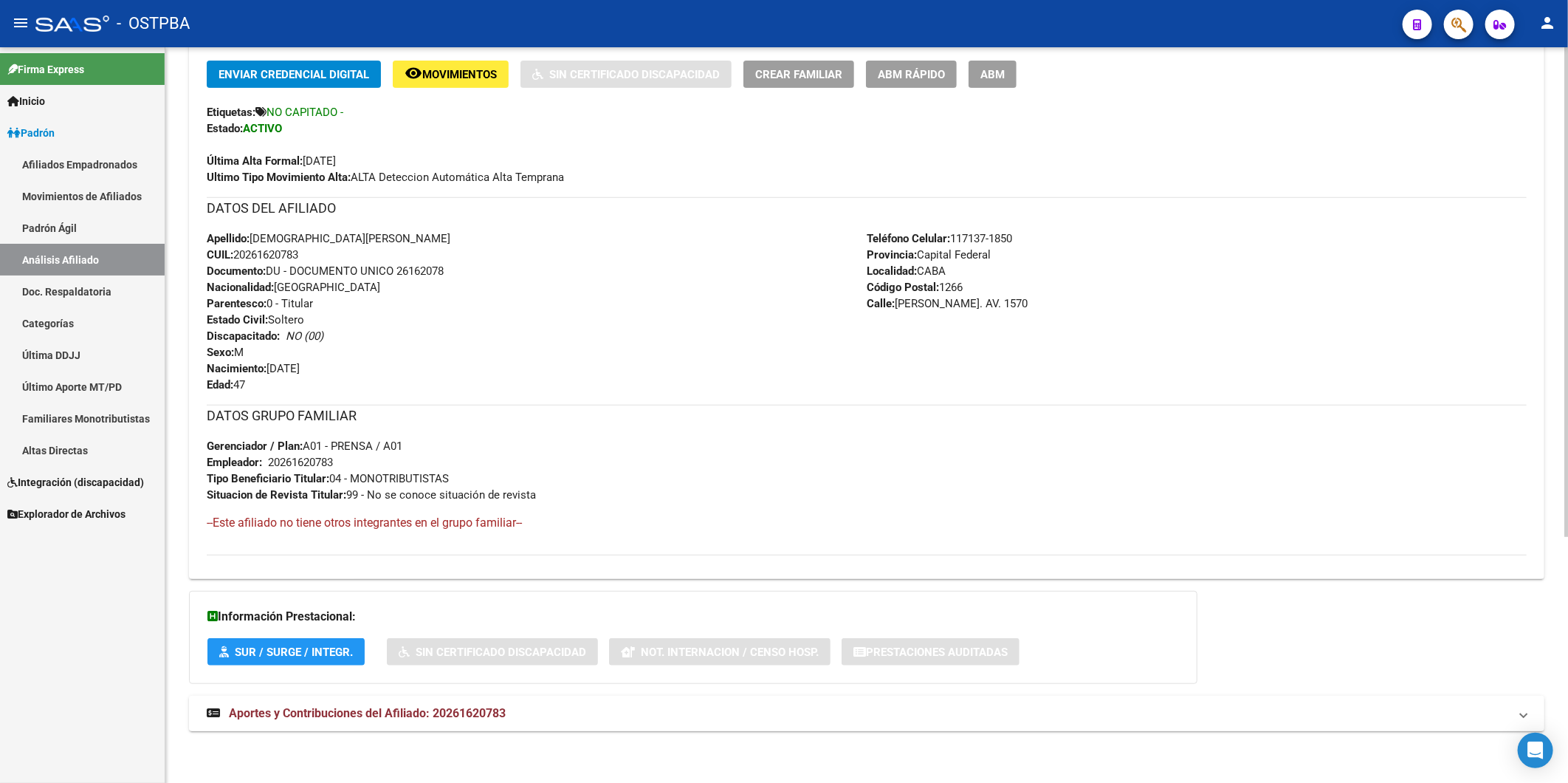
click at [503, 715] on span "Aportes y Contribuciones del Afiliado: 20261620783" at bounding box center [367, 713] width 277 height 14
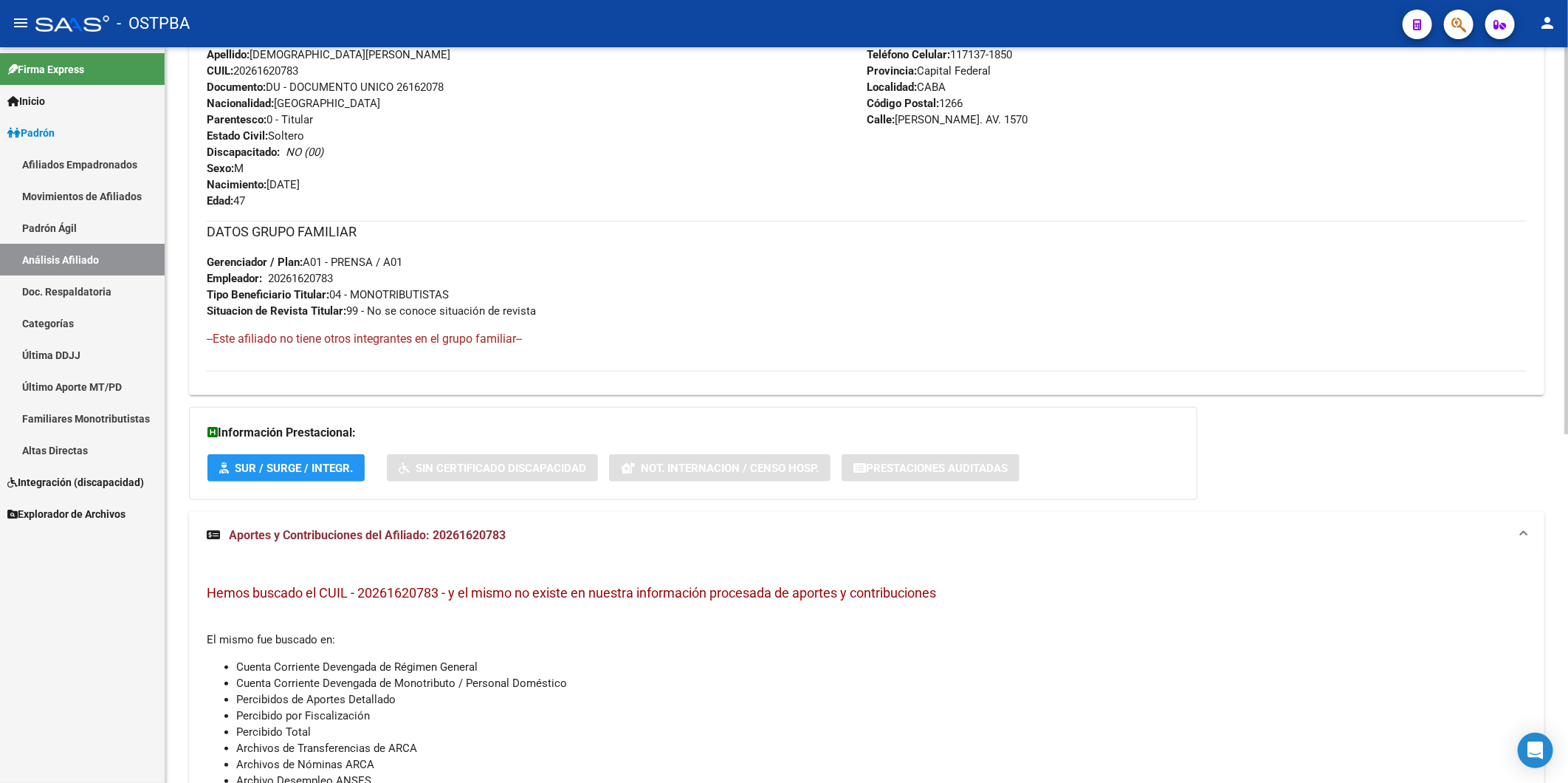
scroll to position [663, 0]
